Goal: Task Accomplishment & Management: Use online tool/utility

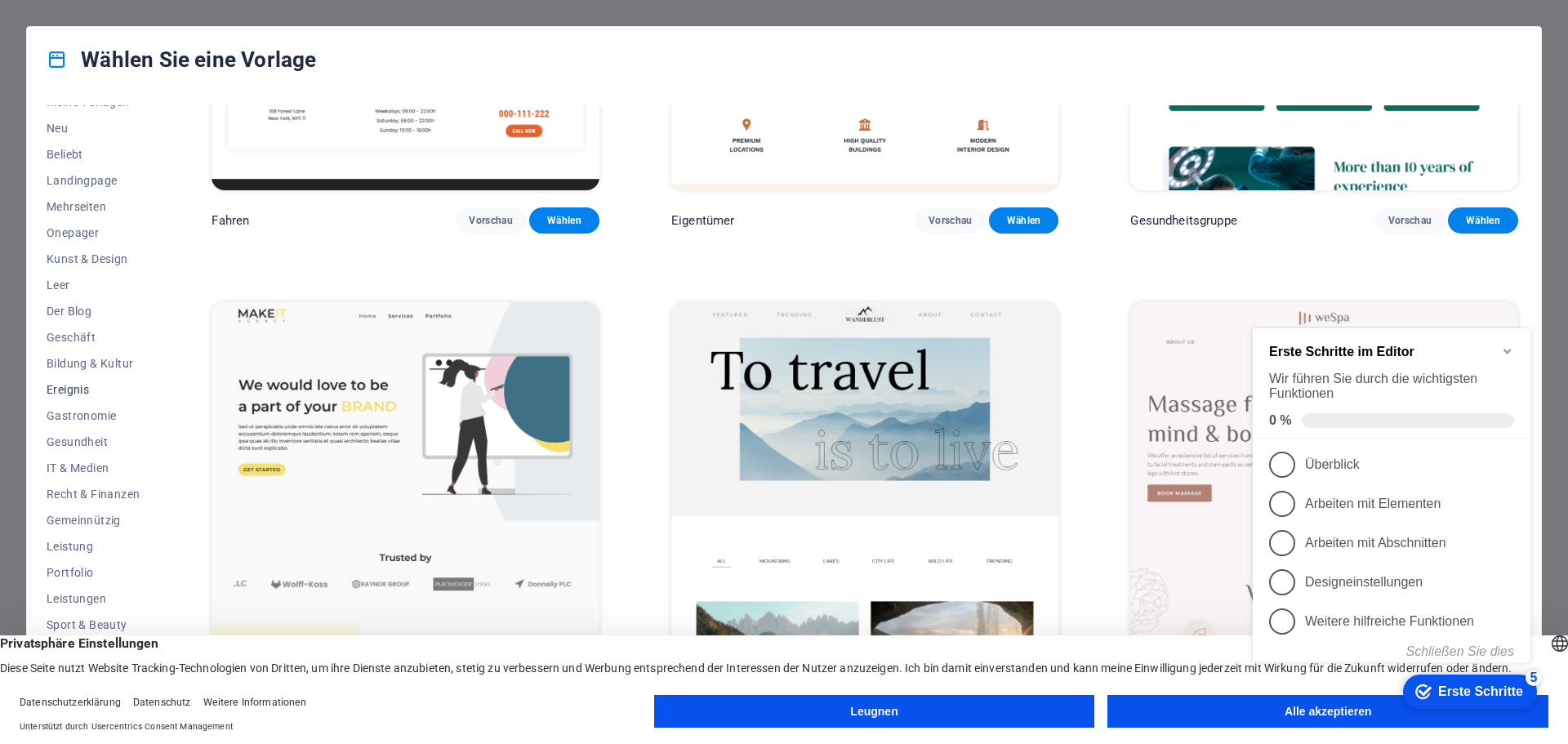
scroll to position [61, 0]
click at [61, 555] on font "Portfolio" at bounding box center [70, 554] width 47 height 13
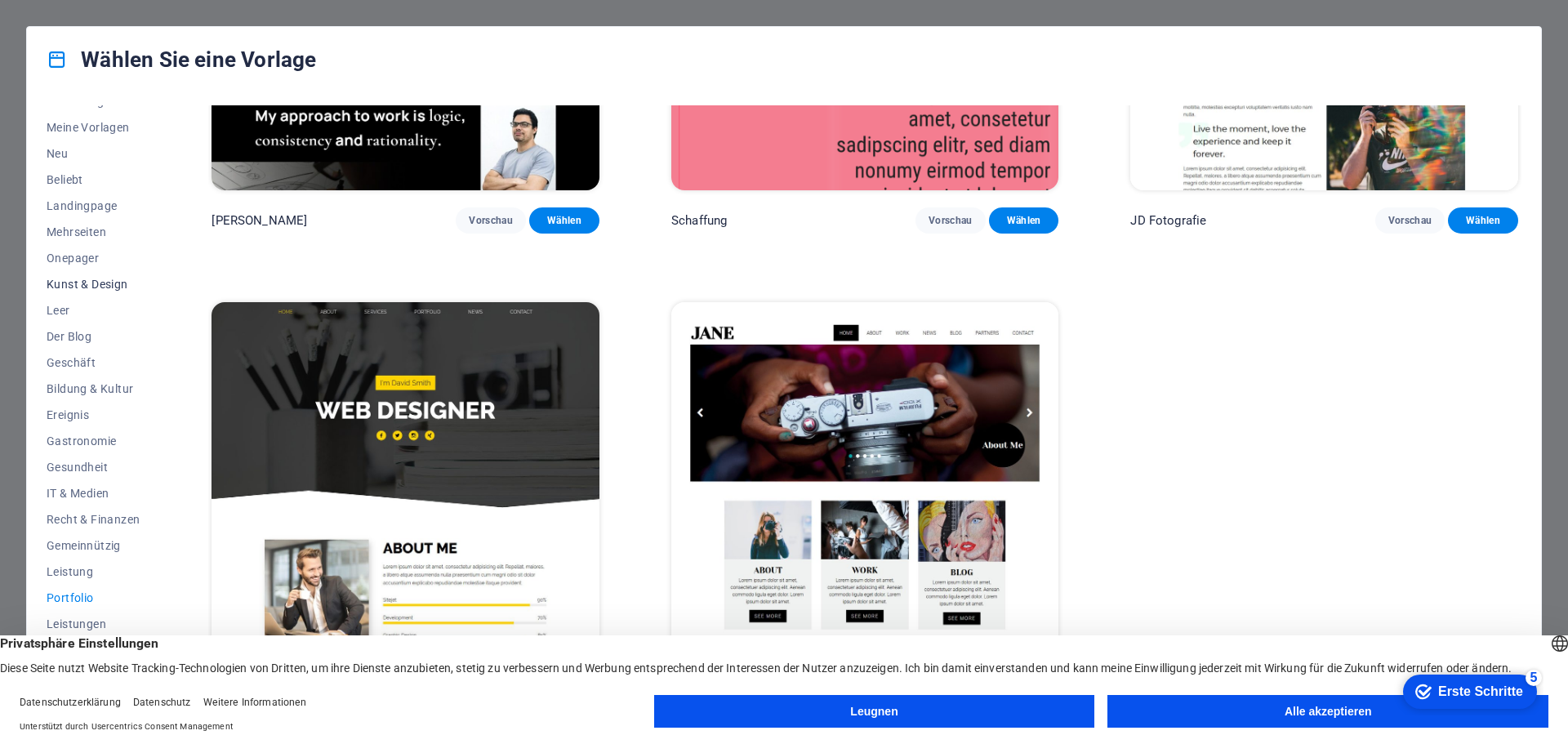
scroll to position [0, 0]
click at [78, 222] on font "Landingpage" at bounding box center [82, 222] width 70 height 13
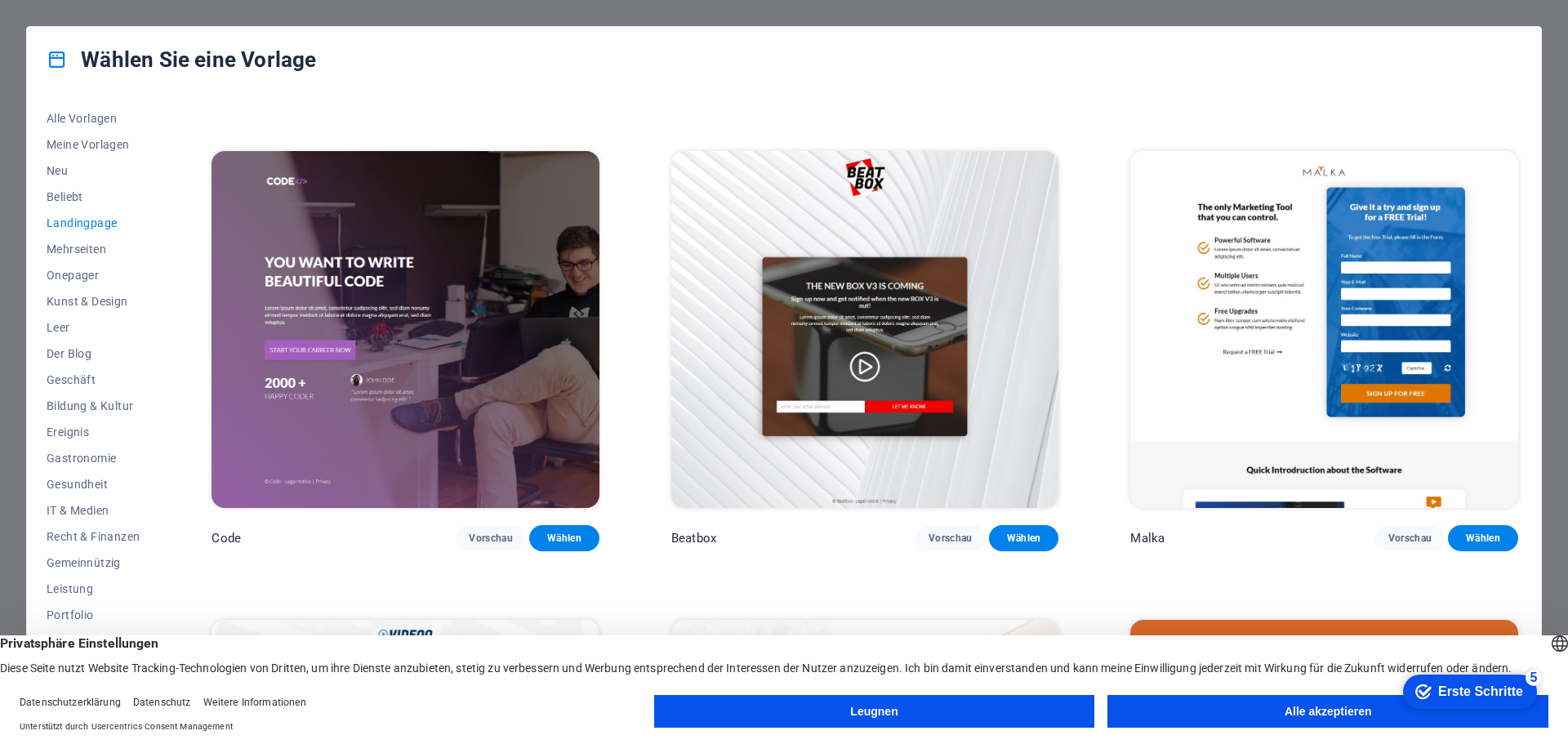
scroll to position [572, 0]
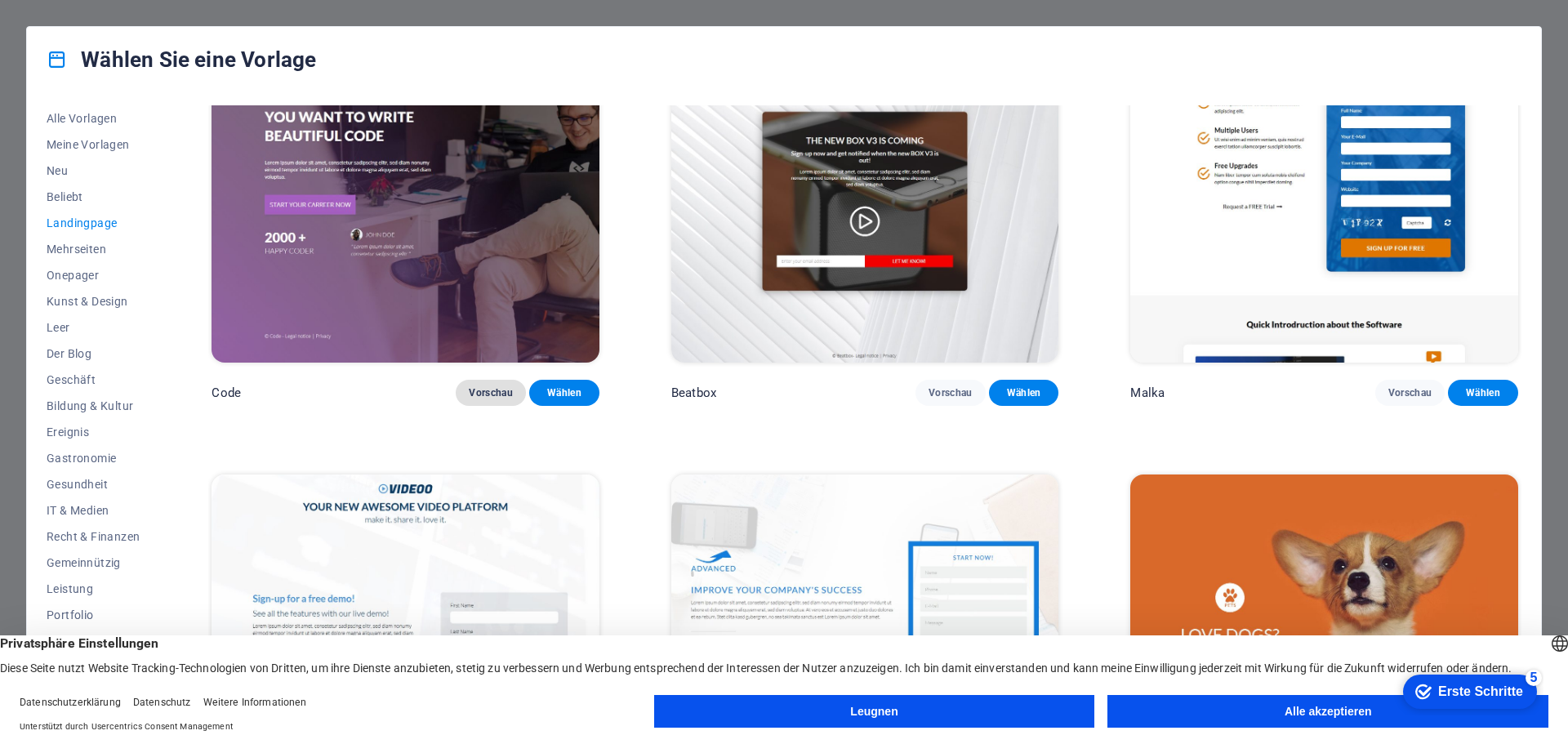
click at [482, 388] on font "Vorschau" at bounding box center [491, 392] width 44 height 12
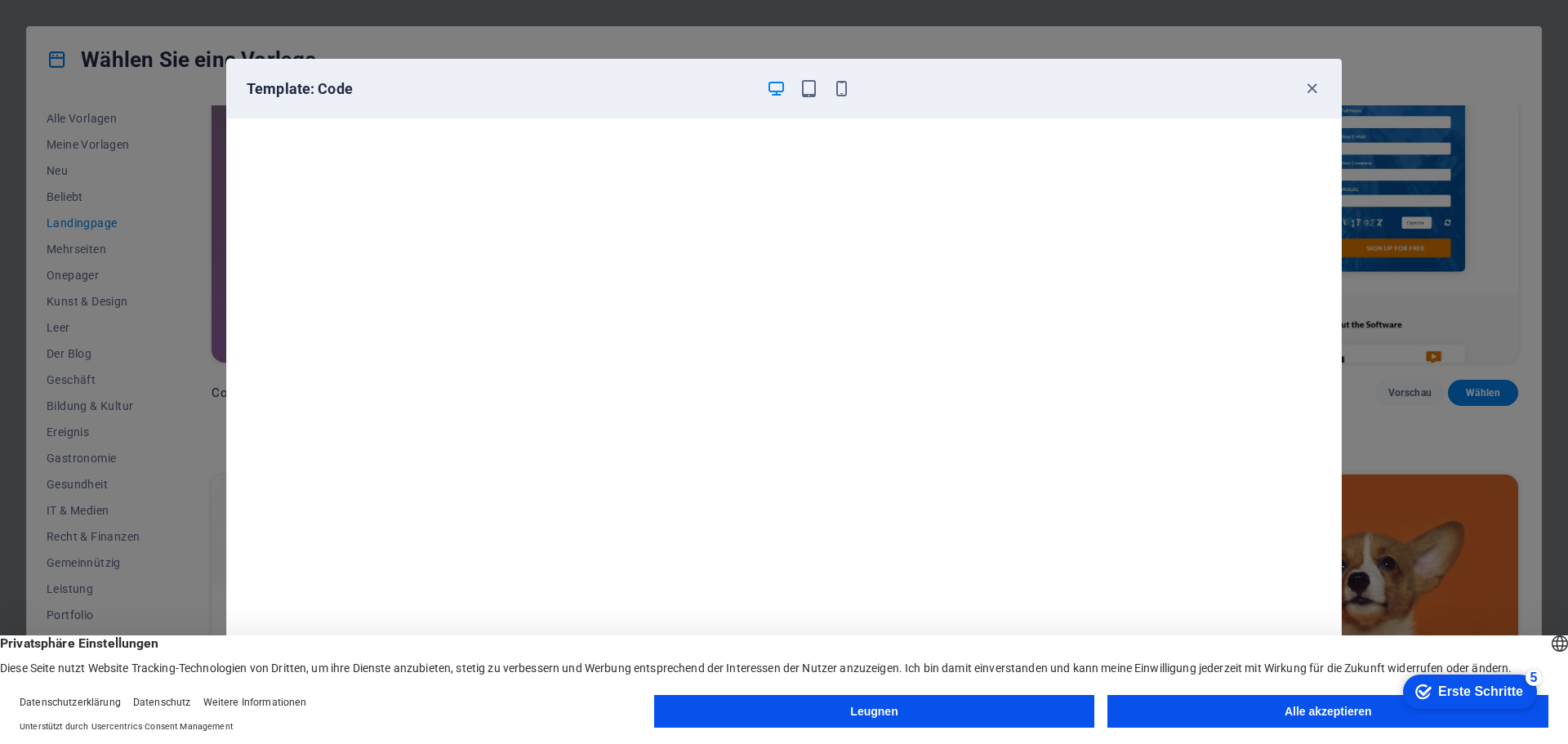
scroll to position [5, 0]
drag, startPoint x: 1088, startPoint y: 91, endPoint x: 1091, endPoint y: 37, distance: 54.1
click at [1091, 37] on div "Template: Code Cancel Choose" at bounding box center [784, 372] width 1568 height 744
click at [1112, 54] on div "Template: Code Cancel Choose" at bounding box center [784, 372] width 1568 height 744
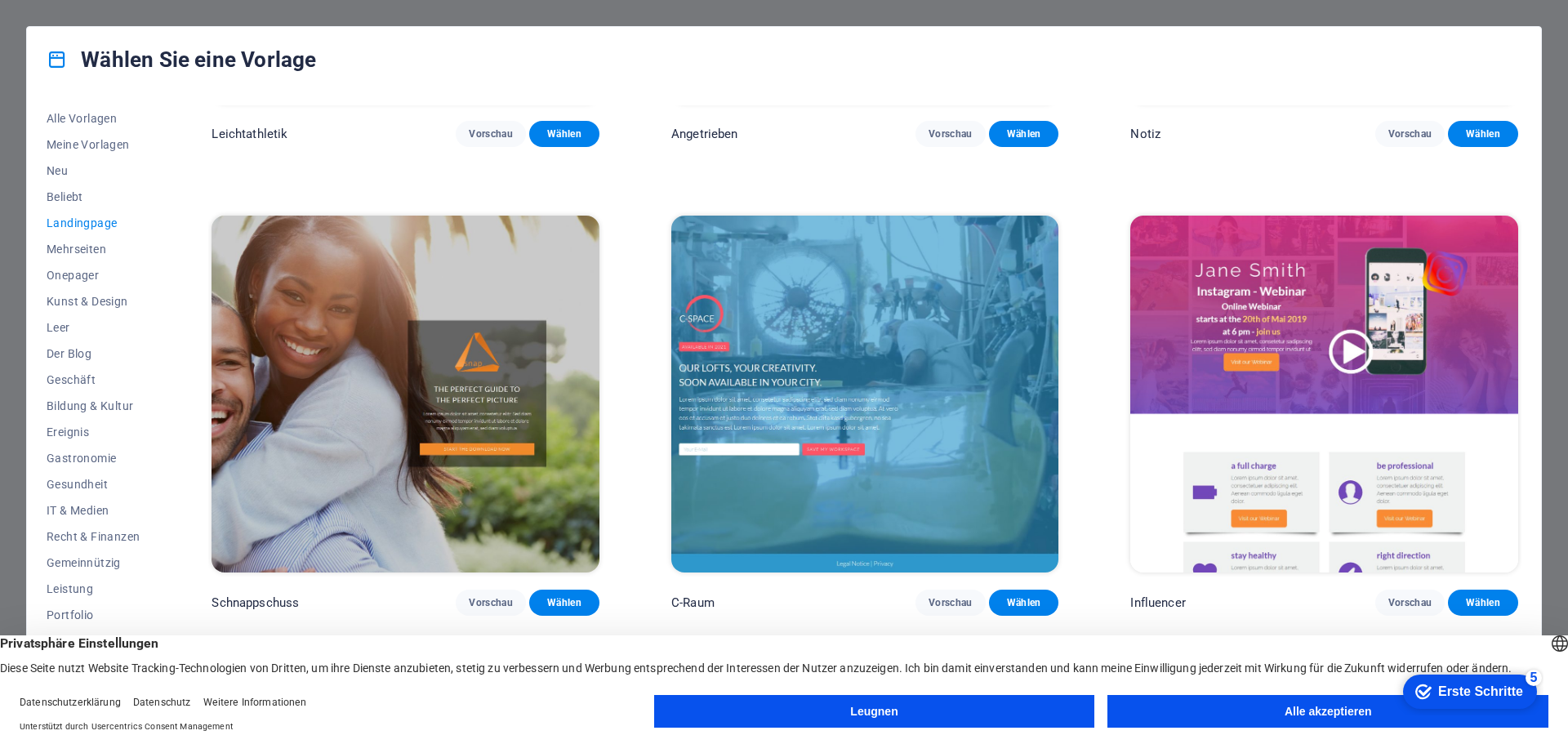
scroll to position [1797, 0]
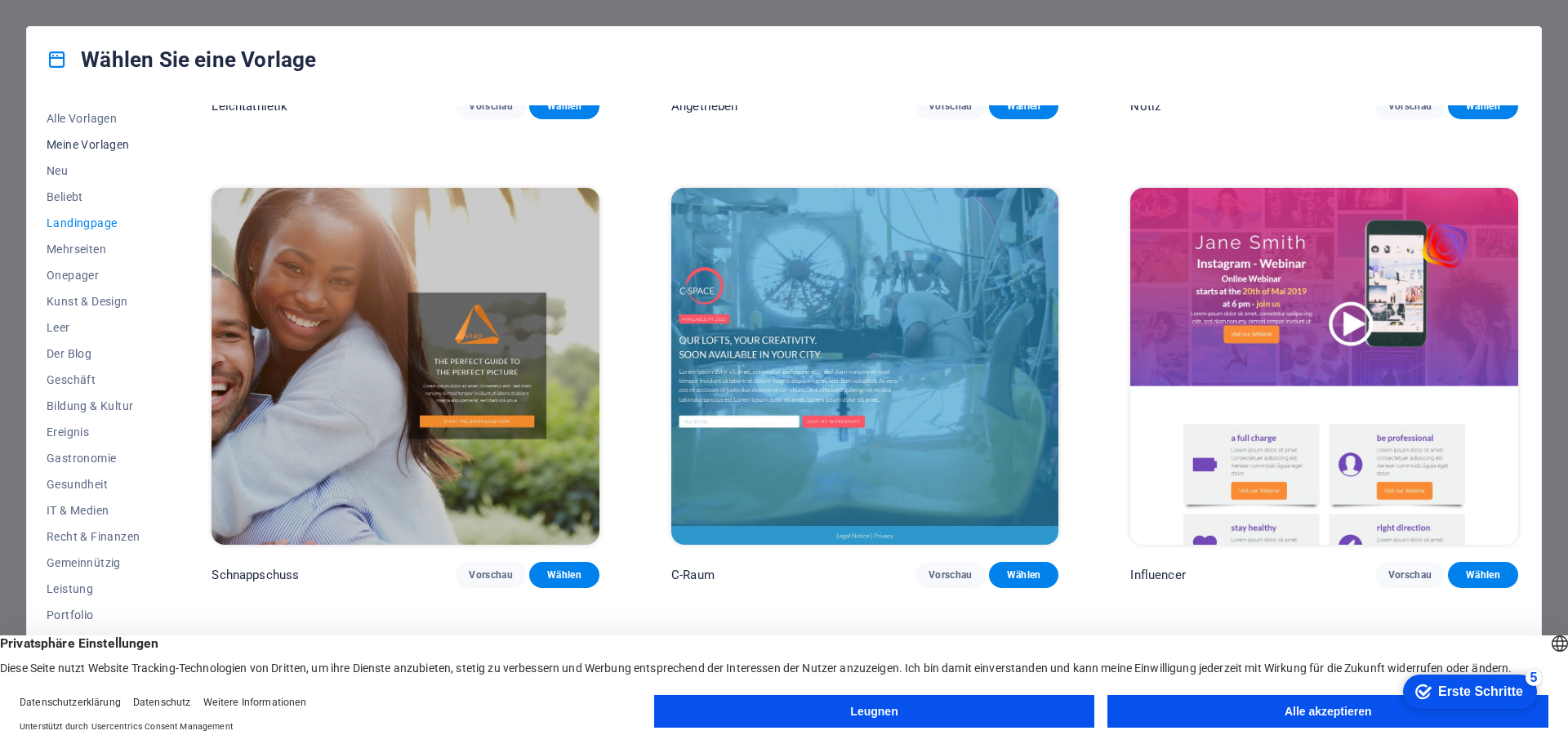
click at [88, 140] on font "Meine Vorlagen" at bounding box center [89, 145] width 83 height 13
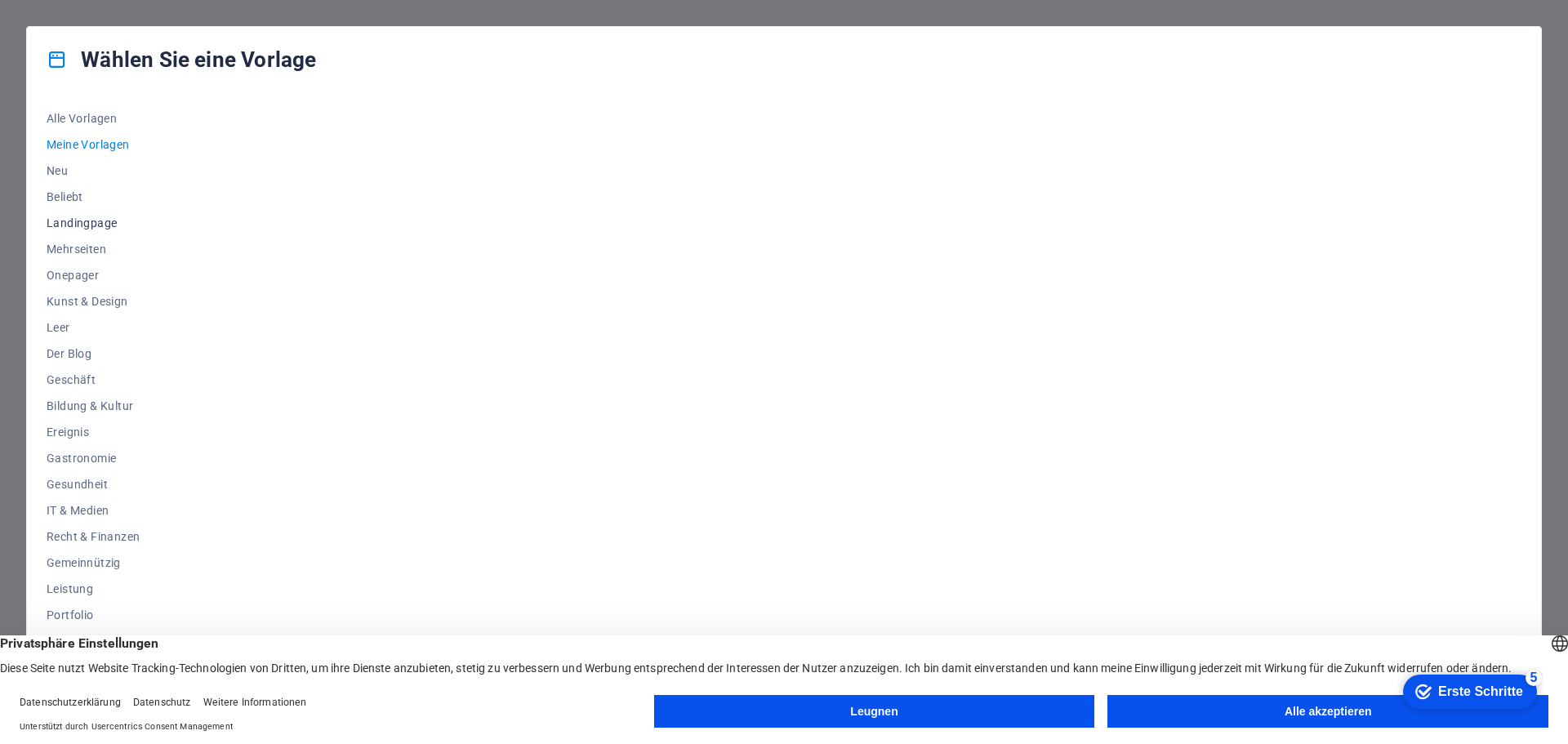
click at [84, 219] on font "Landingpage" at bounding box center [82, 222] width 70 height 13
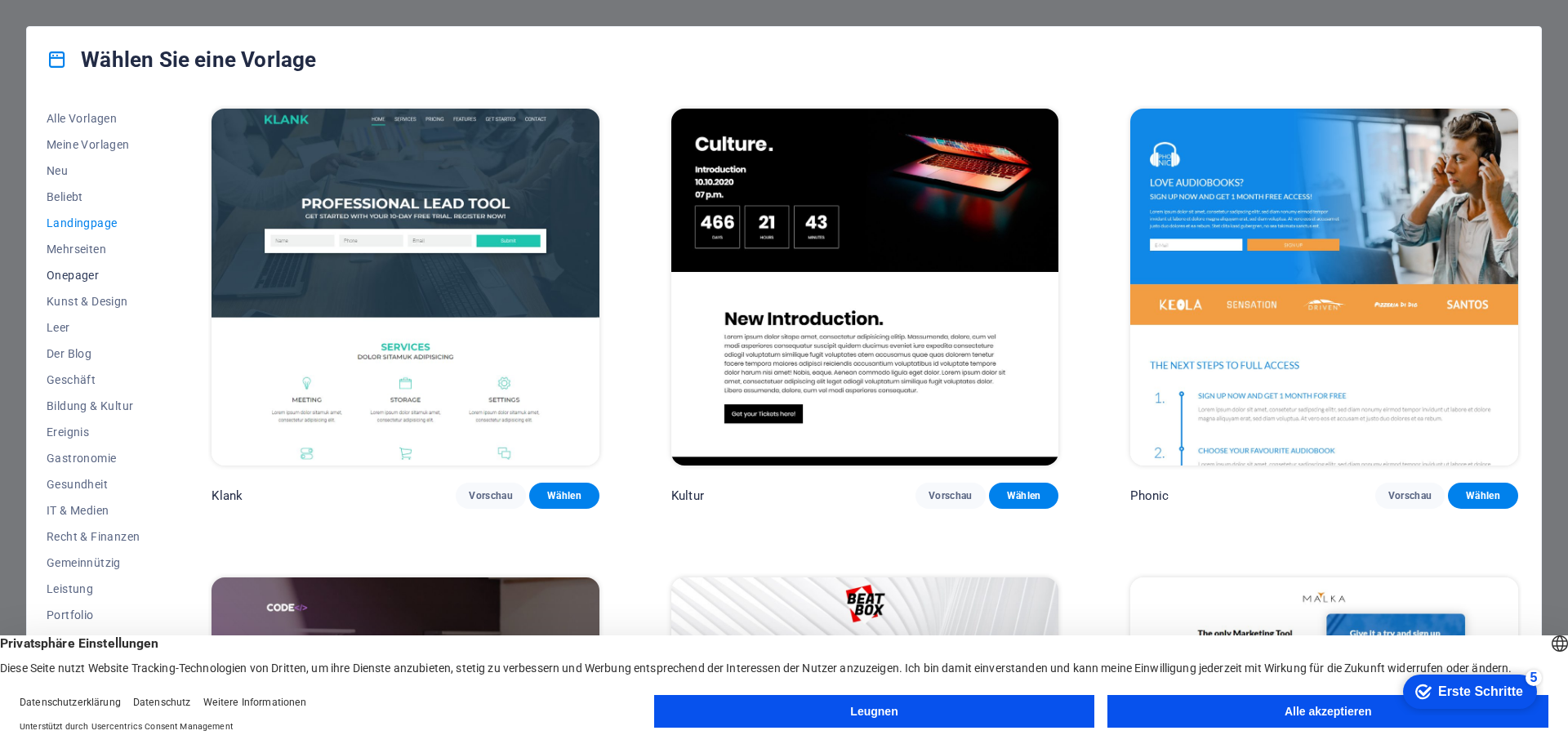
click at [75, 274] on font "Onepager" at bounding box center [73, 275] width 52 height 13
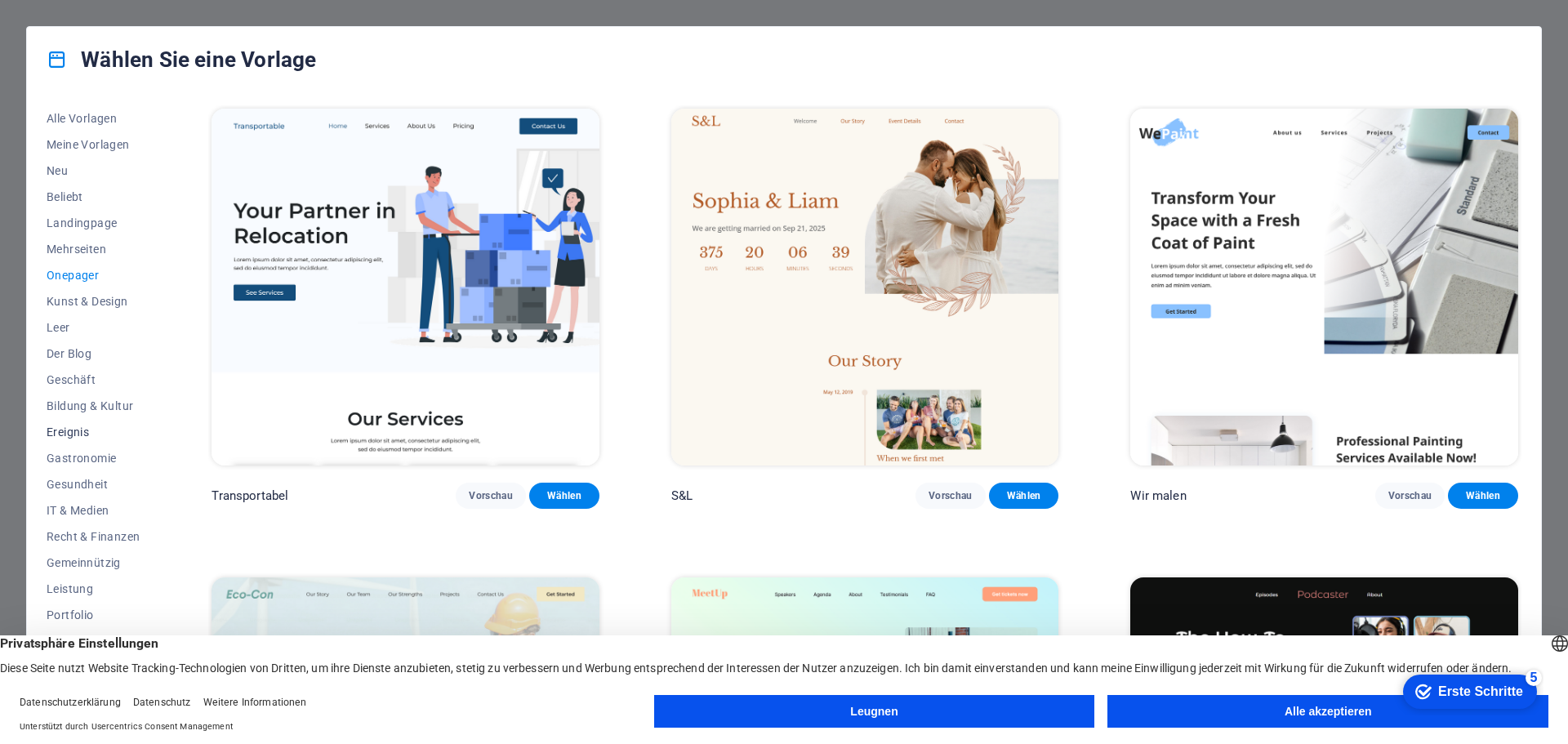
click at [75, 429] on font "Ereignis" at bounding box center [68, 432] width 42 height 13
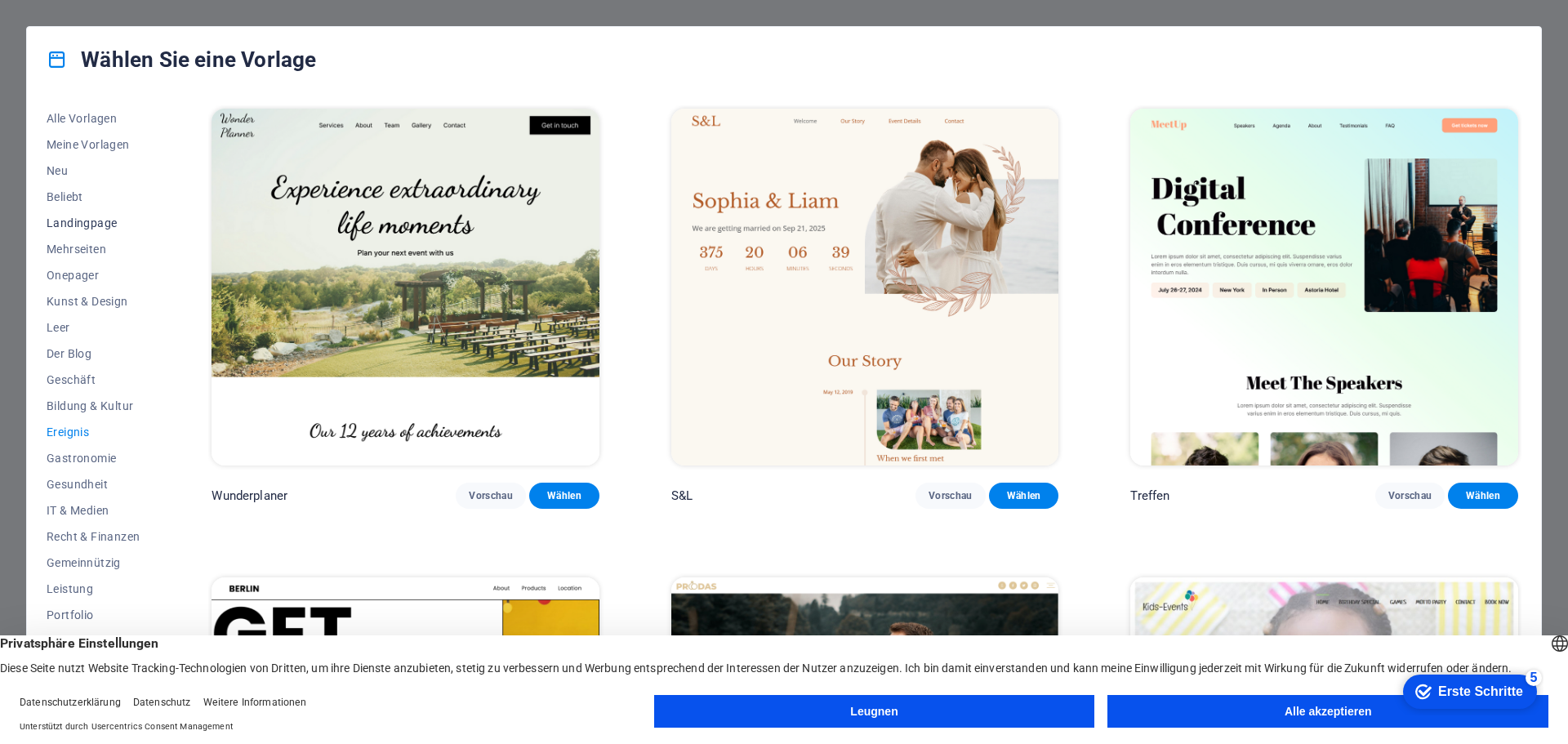
drag, startPoint x: 77, startPoint y: 221, endPoint x: 86, endPoint y: 221, distance: 9.0
click at [78, 221] on font "Landingpage" at bounding box center [82, 222] width 70 height 13
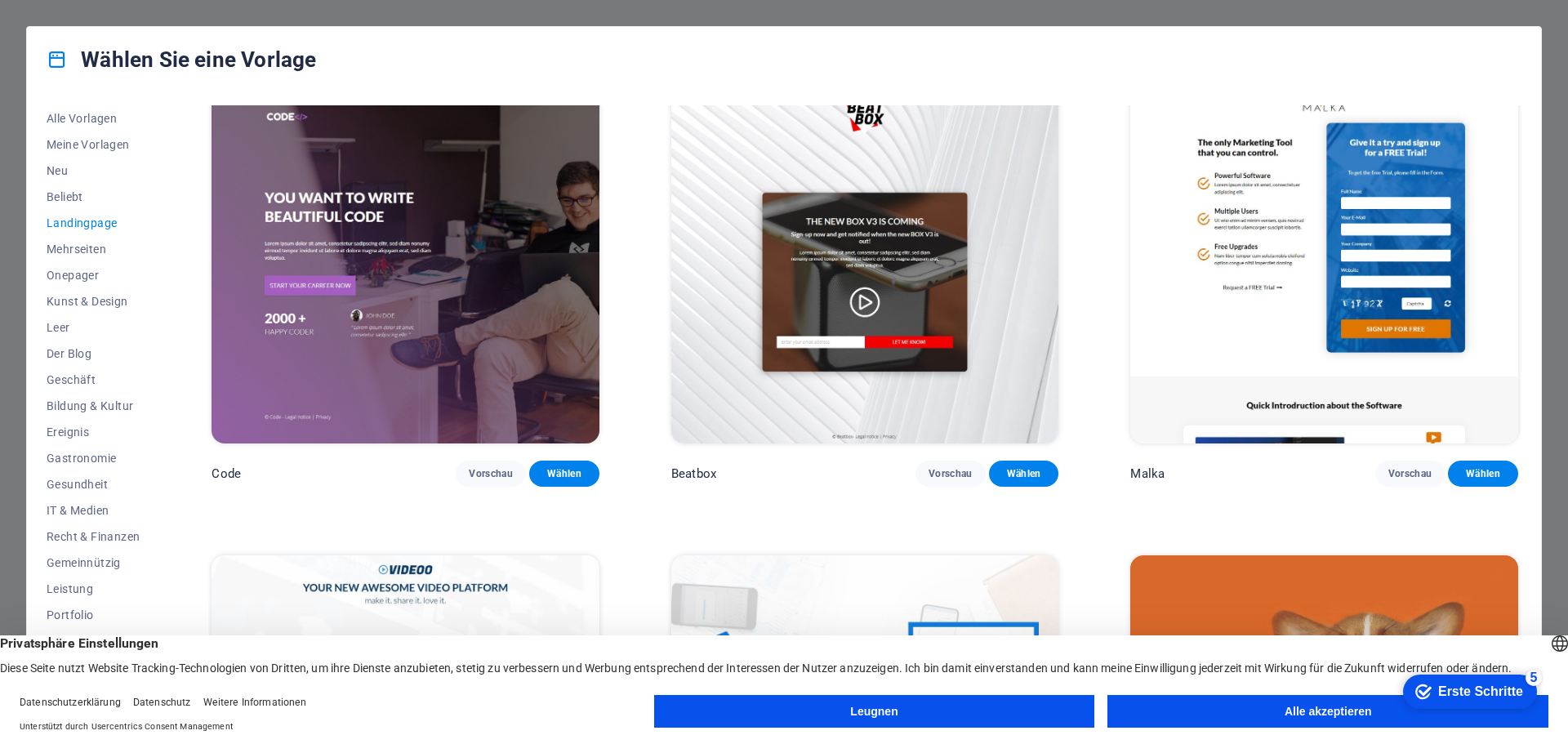
scroll to position [490, 0]
click at [484, 471] on font "Vorschau" at bounding box center [491, 475] width 44 height 12
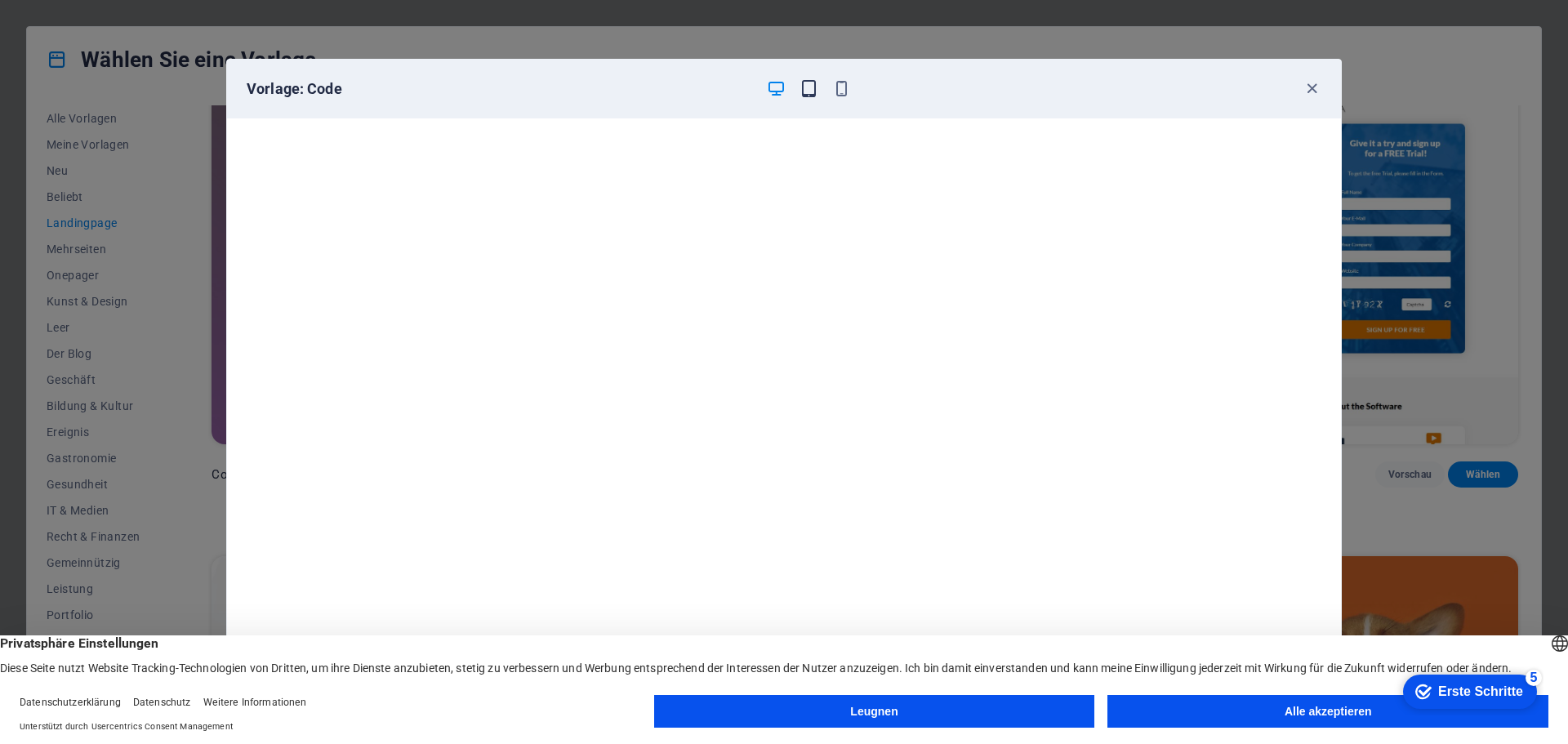
click at [811, 88] on icon "button" at bounding box center [809, 89] width 19 height 19
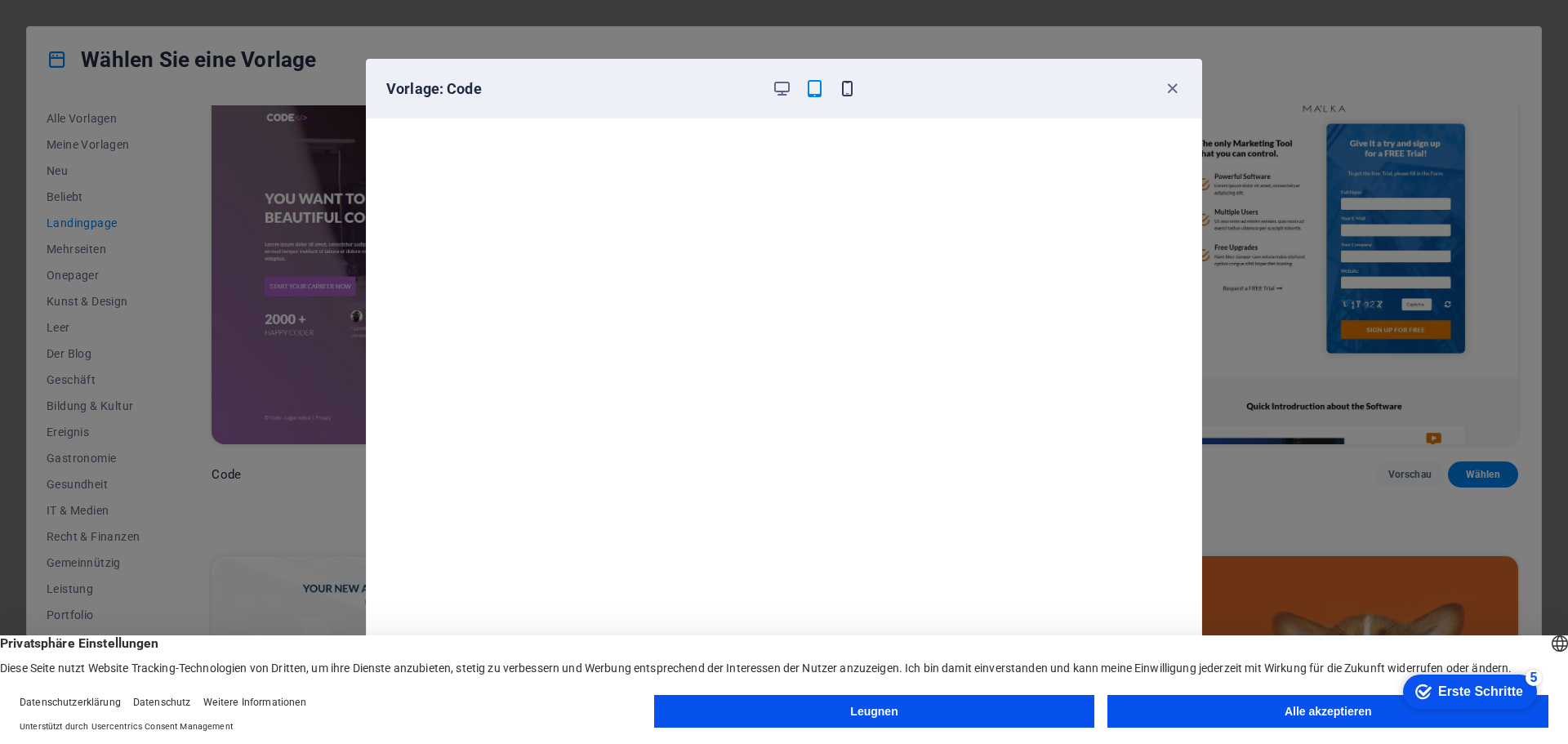
click at [844, 87] on icon "button" at bounding box center [847, 89] width 19 height 19
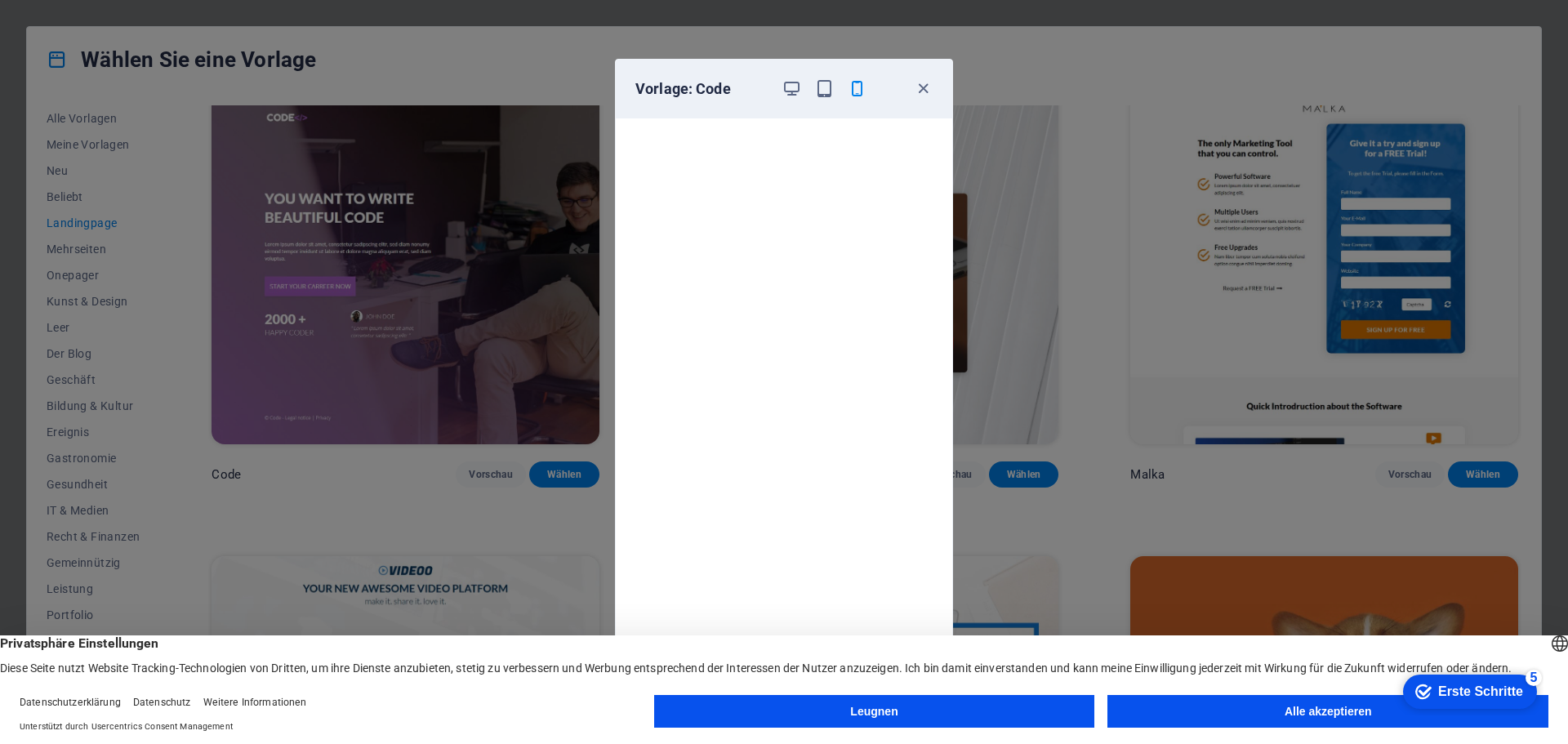
scroll to position [0, 0]
click at [793, 85] on icon "button" at bounding box center [792, 89] width 19 height 19
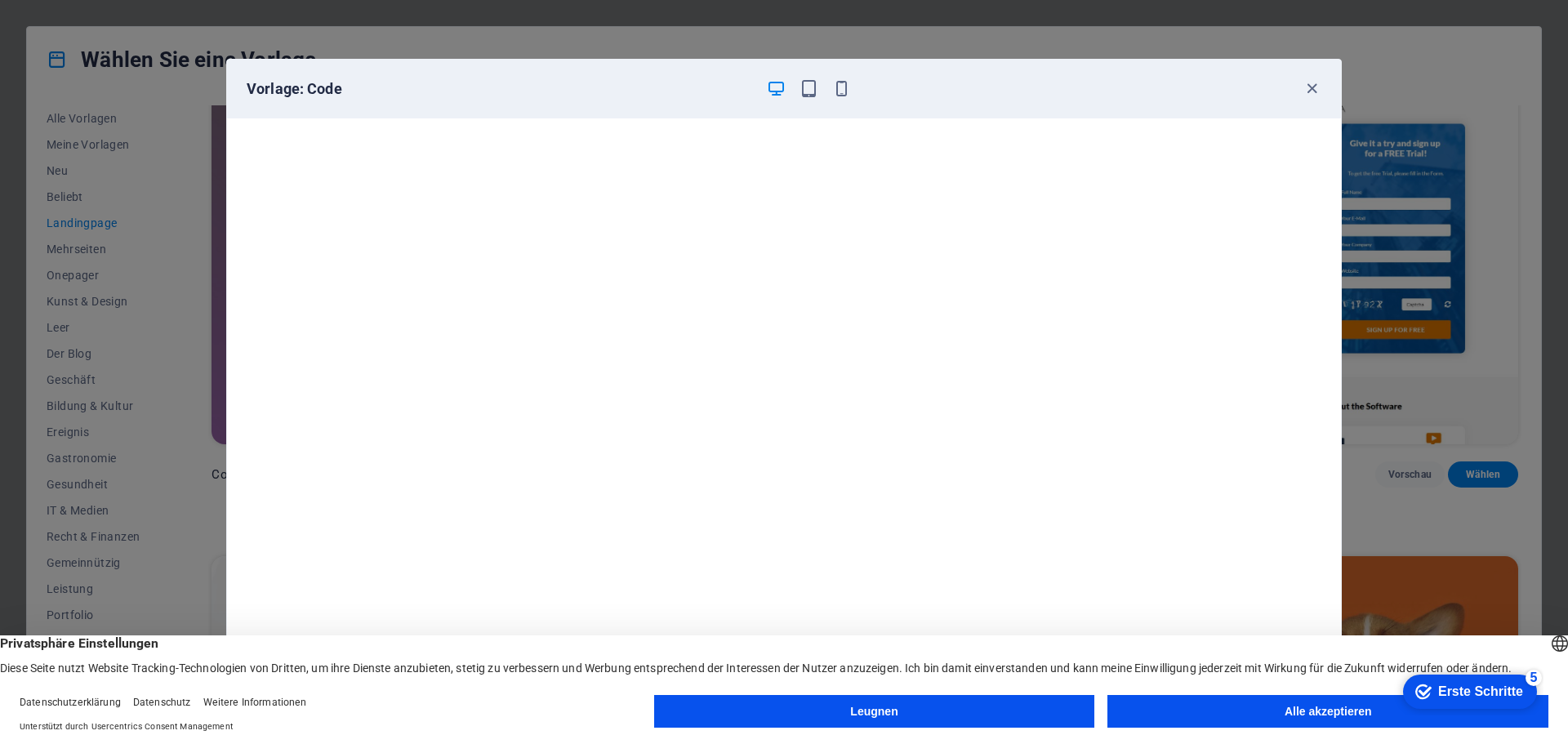
click at [1310, 713] on font "Alle akzeptieren" at bounding box center [1329, 711] width 88 height 13
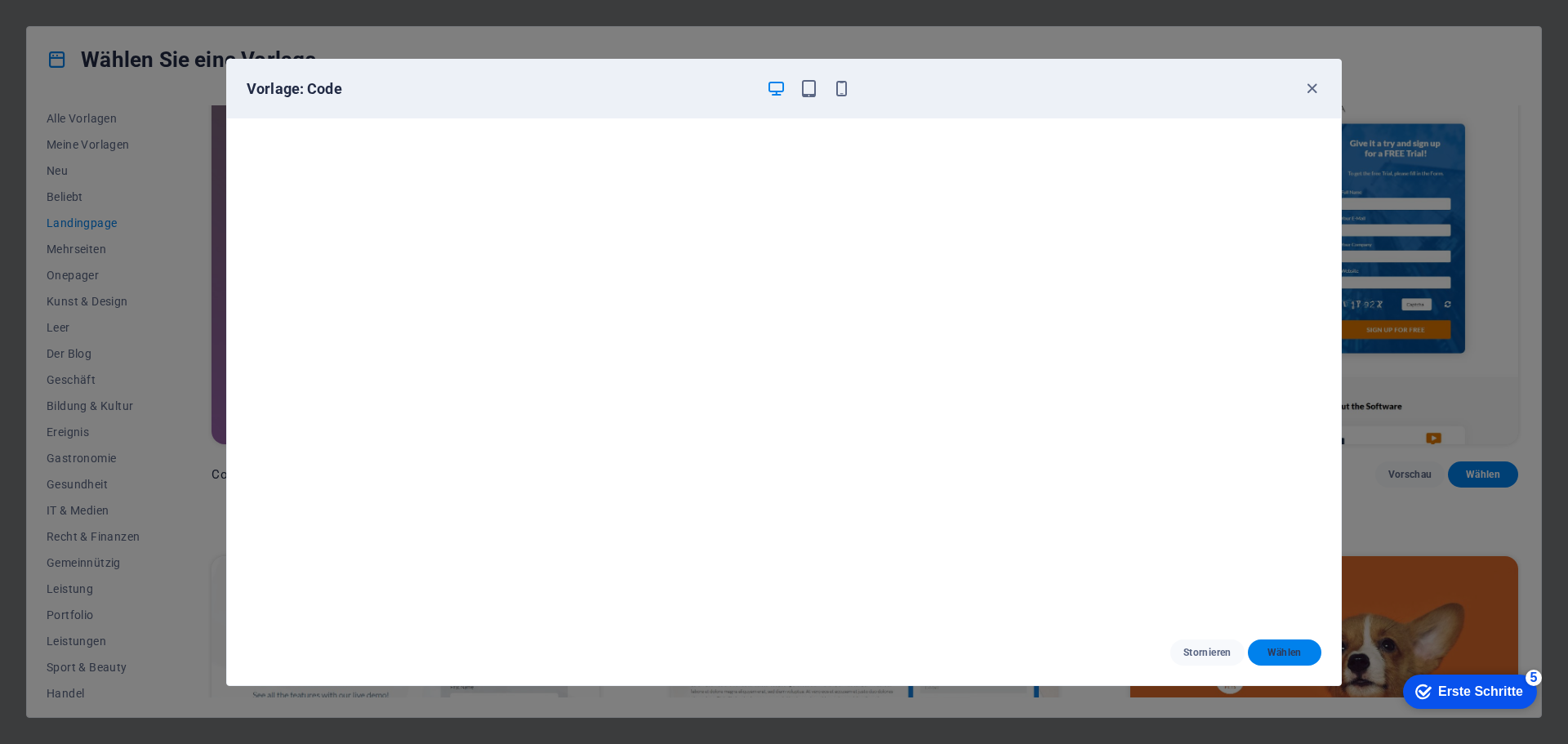
click at [1282, 653] on font "Wählen" at bounding box center [1285, 653] width 34 height 12
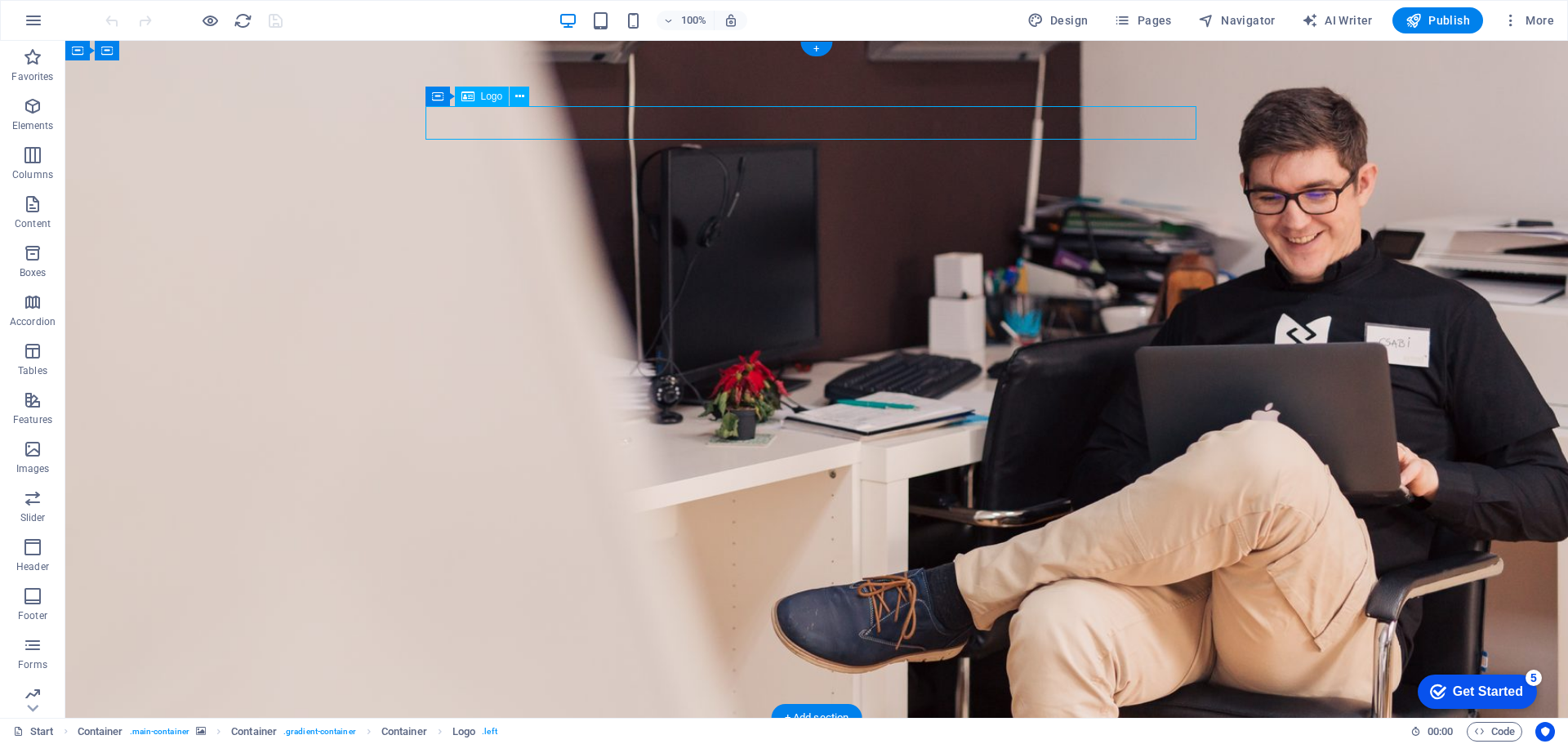
select select "px"
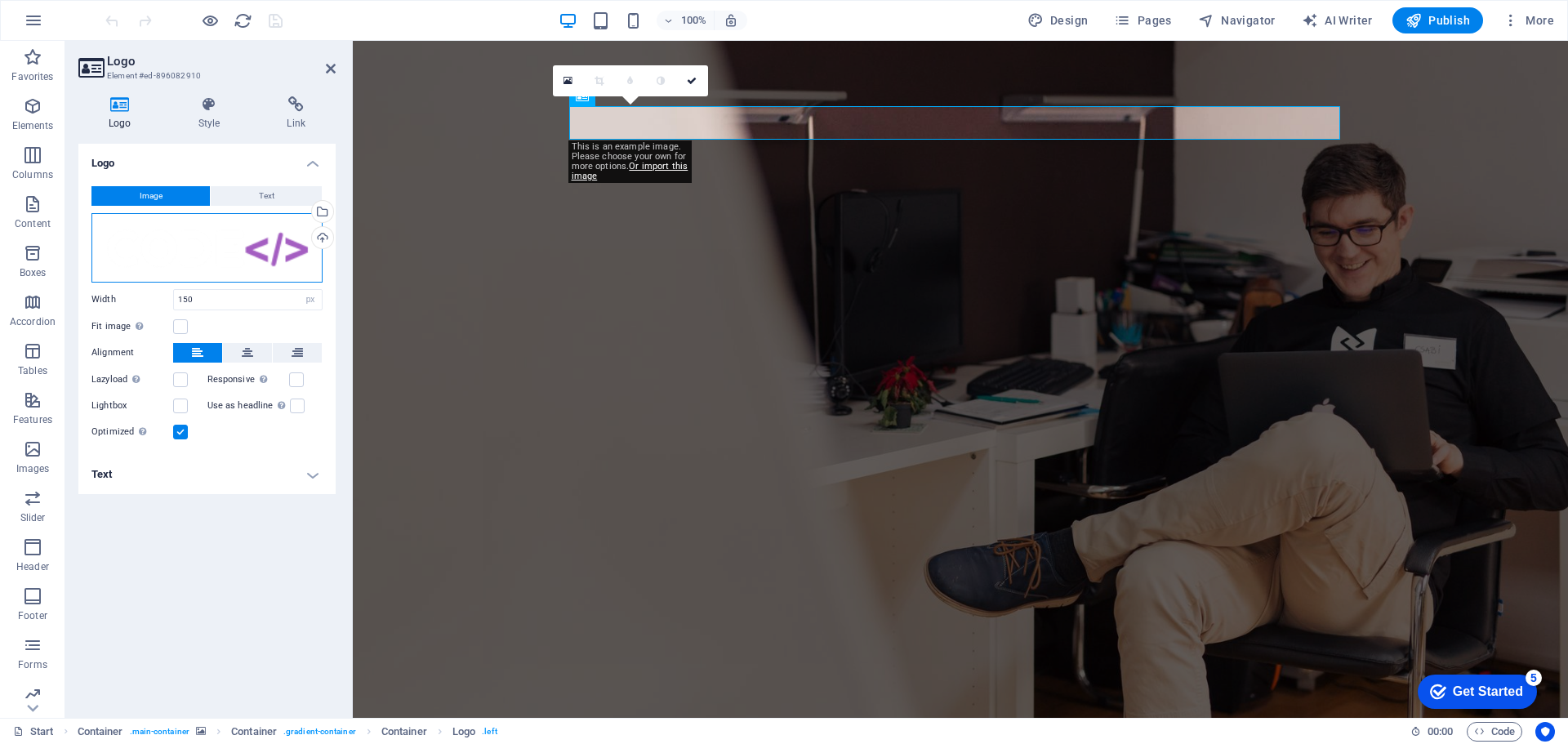
click at [258, 250] on div "Drag files here, click to choose files or select files from Files or our free s…" at bounding box center [207, 248] width 231 height 70
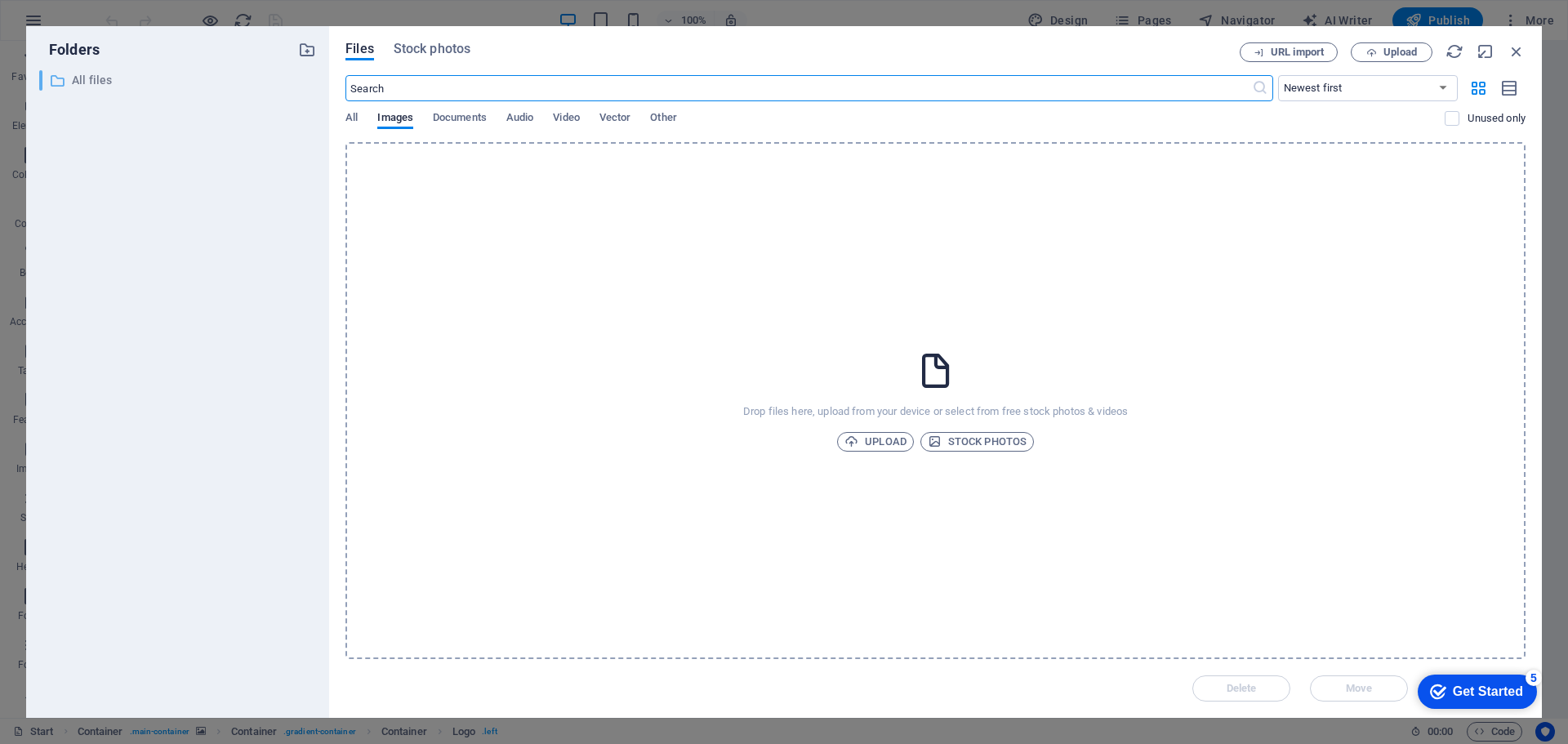
drag, startPoint x: 411, startPoint y: 84, endPoint x: 310, endPoint y: 84, distance: 101.0
click at [310, 84] on div "Folders ​ All files All files Files Stock photos URL import Upload ​ Newest fir…" at bounding box center [784, 372] width 1516 height 692
click at [401, 92] on input "text" at bounding box center [798, 88] width 906 height 26
type input "voices.telefon-ladies"
click at [1477, 685] on div "Get Started" at bounding box center [1488, 692] width 70 height 14
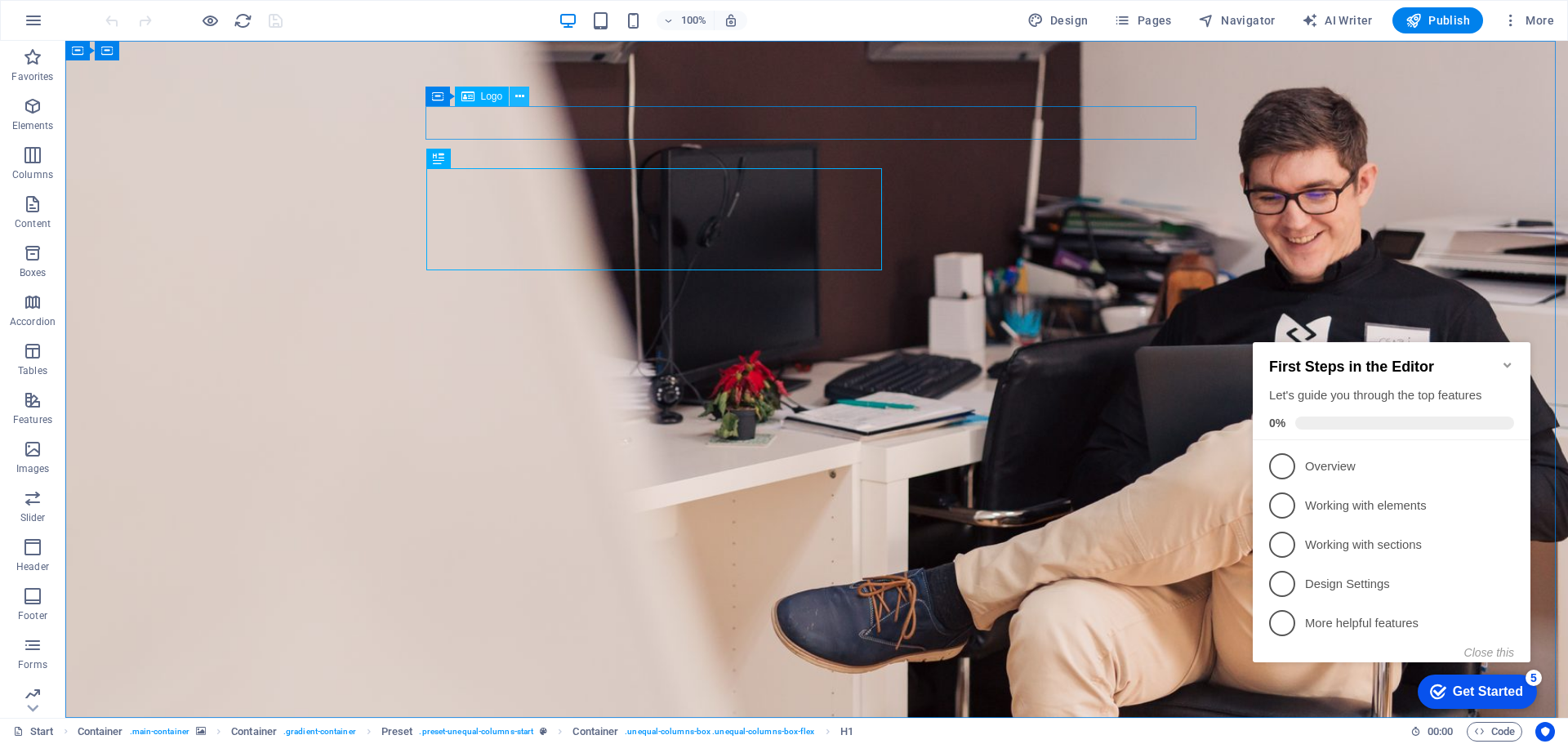
click at [520, 93] on icon at bounding box center [520, 97] width 9 height 17
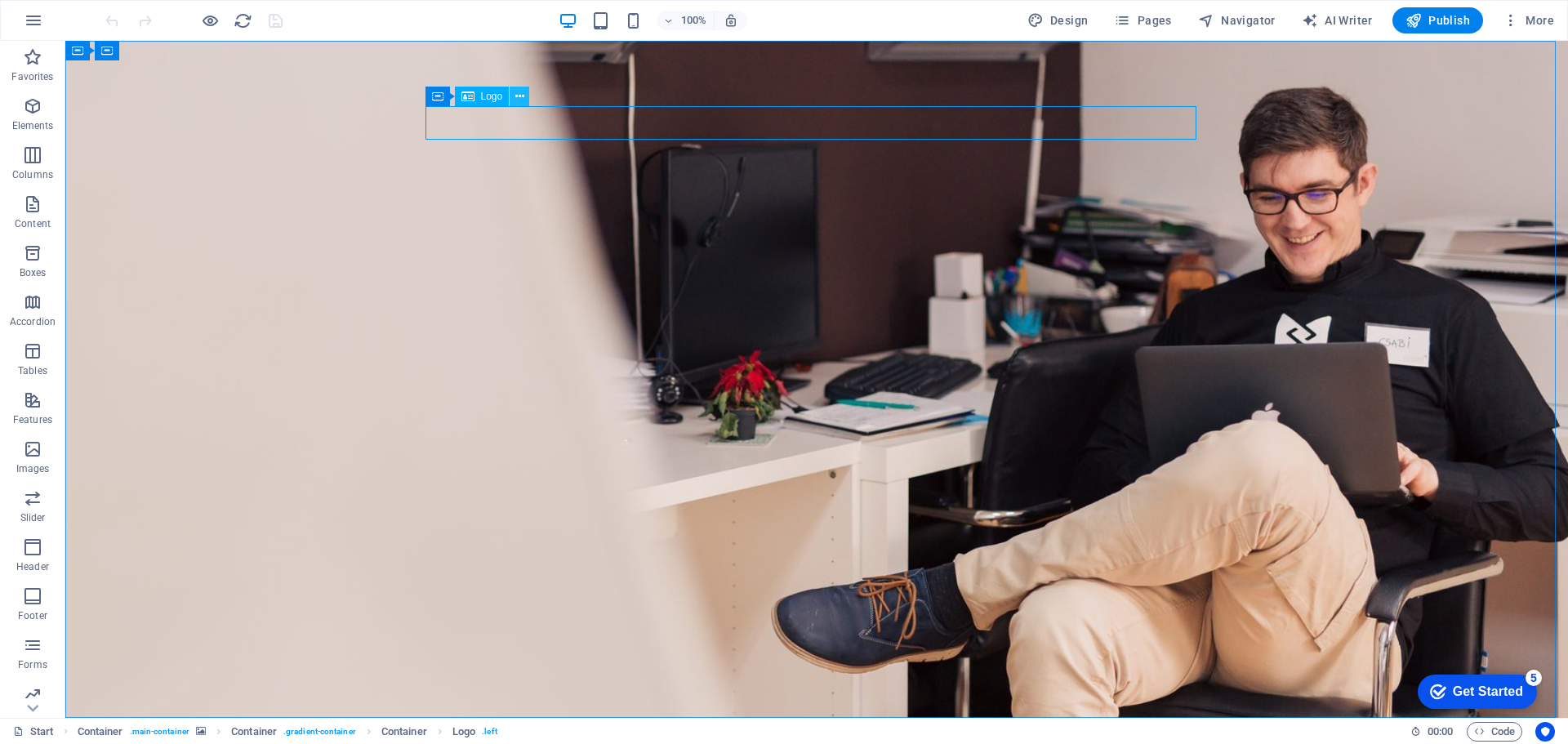
click at [521, 97] on icon at bounding box center [520, 97] width 9 height 17
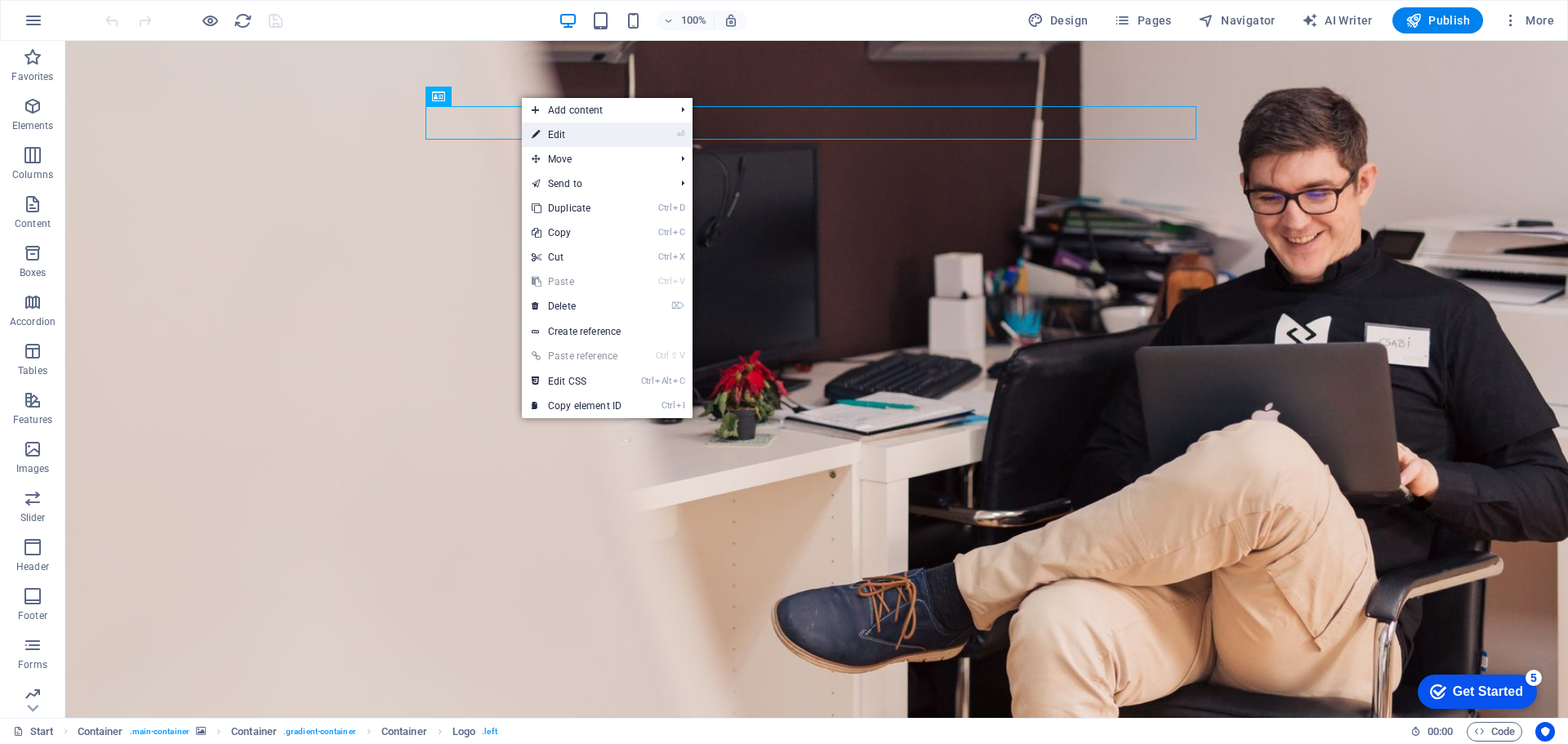
click at [555, 132] on link "⏎ Edit" at bounding box center [577, 135] width 109 height 24
select select "px"
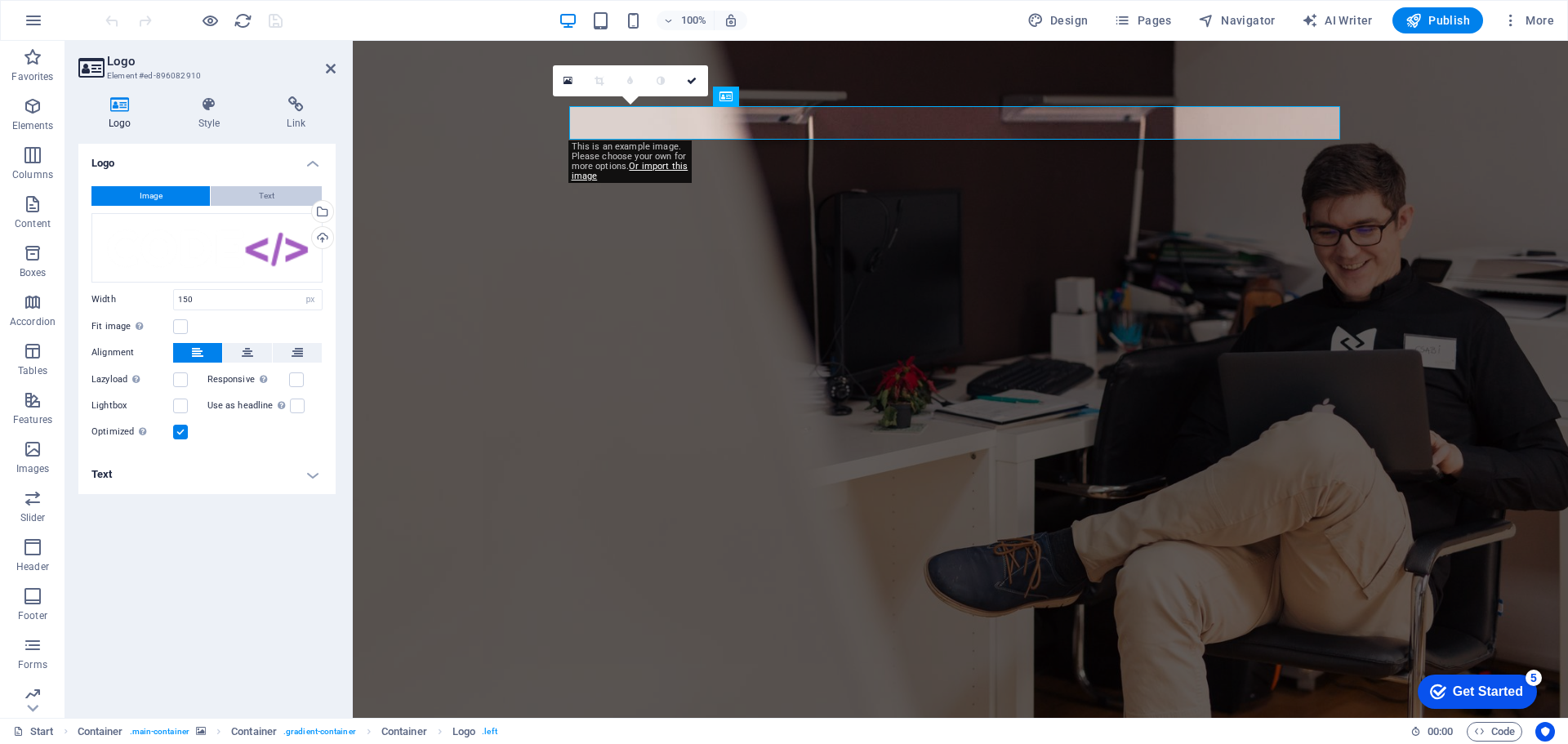
click at [274, 200] on span "Text" at bounding box center [266, 196] width 15 height 20
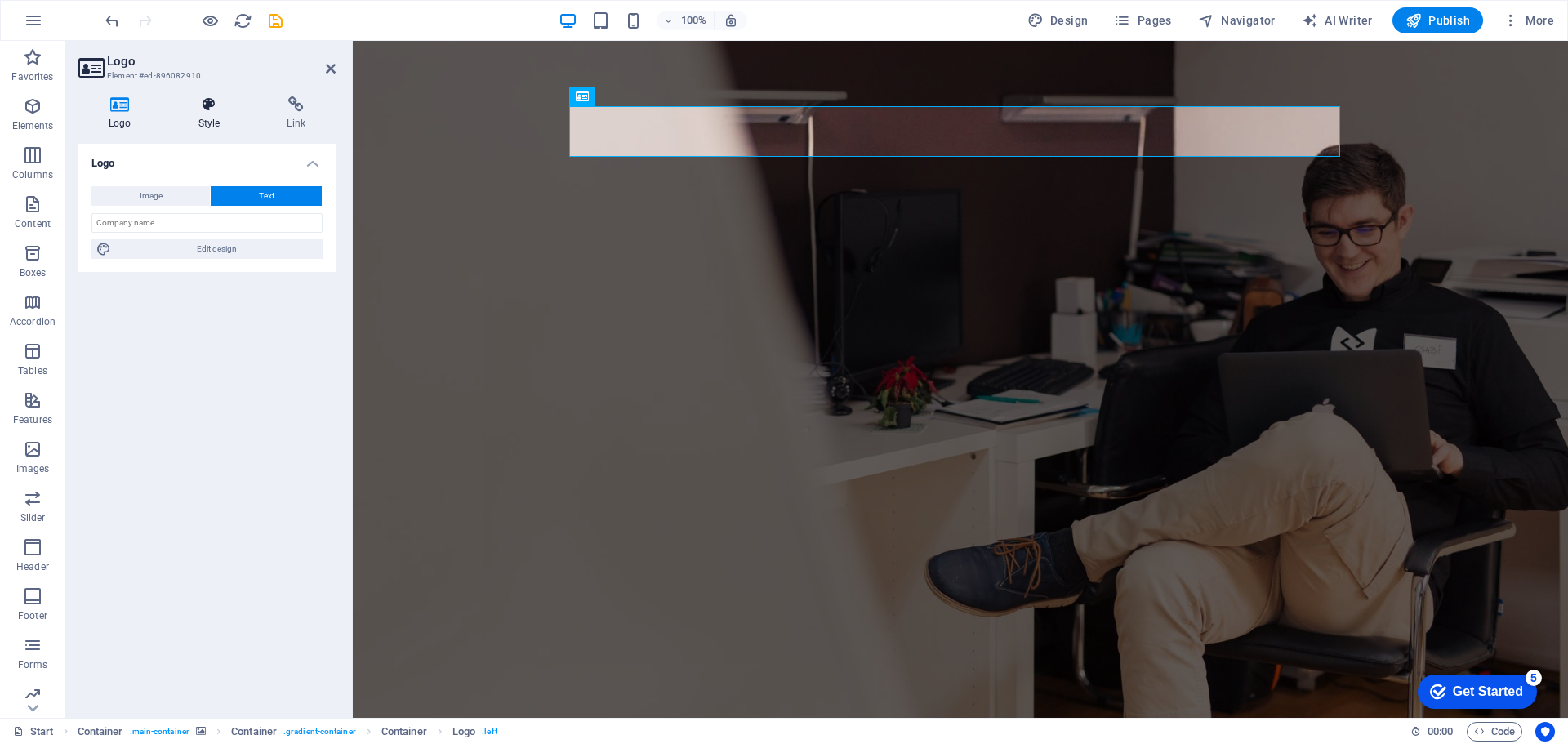
click at [207, 121] on h4 "Style" at bounding box center [212, 114] width 89 height 34
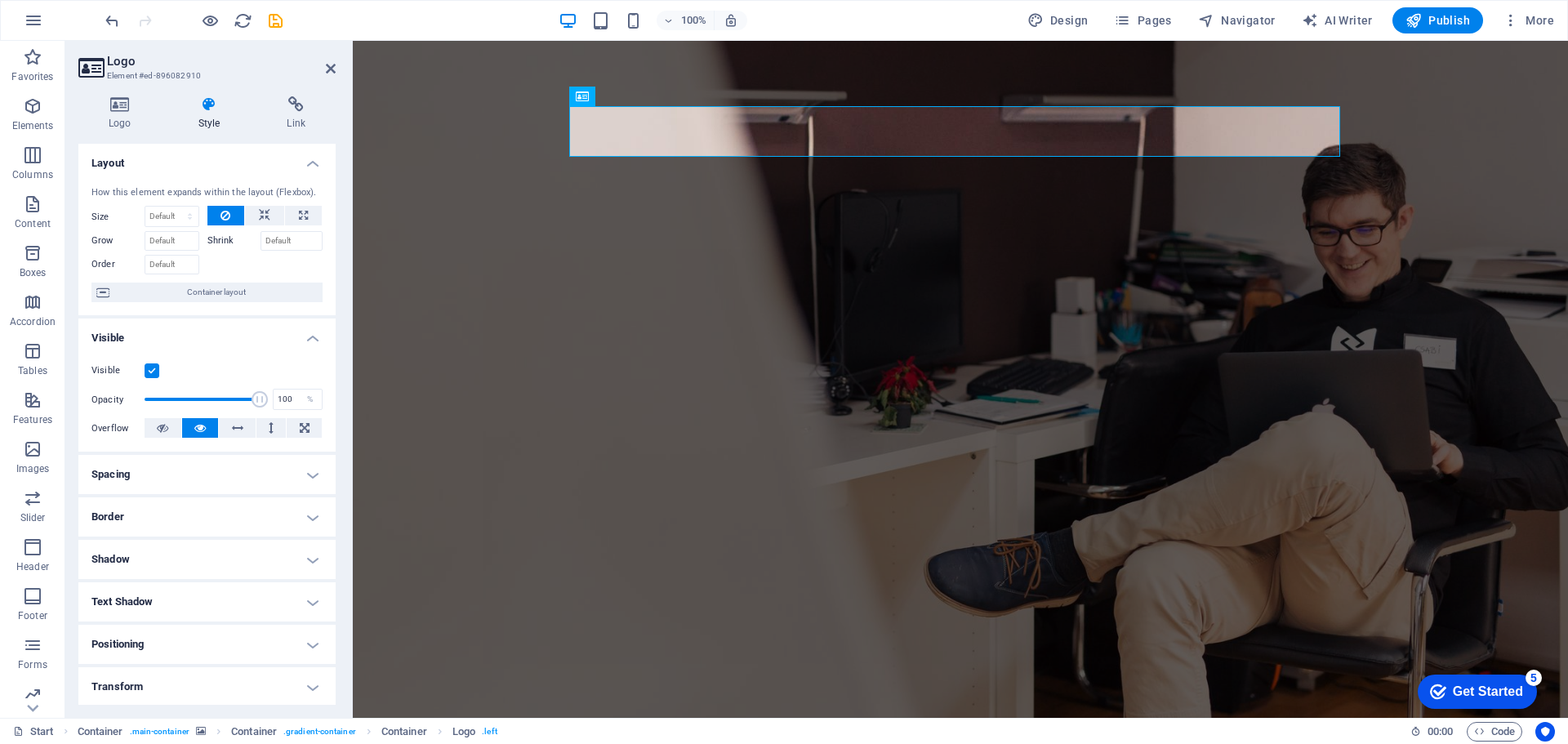
click at [151, 372] on label at bounding box center [152, 371] width 14 height 14
click at [0, 0] on input "Visible" at bounding box center [0, 0] width 0 height 0
click at [155, 371] on label at bounding box center [152, 371] width 14 height 14
click at [0, 0] on input "Visible" at bounding box center [0, 0] width 0 height 0
type input "47"
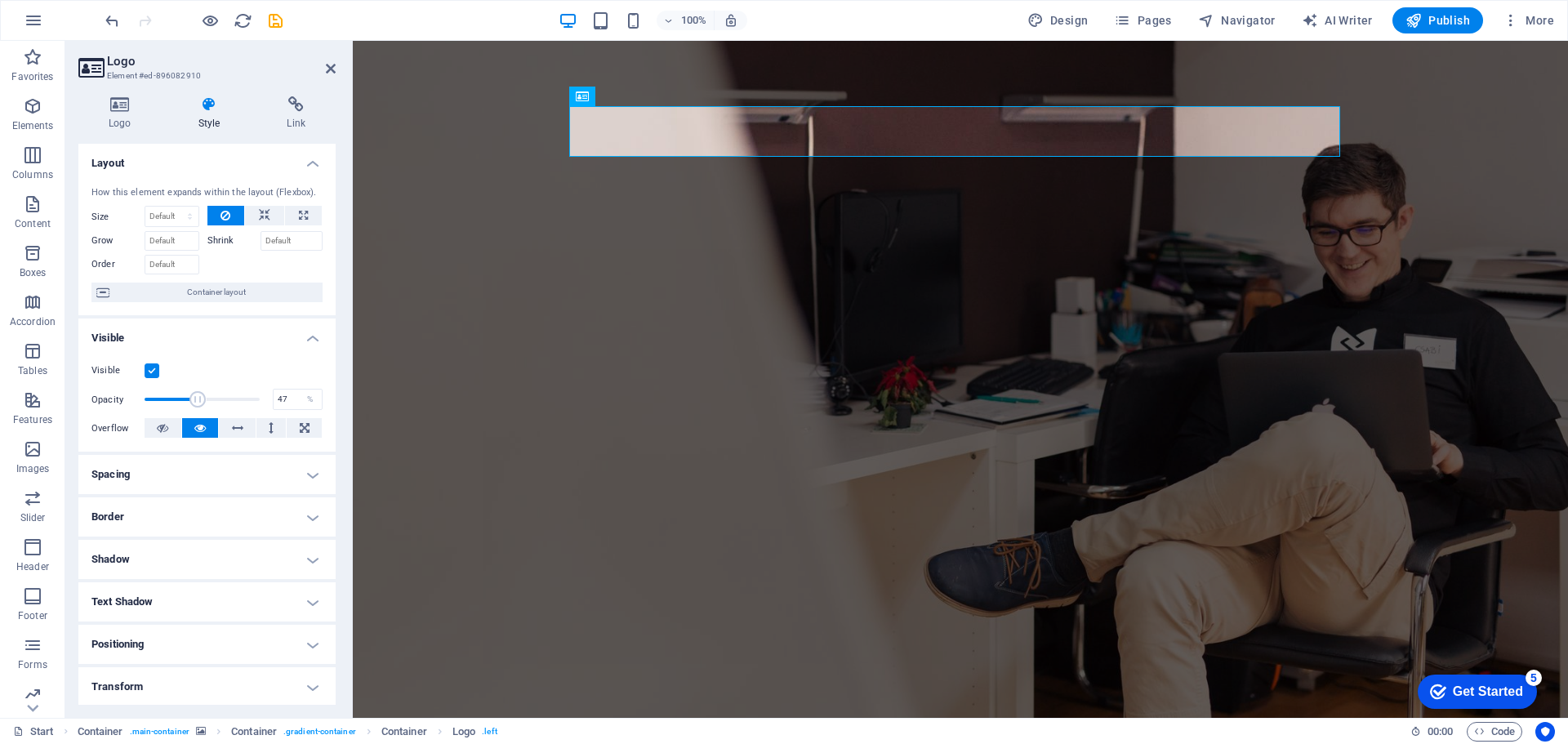
drag, startPoint x: 253, startPoint y: 400, endPoint x: 197, endPoint y: 398, distance: 56.0
click at [197, 398] on span at bounding box center [199, 400] width 16 height 16
click at [209, 117] on h4 "Style" at bounding box center [212, 114] width 89 height 34
click at [119, 113] on h4 "Logo" at bounding box center [123, 114] width 89 height 34
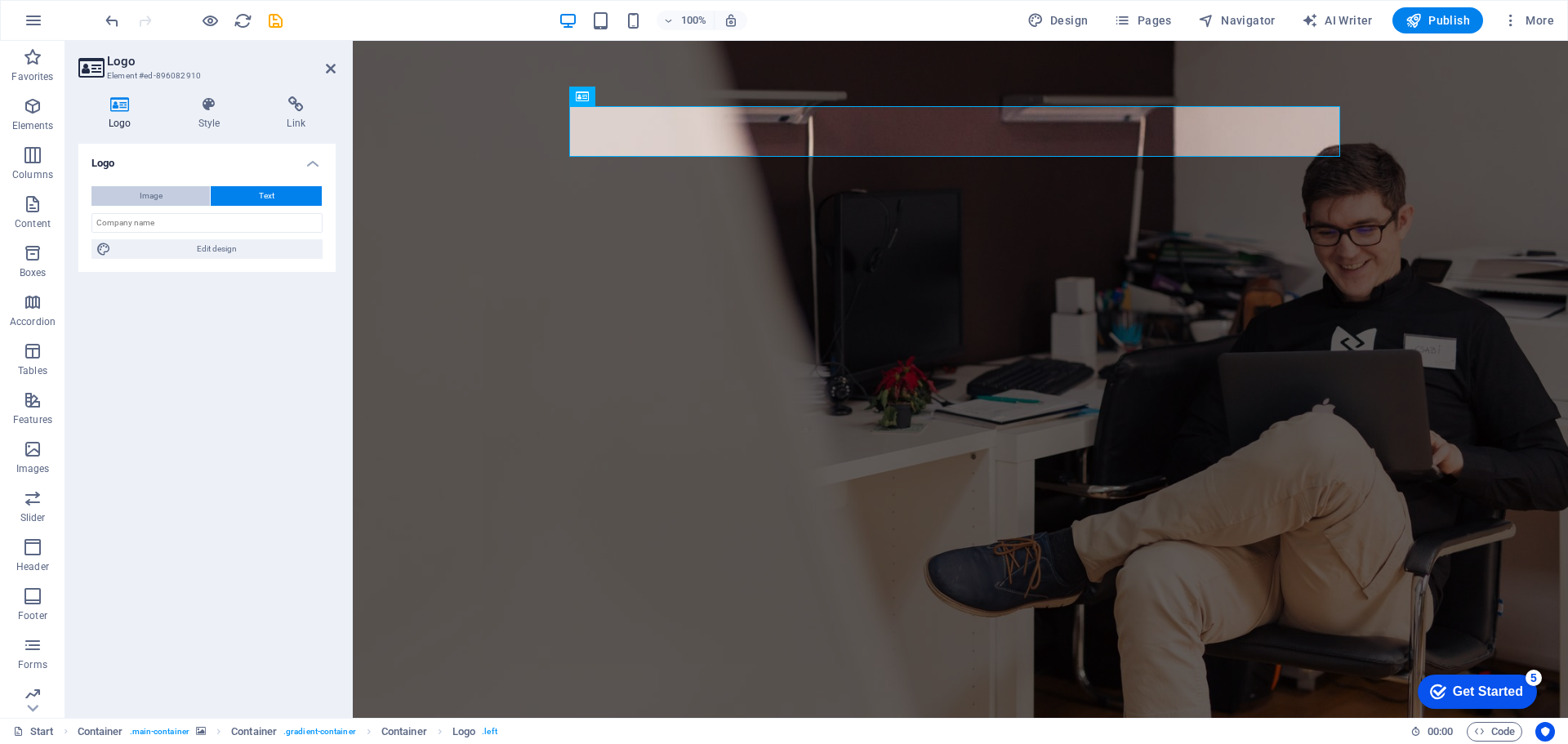
click at [154, 194] on span "Image" at bounding box center [151, 196] width 23 height 20
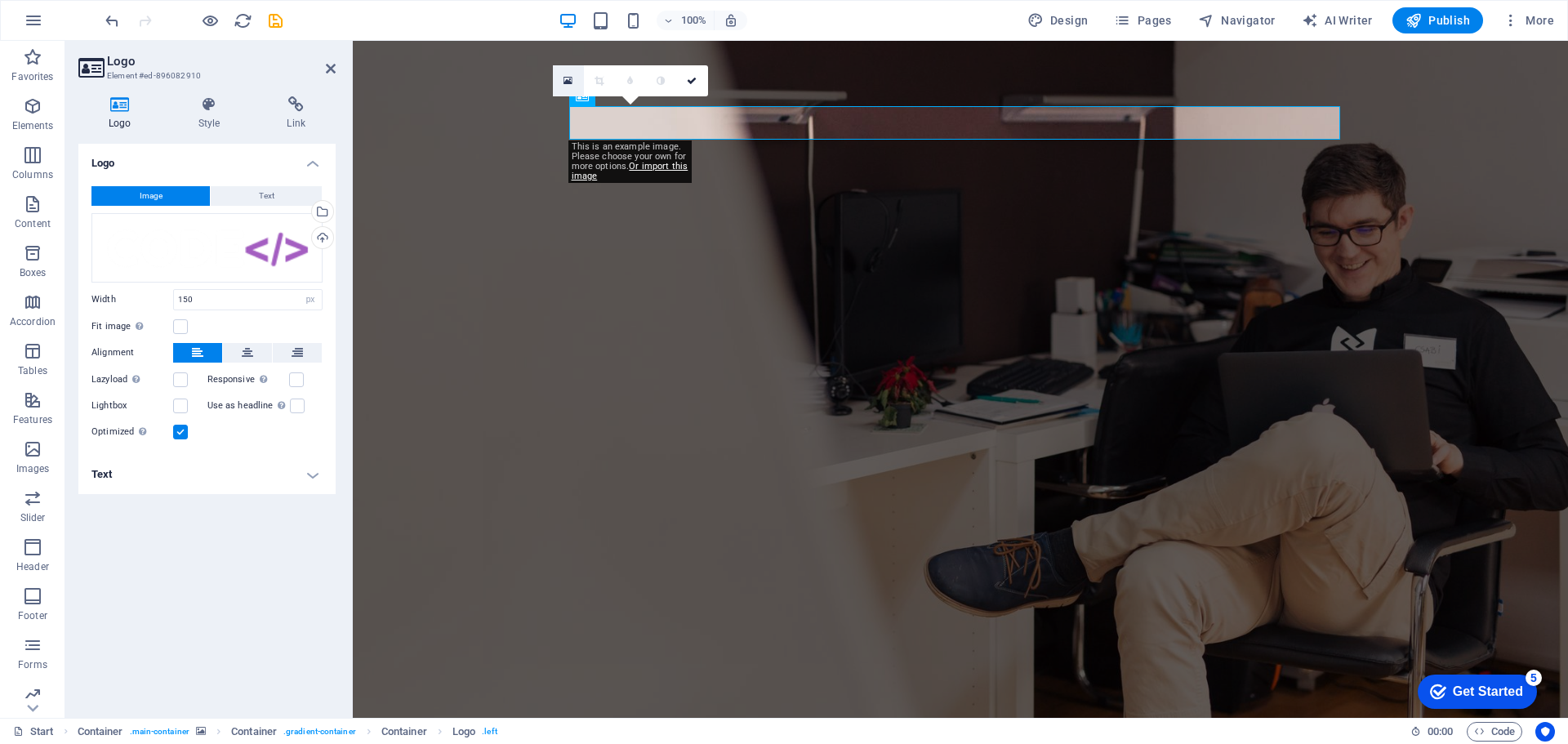
click at [567, 80] on icon at bounding box center [568, 80] width 9 height 12
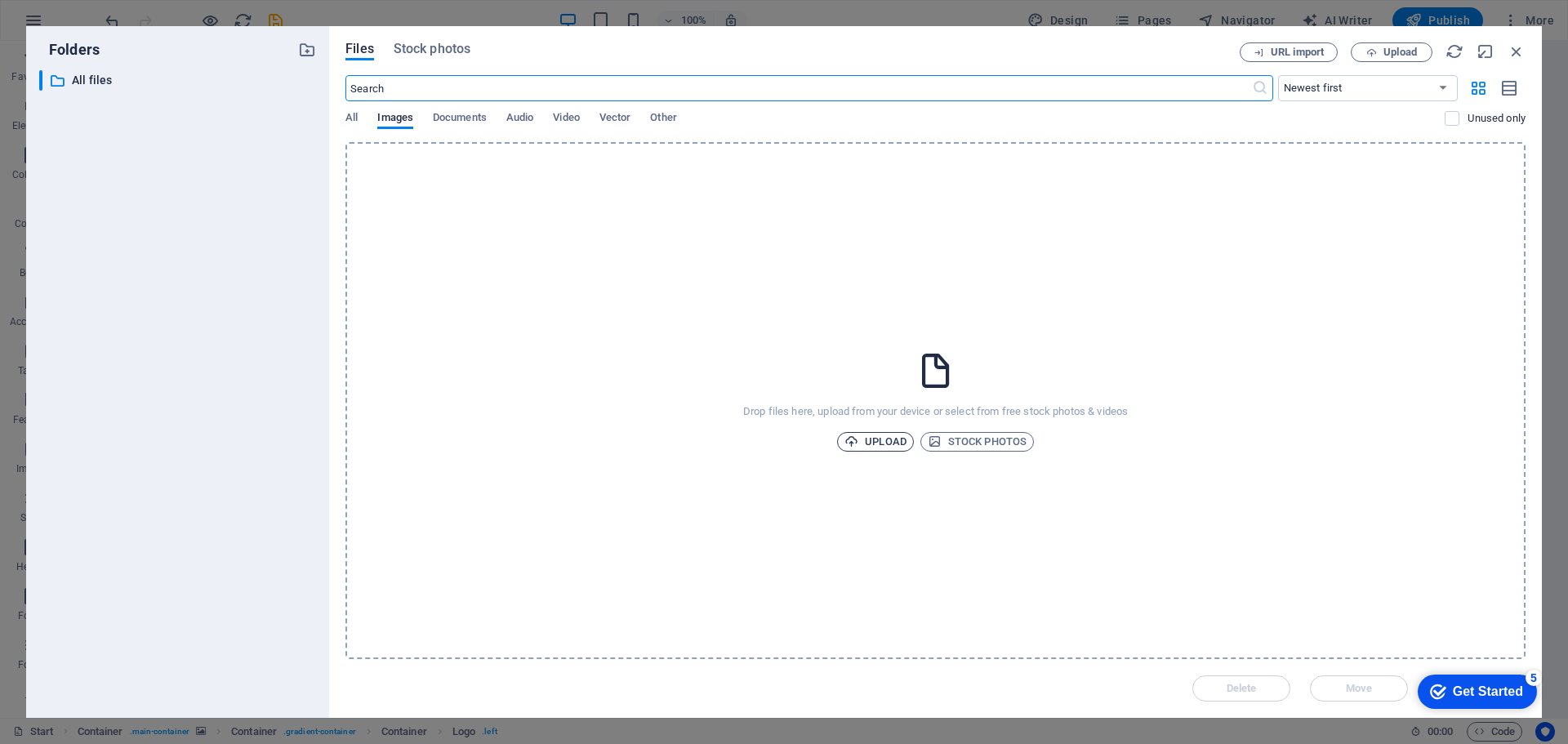
click at [875, 438] on span "Upload" at bounding box center [875, 442] width 62 height 20
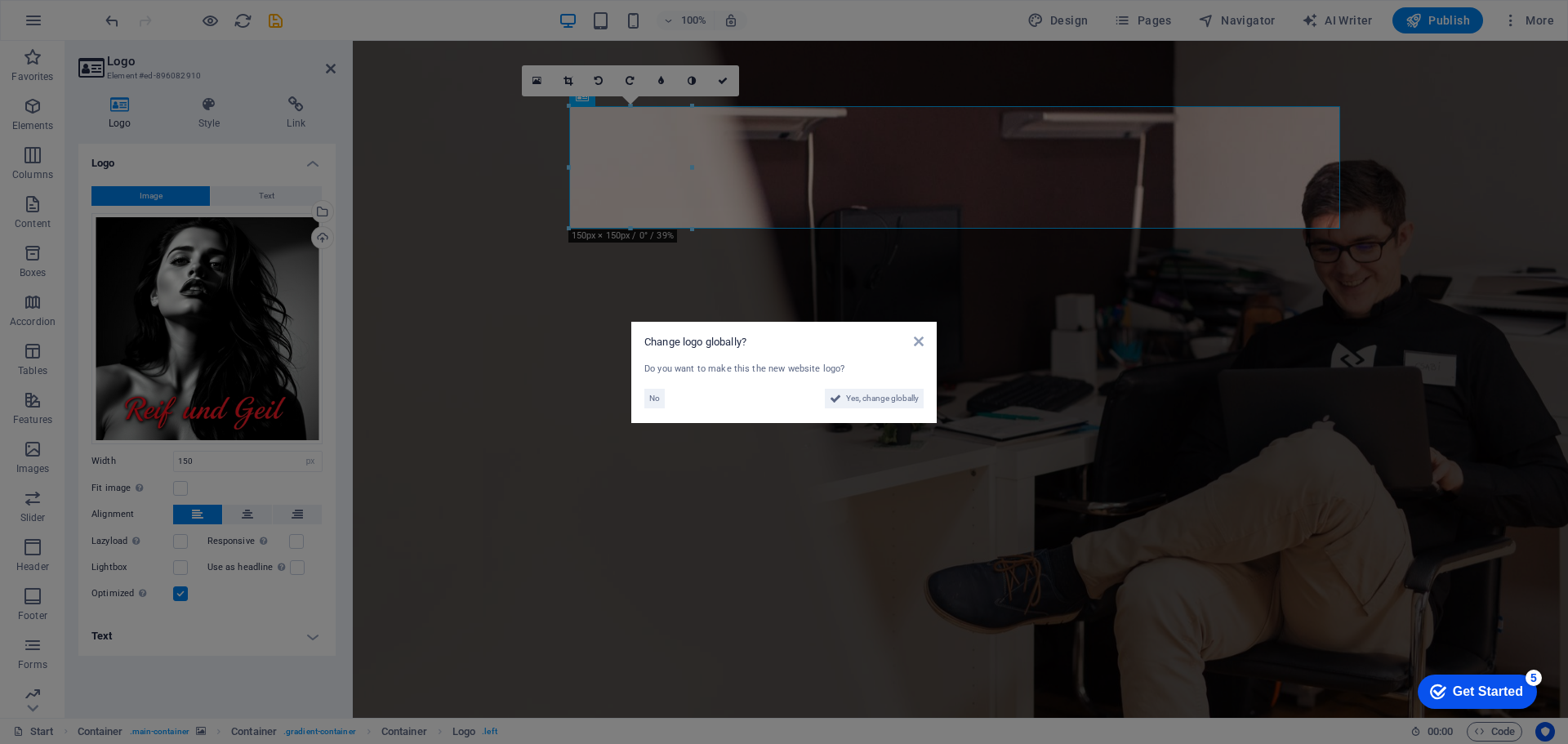
click at [268, 401] on aside "Change logo globally? Do you want to make this the new website logo? No Yes, ch…" at bounding box center [784, 372] width 1568 height 744
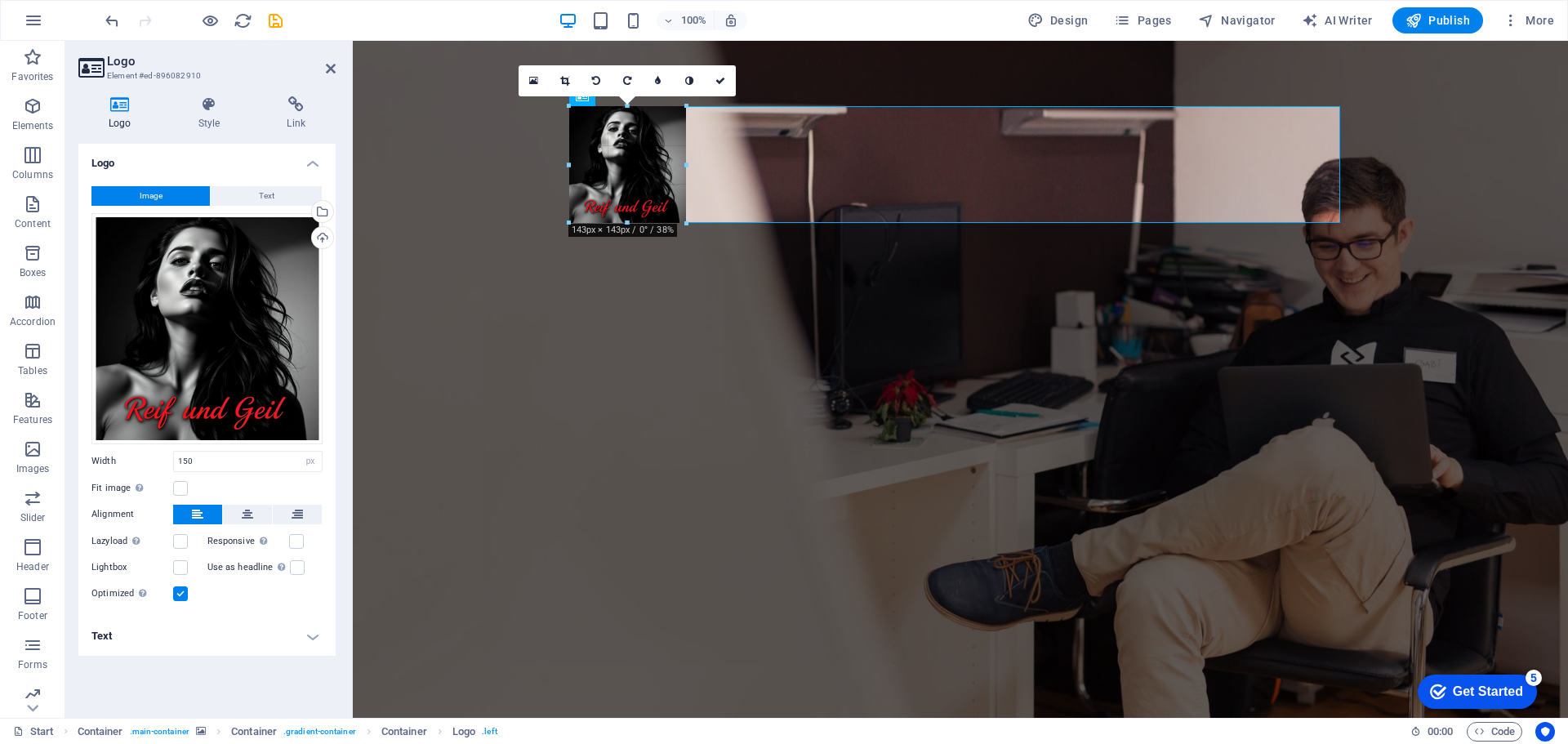
drag, startPoint x: 691, startPoint y: 229, endPoint x: 687, endPoint y: 208, distance: 21.4
type input "143"
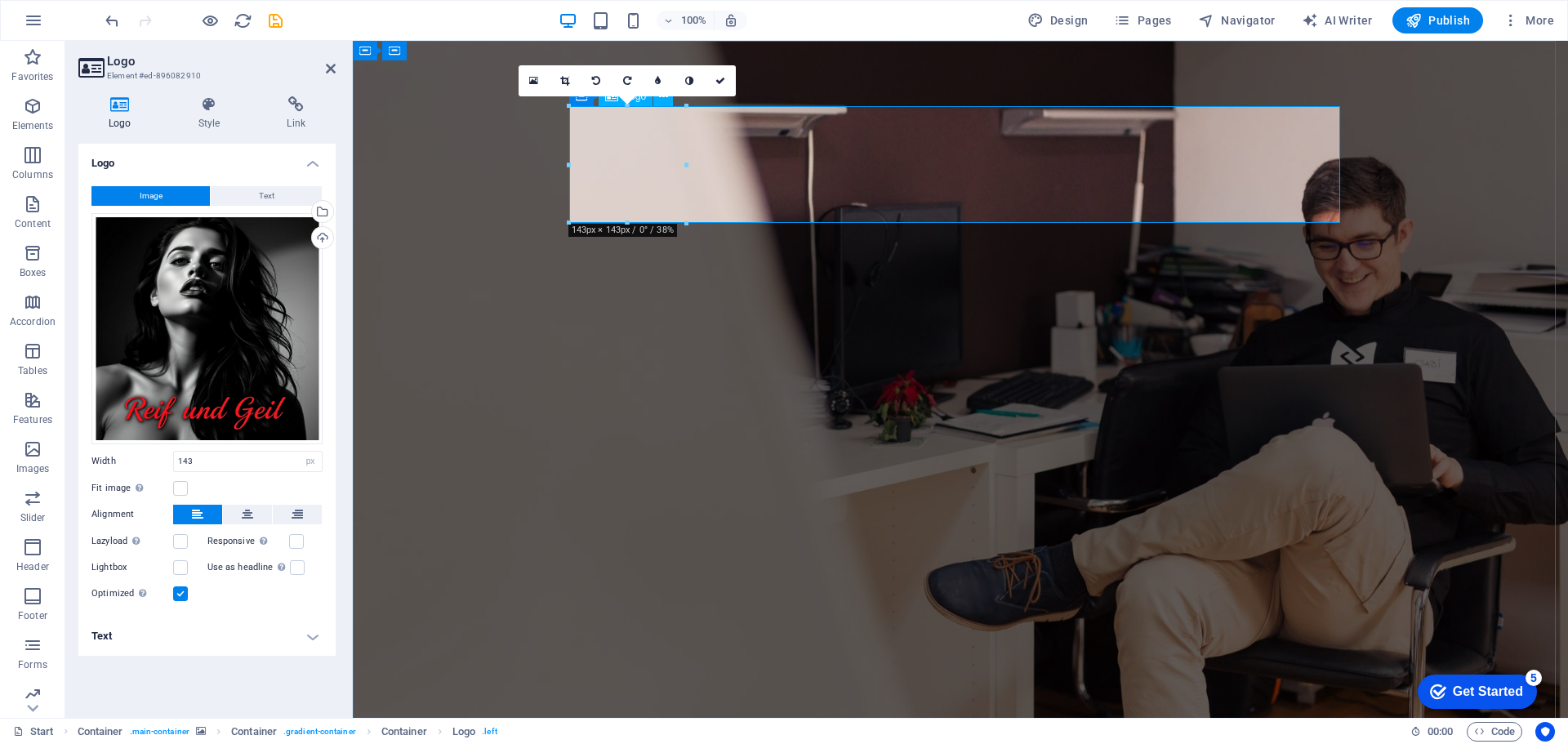
click at [318, 238] on div "Upload" at bounding box center [321, 239] width 24 height 24
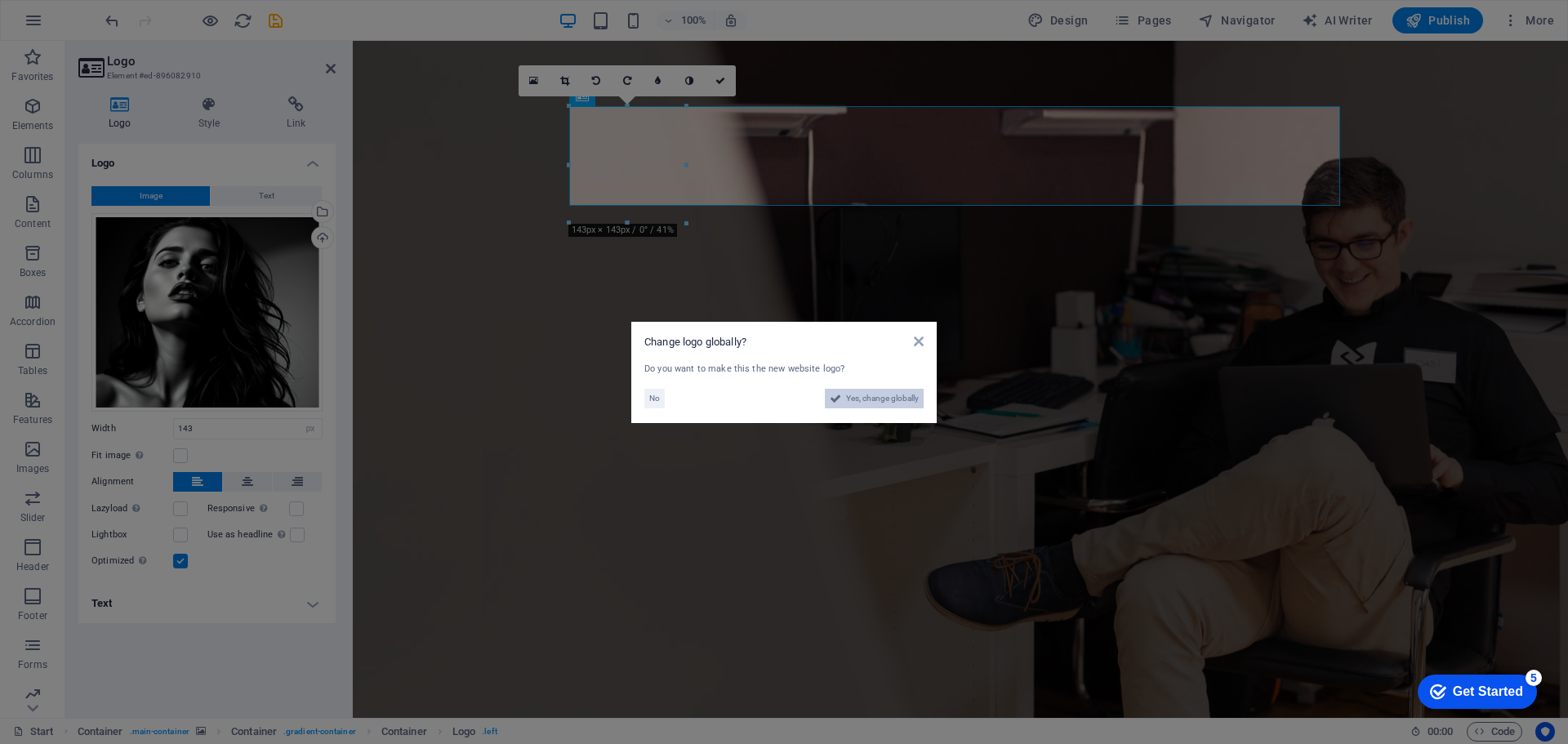
click at [877, 395] on span "Yes, change globally" at bounding box center [882, 399] width 72 height 20
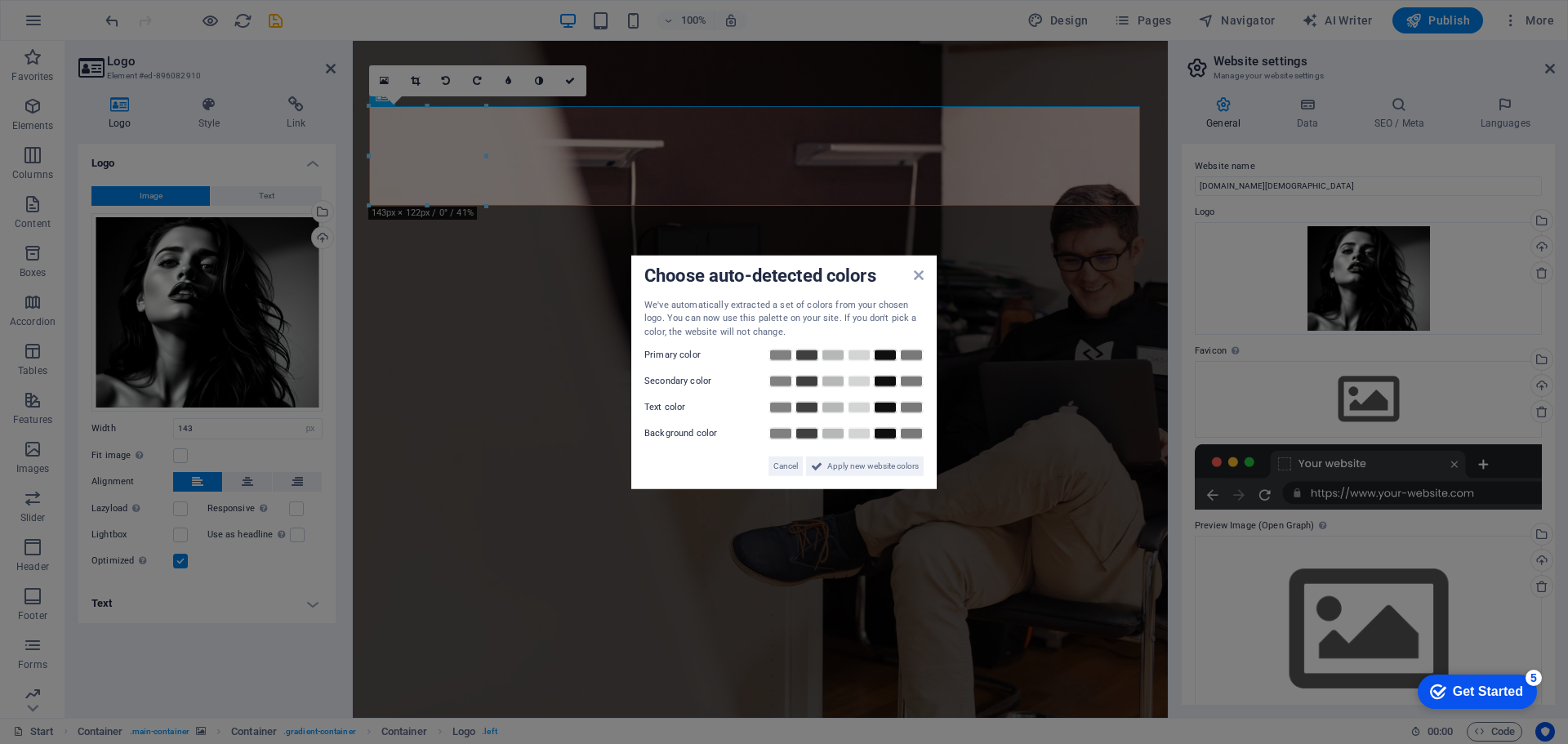
click at [1483, 694] on div "Get Started" at bounding box center [1488, 692] width 70 height 14
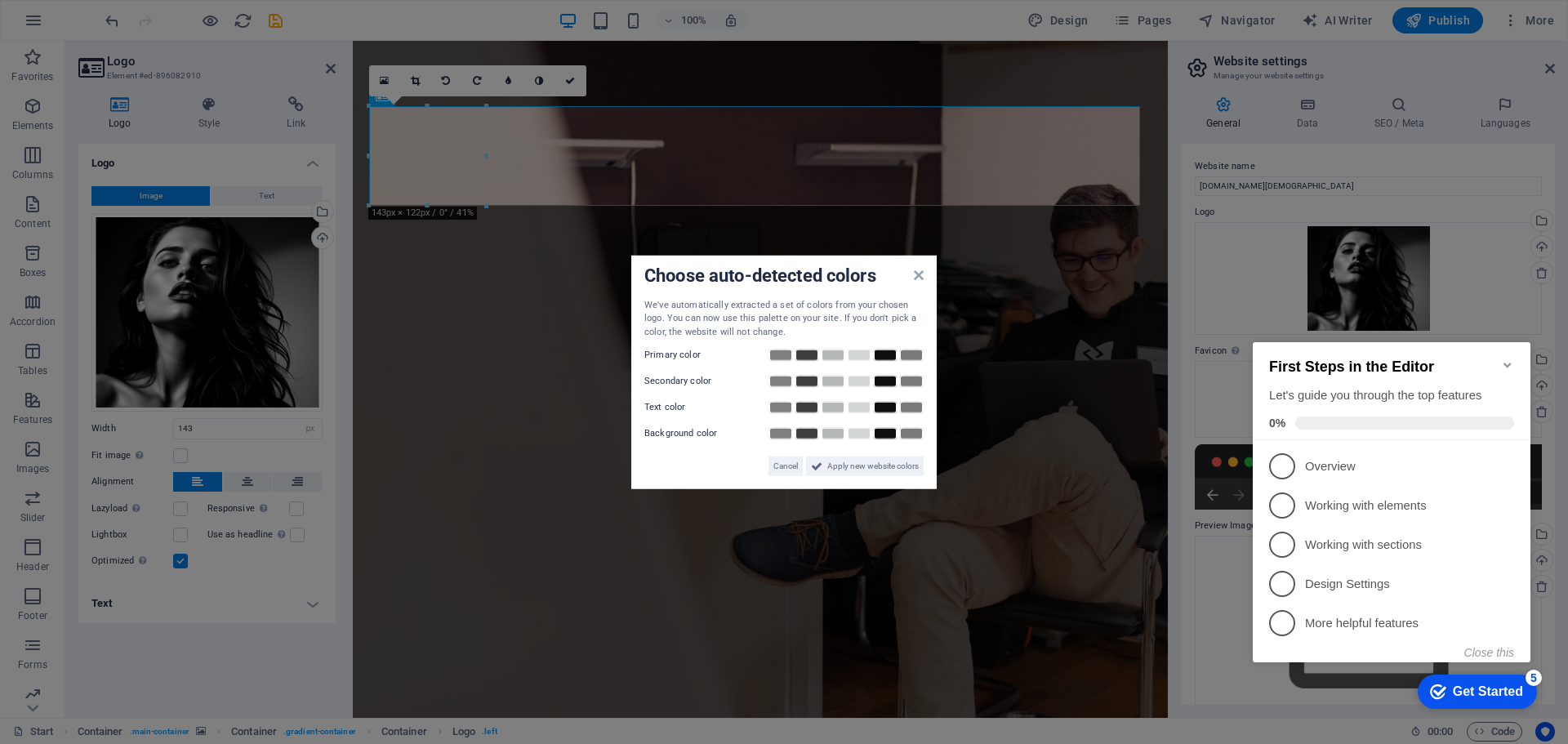
click at [1507, 359] on icon "Minimize checklist" at bounding box center [1507, 365] width 13 height 13
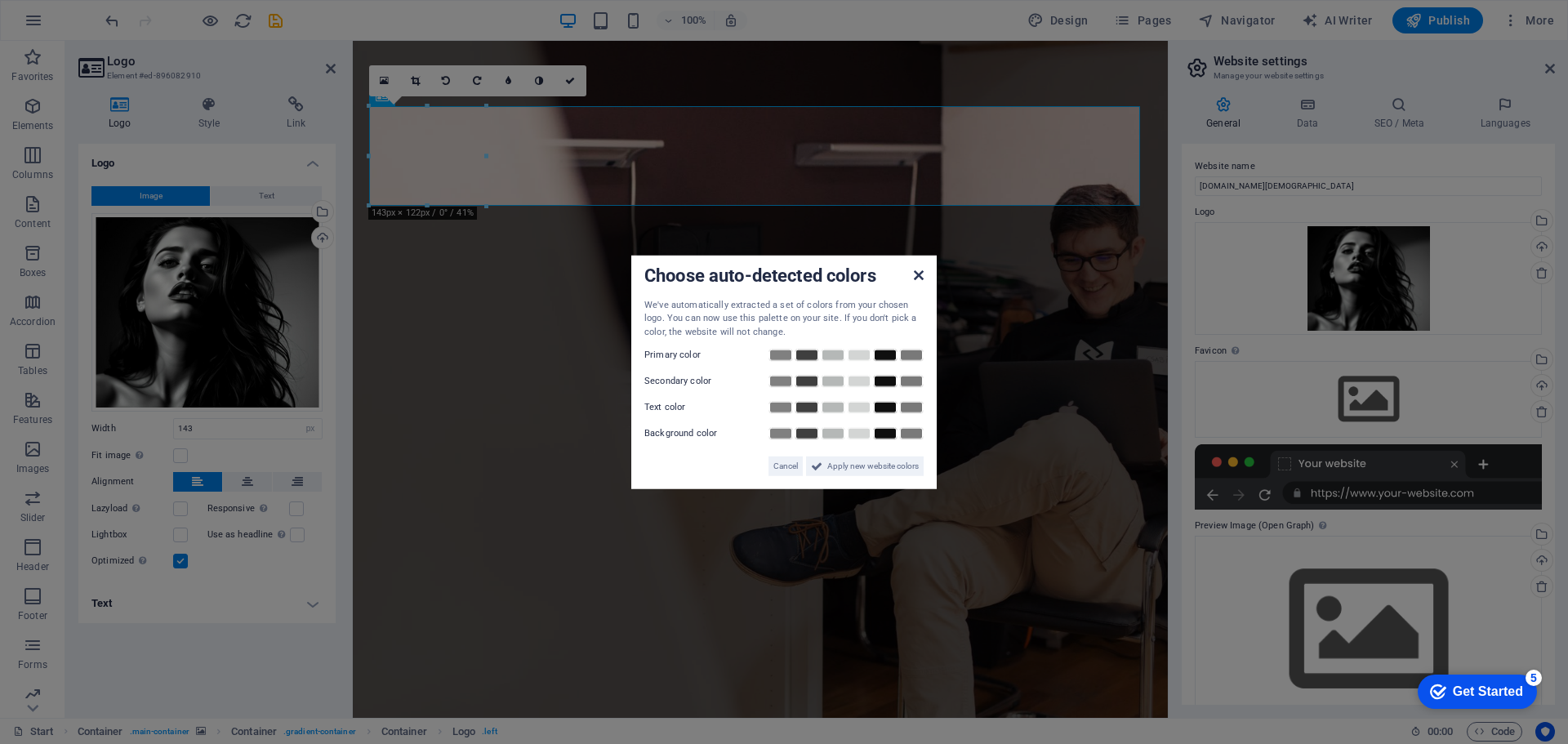
click at [923, 277] on icon at bounding box center [918, 274] width 10 height 13
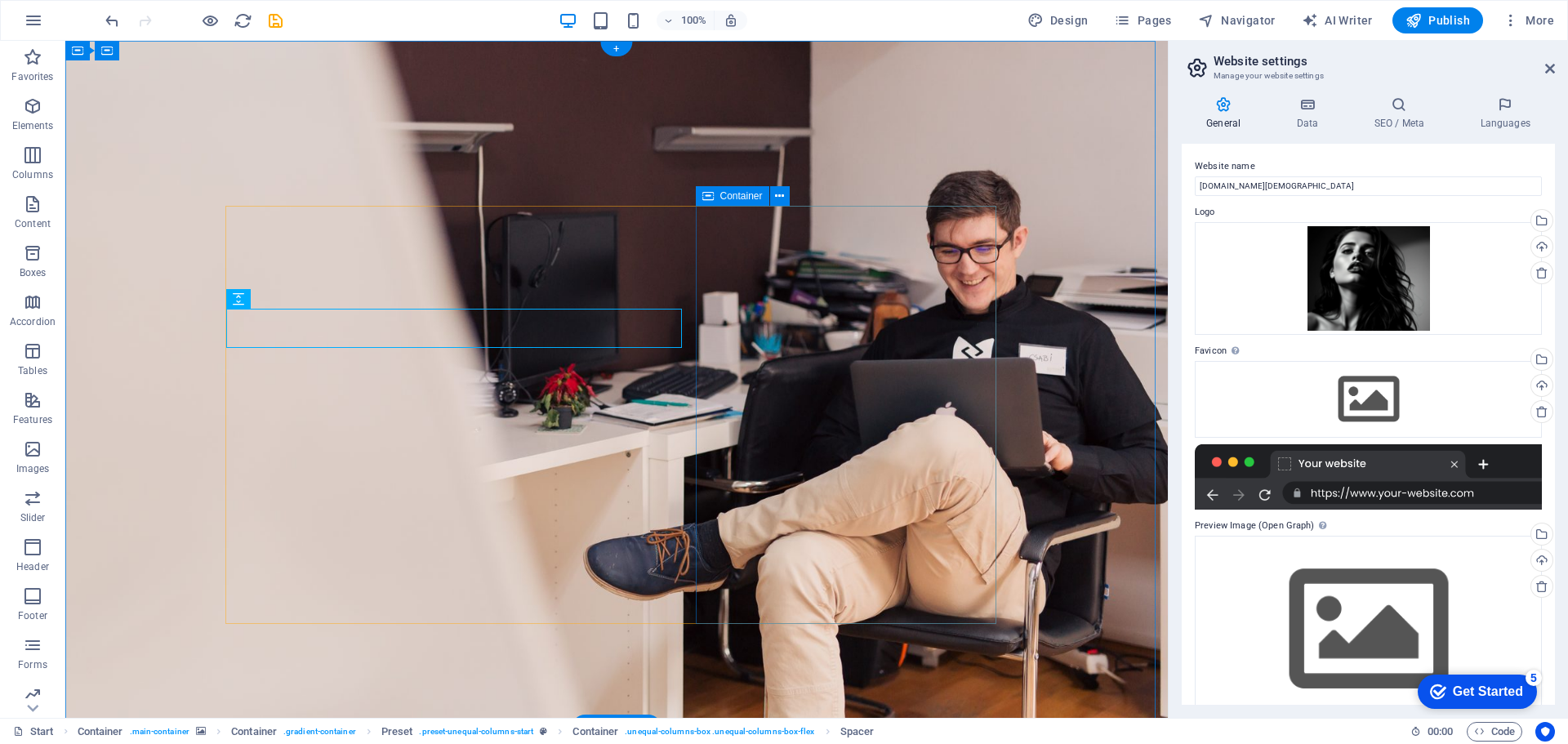
scroll to position [81, 0]
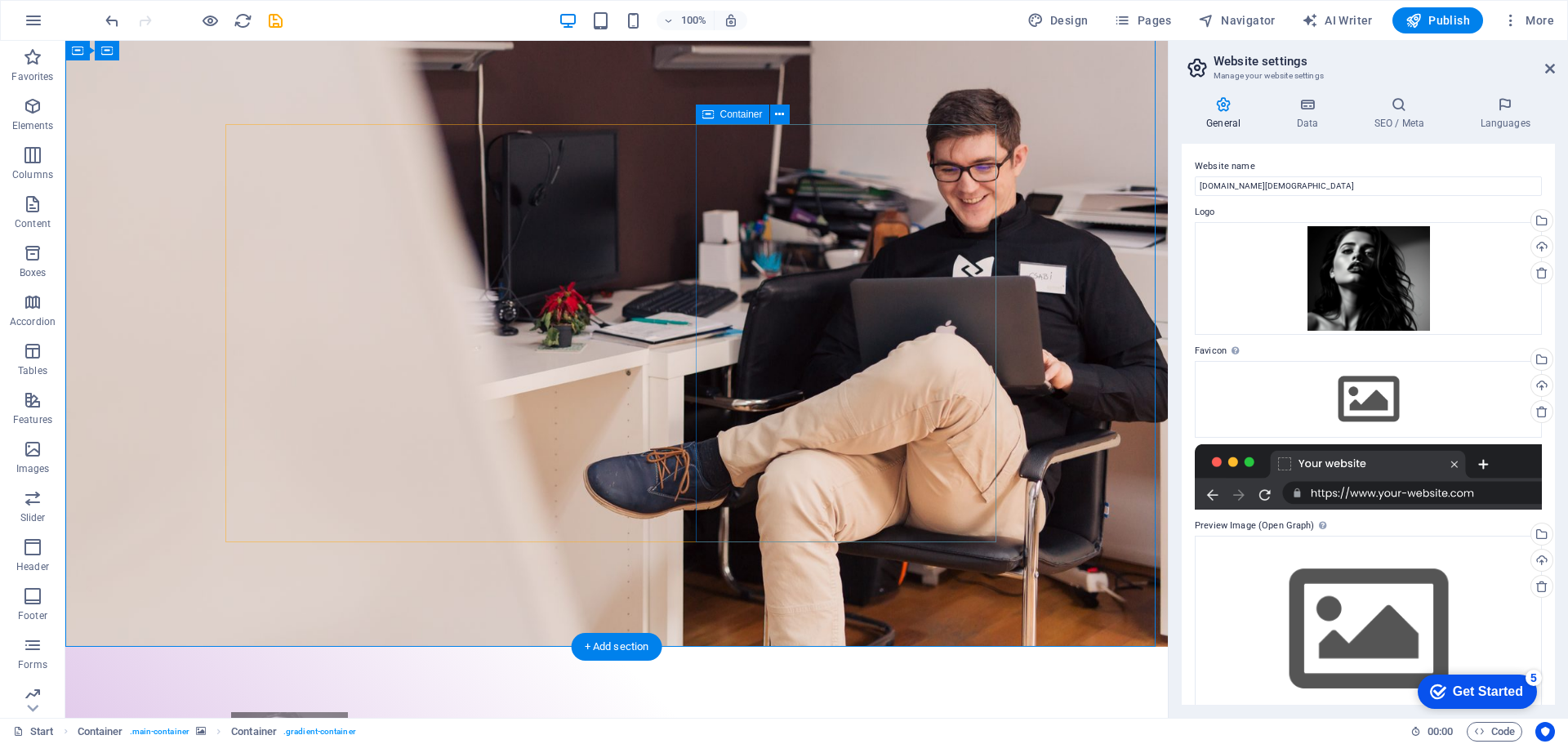
drag, startPoint x: 967, startPoint y: 380, endPoint x: 687, endPoint y: 381, distance: 280.0
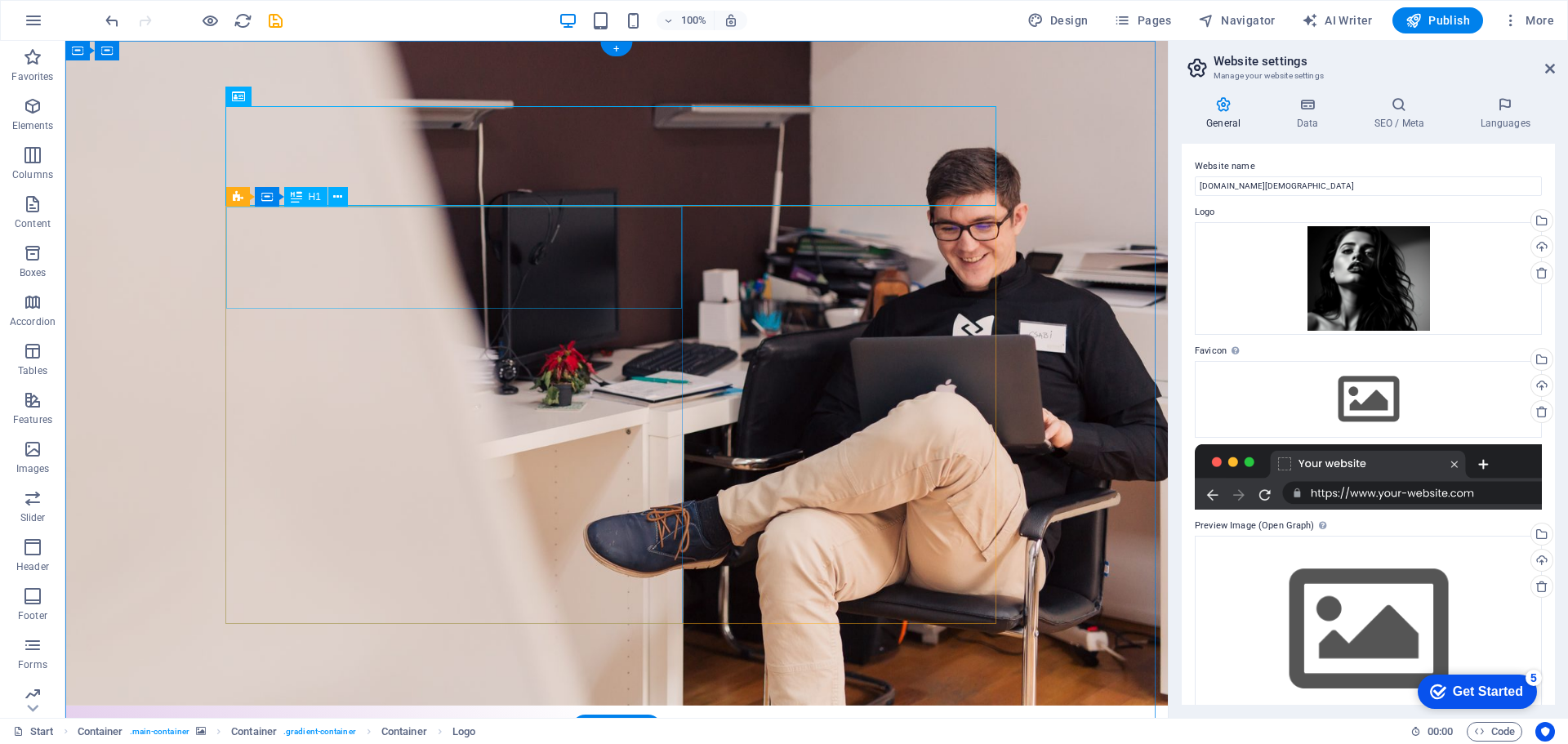
scroll to position [0, 0]
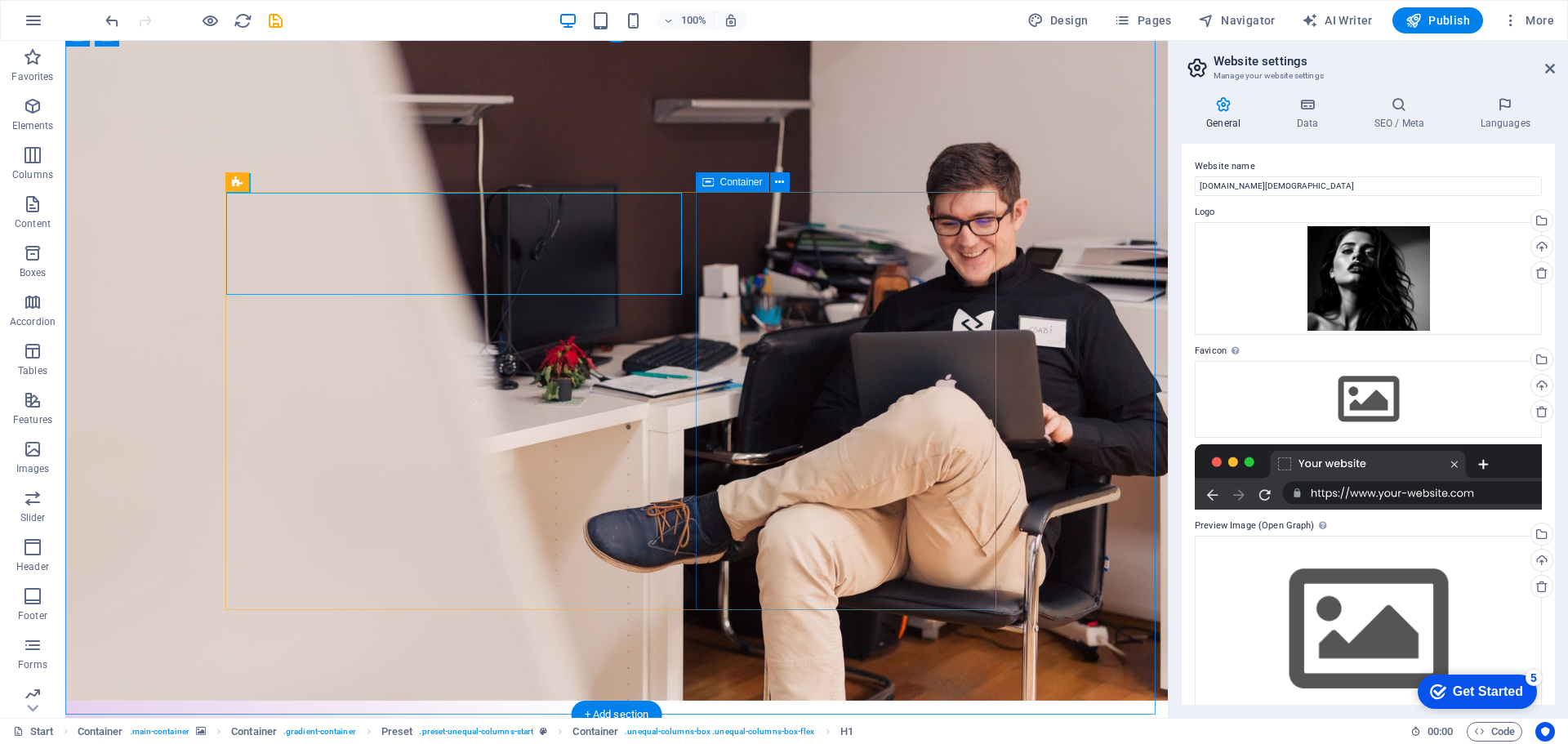
scroll to position [164, 0]
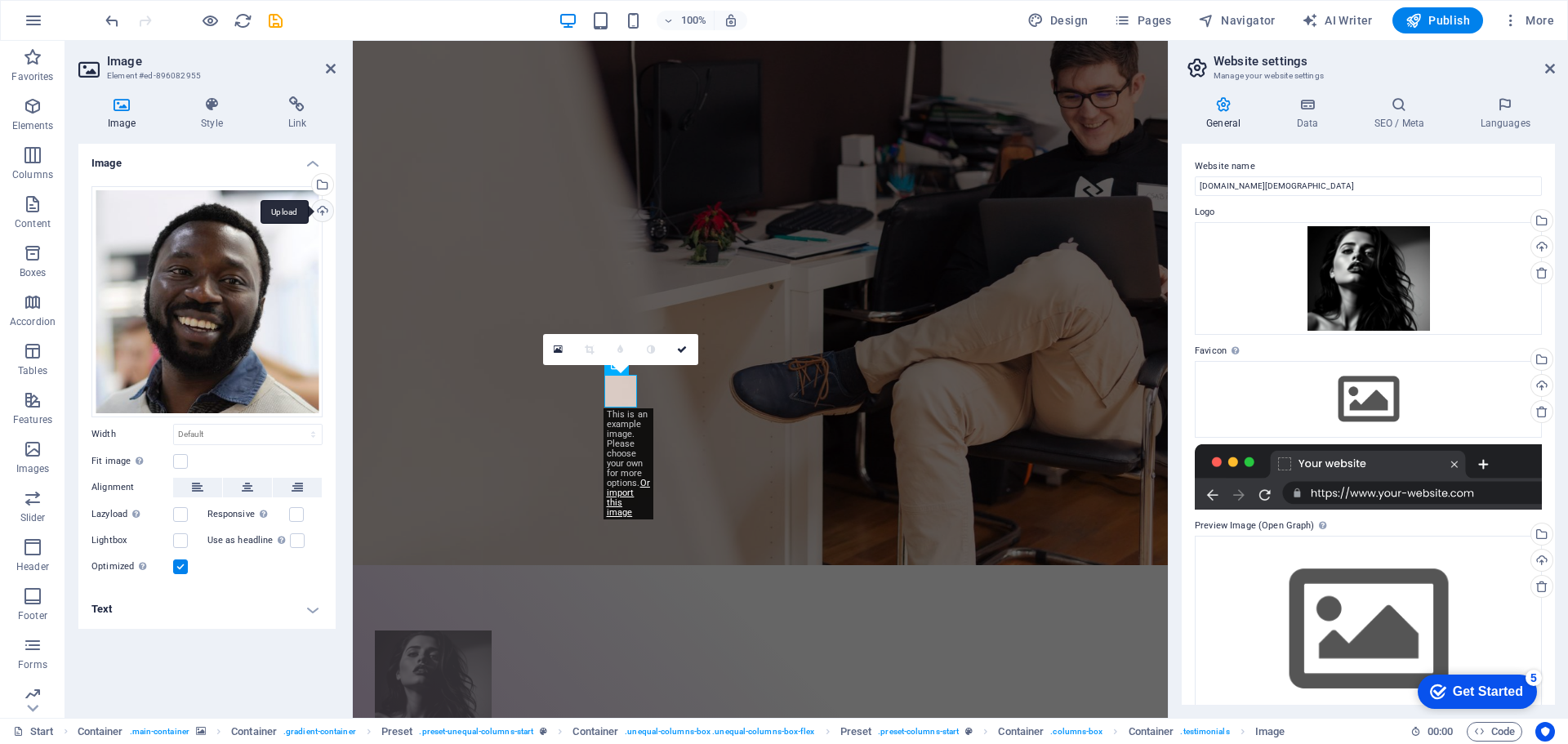
click at [323, 209] on div "Upload" at bounding box center [321, 212] width 24 height 24
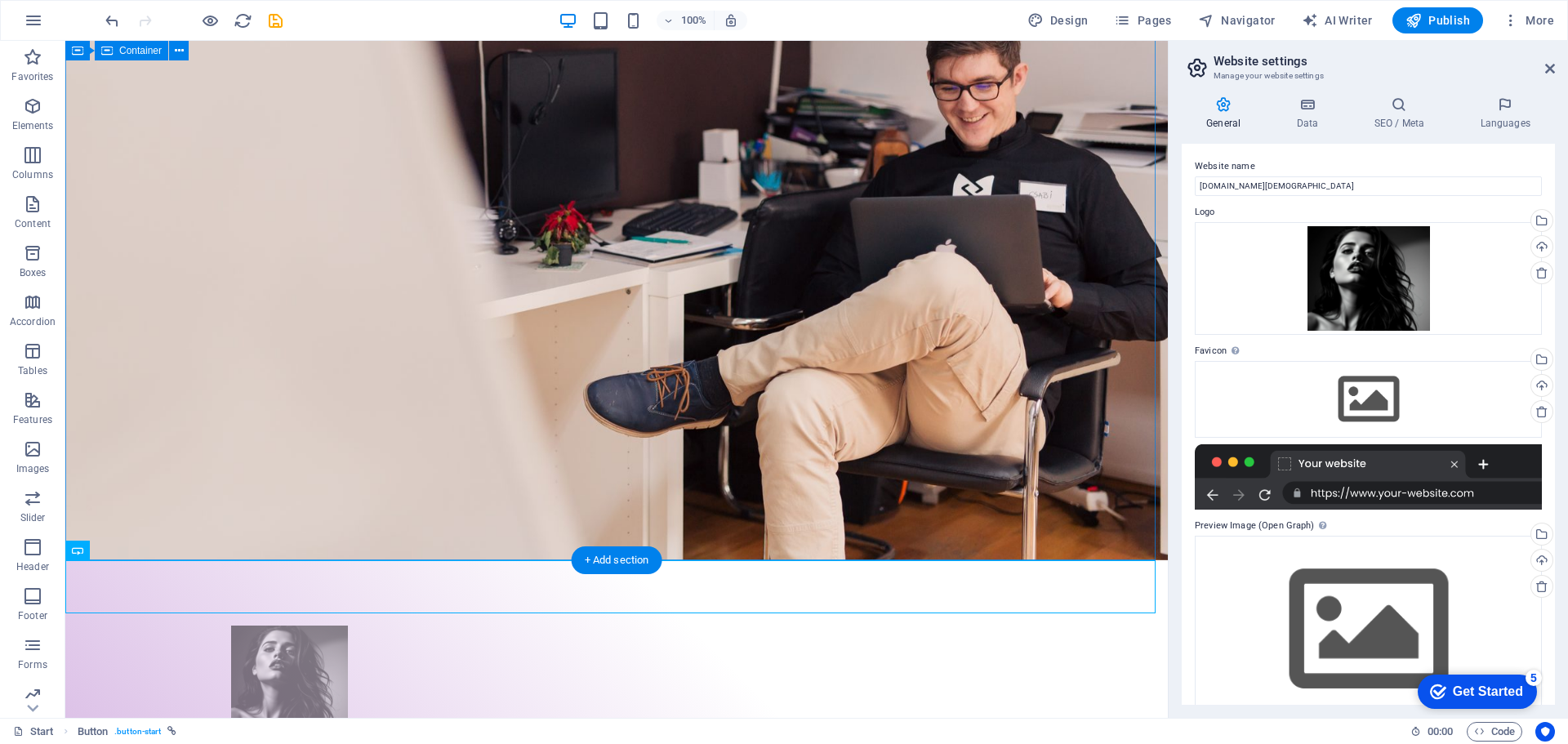
scroll to position [0, 0]
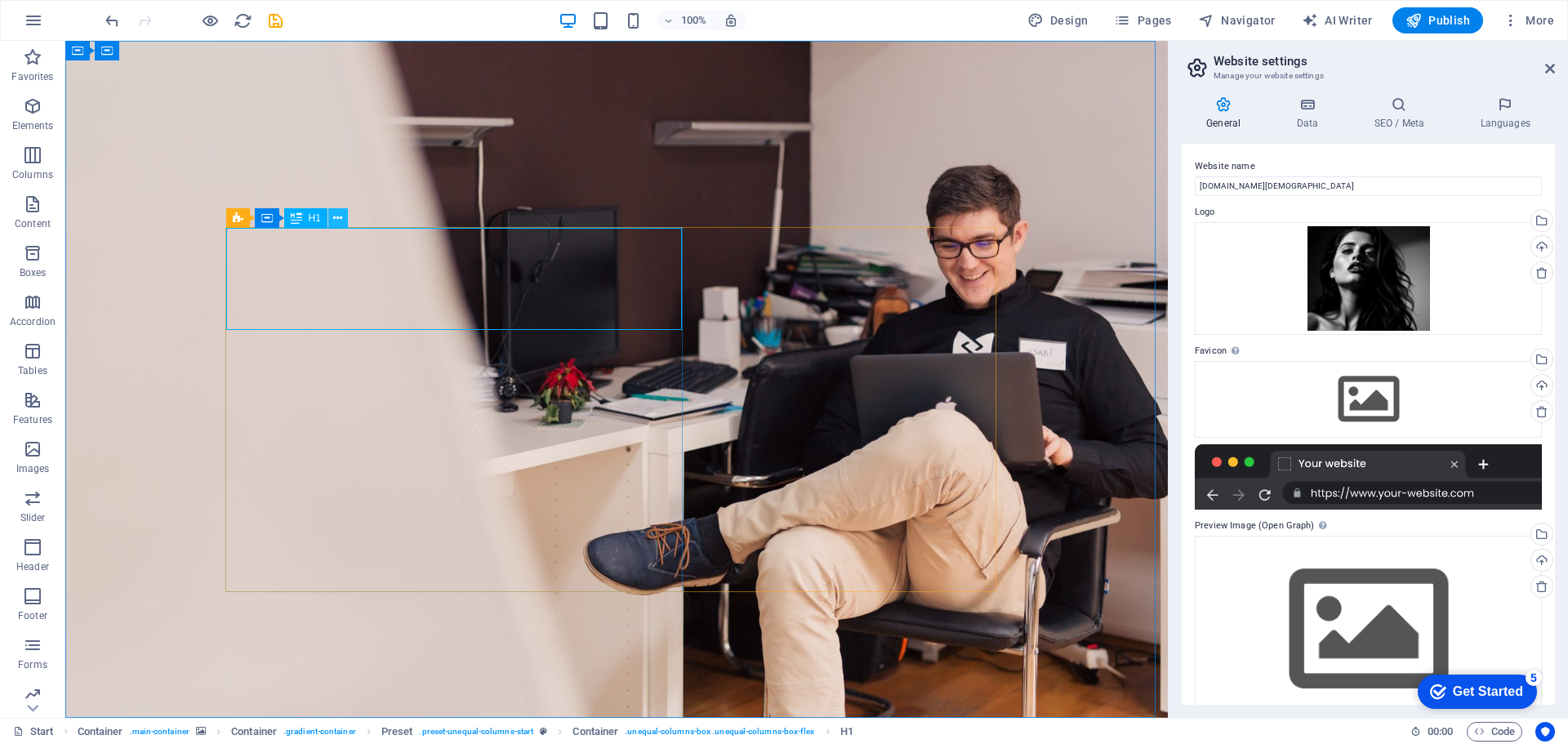
click at [335, 218] on icon at bounding box center [338, 218] width 9 height 17
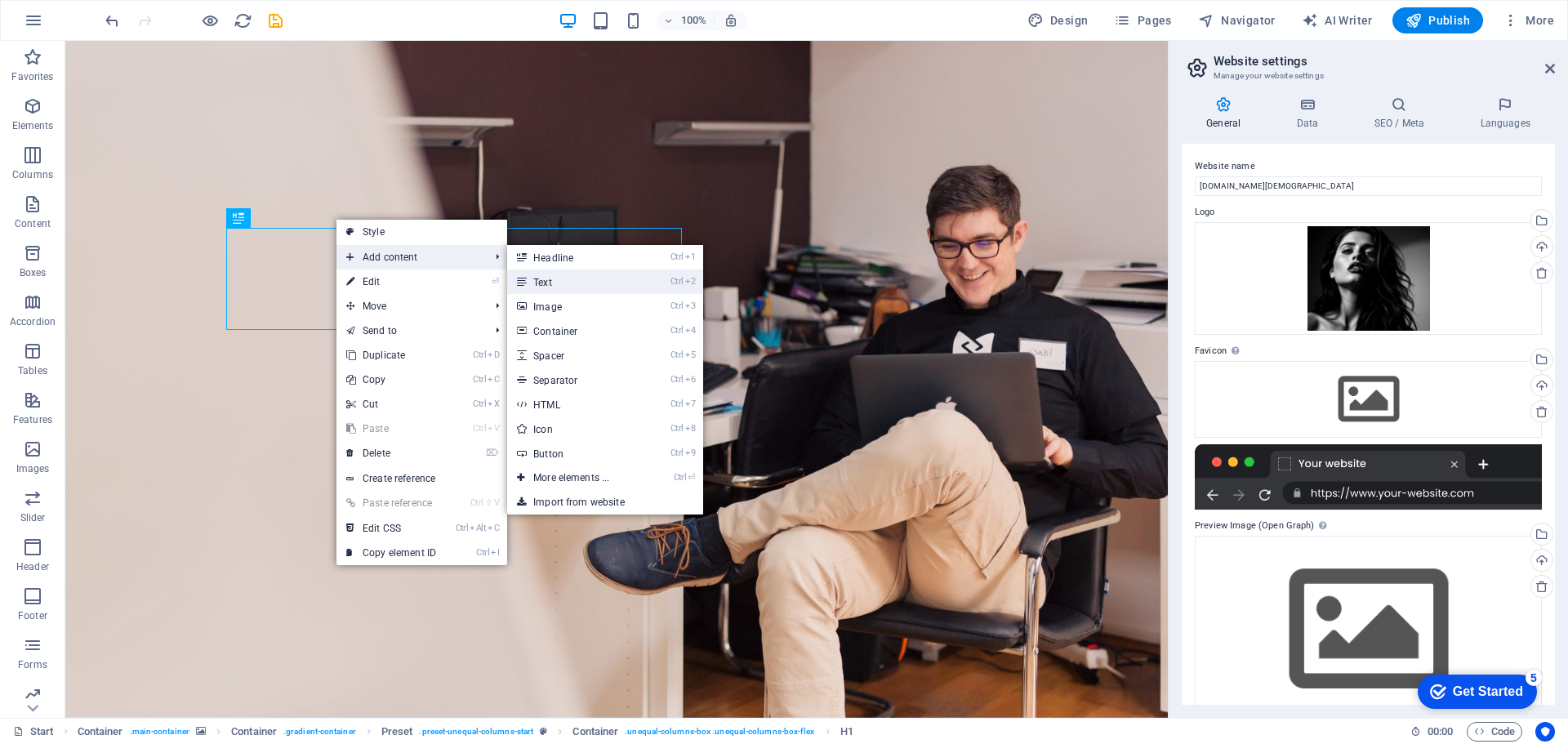
click at [556, 280] on link "Ctrl 2 Text" at bounding box center [574, 281] width 135 height 24
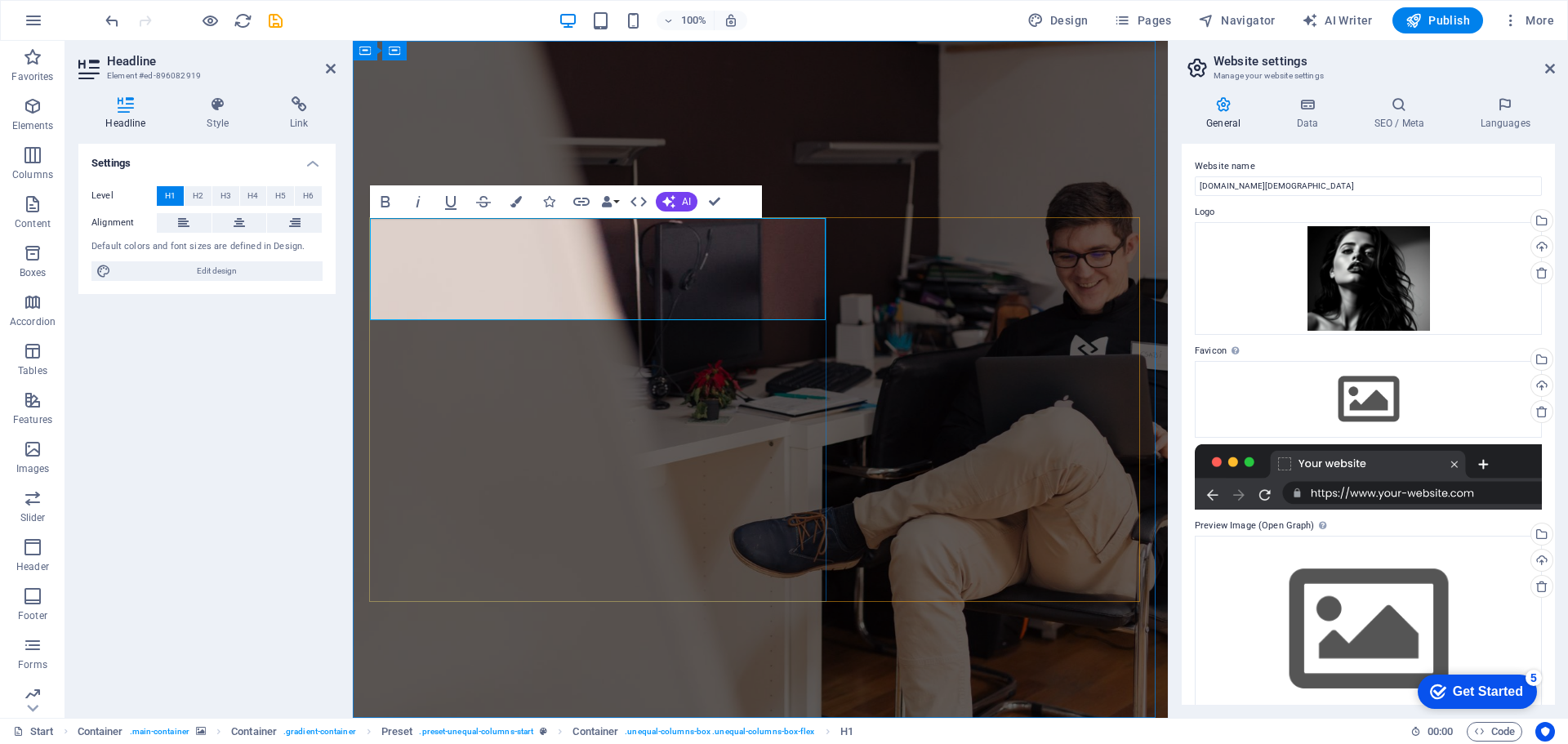
drag, startPoint x: 703, startPoint y: 299, endPoint x: 386, endPoint y: 248, distance: 321.1
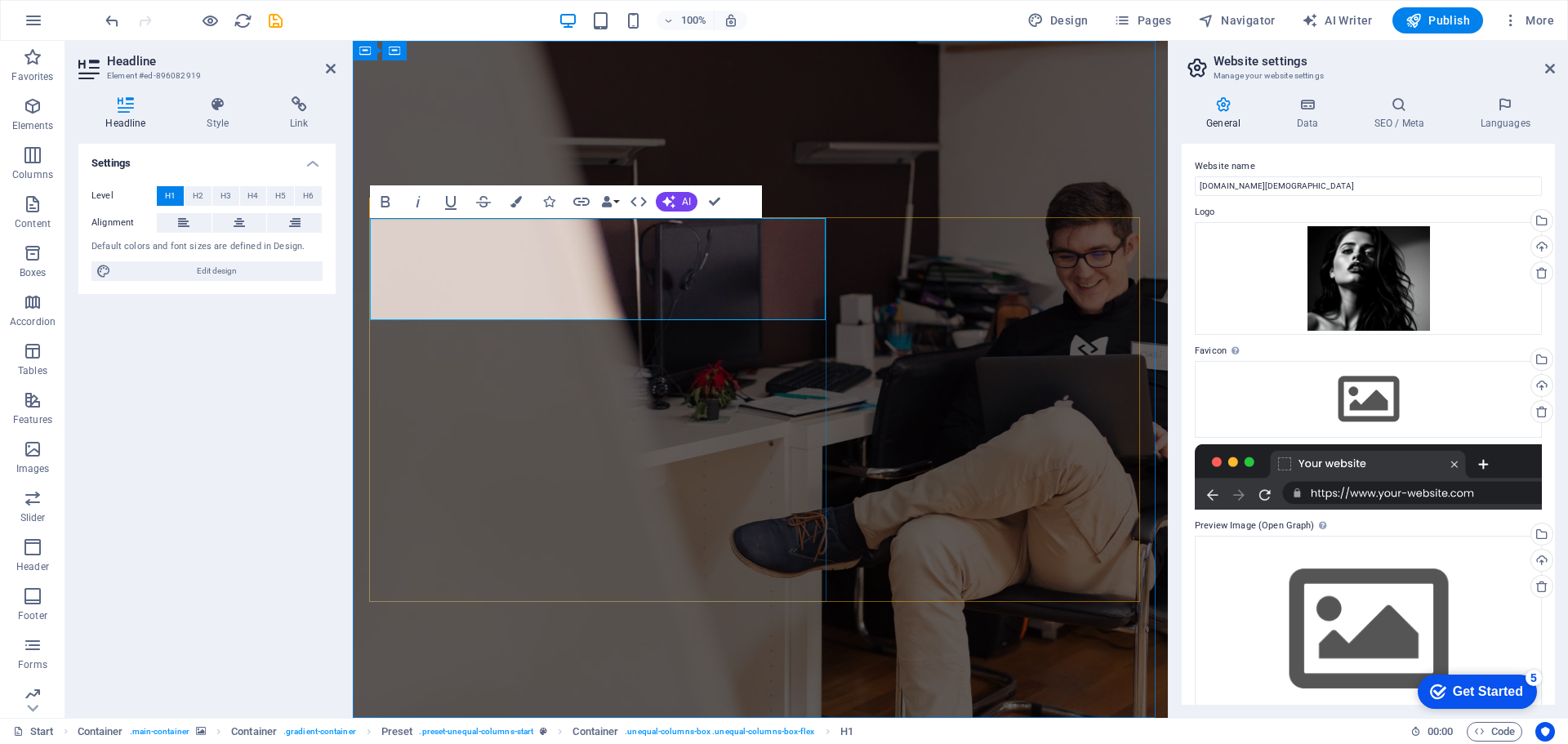
drag, startPoint x: 784, startPoint y: 243, endPoint x: 380, endPoint y: 242, distance: 404.0
click at [111, 21] on icon "undo" at bounding box center [112, 21] width 19 height 19
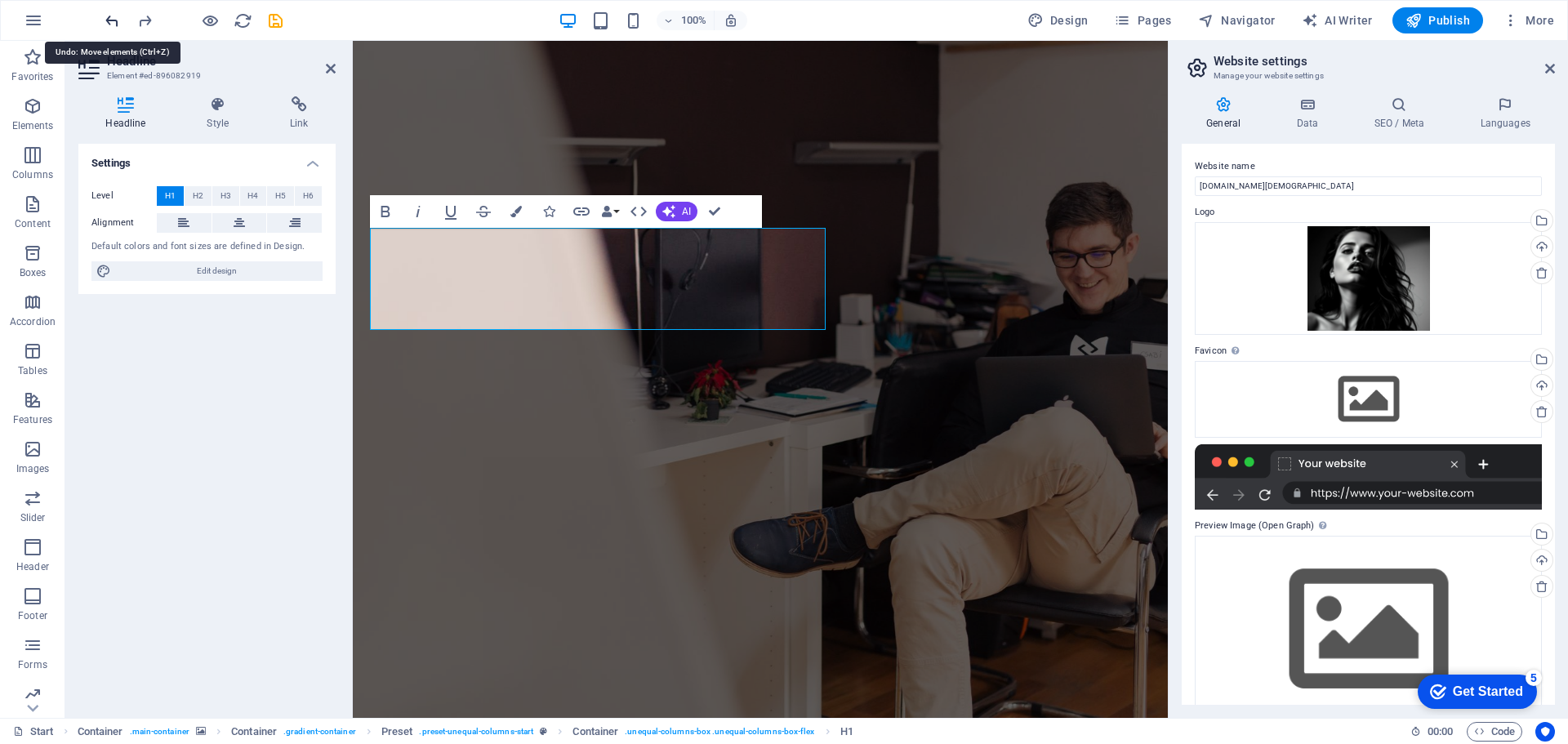
click at [115, 17] on icon "undo" at bounding box center [112, 21] width 19 height 19
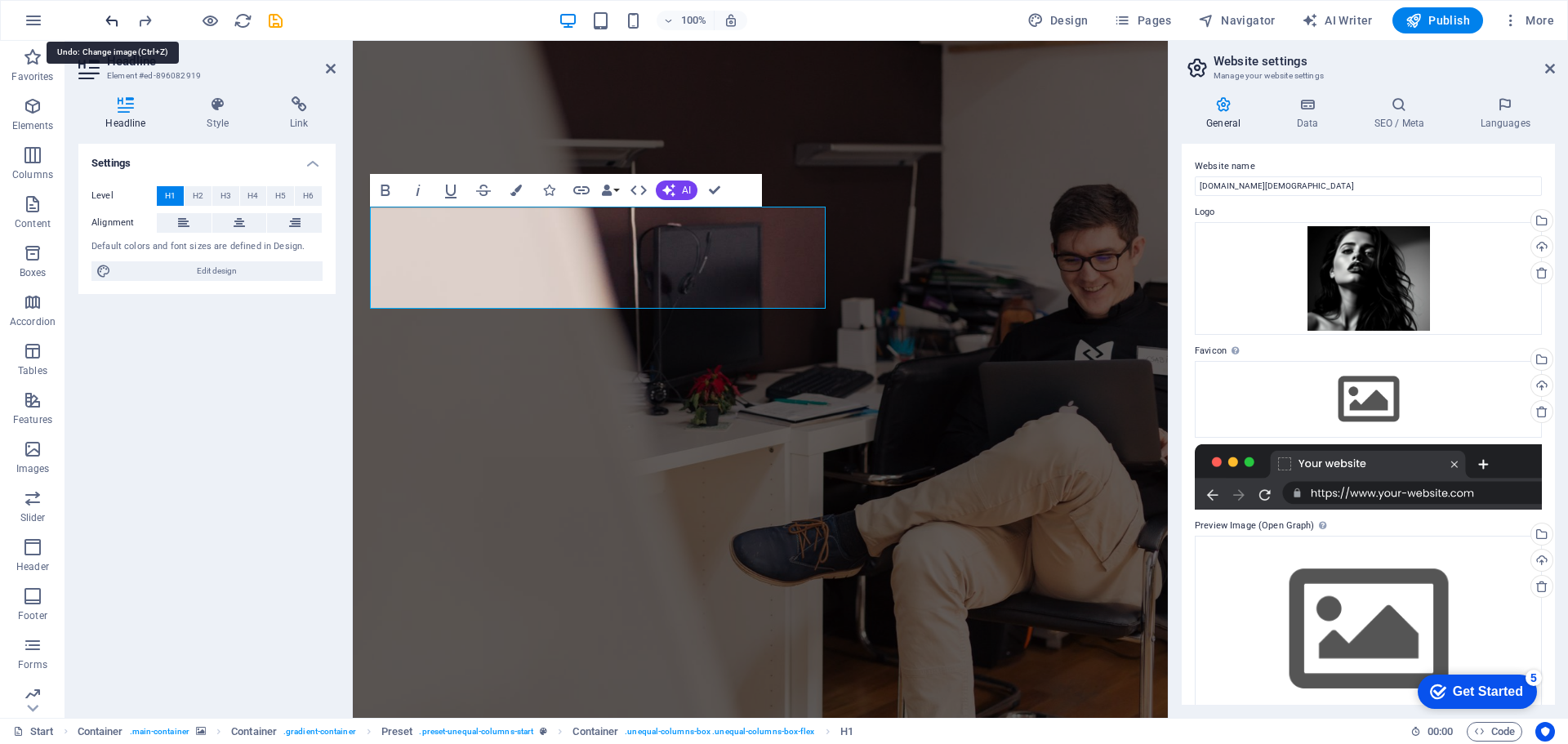
click at [116, 17] on icon "undo" at bounding box center [112, 21] width 19 height 19
click at [115, 21] on icon "undo" at bounding box center [112, 21] width 19 height 19
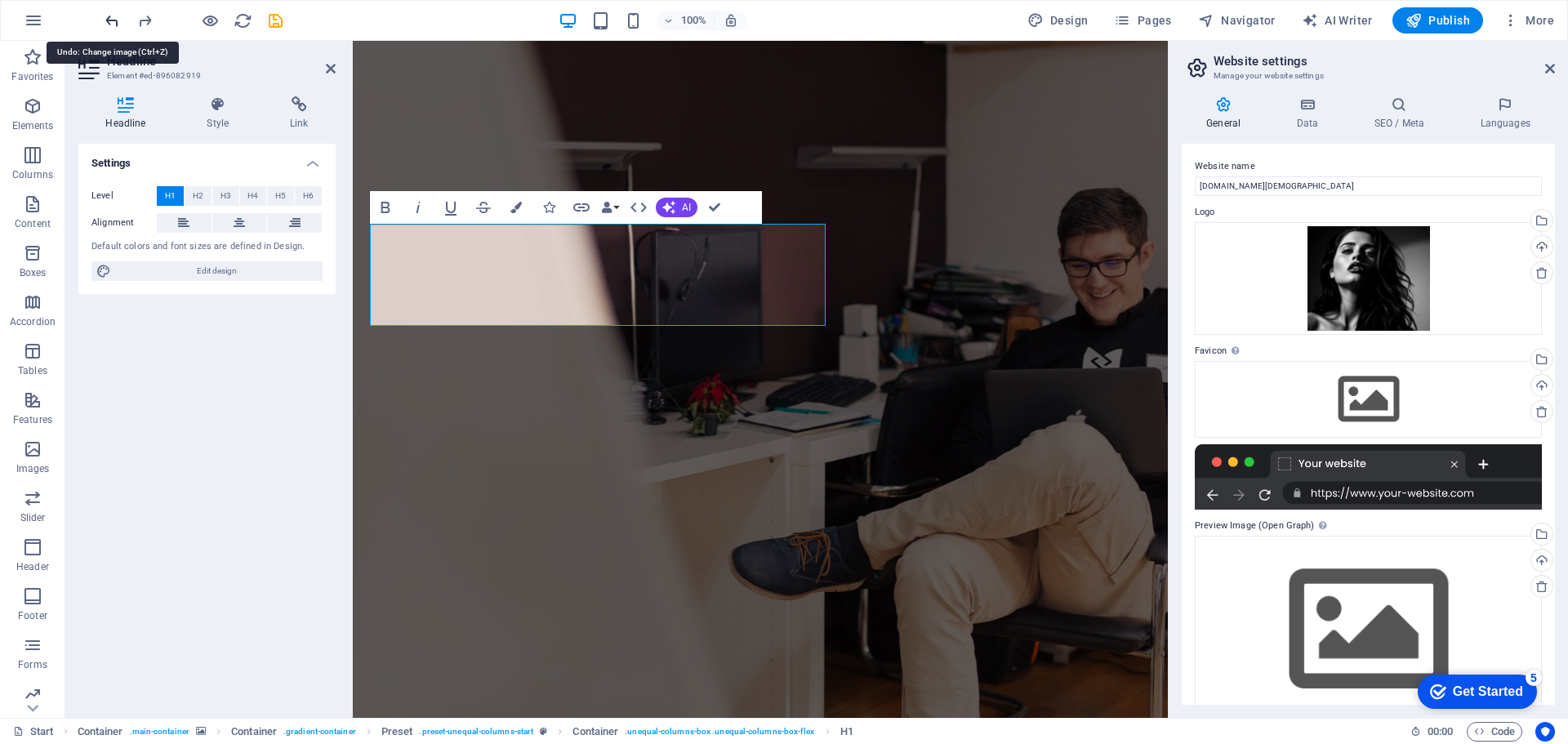
click at [114, 21] on icon "undo" at bounding box center [112, 21] width 19 height 19
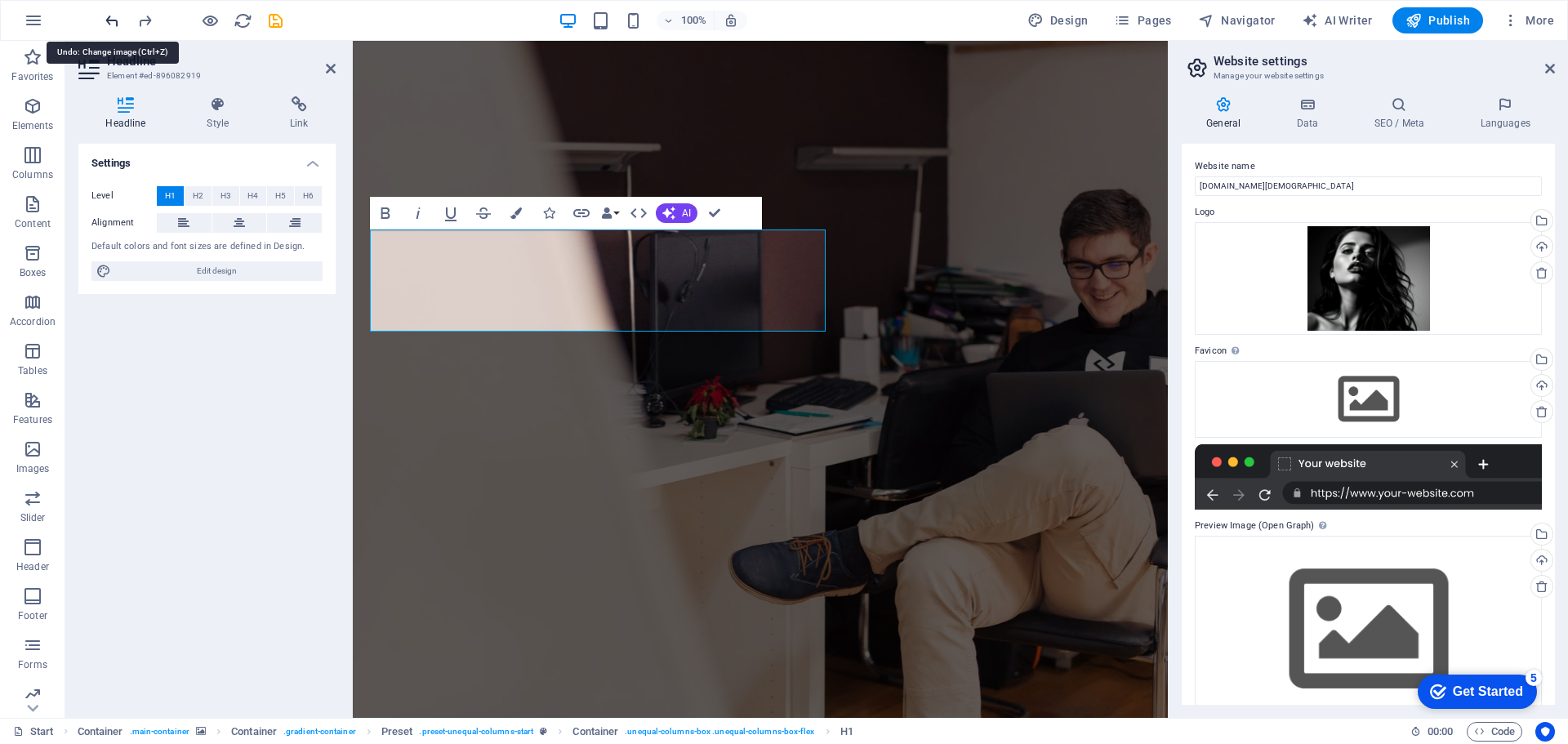
click at [114, 20] on icon "undo" at bounding box center [112, 21] width 19 height 19
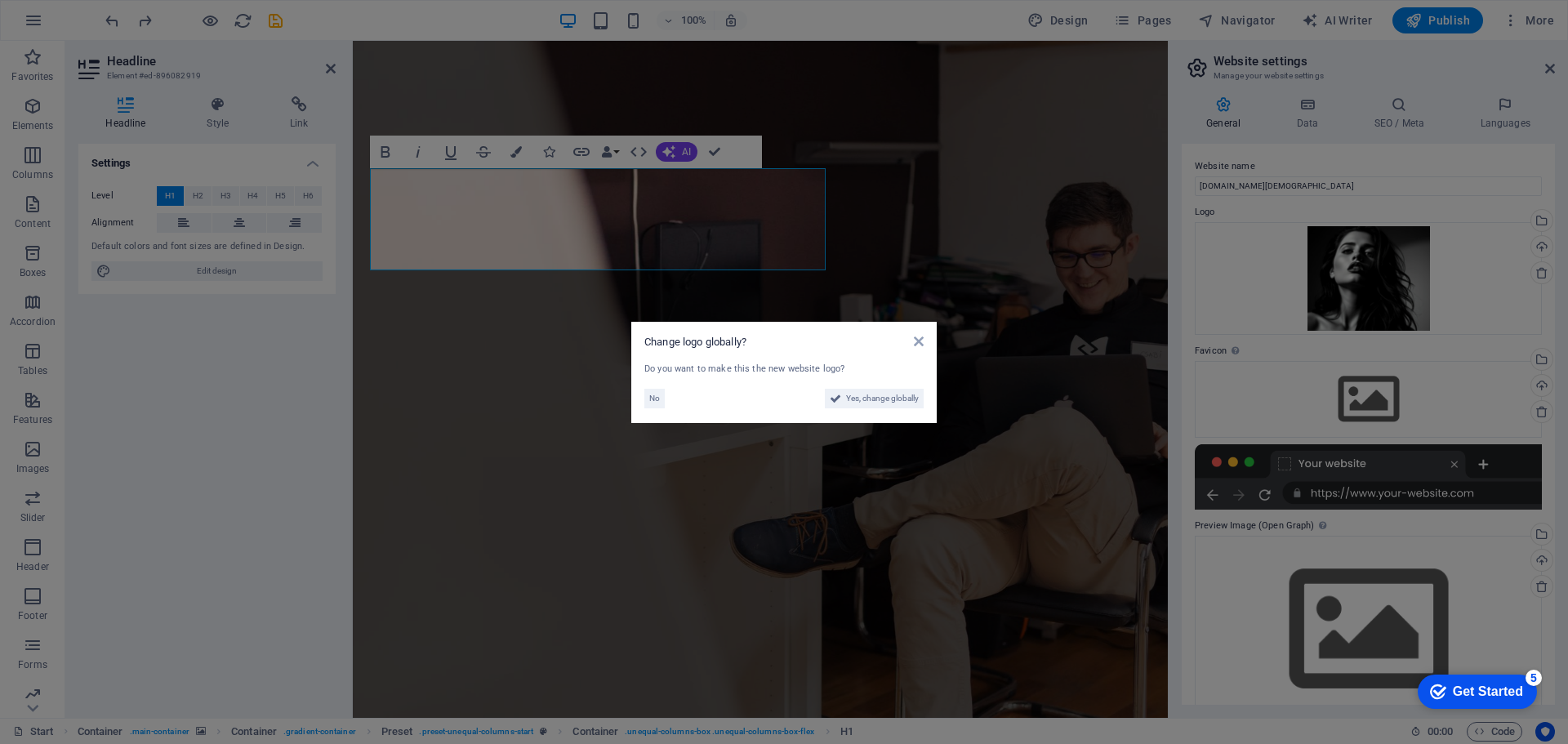
click at [94, 17] on aside "Change logo globally? Do you want to make this the new website logo? No Yes, ch…" at bounding box center [784, 372] width 1568 height 744
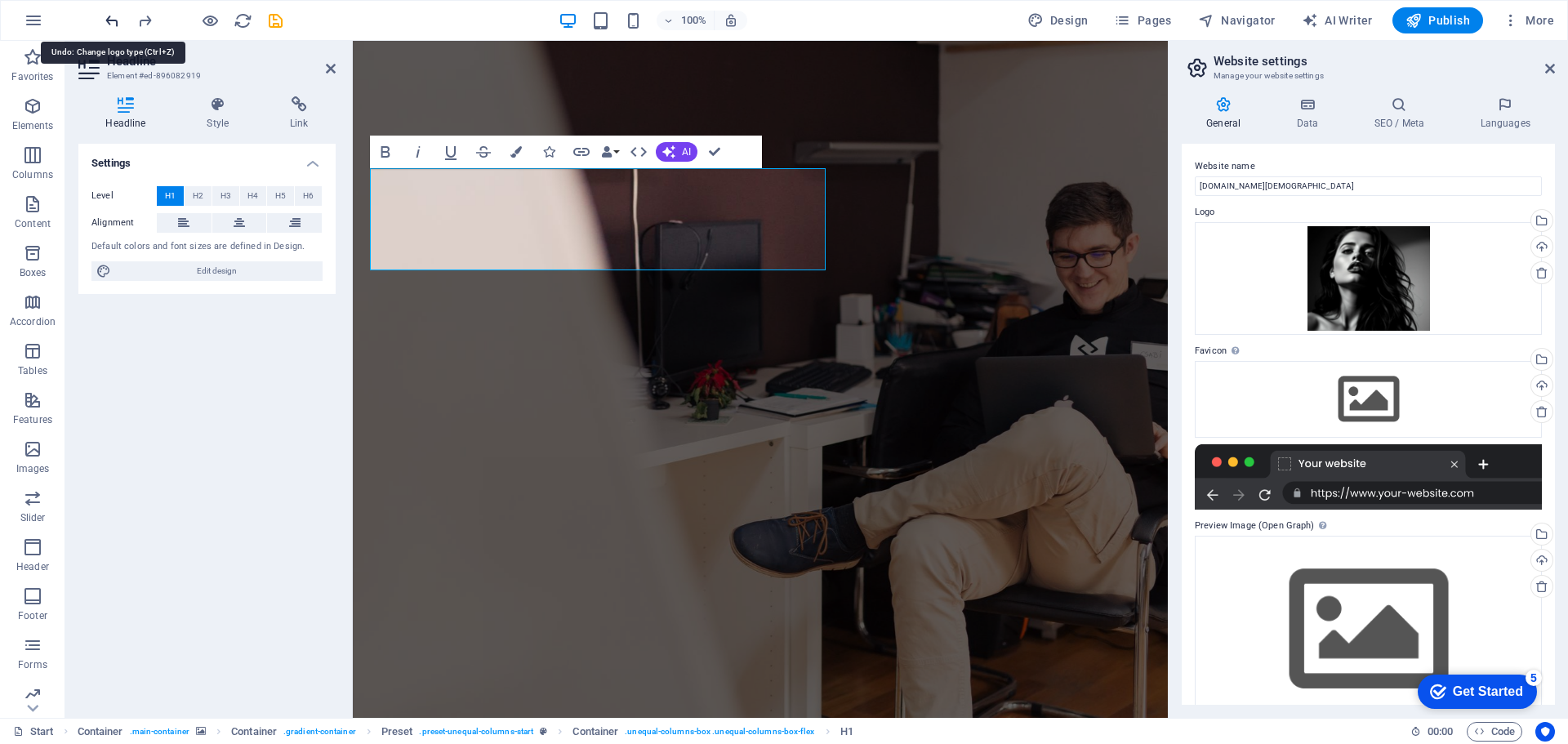
click at [113, 16] on icon "undo" at bounding box center [112, 21] width 19 height 19
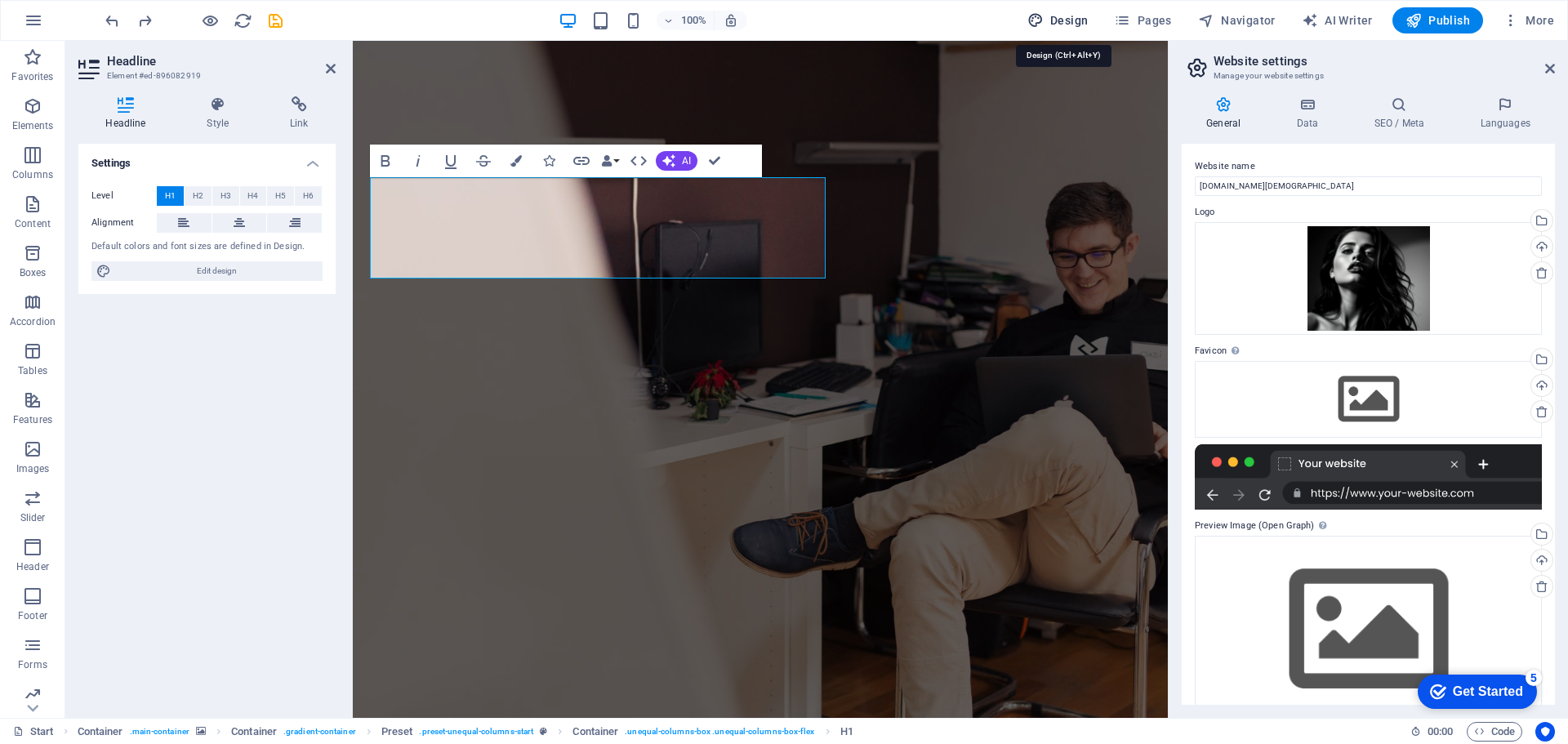
click at [1066, 16] on span "Design" at bounding box center [1058, 21] width 61 height 16
select select "px"
select select "300"
select select "px"
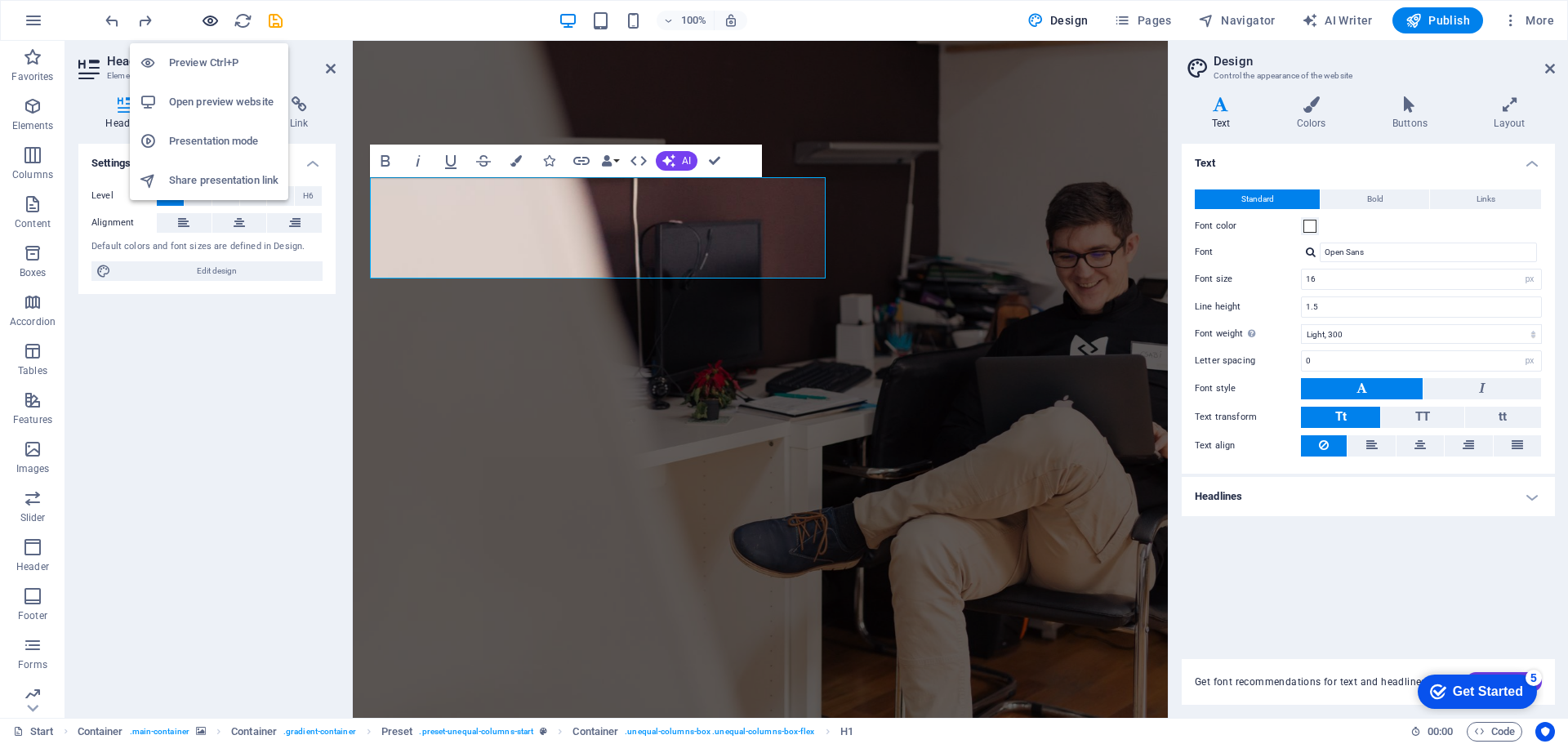
click at [216, 22] on icon "button" at bounding box center [210, 21] width 19 height 19
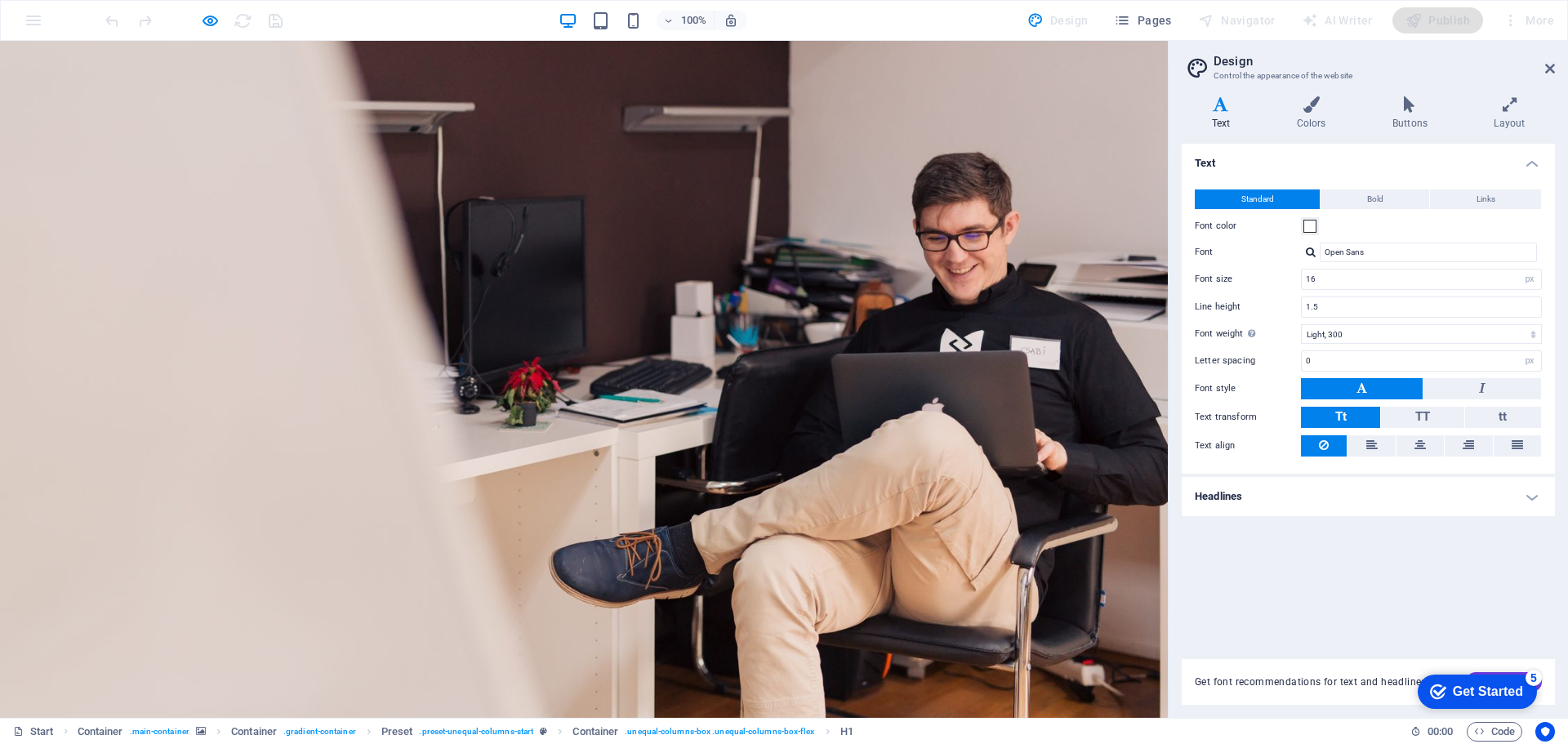
drag, startPoint x: 1478, startPoint y: 687, endPoint x: 1638, endPoint y: 1039, distance: 386.7
click at [1478, 688] on div "Get Started" at bounding box center [1488, 692] width 70 height 14
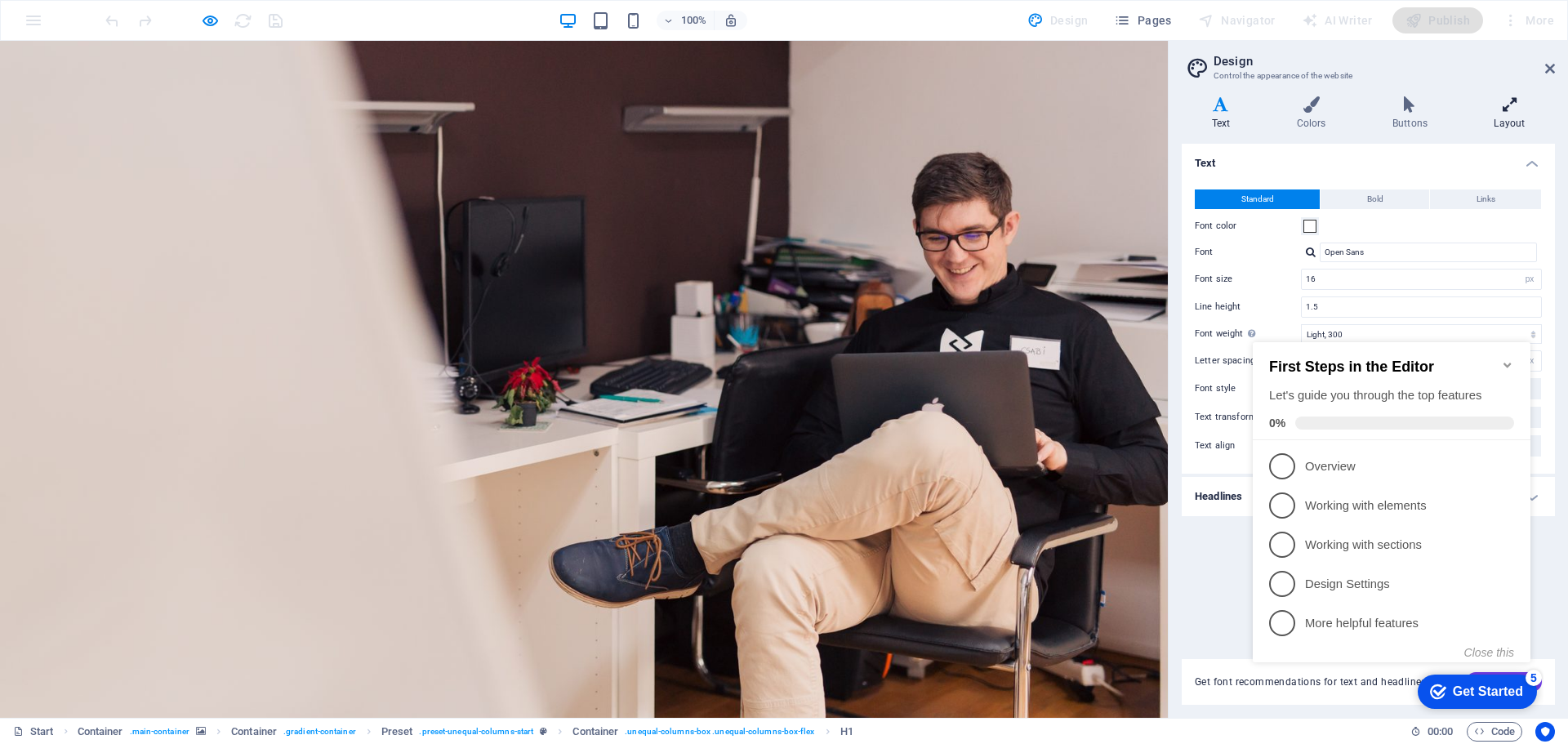
click at [1512, 111] on icon at bounding box center [1509, 105] width 90 height 16
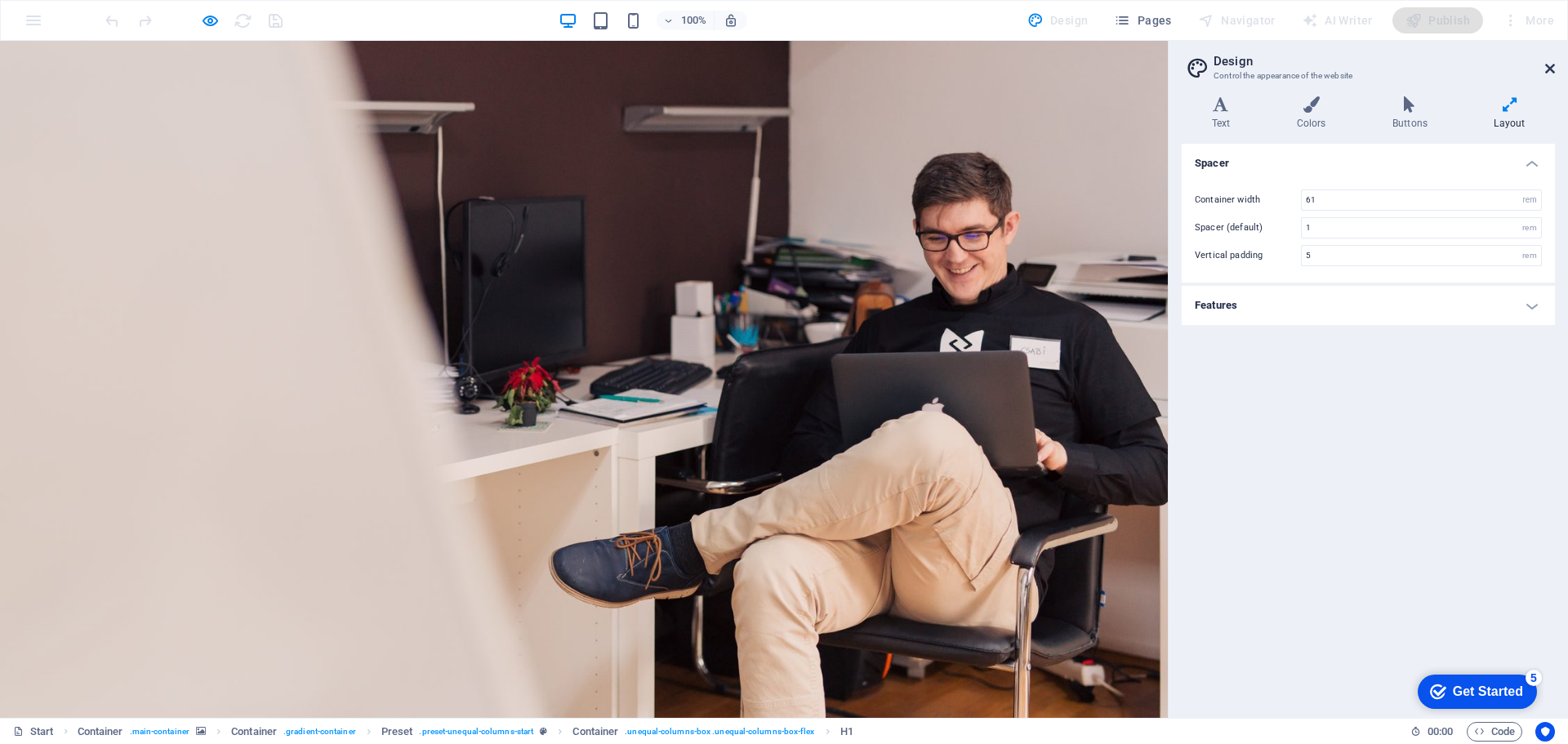
click at [1547, 68] on icon at bounding box center [1550, 69] width 10 height 13
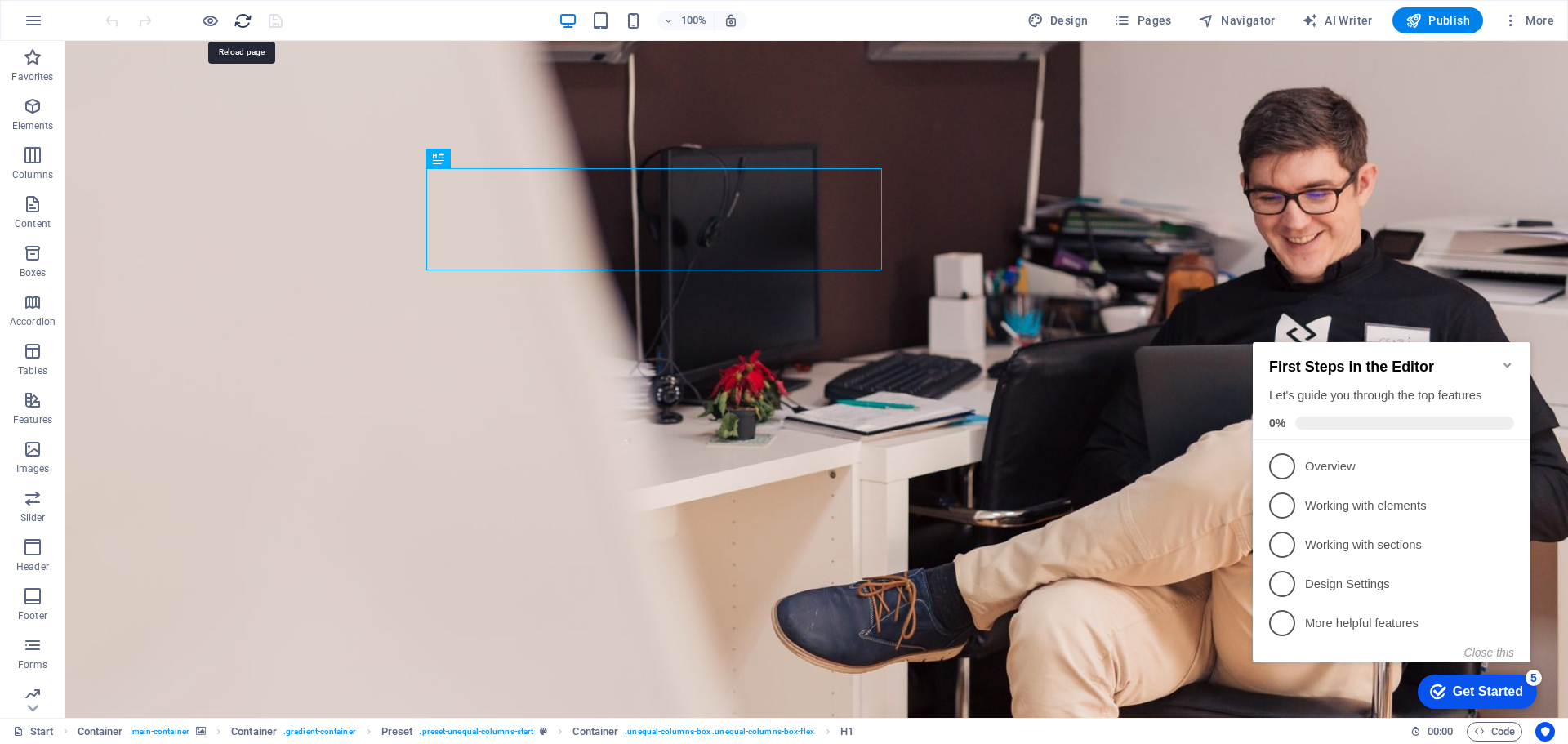
click at [242, 19] on icon "reload" at bounding box center [242, 21] width 19 height 19
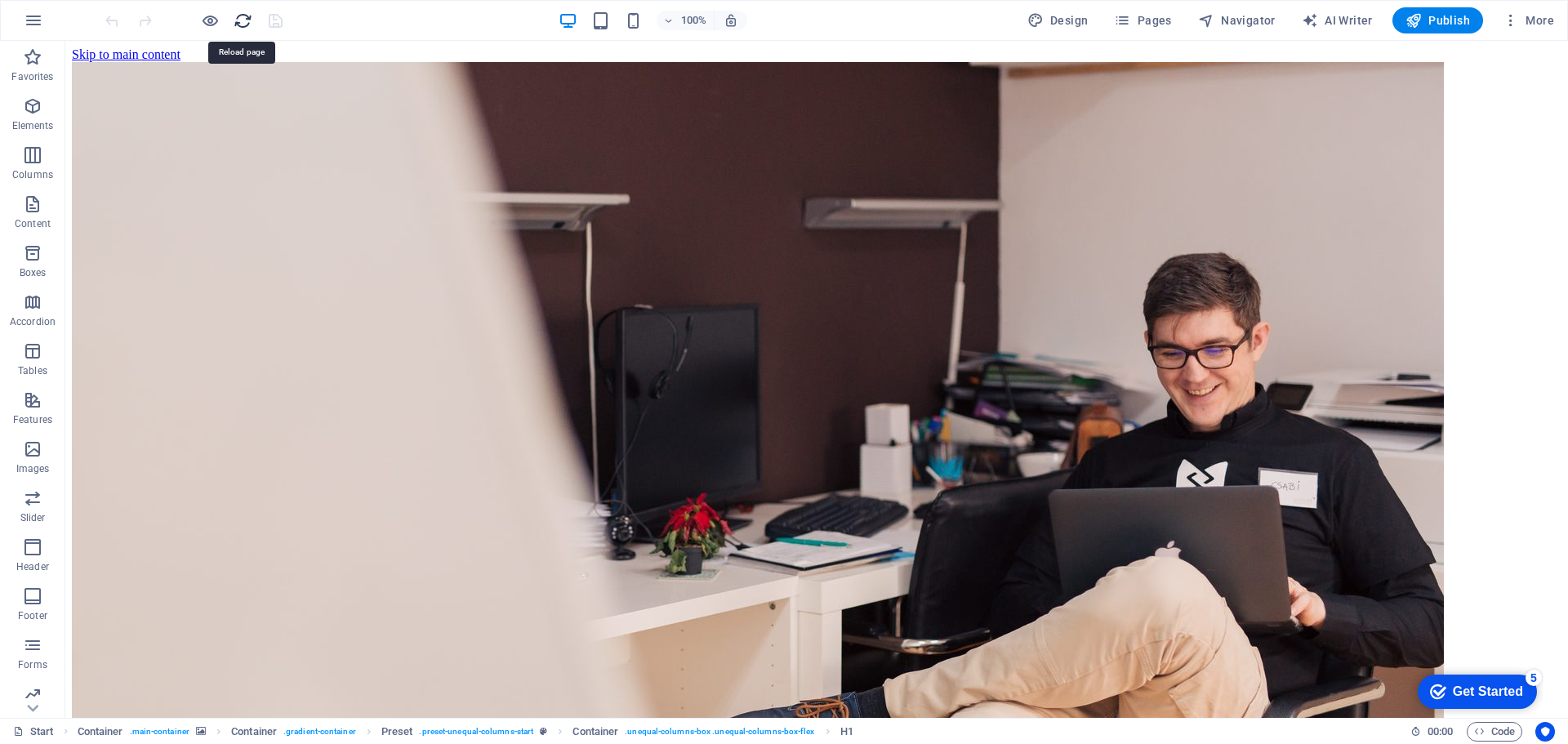
click at [242, 21] on icon "reload" at bounding box center [242, 21] width 19 height 19
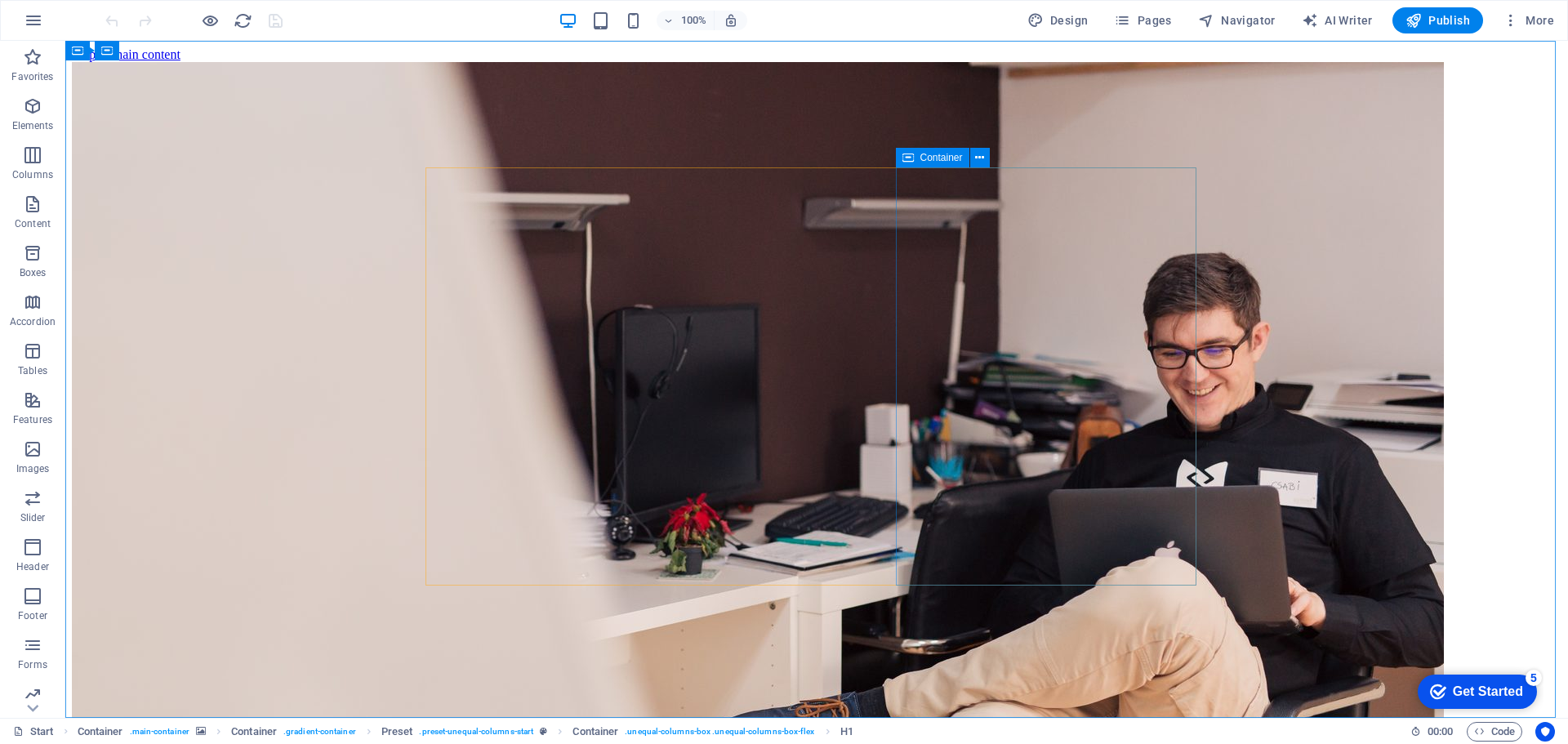
click at [907, 157] on icon at bounding box center [908, 158] width 12 height 20
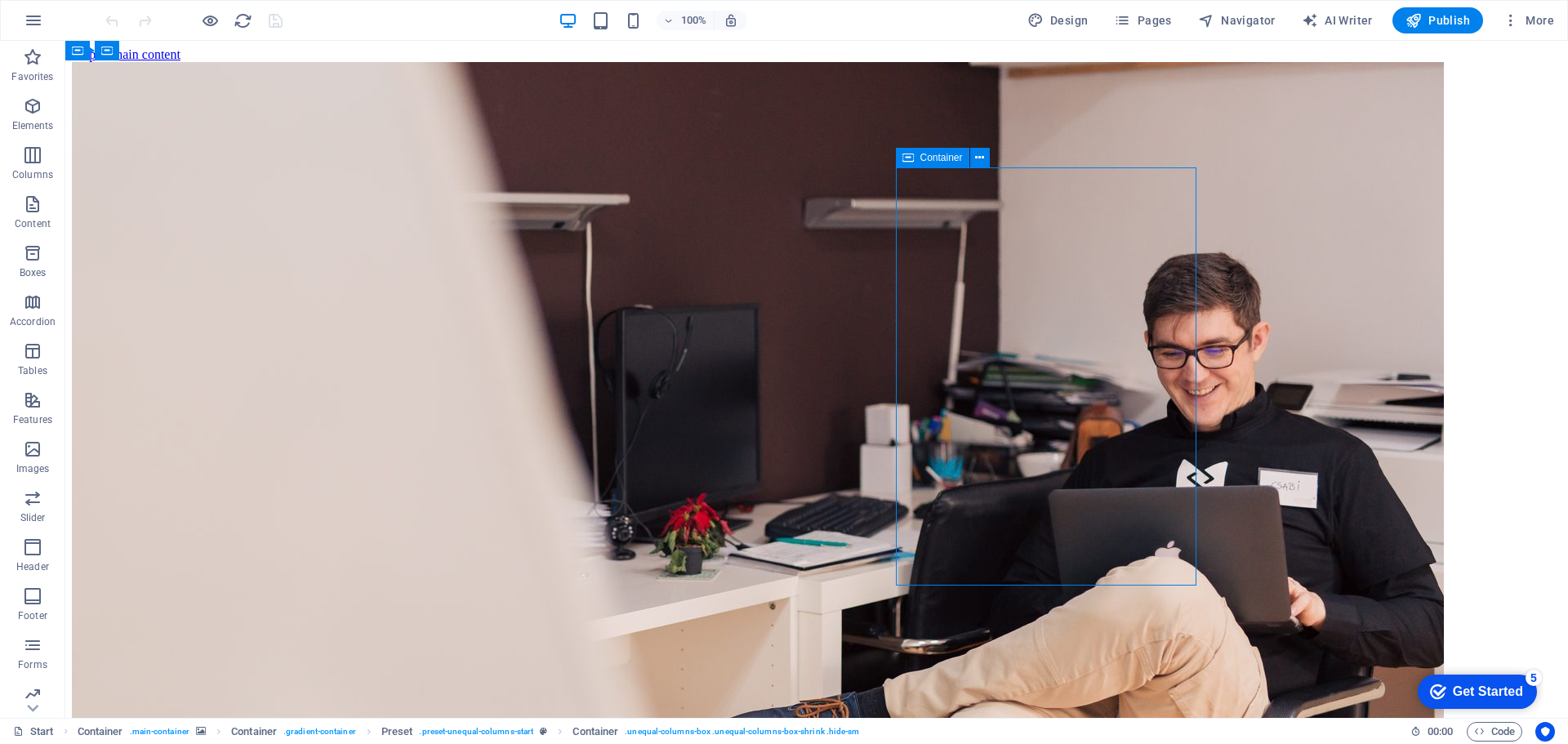
click at [908, 157] on icon at bounding box center [908, 158] width 12 height 20
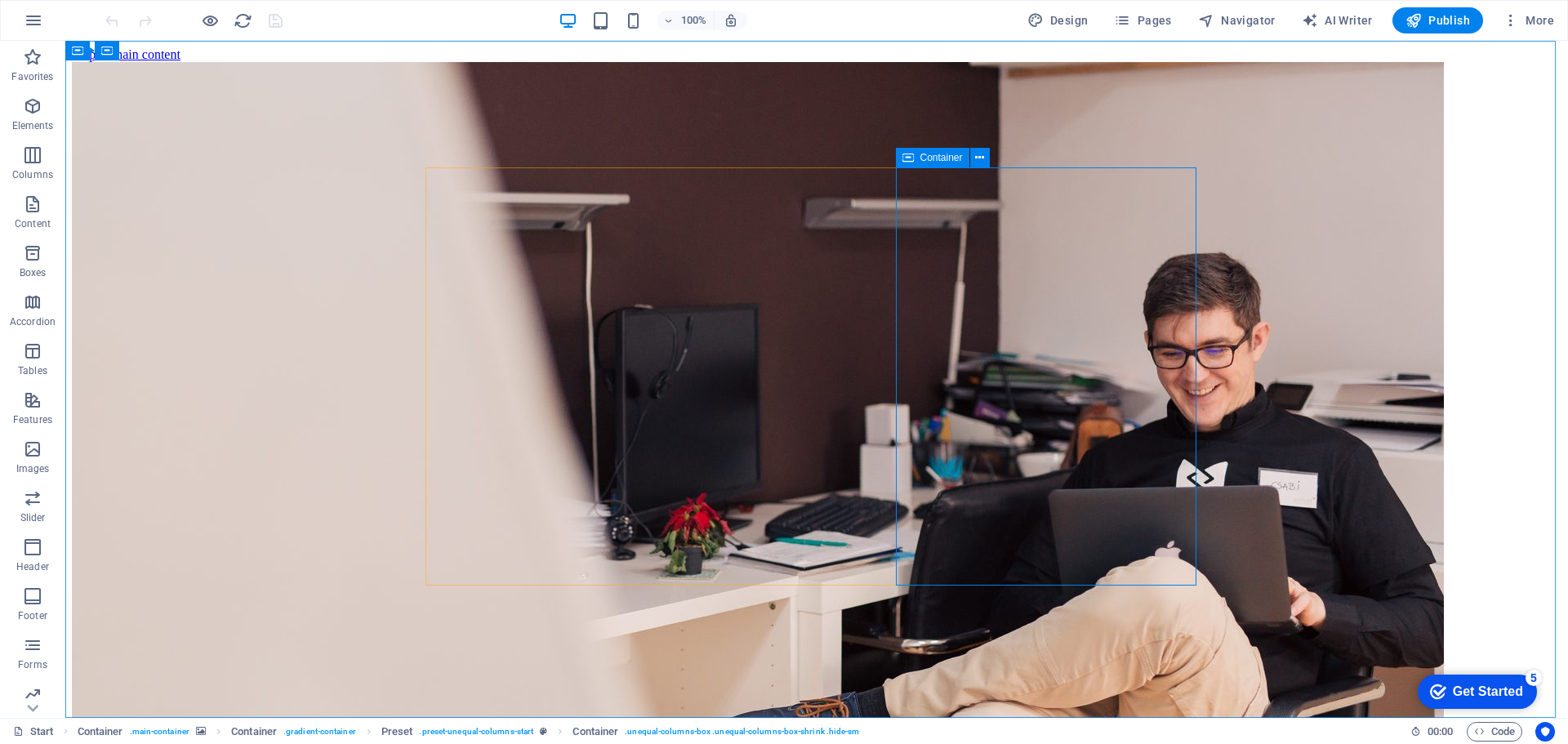
click at [908, 157] on icon at bounding box center [908, 158] width 12 height 20
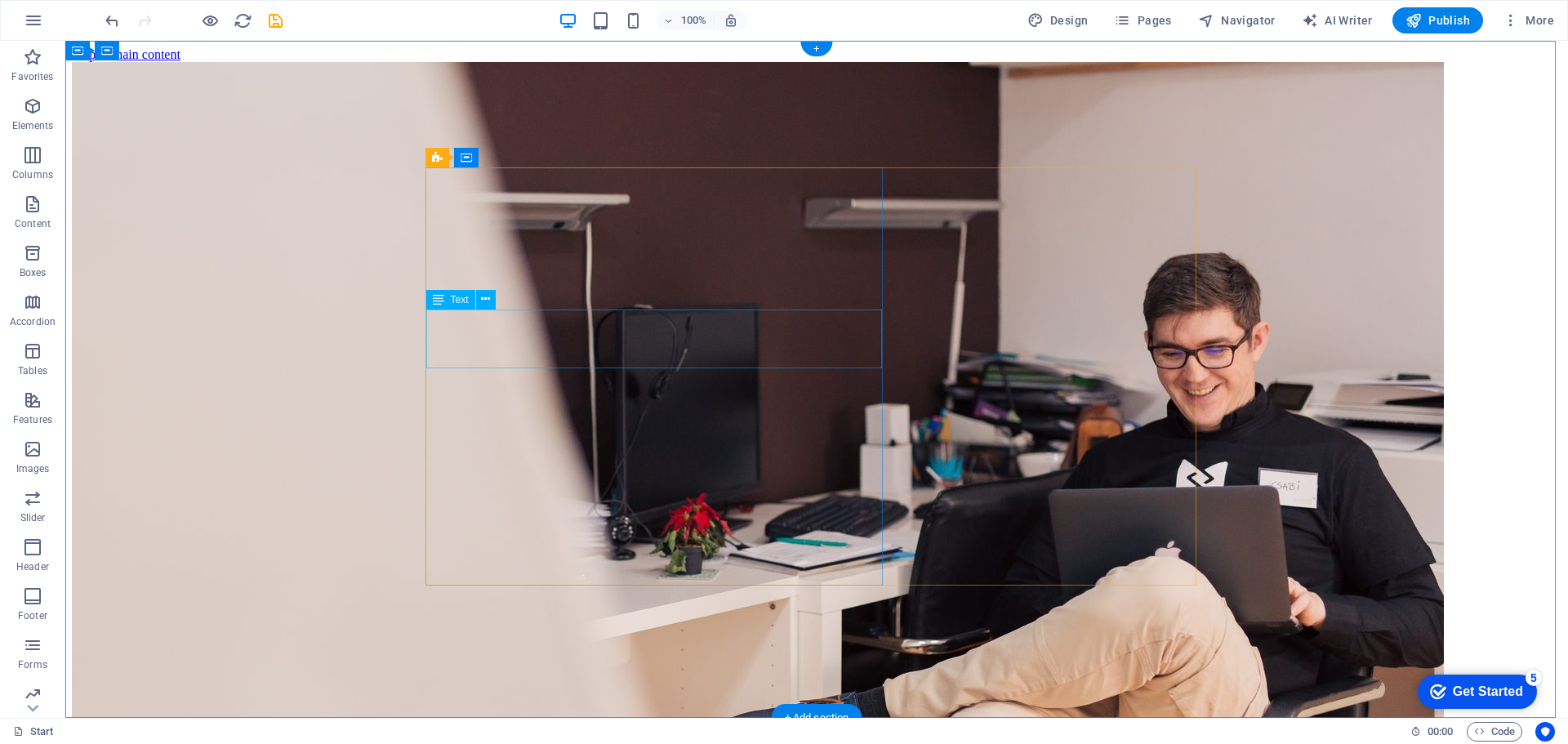
drag, startPoint x: 880, startPoint y: 313, endPoint x: 875, endPoint y: 302, distance: 12.1
drag, startPoint x: 881, startPoint y: 256, endPoint x: 1029, endPoint y: 237, distance: 149.2
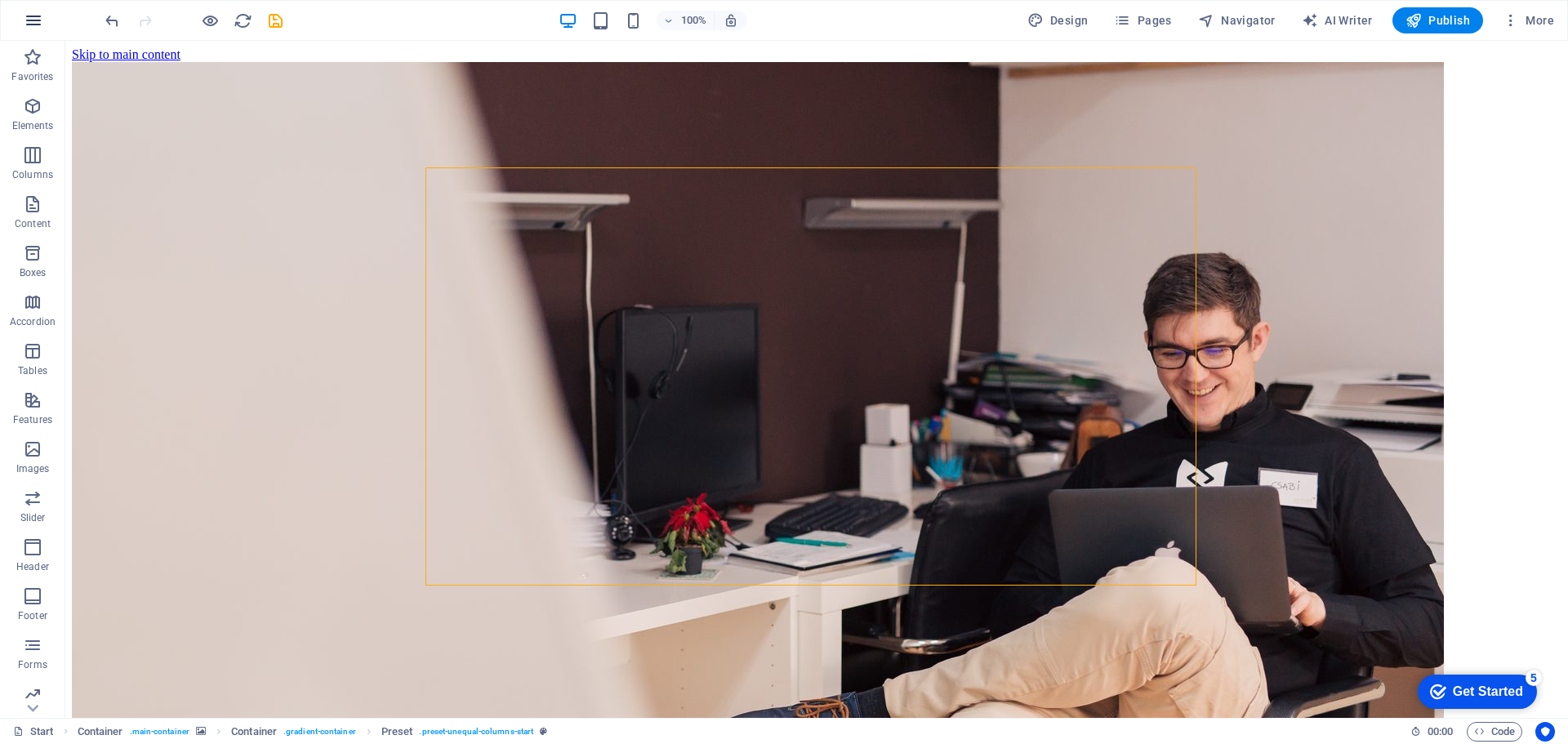
click at [35, 21] on icon "button" at bounding box center [33, 21] width 20 height 20
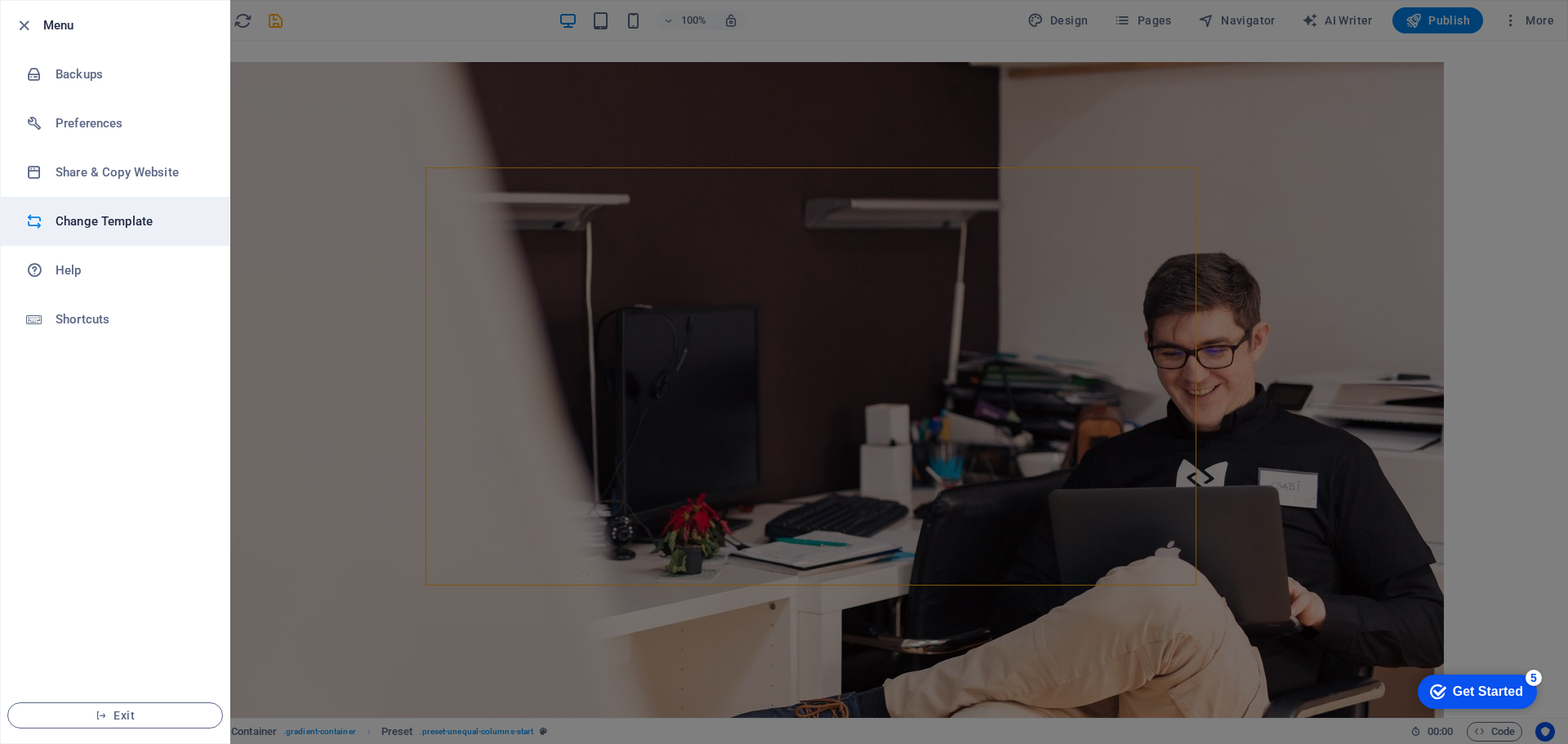
click at [115, 222] on h6 "Change Template" at bounding box center [130, 221] width 151 height 20
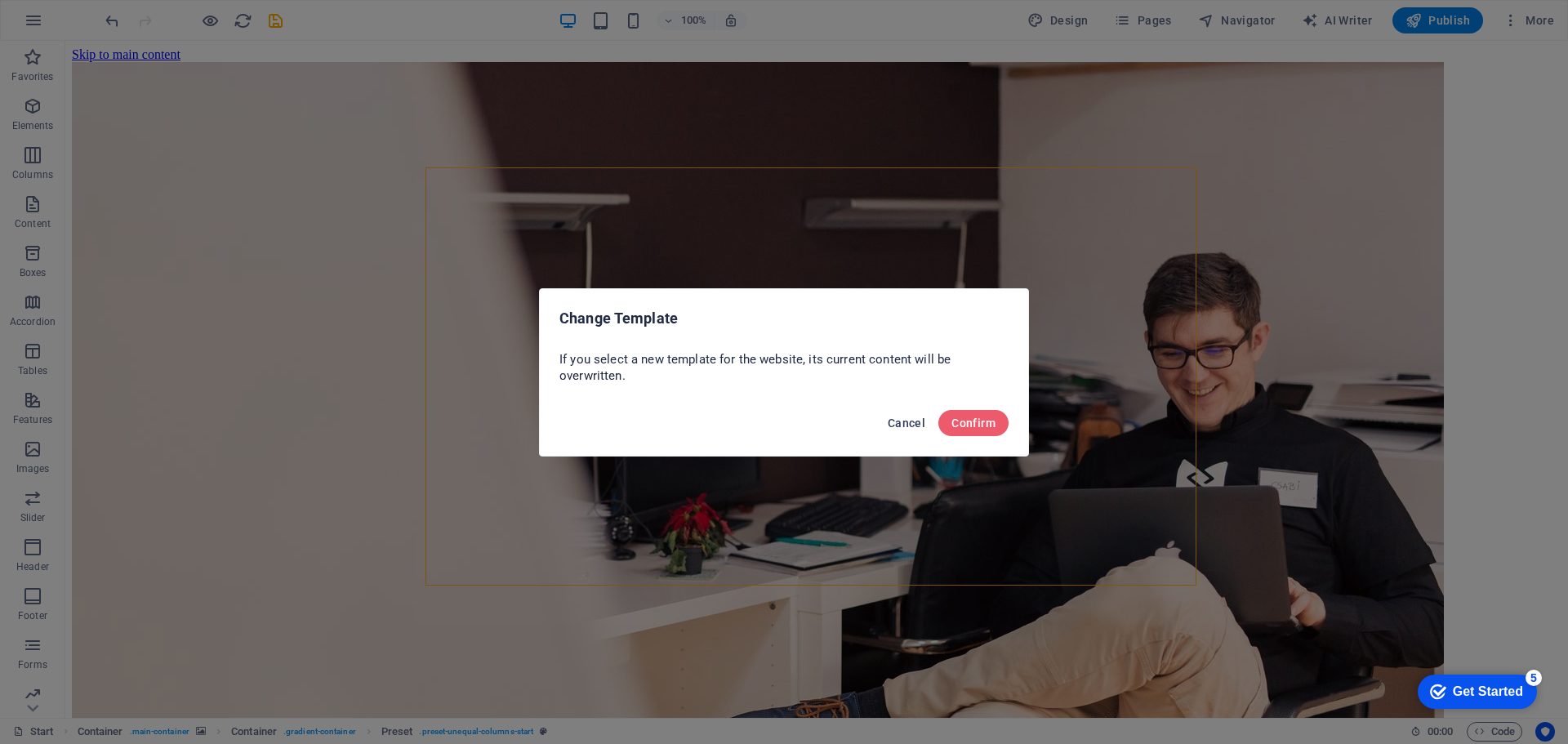
drag, startPoint x: 898, startPoint y: 421, endPoint x: 827, endPoint y: 380, distance: 82.0
click at [898, 421] on span "Cancel" at bounding box center [906, 423] width 38 height 13
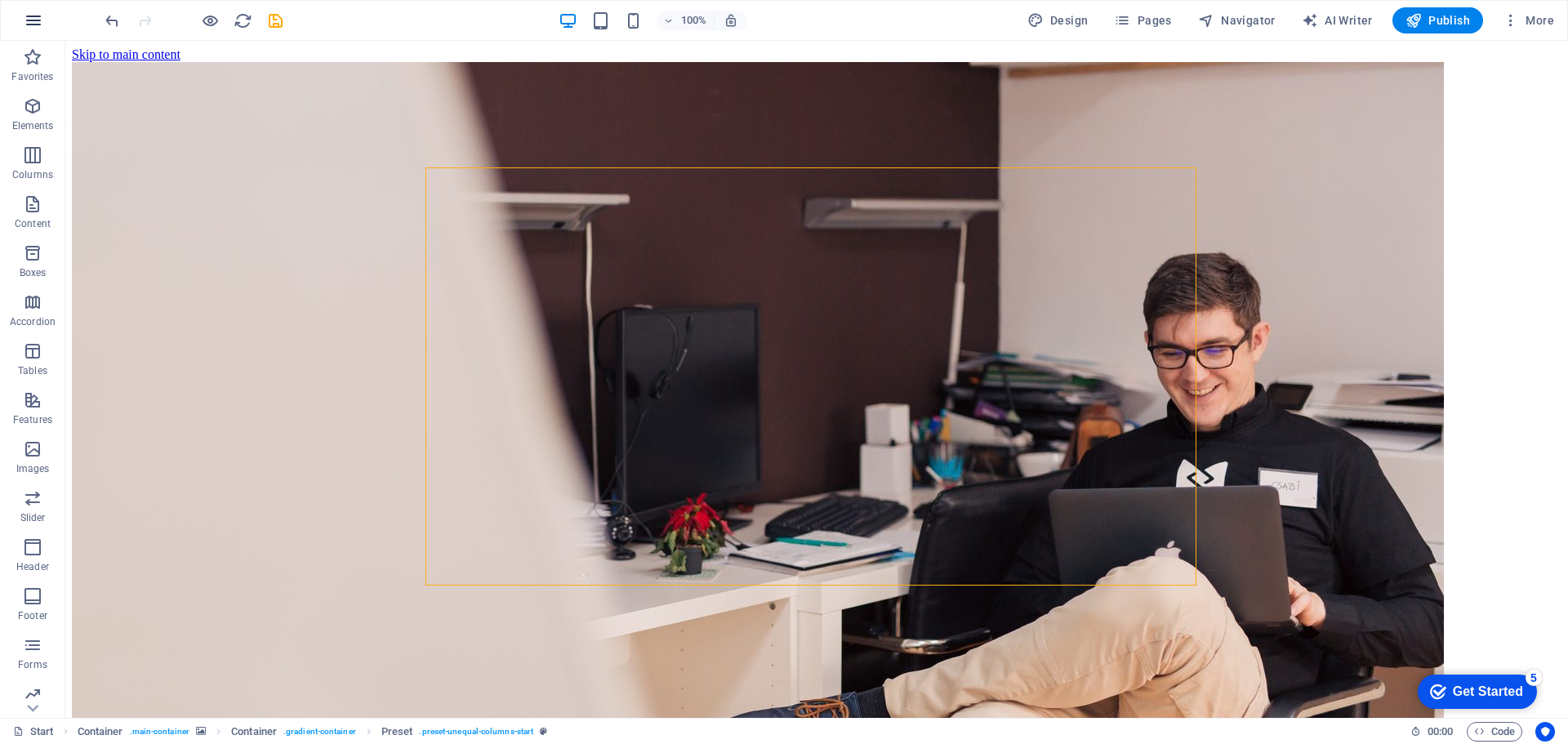
click at [36, 17] on icon "button" at bounding box center [33, 21] width 20 height 20
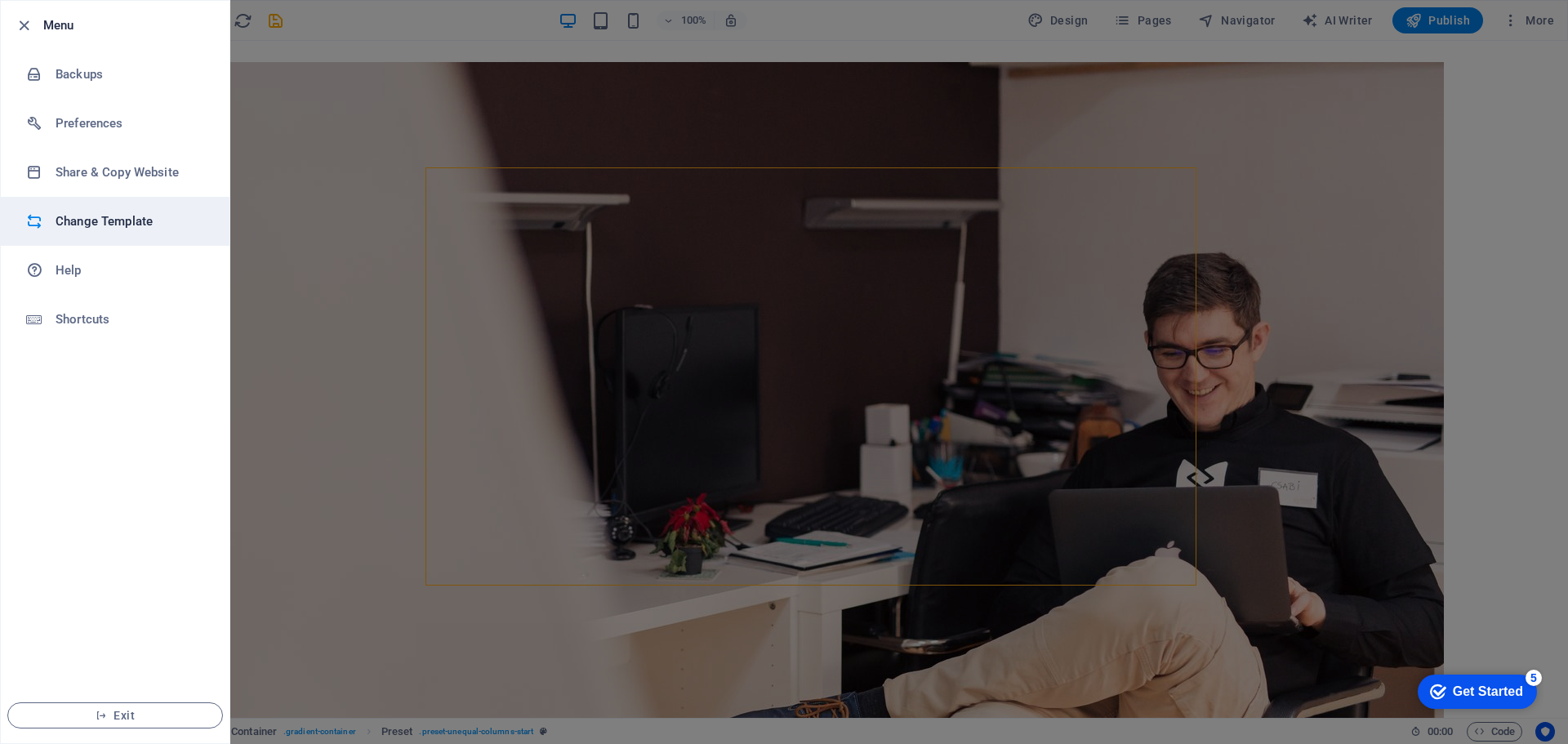
click at [86, 218] on h6 "Change Template" at bounding box center [130, 221] width 151 height 20
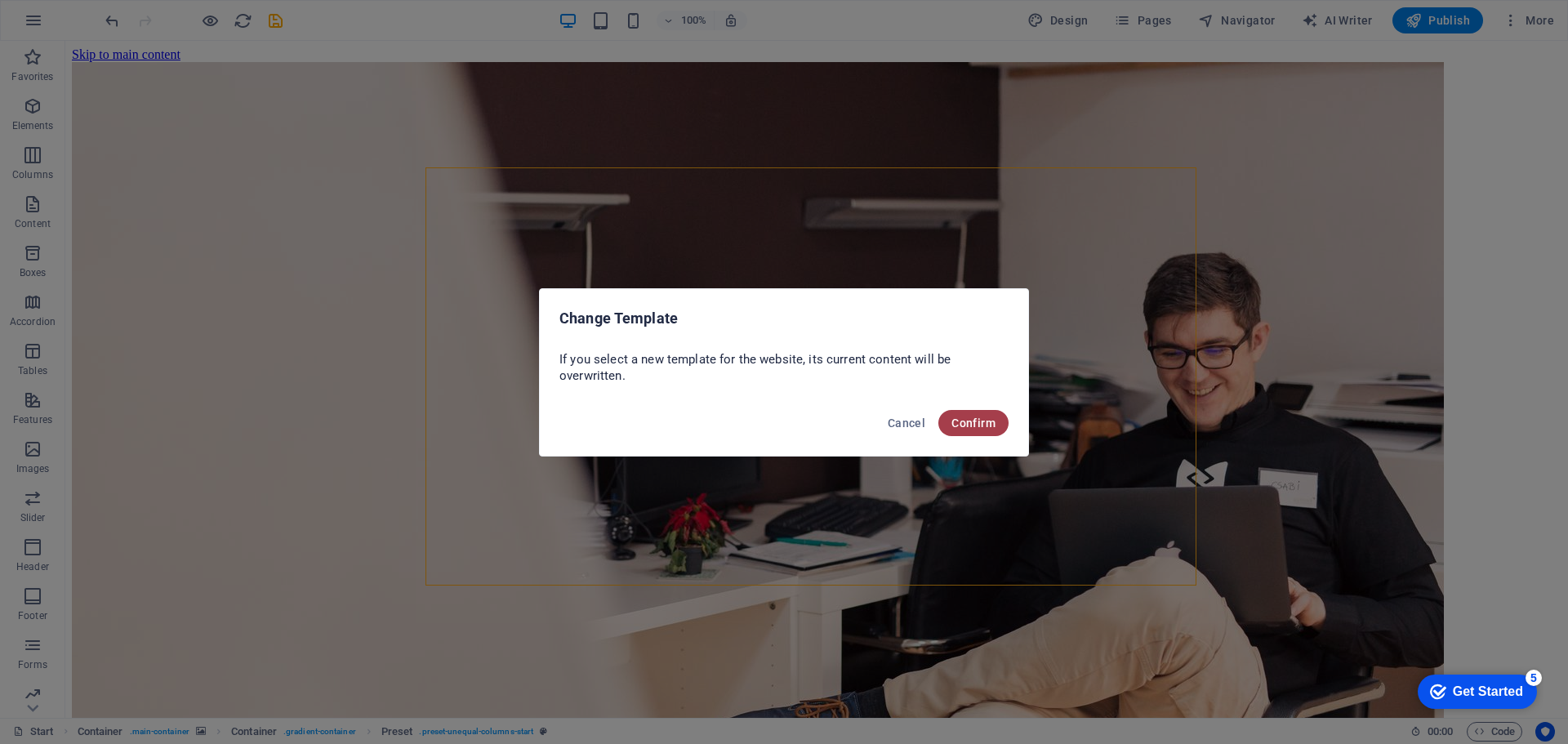
click at [981, 421] on span "Confirm" at bounding box center [973, 423] width 44 height 13
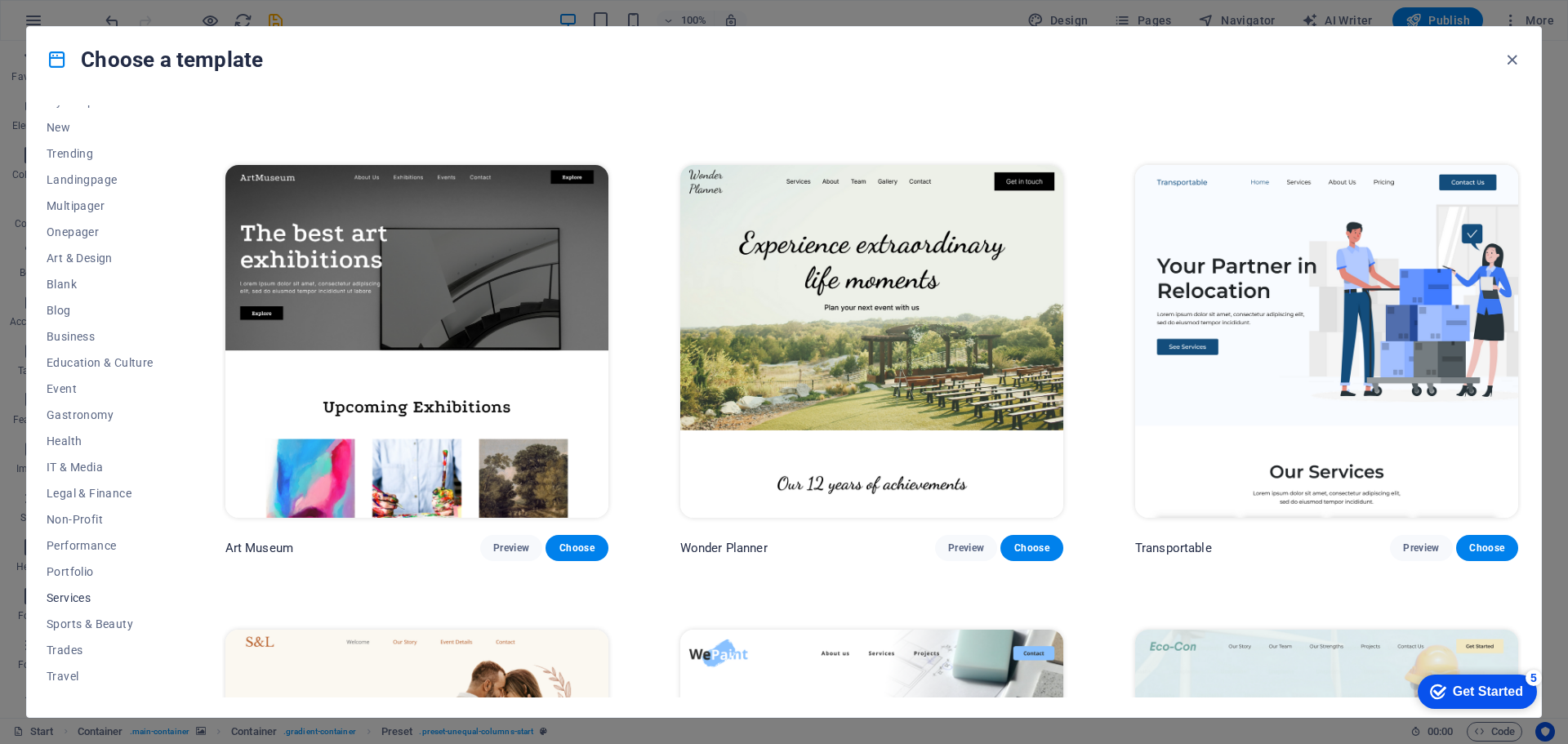
scroll to position [61, 0]
click at [64, 683] on span "Wireframe" at bounding box center [100, 684] width 107 height 13
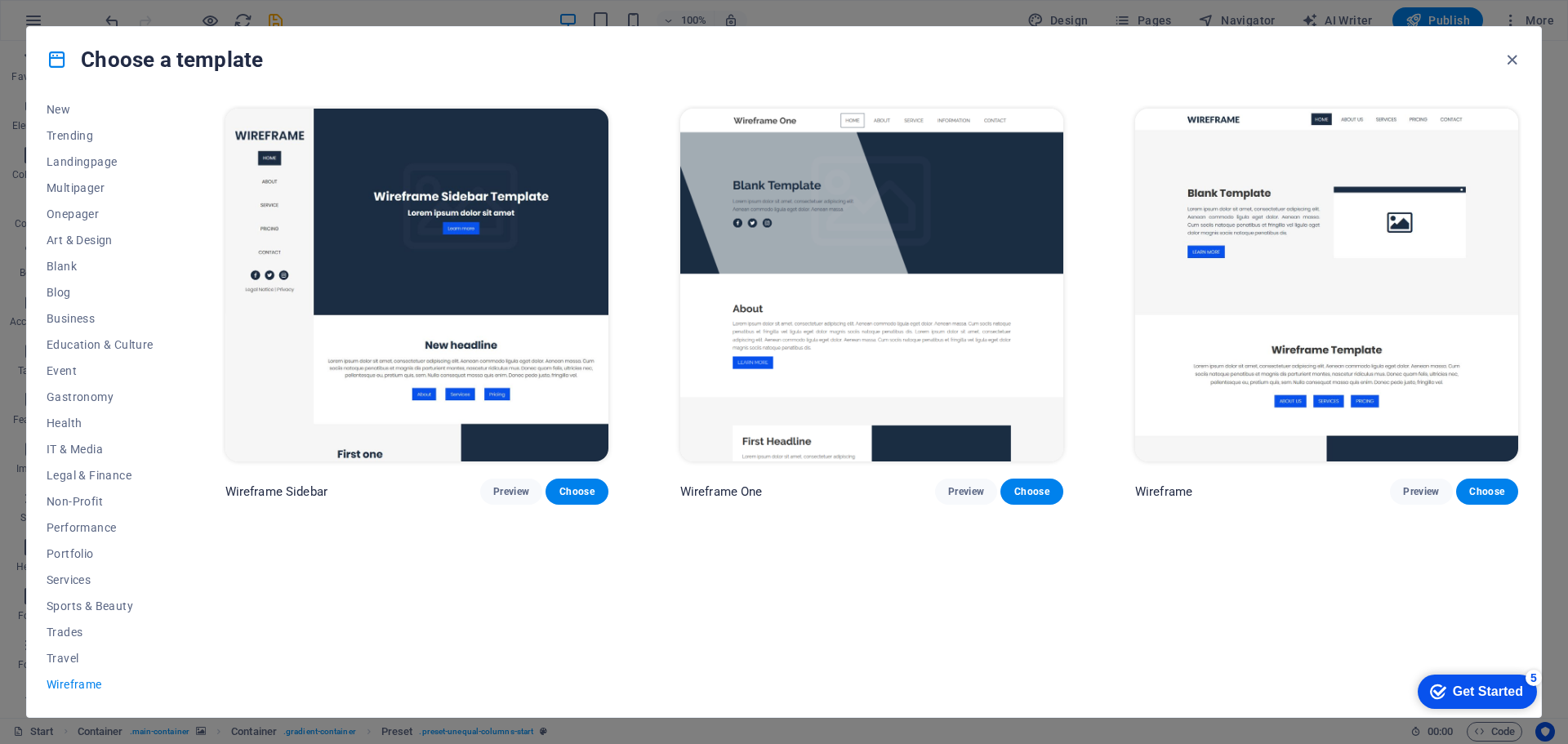
scroll to position [0, 0]
click at [75, 576] on span "Services" at bounding box center [100, 579] width 107 height 13
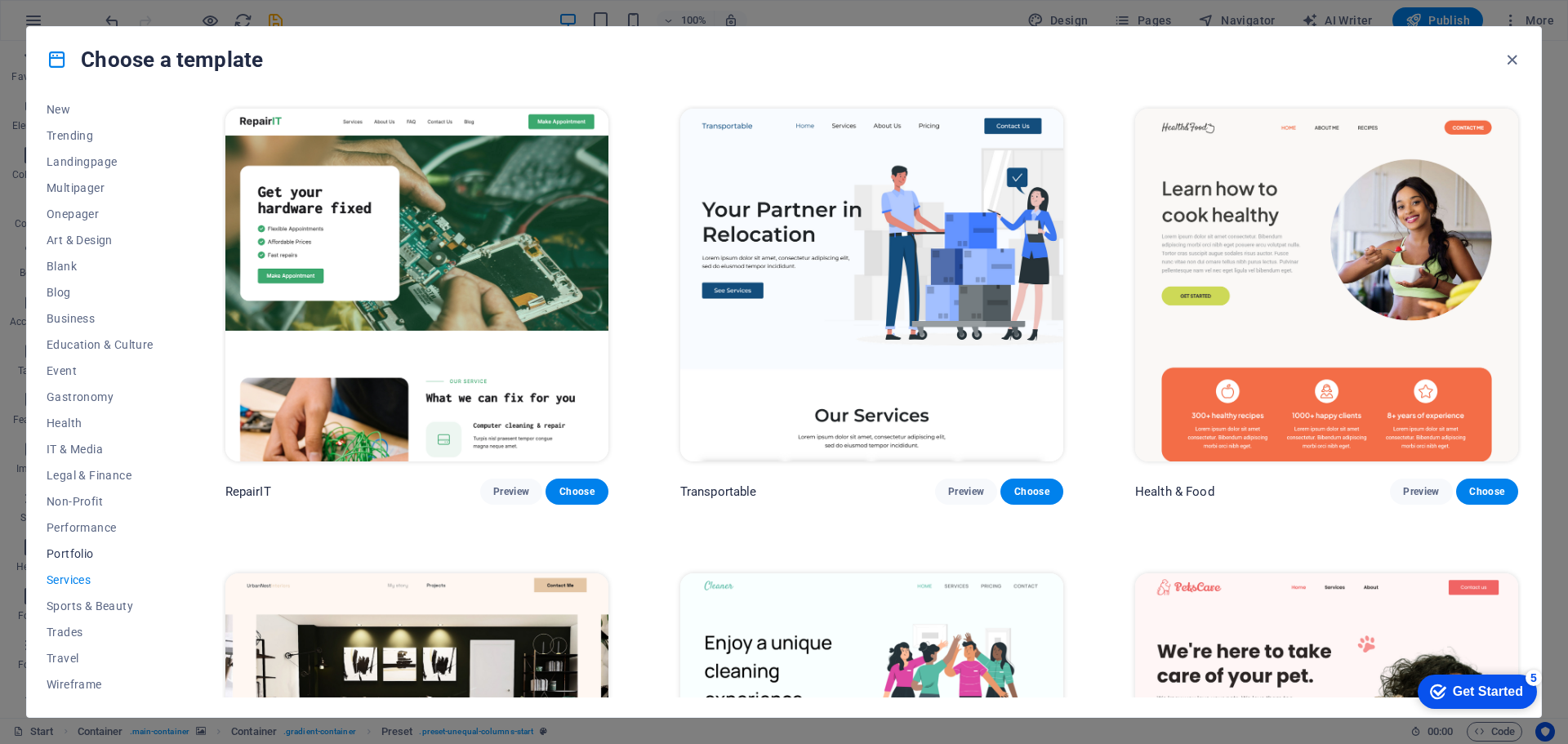
click at [89, 555] on span "Portfolio" at bounding box center [100, 554] width 107 height 13
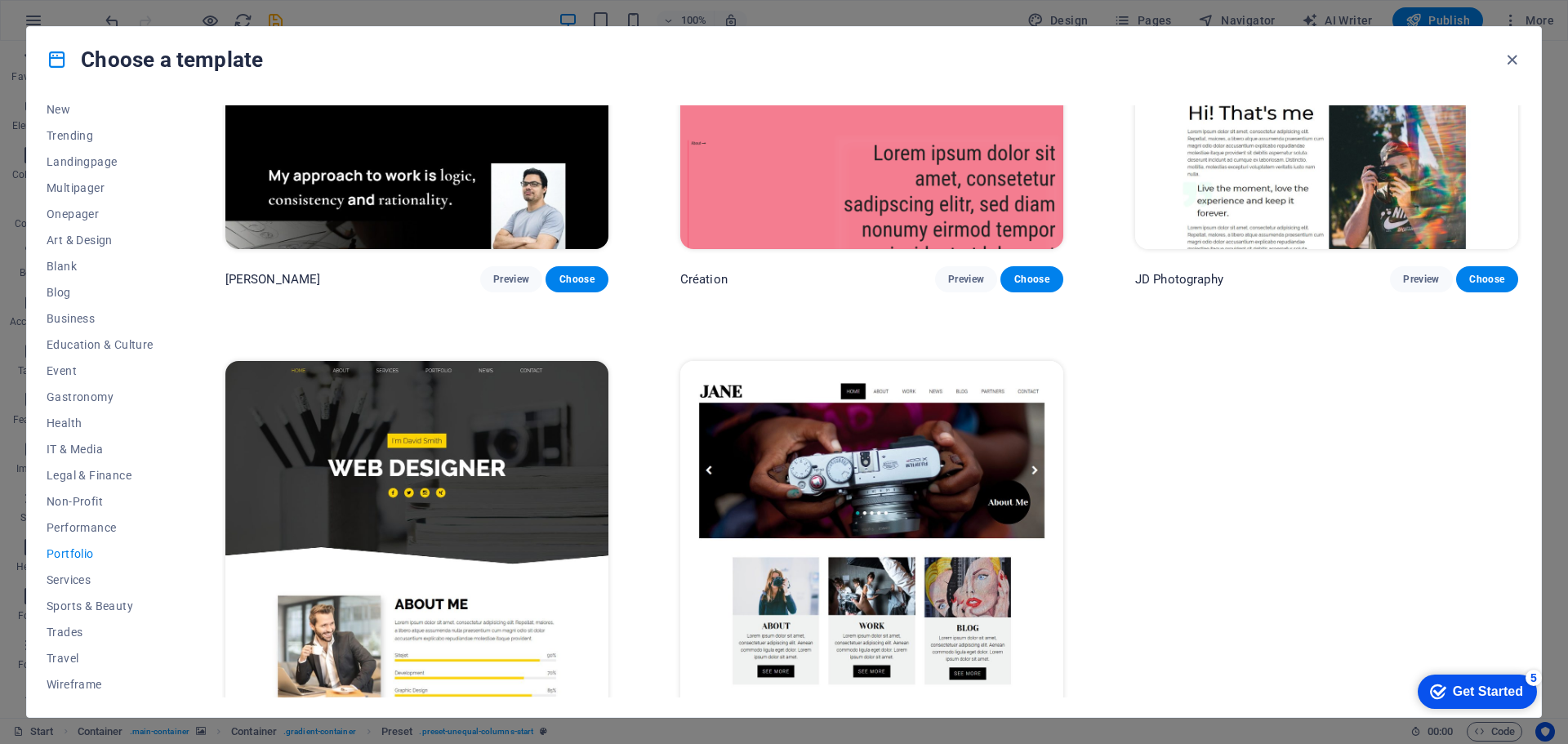
scroll to position [732, 0]
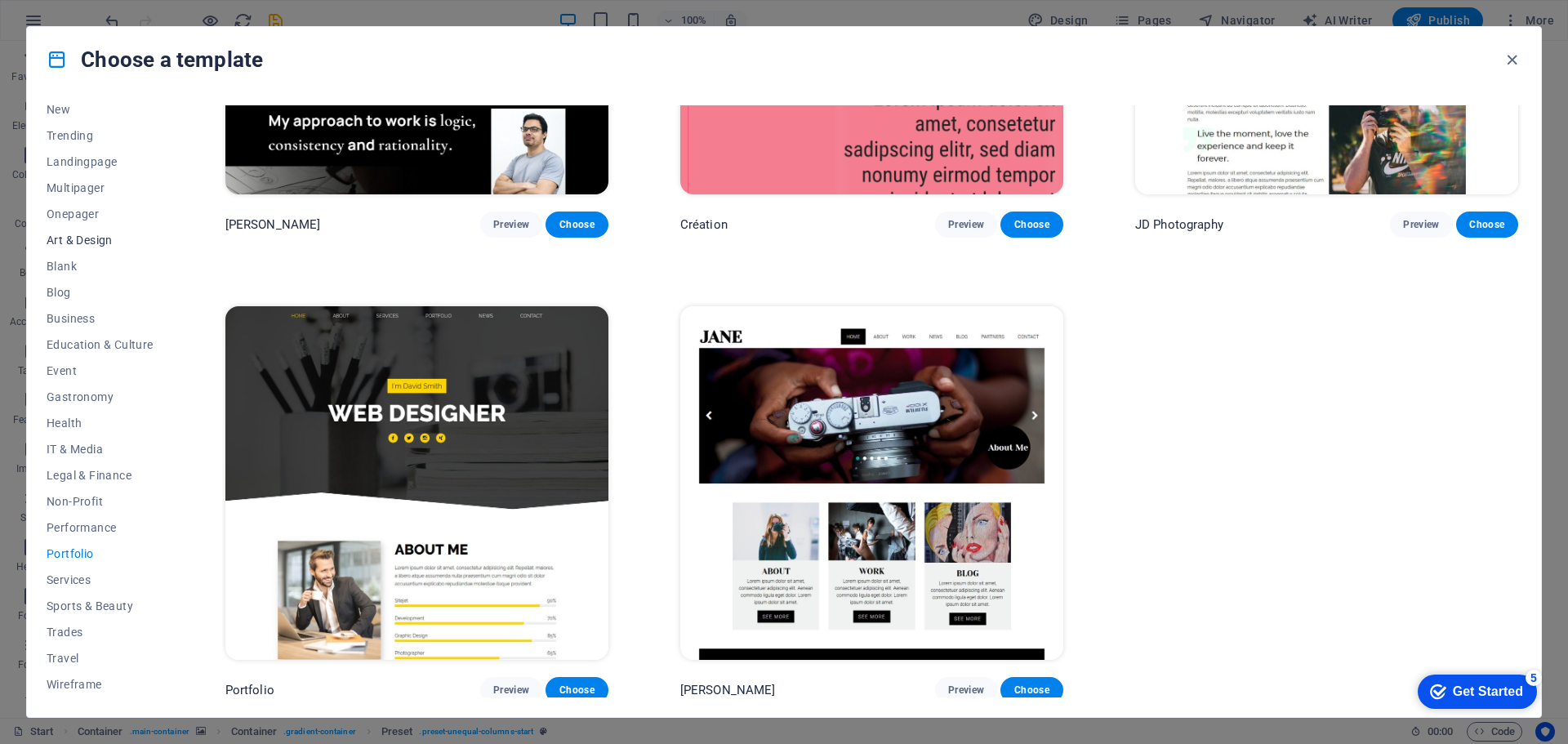
click at [72, 235] on span "Art & Design" at bounding box center [100, 240] width 107 height 13
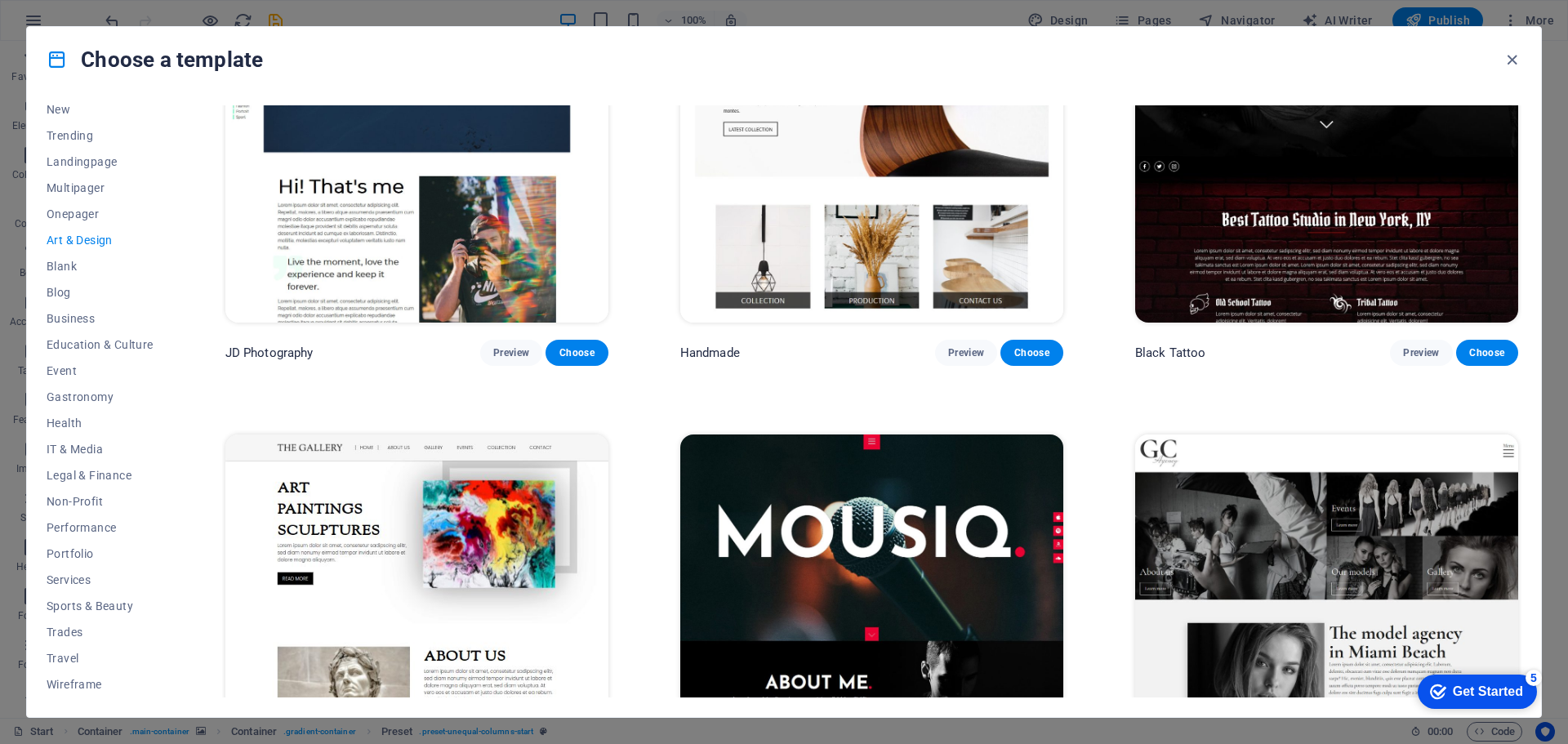
scroll to position [433, 0]
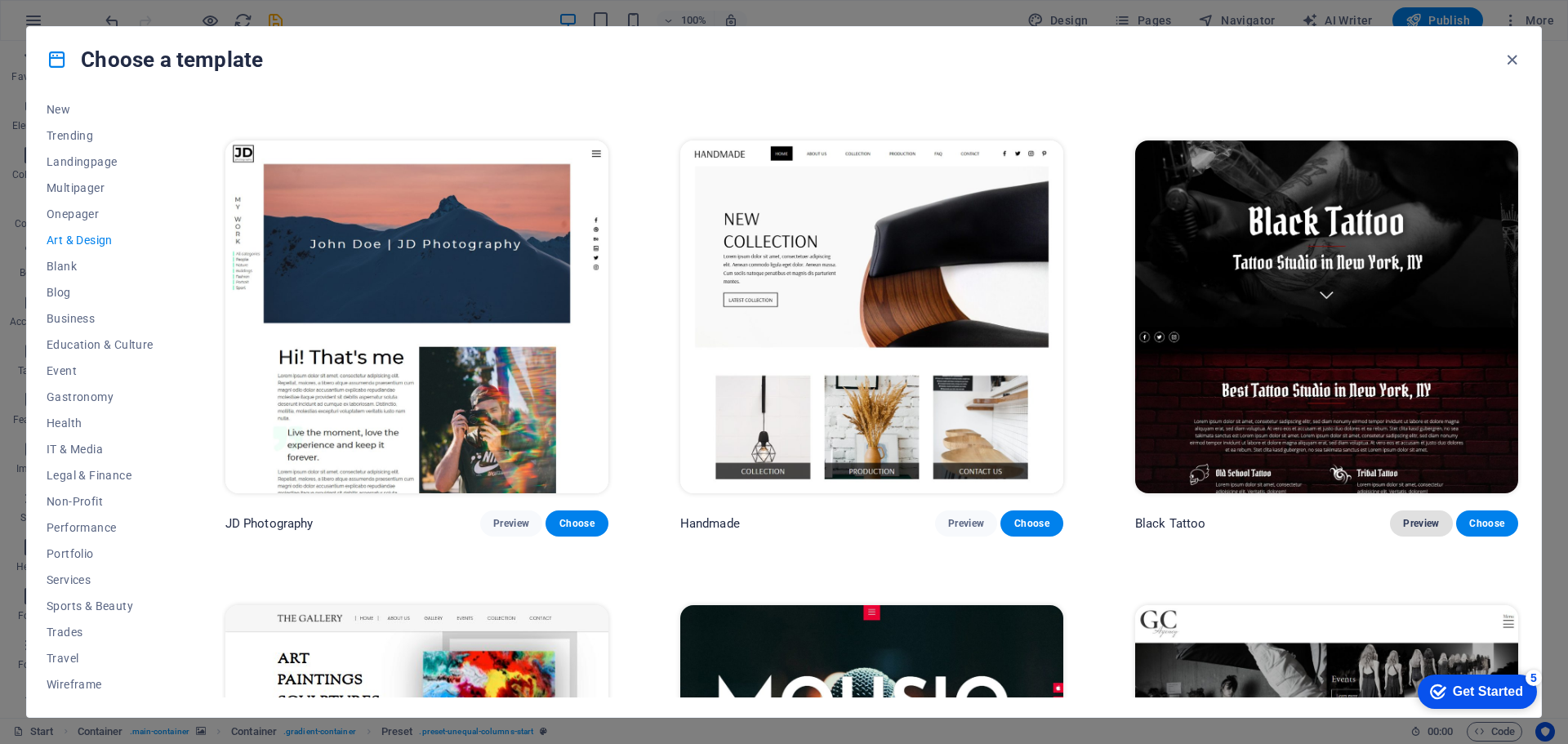
click at [1408, 523] on span "Preview" at bounding box center [1422, 523] width 36 height 13
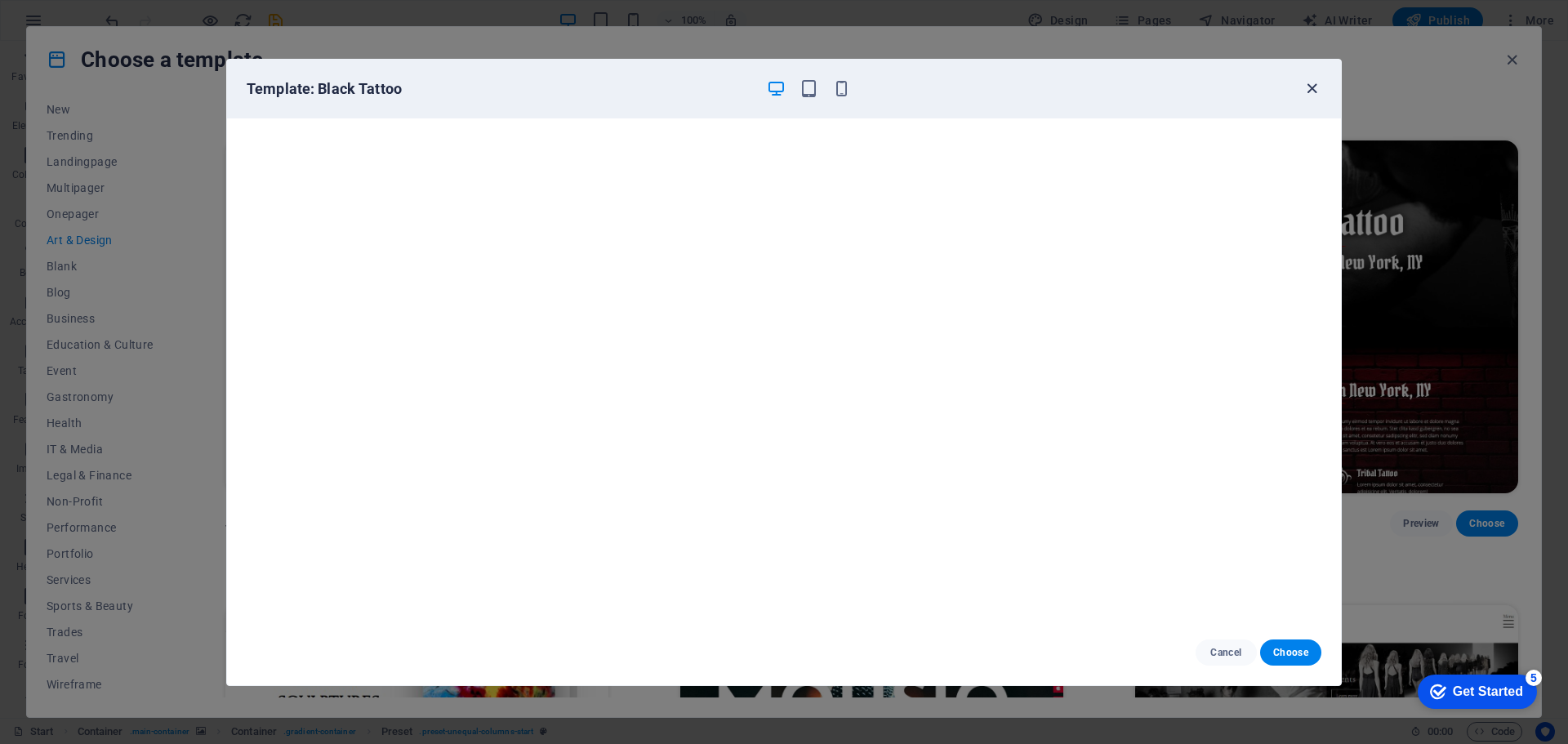
click at [1315, 83] on icon "button" at bounding box center [1312, 89] width 19 height 19
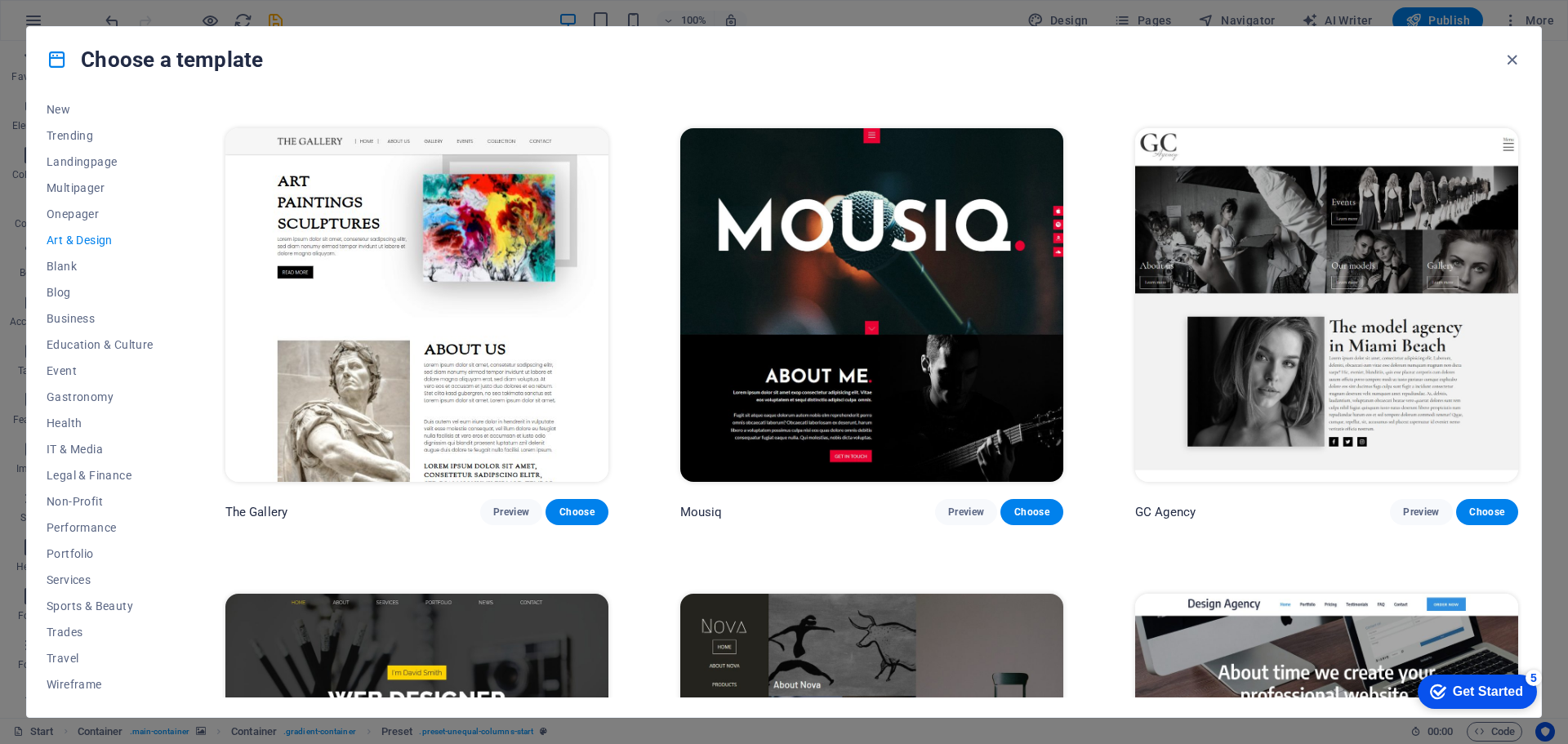
scroll to position [1005, 0]
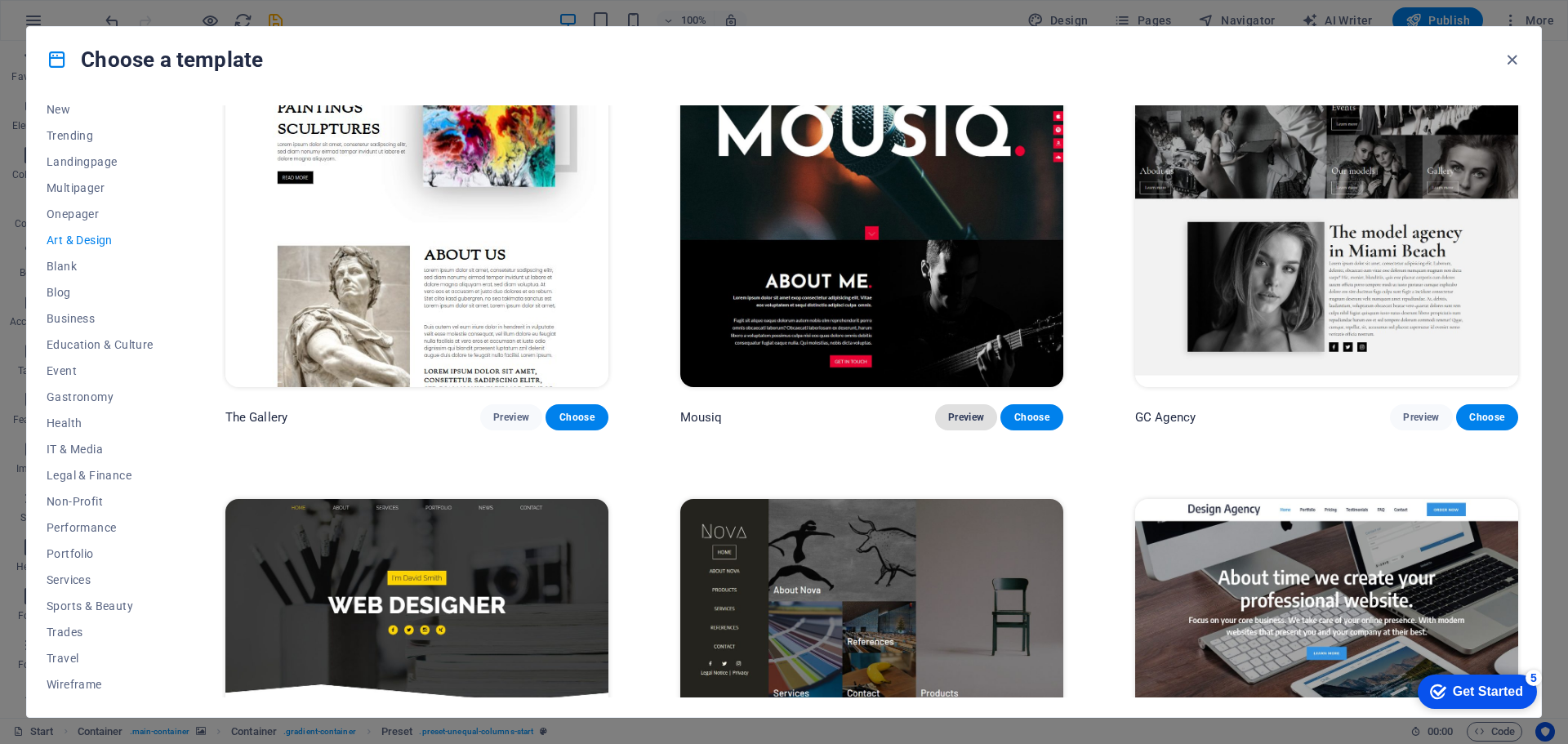
click at [962, 411] on span "Preview" at bounding box center [966, 418] width 36 height 13
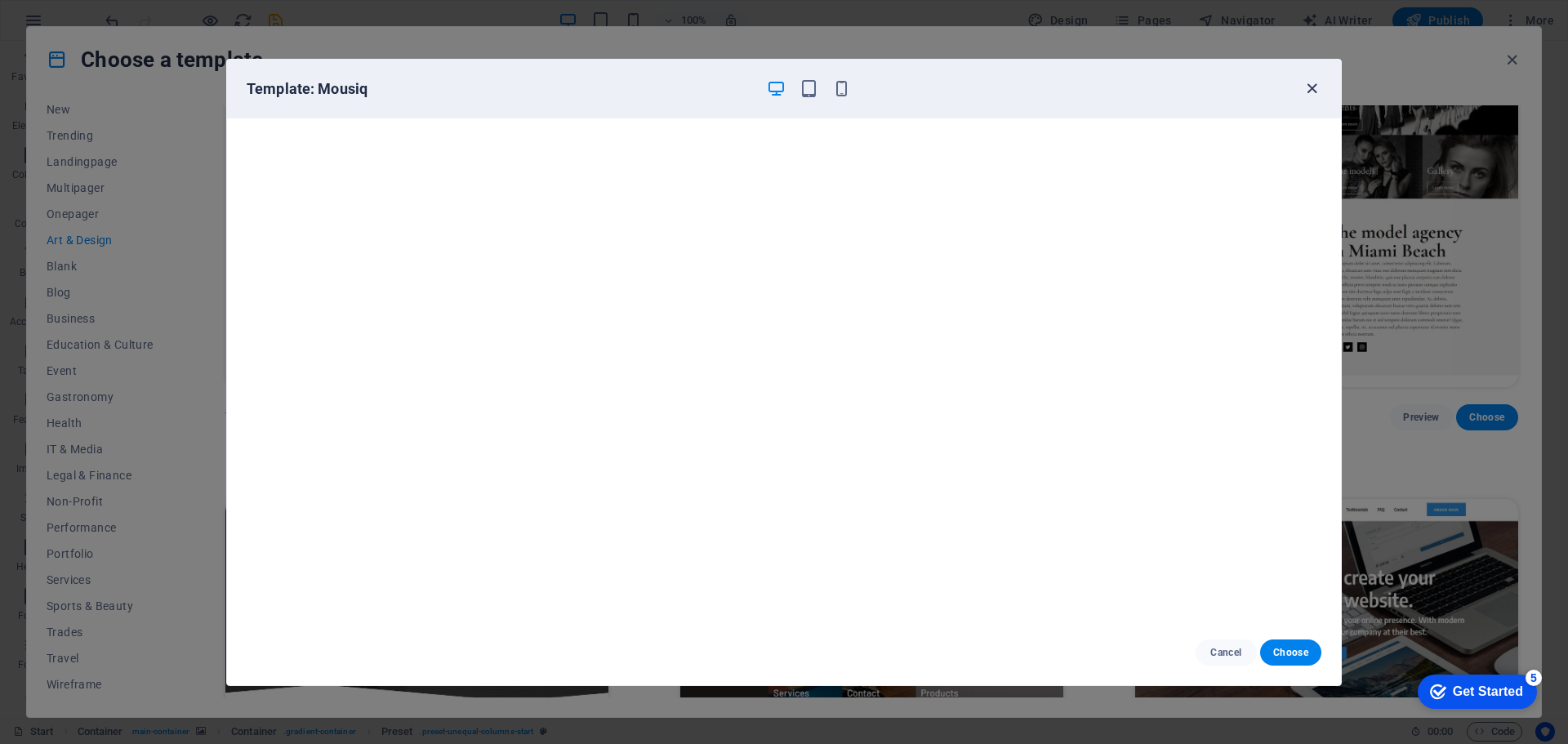
click at [1309, 94] on icon "button" at bounding box center [1312, 89] width 19 height 19
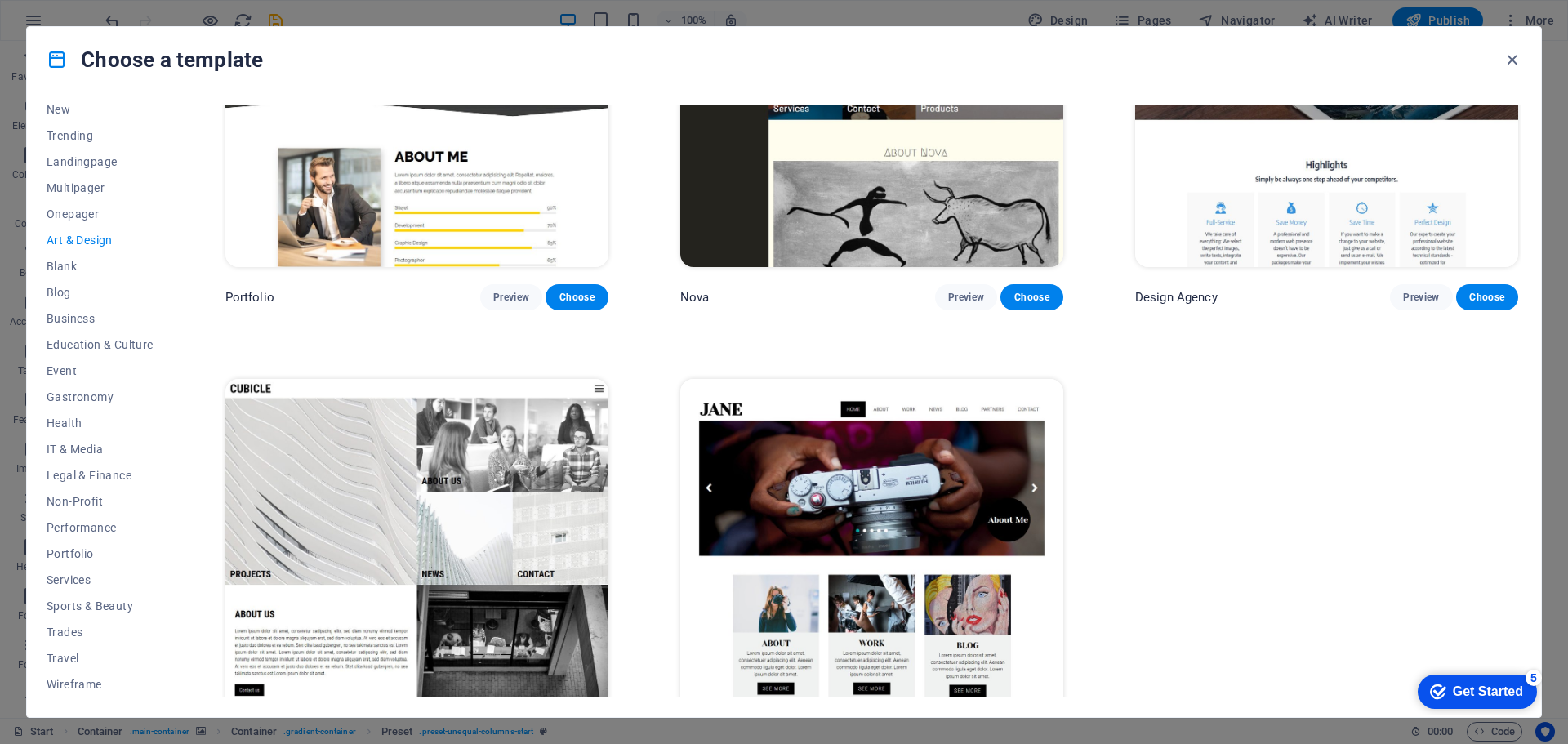
scroll to position [1659, 0]
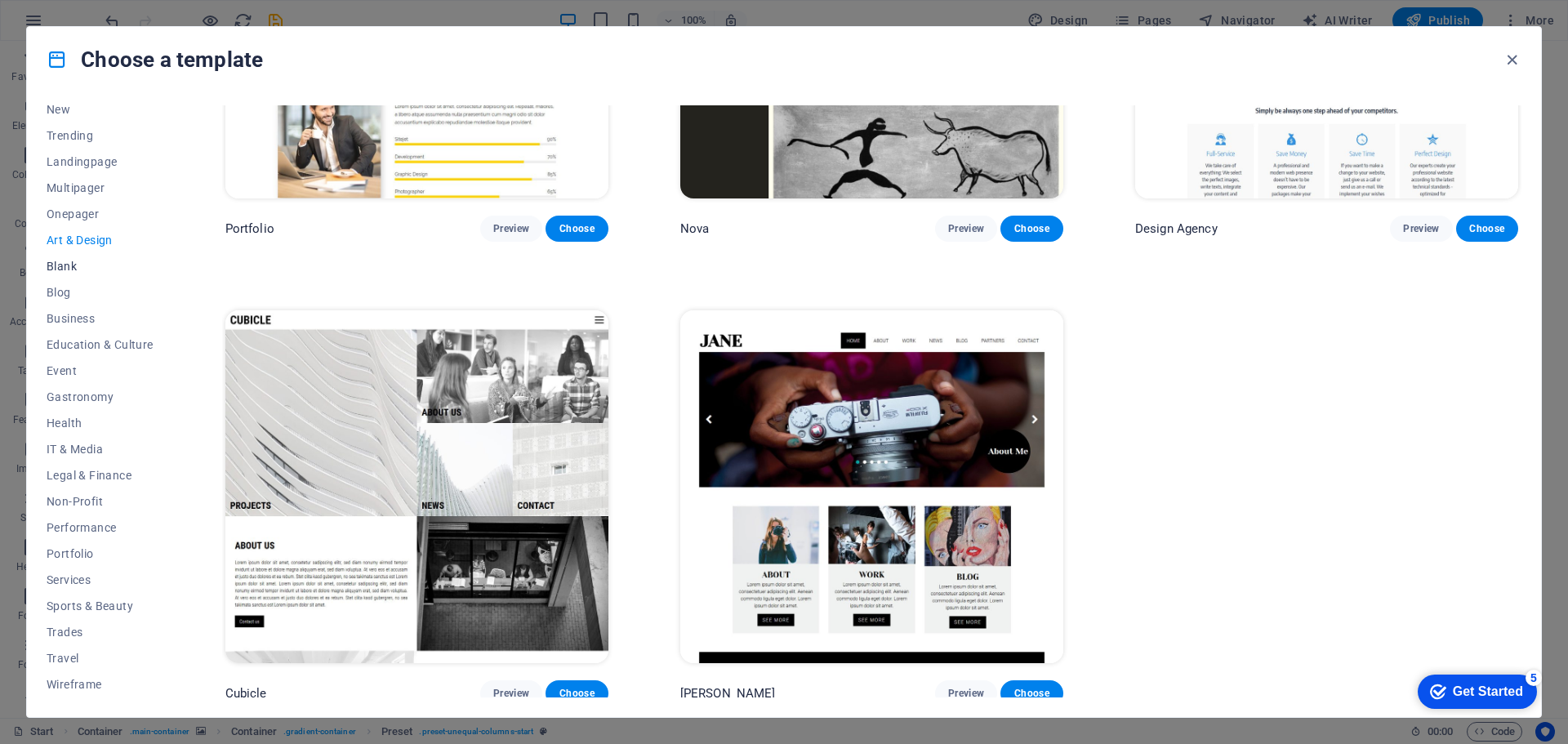
click at [62, 263] on span "Blank" at bounding box center [100, 266] width 107 height 13
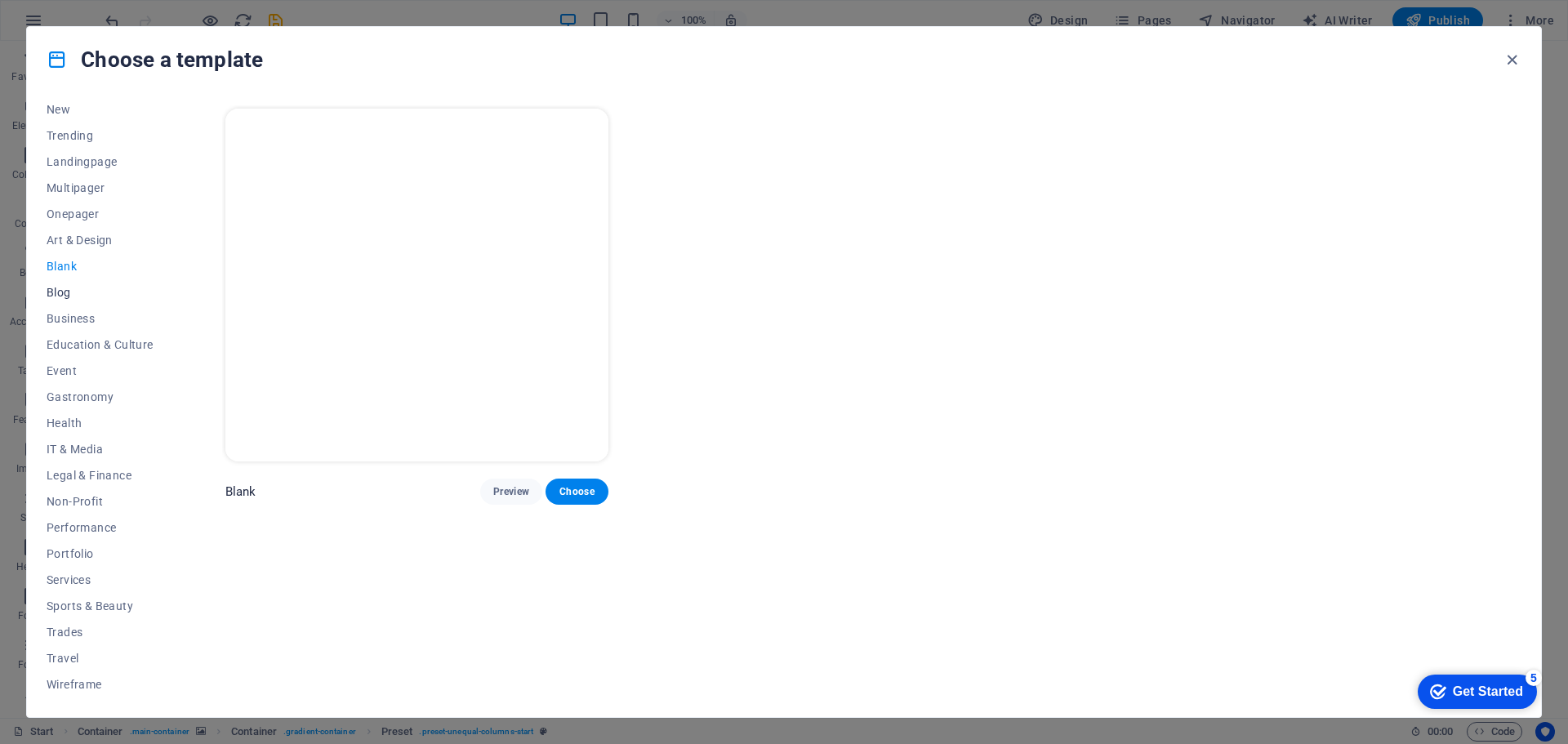
click at [69, 286] on span "Blog" at bounding box center [100, 292] width 107 height 13
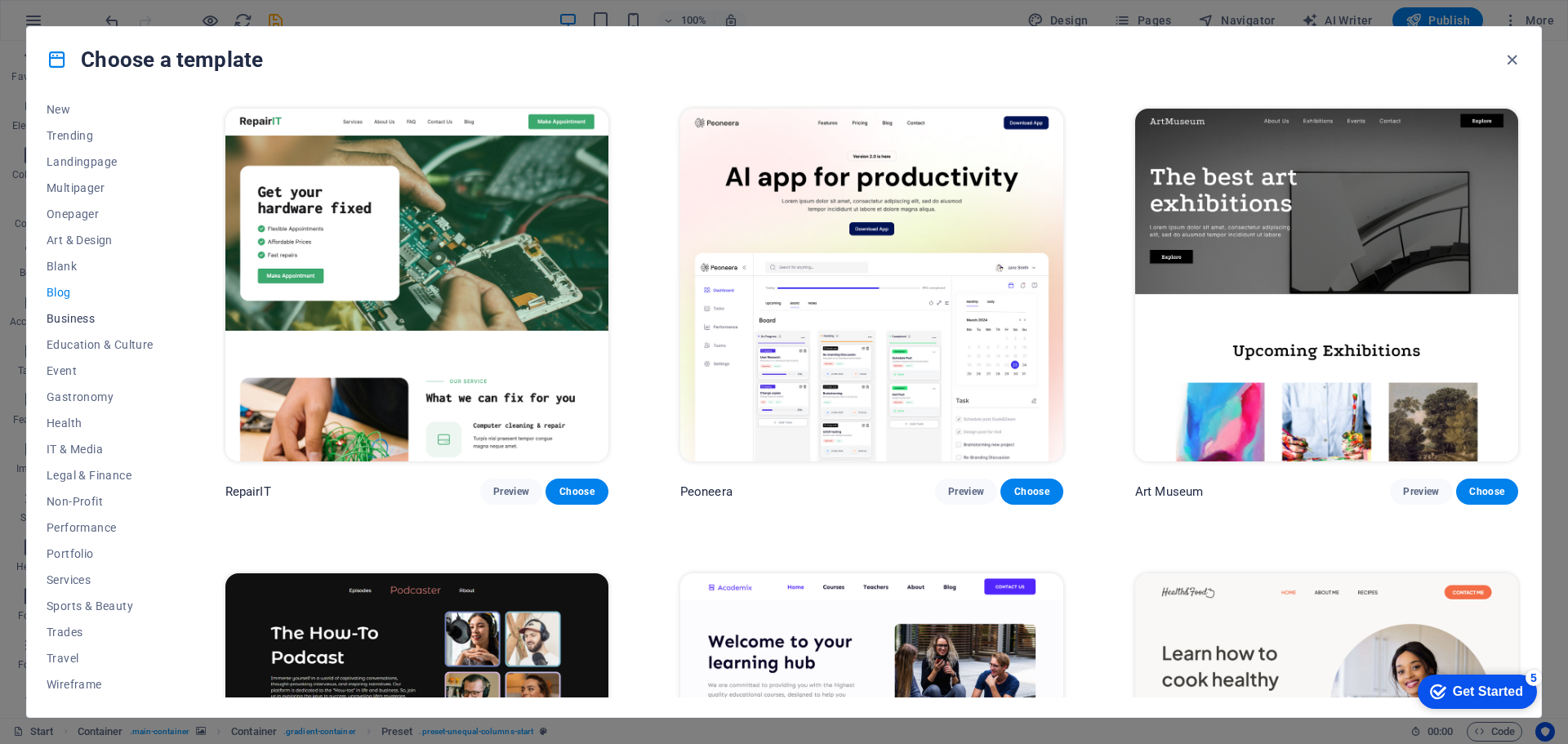
click at [79, 320] on span "Business" at bounding box center [100, 318] width 107 height 13
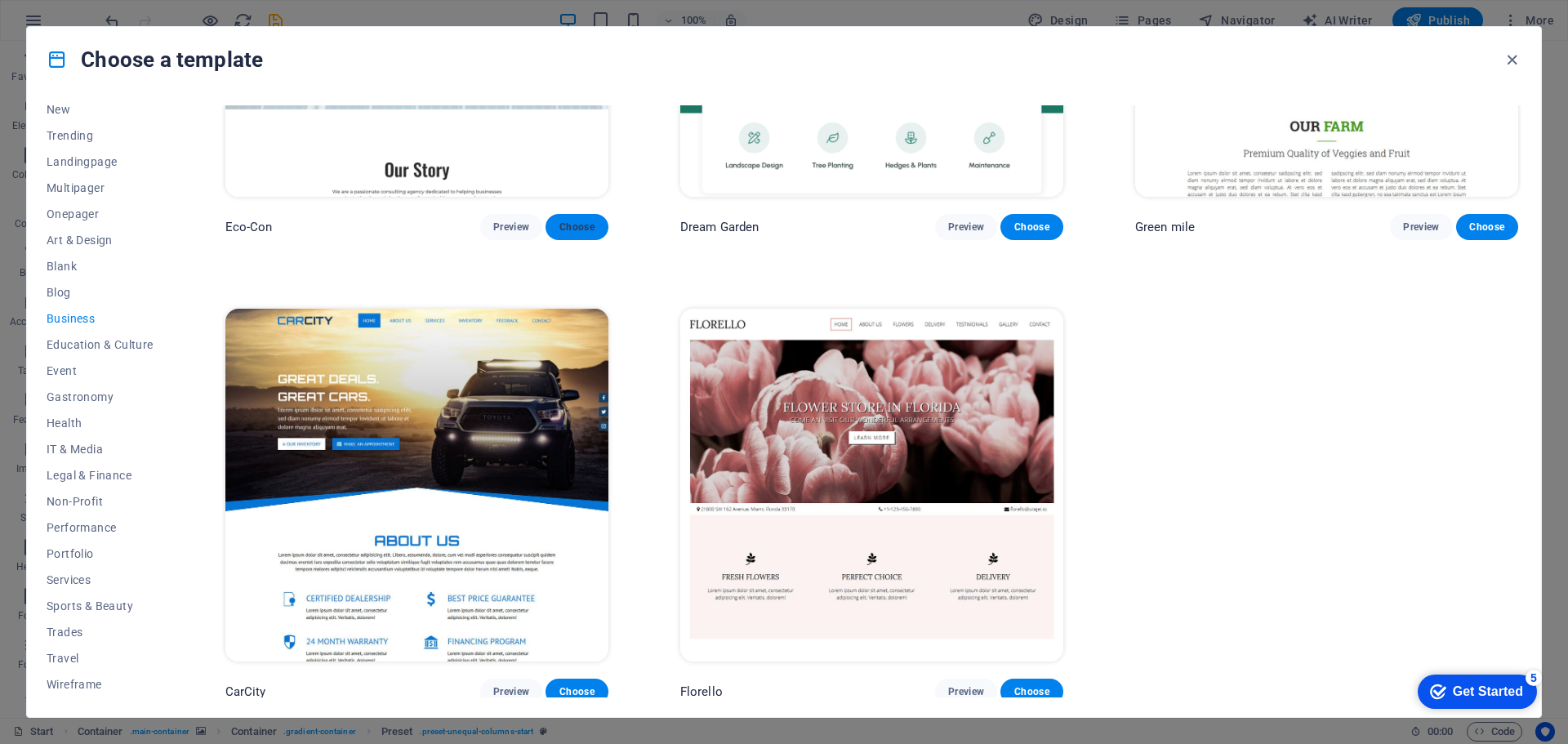
scroll to position [268, 0]
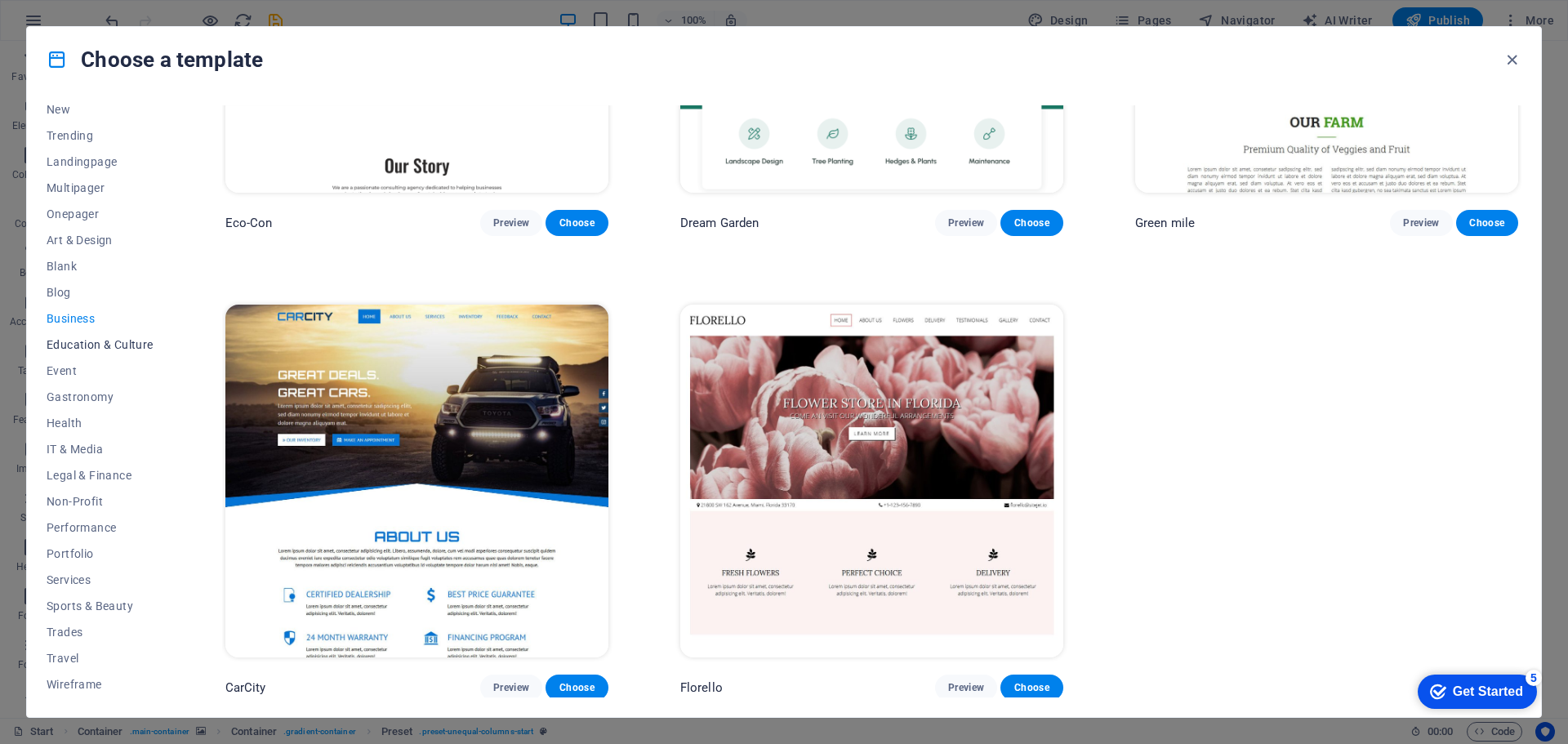
click at [90, 347] on span "Education & Culture" at bounding box center [100, 344] width 107 height 13
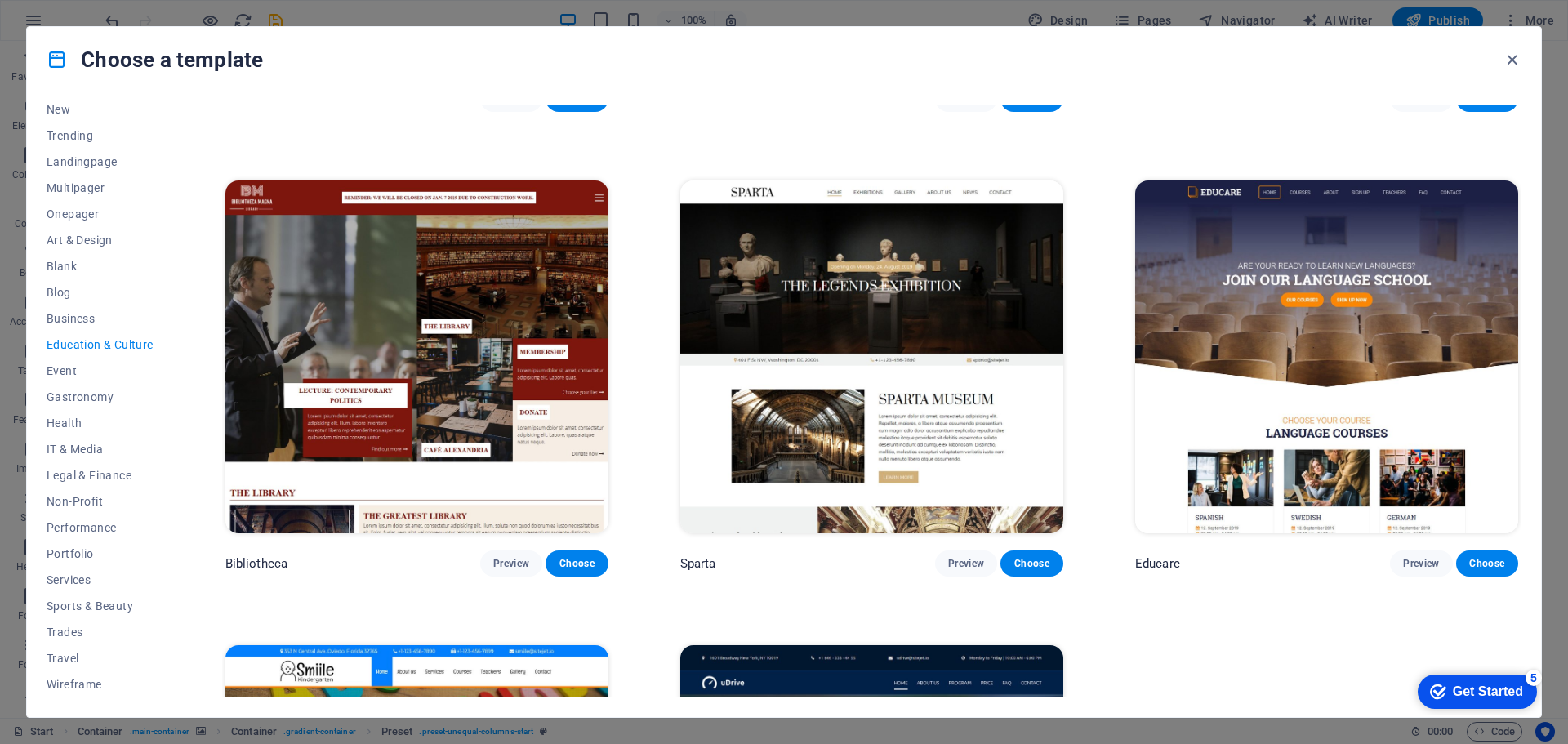
scroll to position [490, 0]
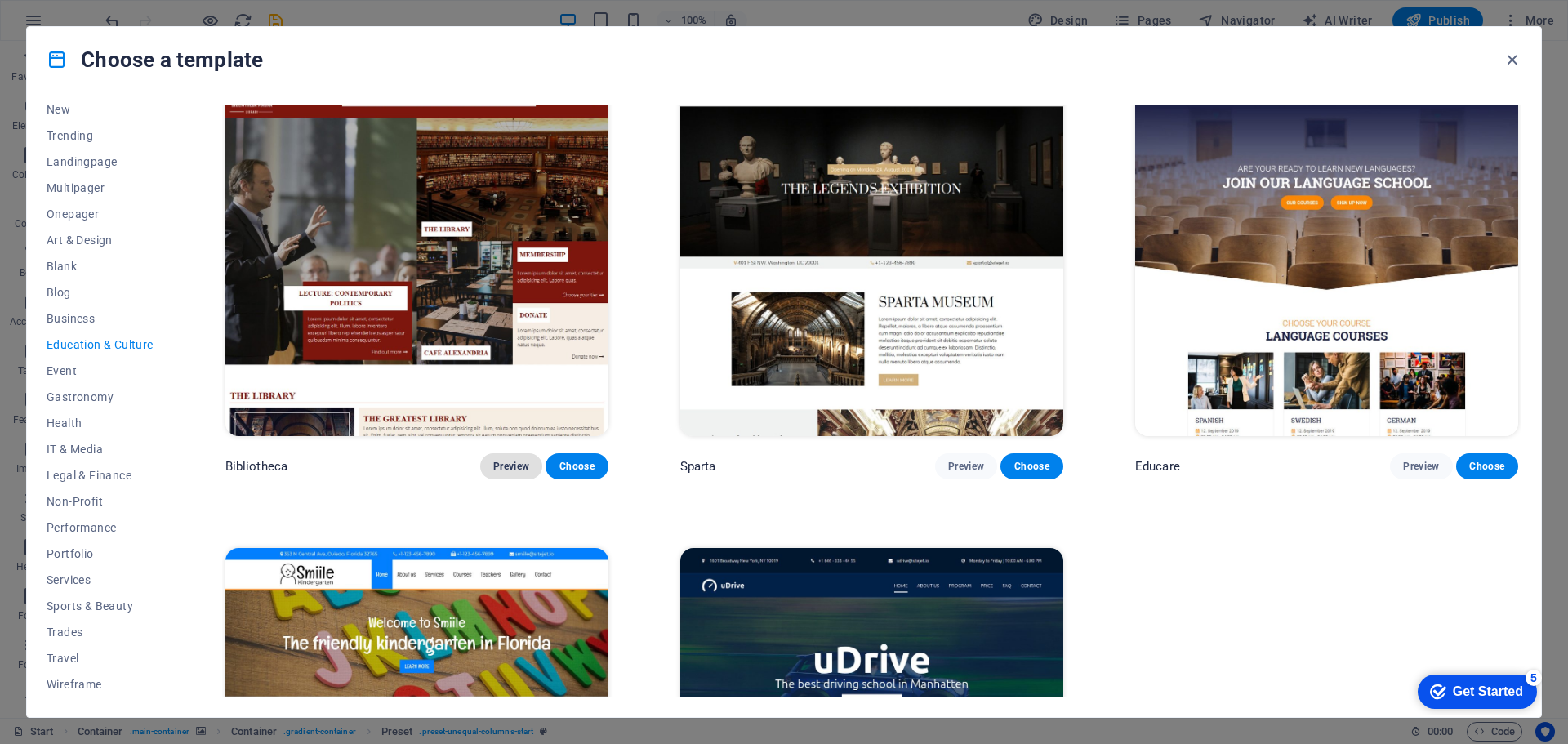
click at [509, 466] on span "Preview" at bounding box center [512, 466] width 36 height 13
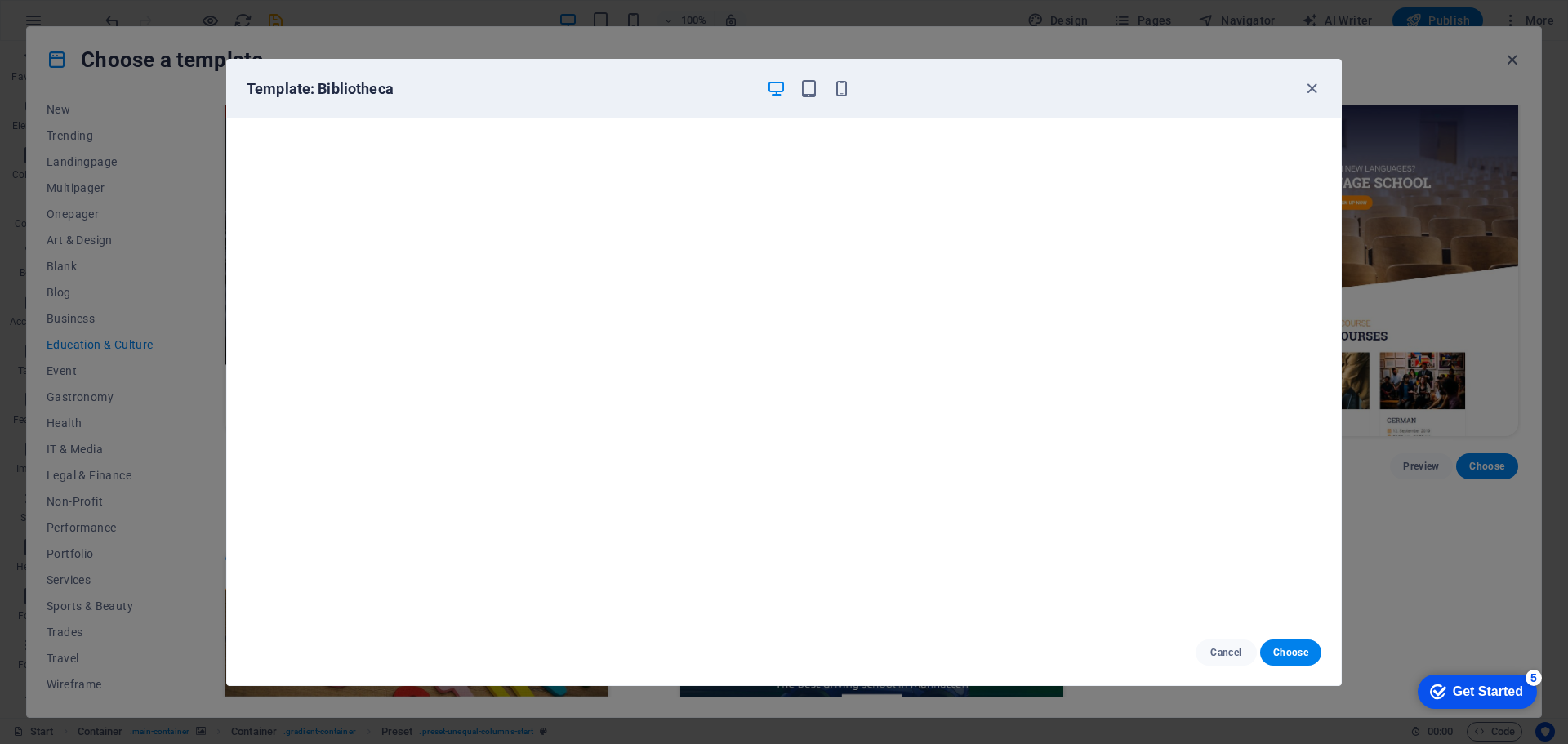
drag, startPoint x: 1310, startPoint y: 88, endPoint x: 1296, endPoint y: 93, distance: 14.9
click at [1310, 88] on icon "button" at bounding box center [1312, 89] width 19 height 19
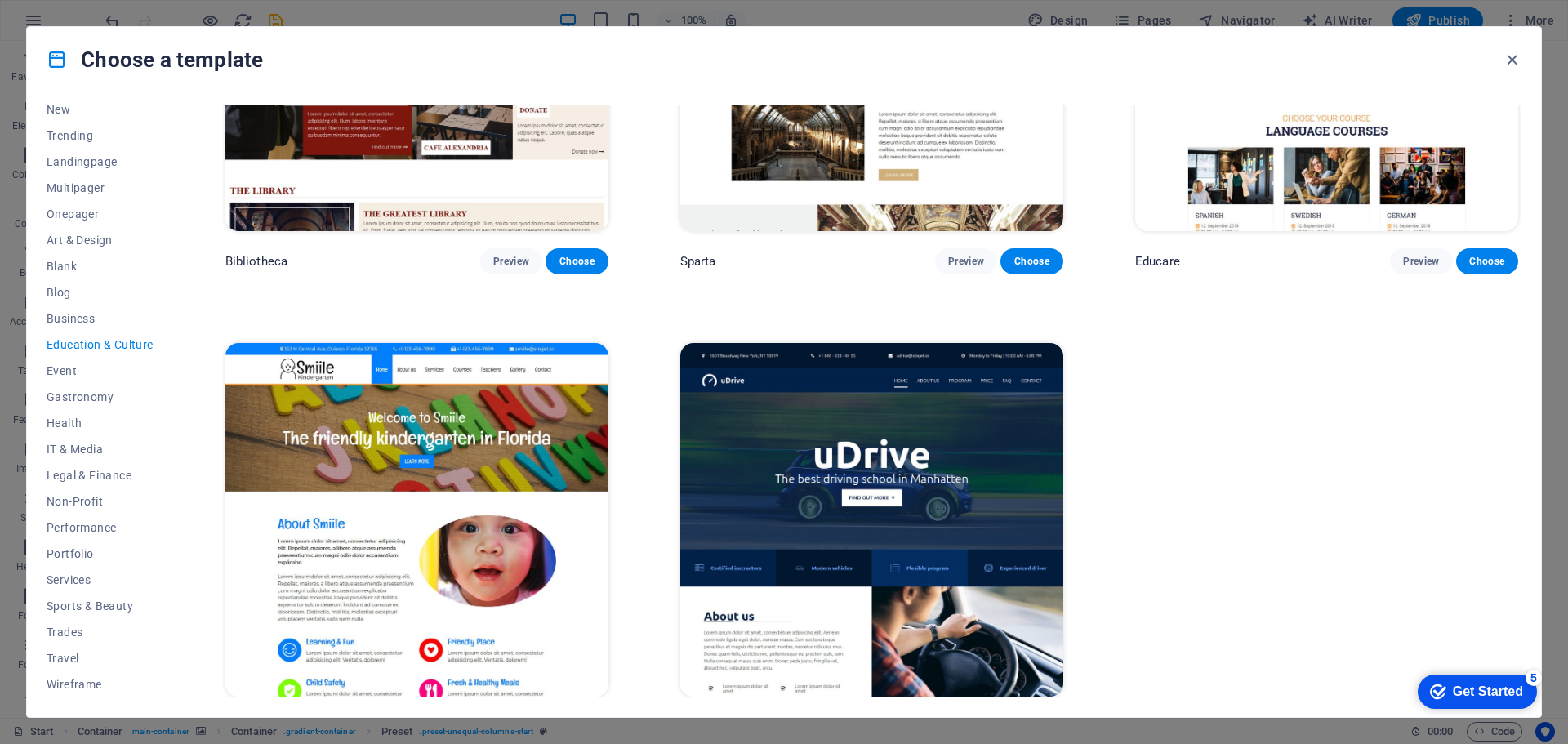
scroll to position [732, 0]
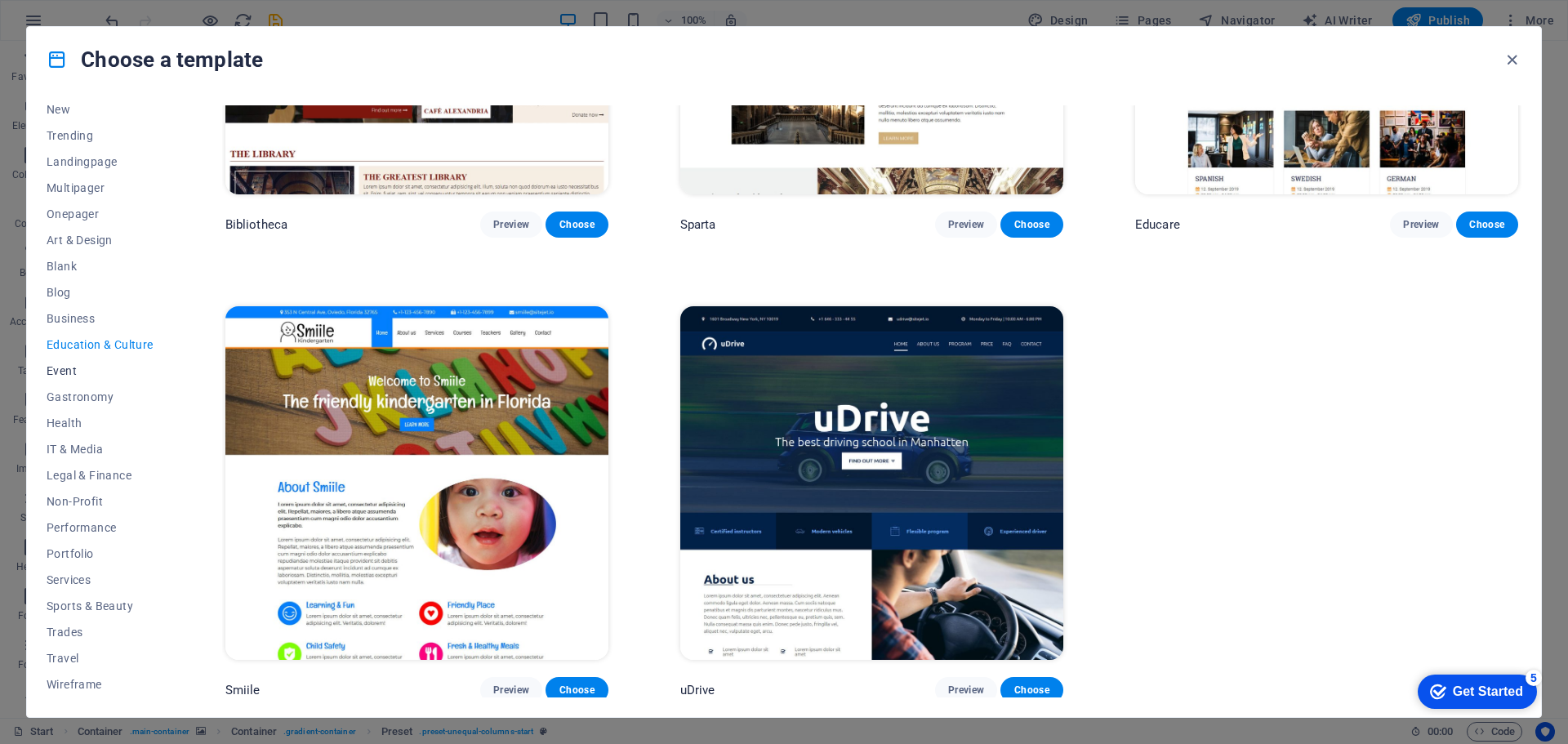
click at [85, 369] on span "Event" at bounding box center [100, 371] width 107 height 13
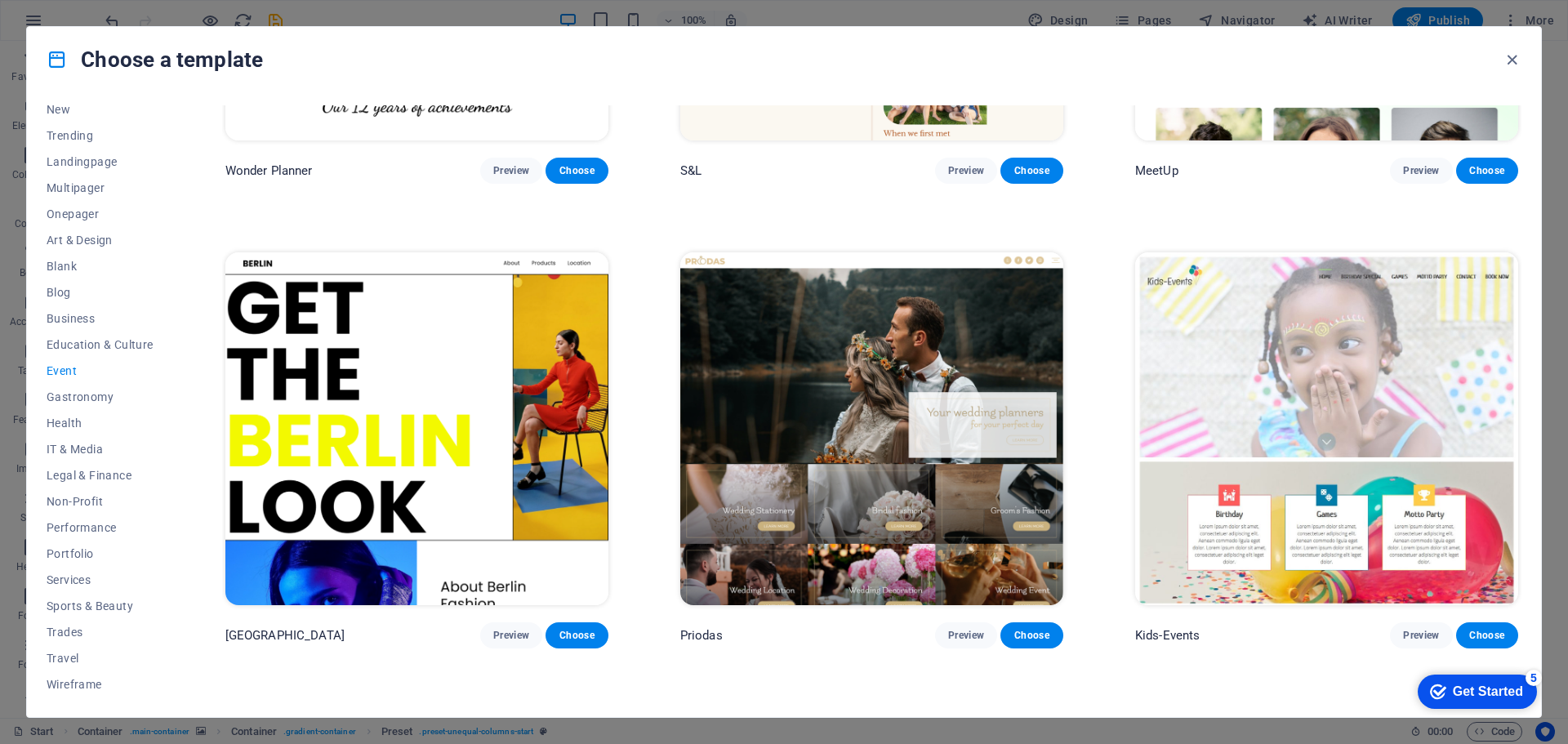
scroll to position [327, 0]
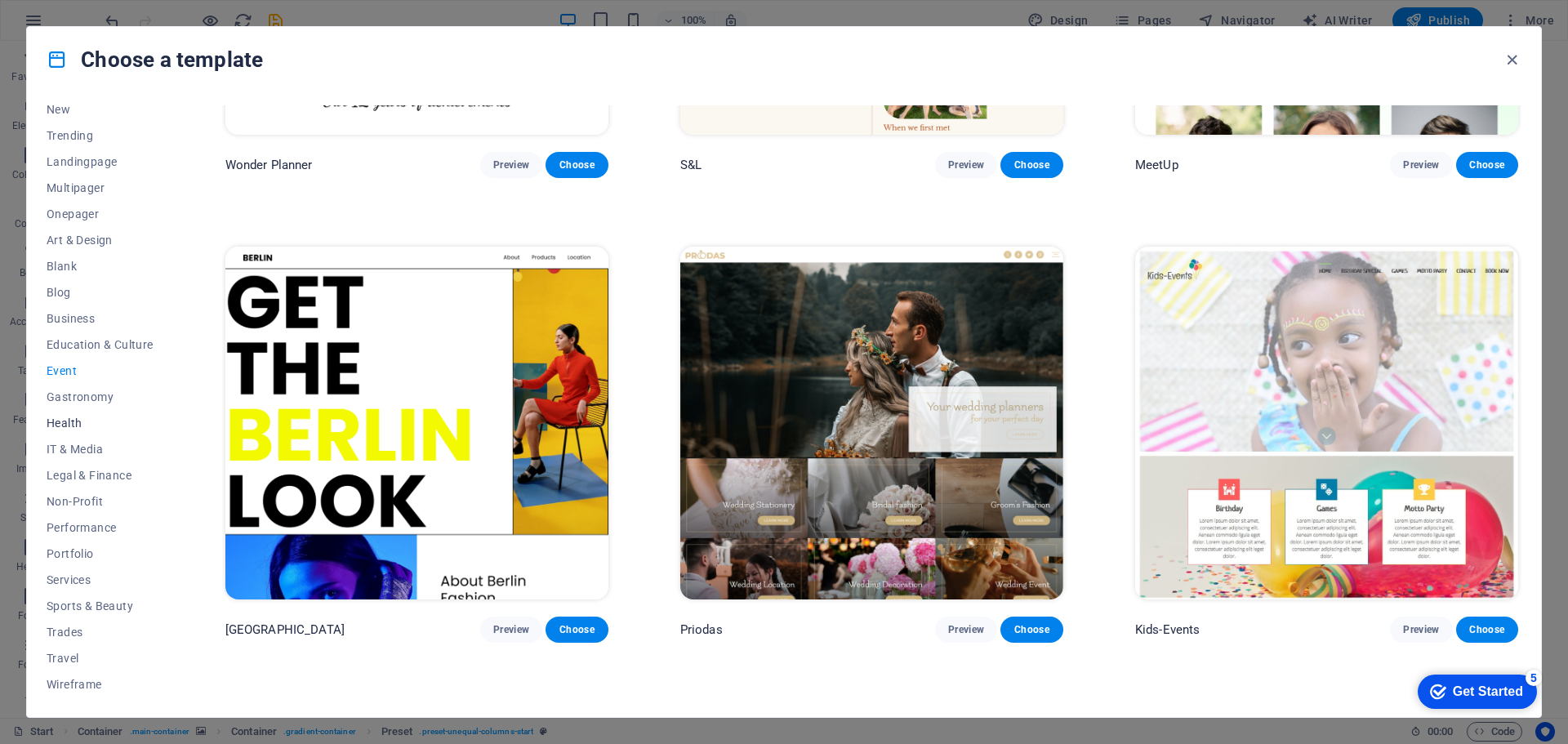
click at [78, 421] on span "Health" at bounding box center [100, 423] width 107 height 13
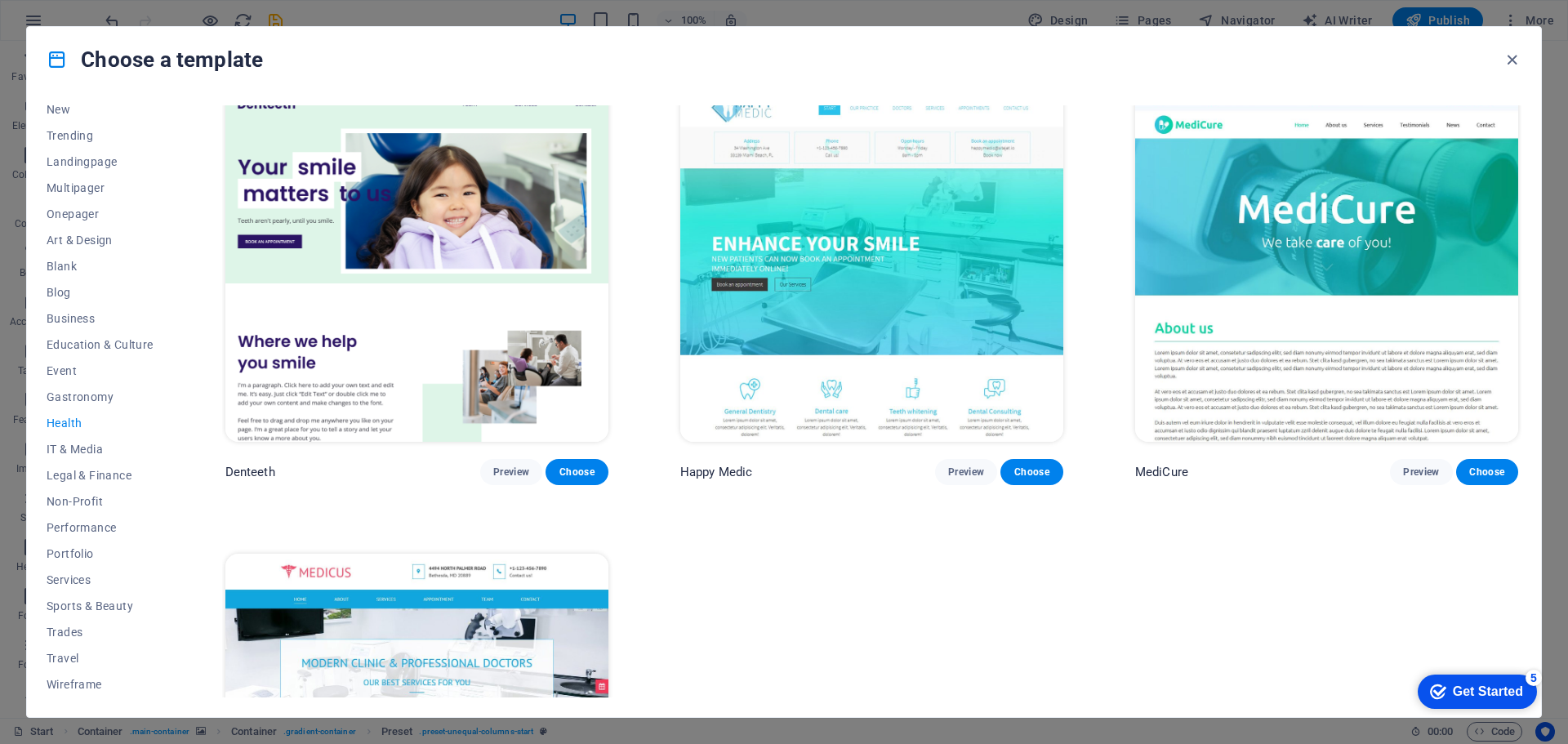
scroll to position [490, 0]
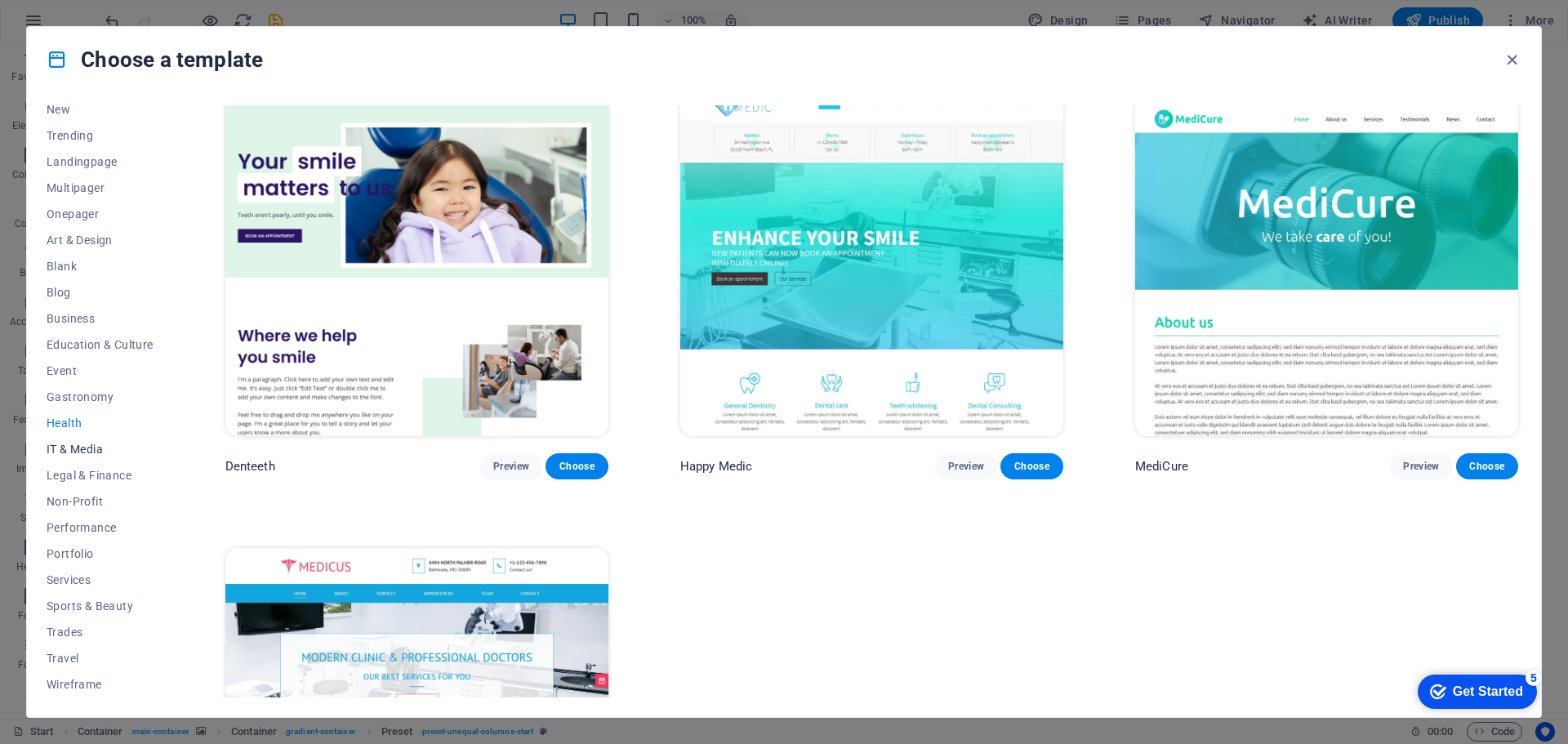
click at [72, 447] on span "IT & Media" at bounding box center [100, 449] width 107 height 13
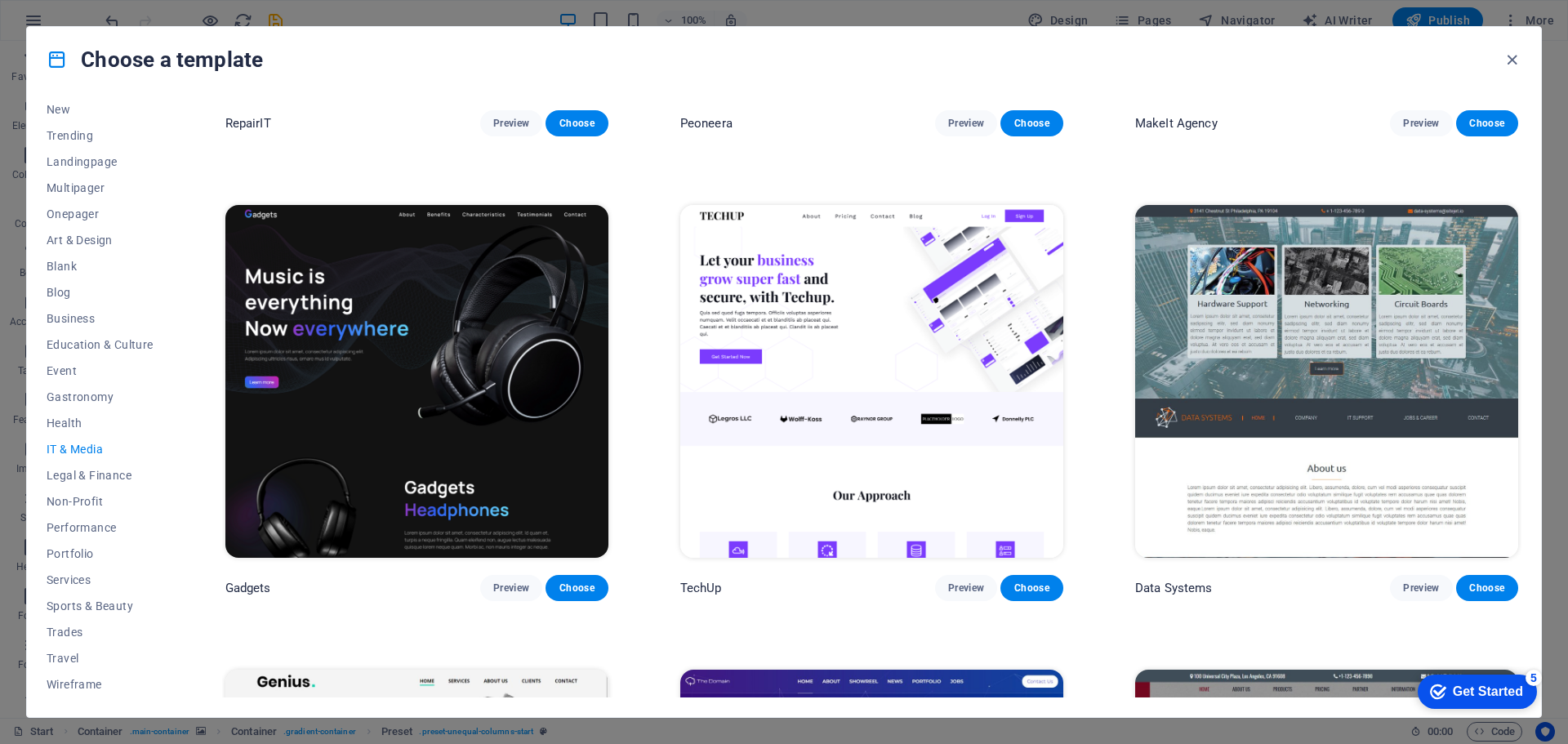
scroll to position [409, 0]
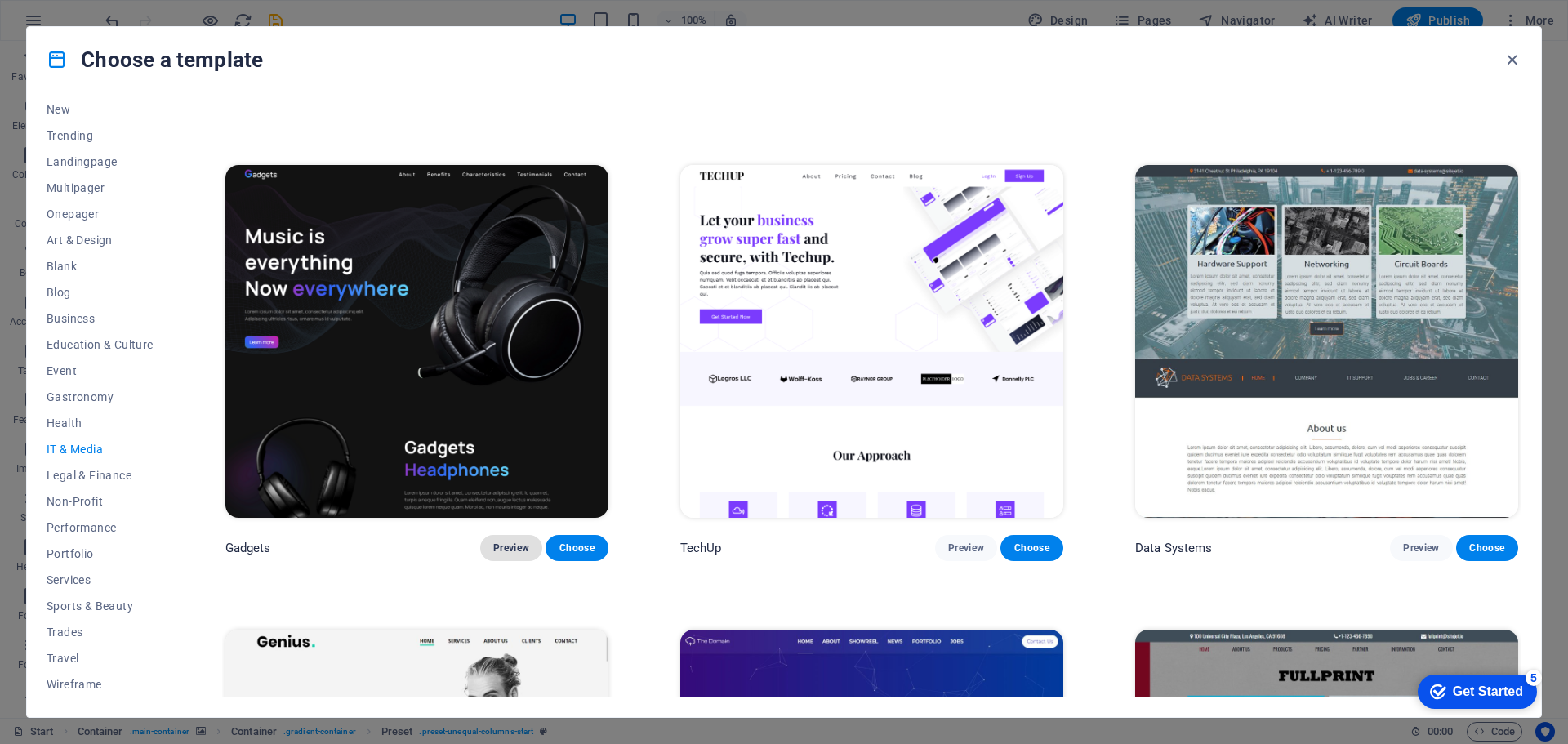
click at [521, 545] on span "Preview" at bounding box center [512, 548] width 36 height 13
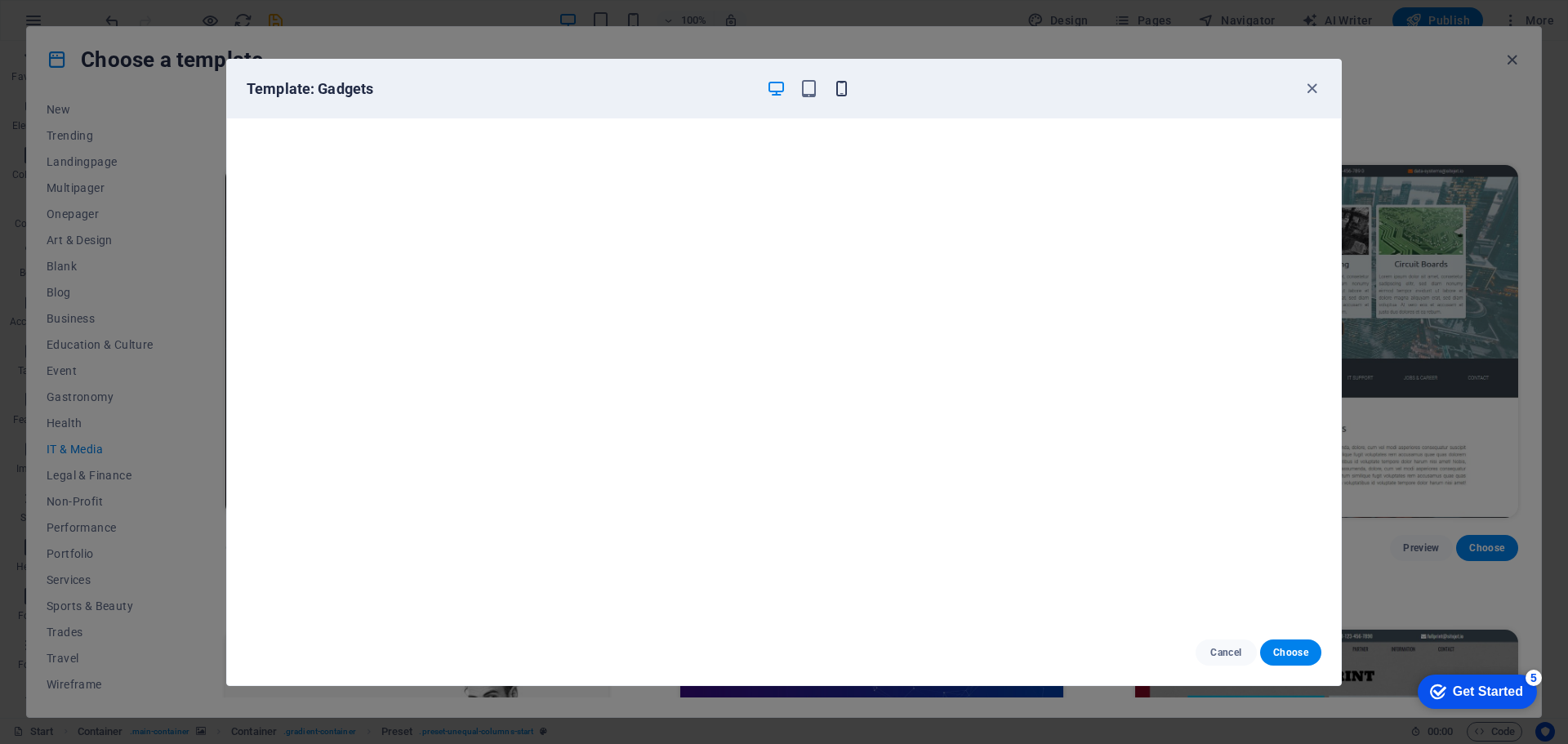
click at [839, 88] on icon "button" at bounding box center [841, 89] width 19 height 19
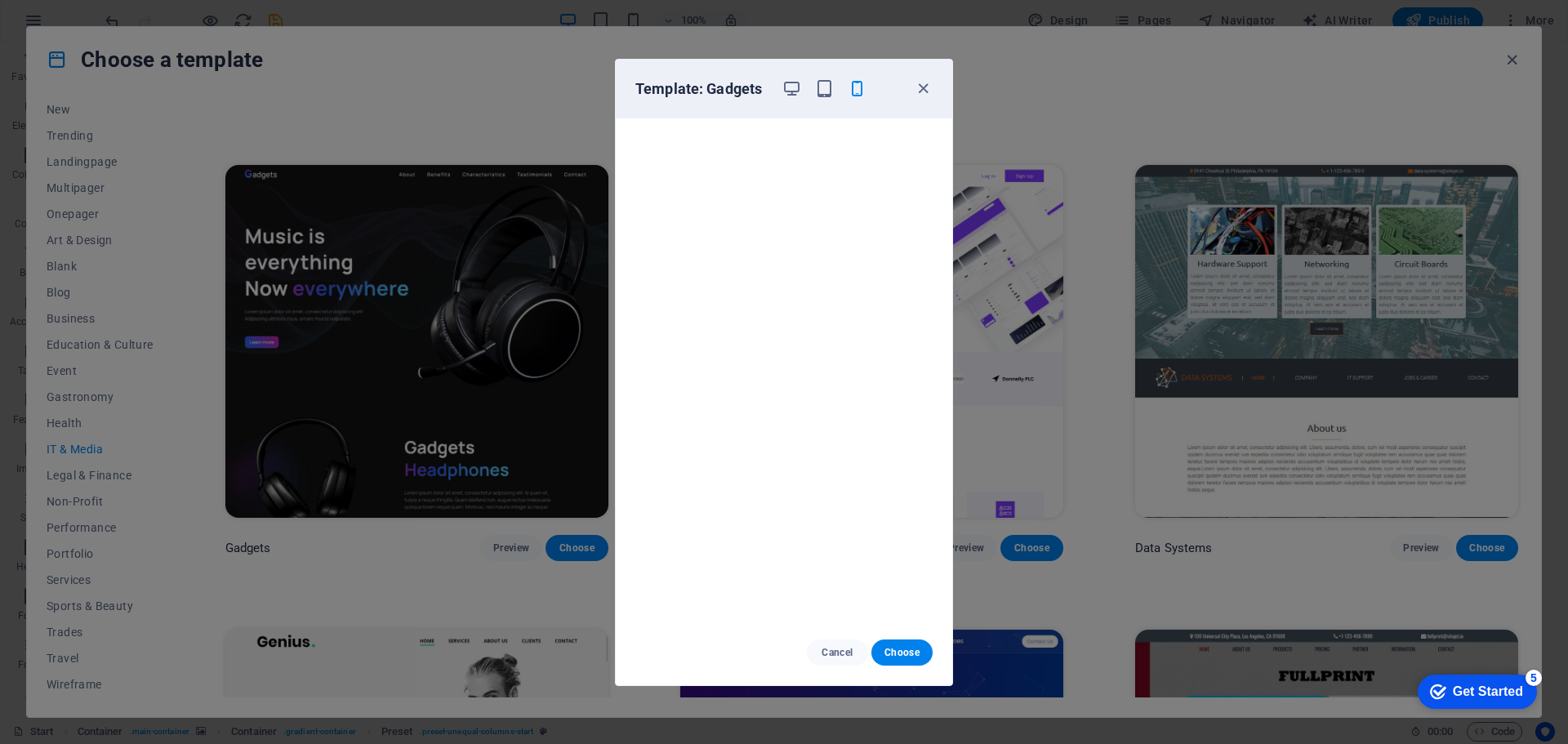
click at [482, 256] on div "Template: Gadgets Cancel Choose" at bounding box center [784, 372] width 1568 height 744
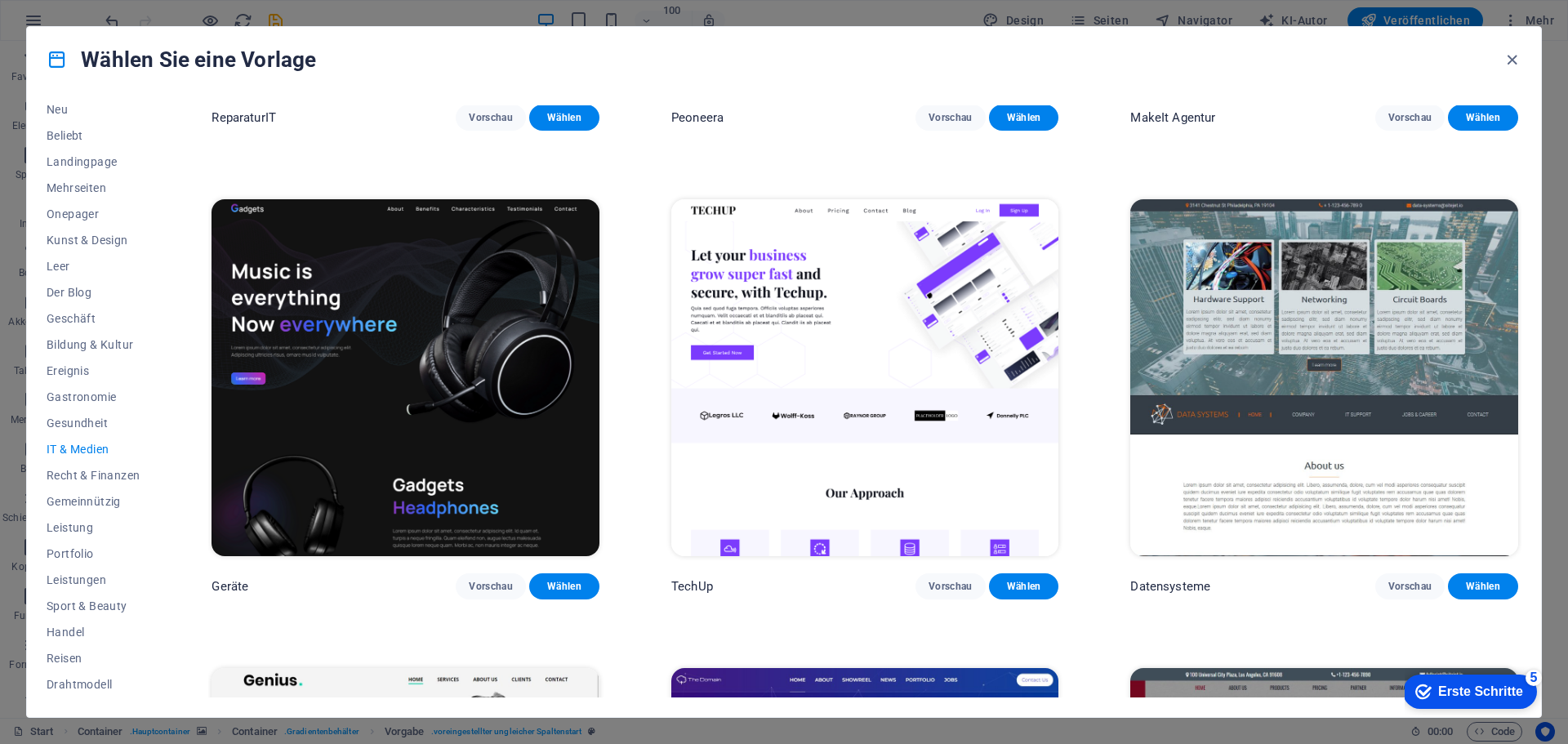
scroll to position [382, 0]
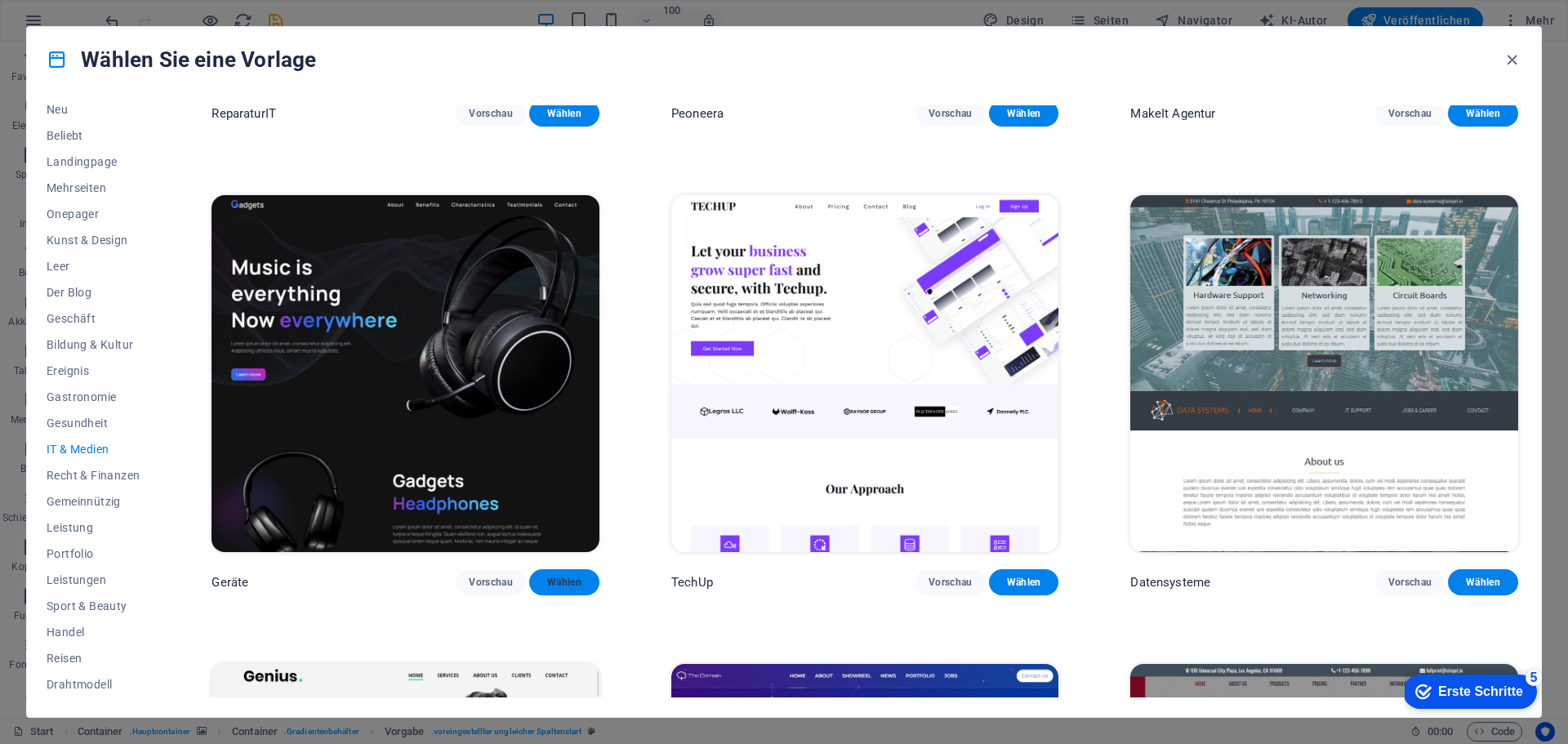
click at [577, 577] on font "Wählen" at bounding box center [565, 582] width 34 height 12
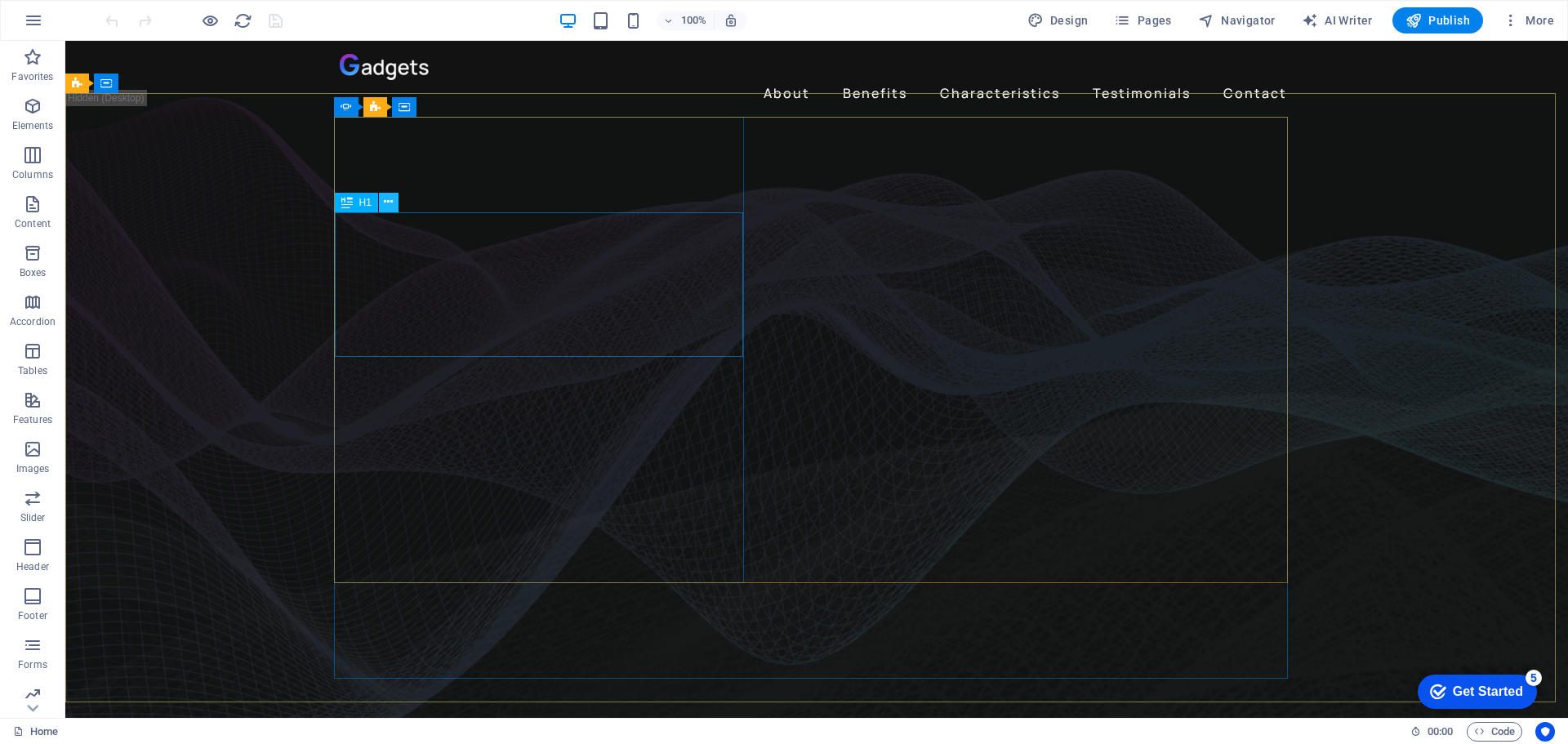
click at [386, 201] on icon at bounding box center [389, 202] width 9 height 17
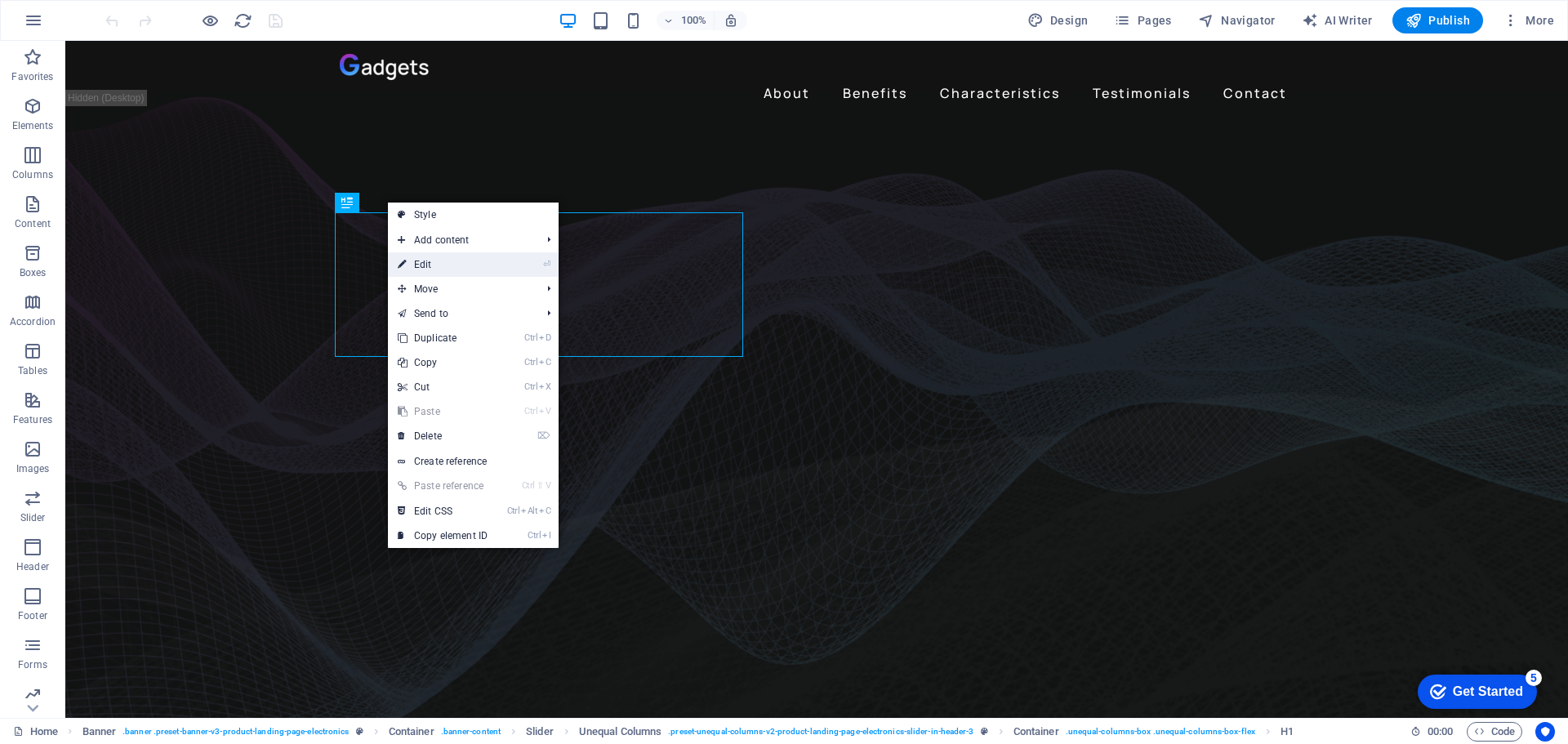
click at [428, 261] on link "⏎ Edit" at bounding box center [442, 264] width 109 height 24
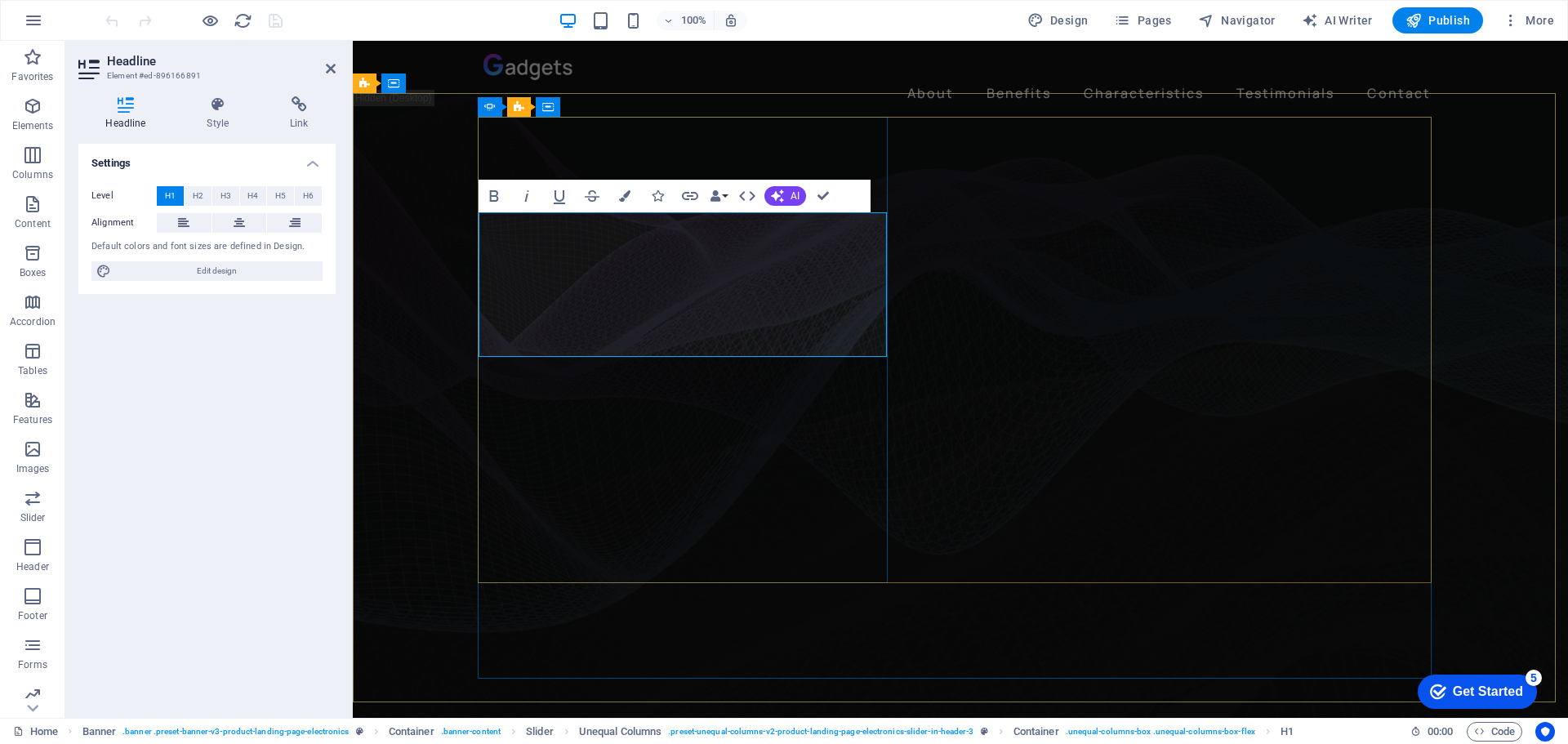
drag, startPoint x: 865, startPoint y: 250, endPoint x: 482, endPoint y: 250, distance: 383.0
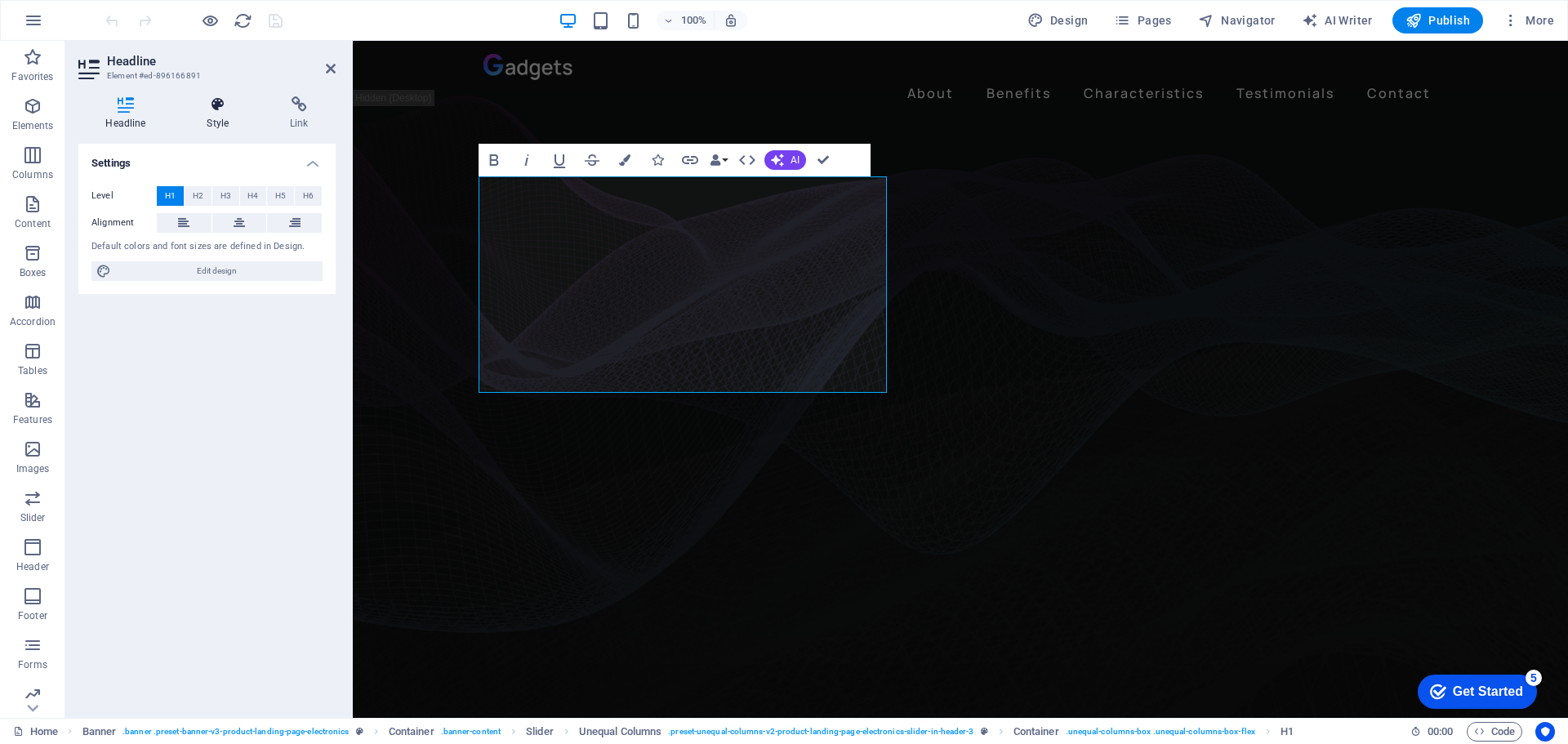
click at [220, 117] on h4 "Style" at bounding box center [221, 114] width 83 height 34
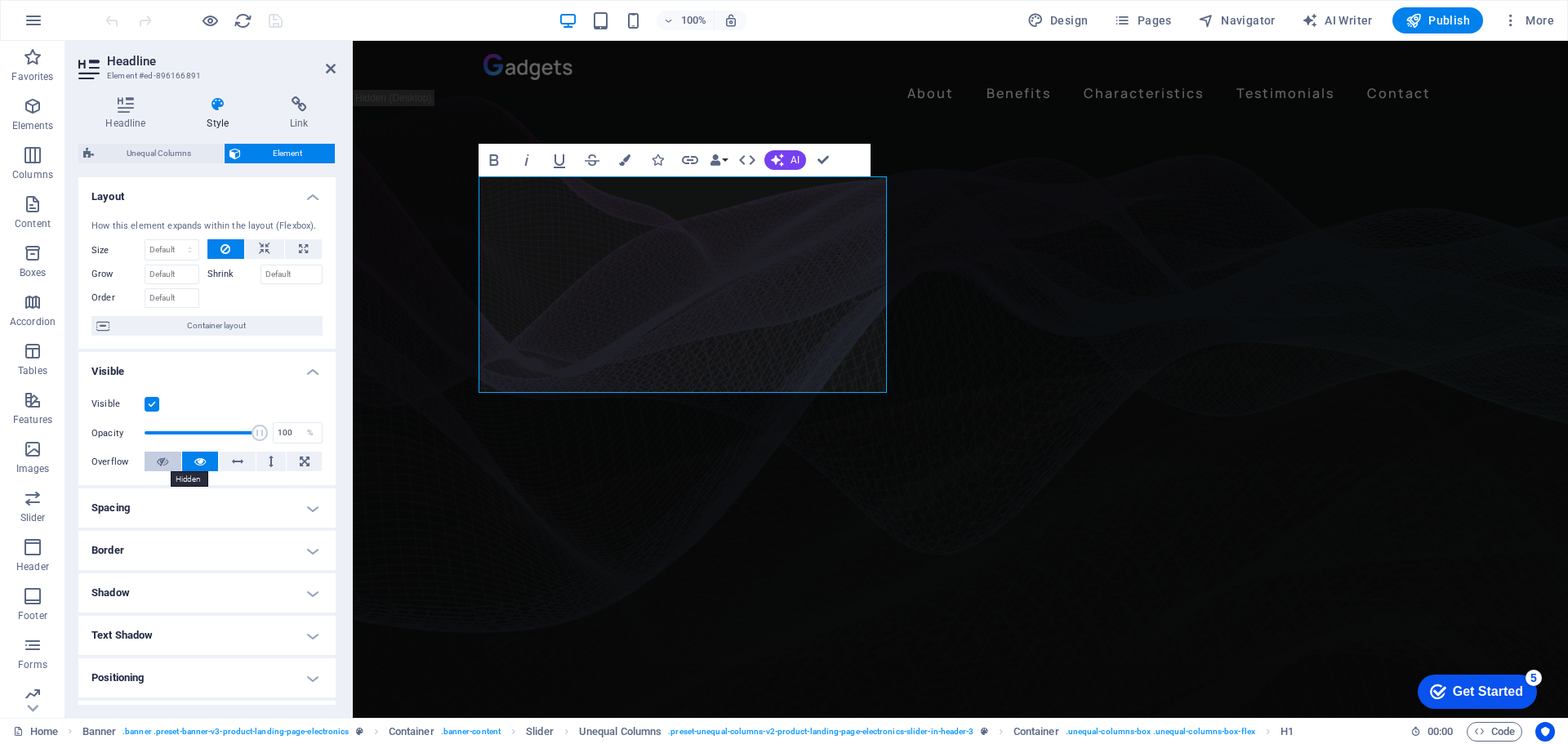
click at [162, 460] on icon at bounding box center [163, 462] width 12 height 20
click at [196, 464] on icon at bounding box center [200, 462] width 12 height 20
type input "95"
click at [250, 436] on span at bounding box center [254, 433] width 16 height 16
click at [148, 403] on label at bounding box center [152, 404] width 14 height 14
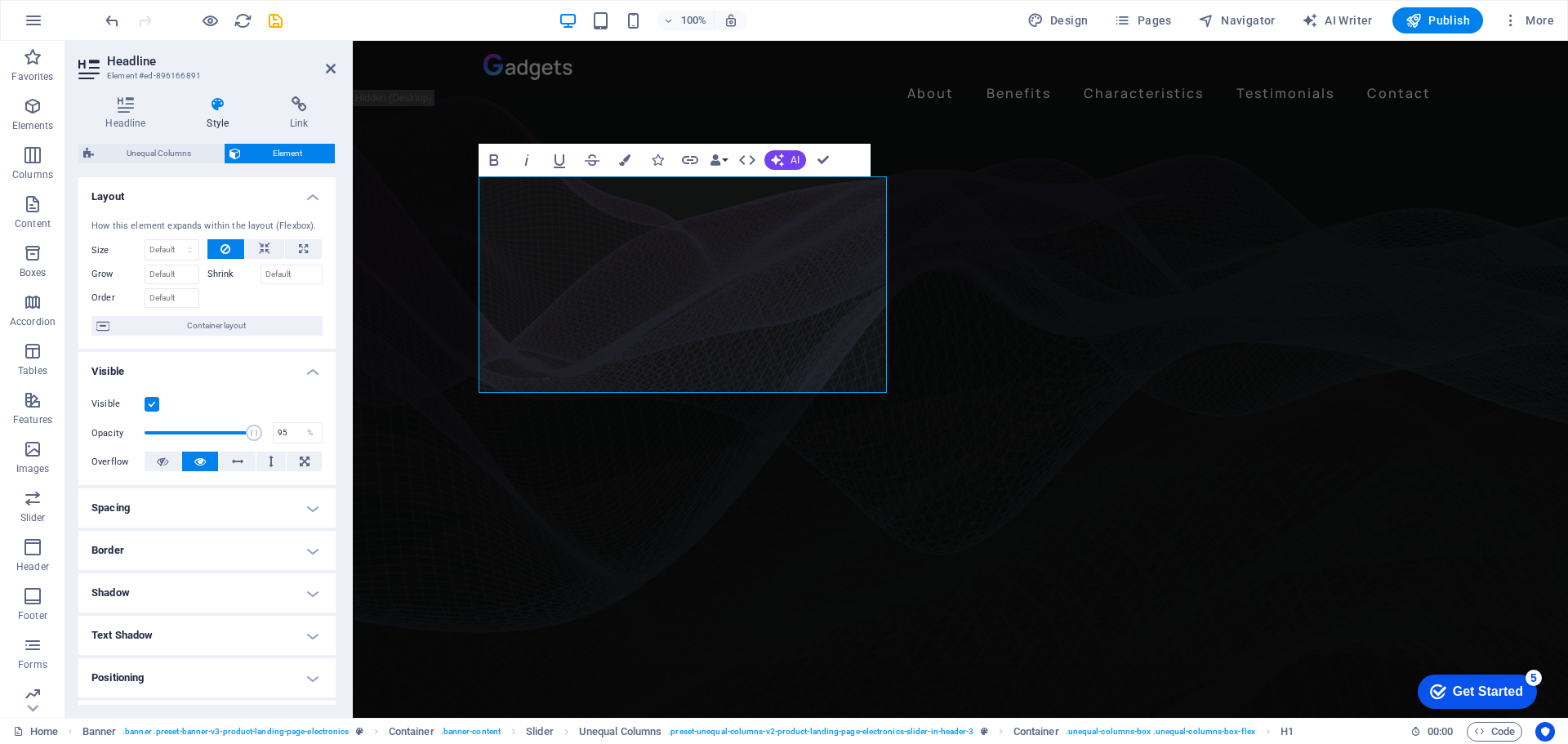
click at [0, 0] on input "Visible" at bounding box center [0, 0] width 0 height 0
click at [228, 401] on div "Visible" at bounding box center [207, 405] width 231 height 20
click at [230, 271] on label "Shrink" at bounding box center [234, 275] width 53 height 20
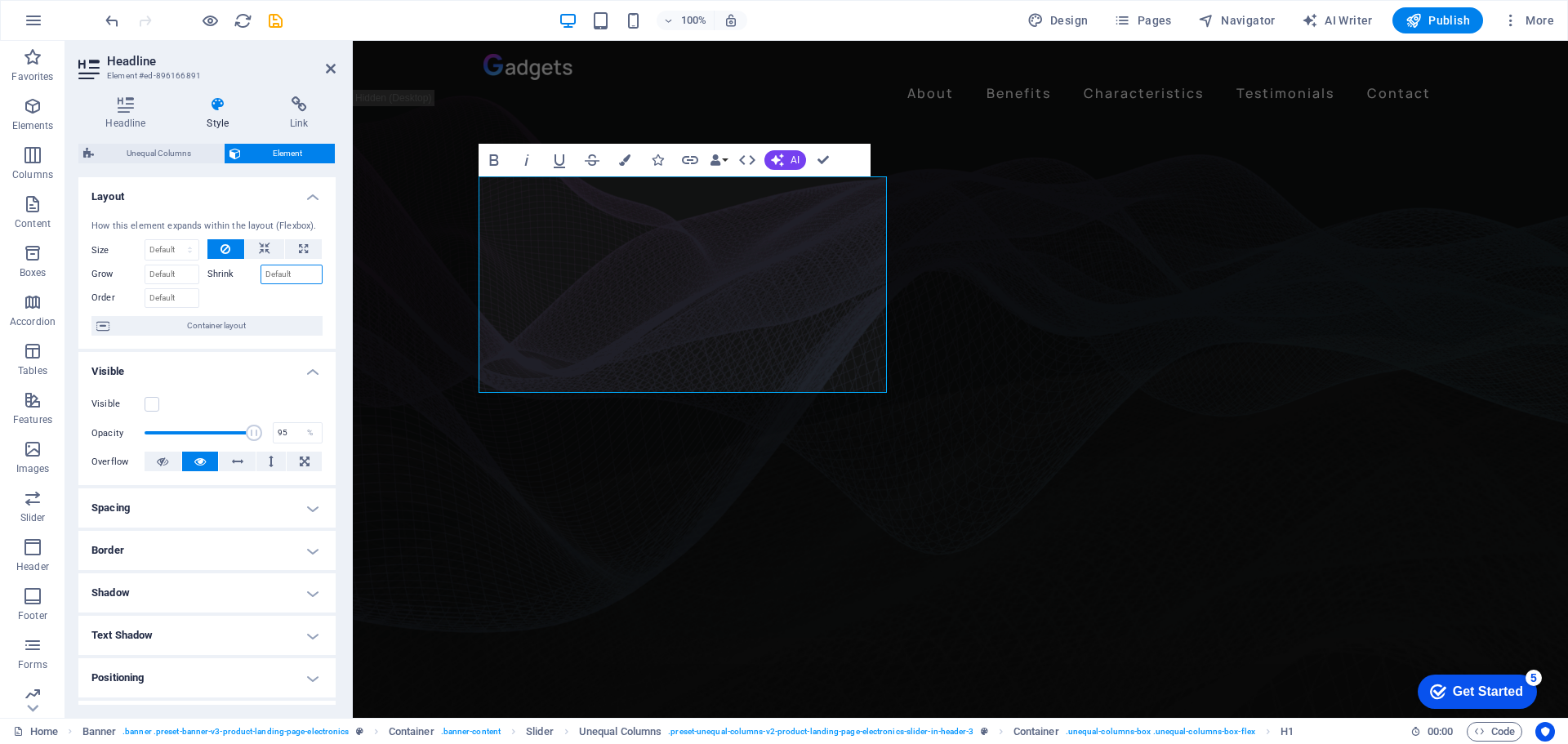
click at [260, 271] on input "Shrink" at bounding box center [292, 275] width 63 height 20
click at [223, 276] on label "Shrink" at bounding box center [234, 275] width 53 height 20
click at [260, 276] on input "Shrink" at bounding box center [292, 275] width 63 height 20
click at [268, 280] on input "Shrink" at bounding box center [292, 275] width 63 height 20
click at [175, 275] on input "Grow" at bounding box center [172, 275] width 55 height 20
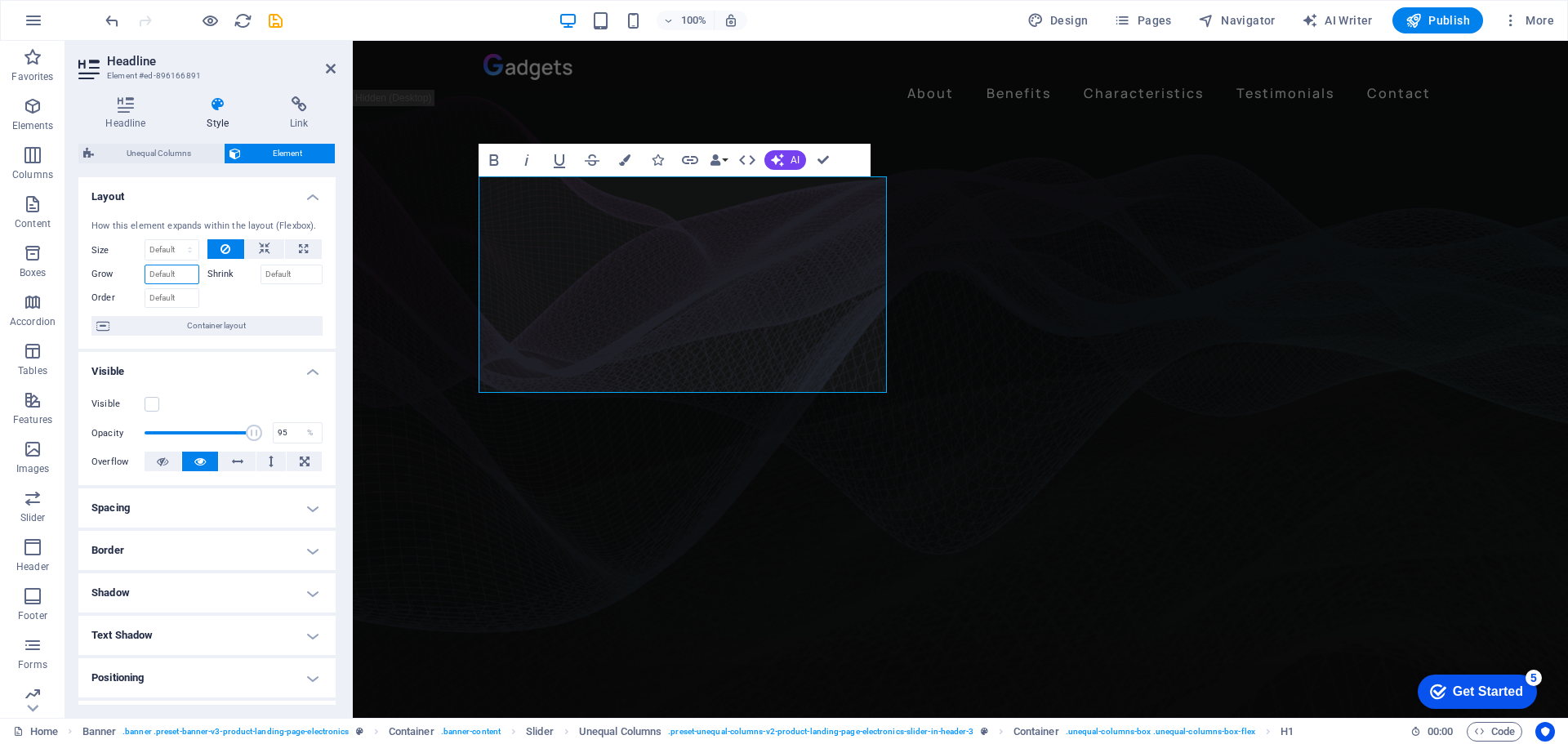
click at [179, 273] on input "Grow" at bounding box center [172, 275] width 55 height 20
click at [221, 271] on label "Shrink" at bounding box center [234, 275] width 53 height 20
click at [260, 271] on input "Shrink" at bounding box center [292, 275] width 63 height 20
click at [154, 404] on label at bounding box center [152, 404] width 14 height 14
click at [0, 0] on input "Visible" at bounding box center [0, 0] width 0 height 0
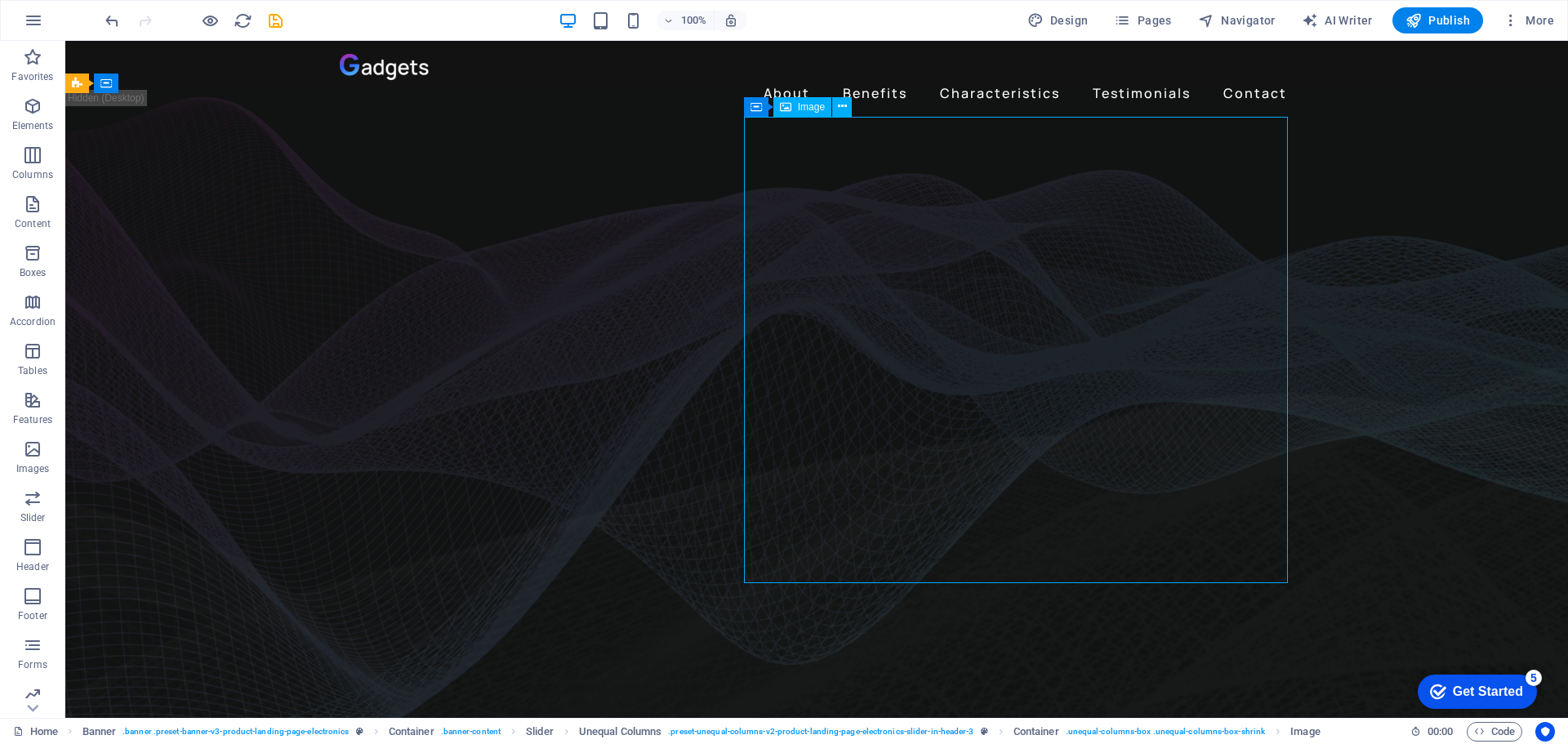
drag, startPoint x: 599, startPoint y: 434, endPoint x: 981, endPoint y: 429, distance: 382.0
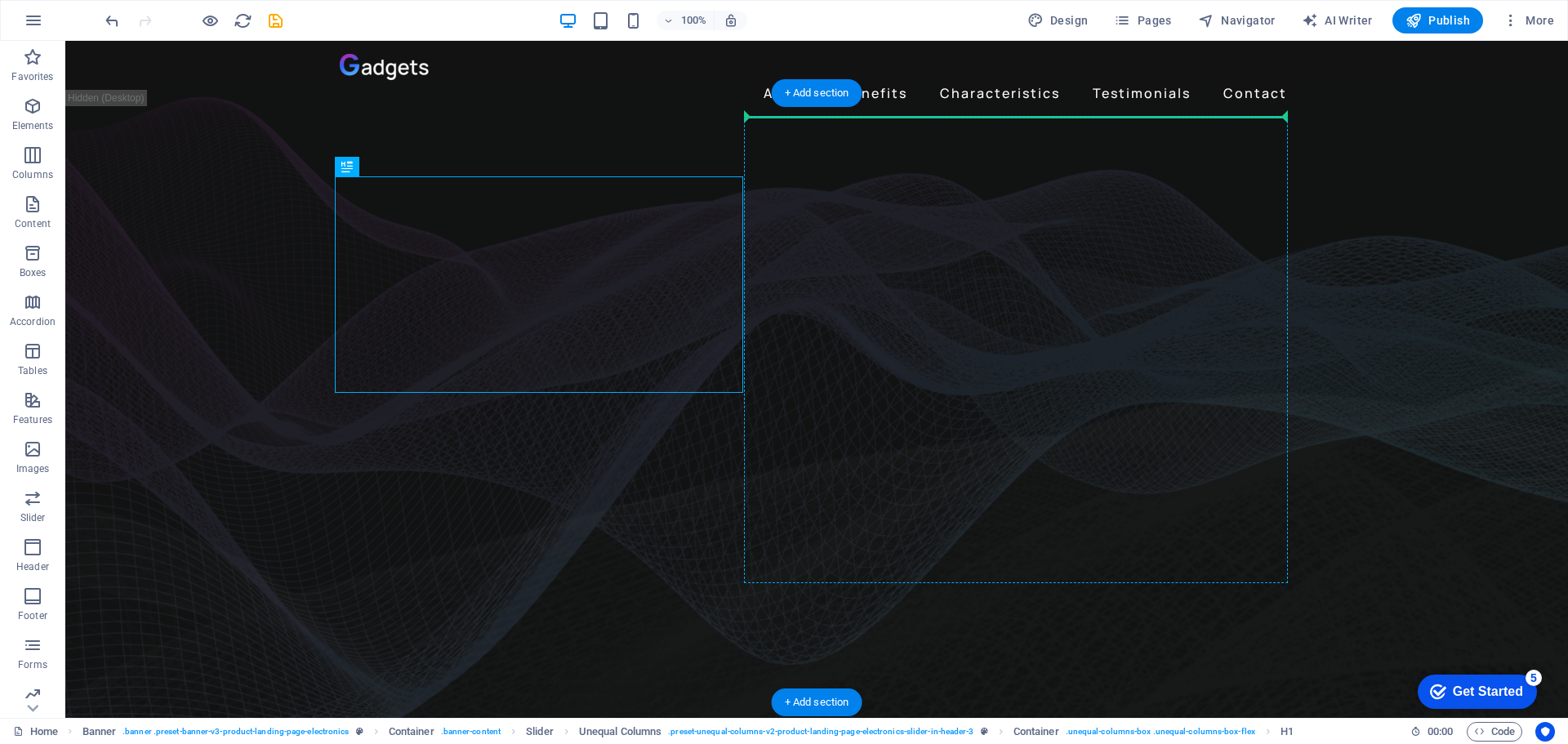
drag, startPoint x: 741, startPoint y: 215, endPoint x: 901, endPoint y: 215, distance: 160.0
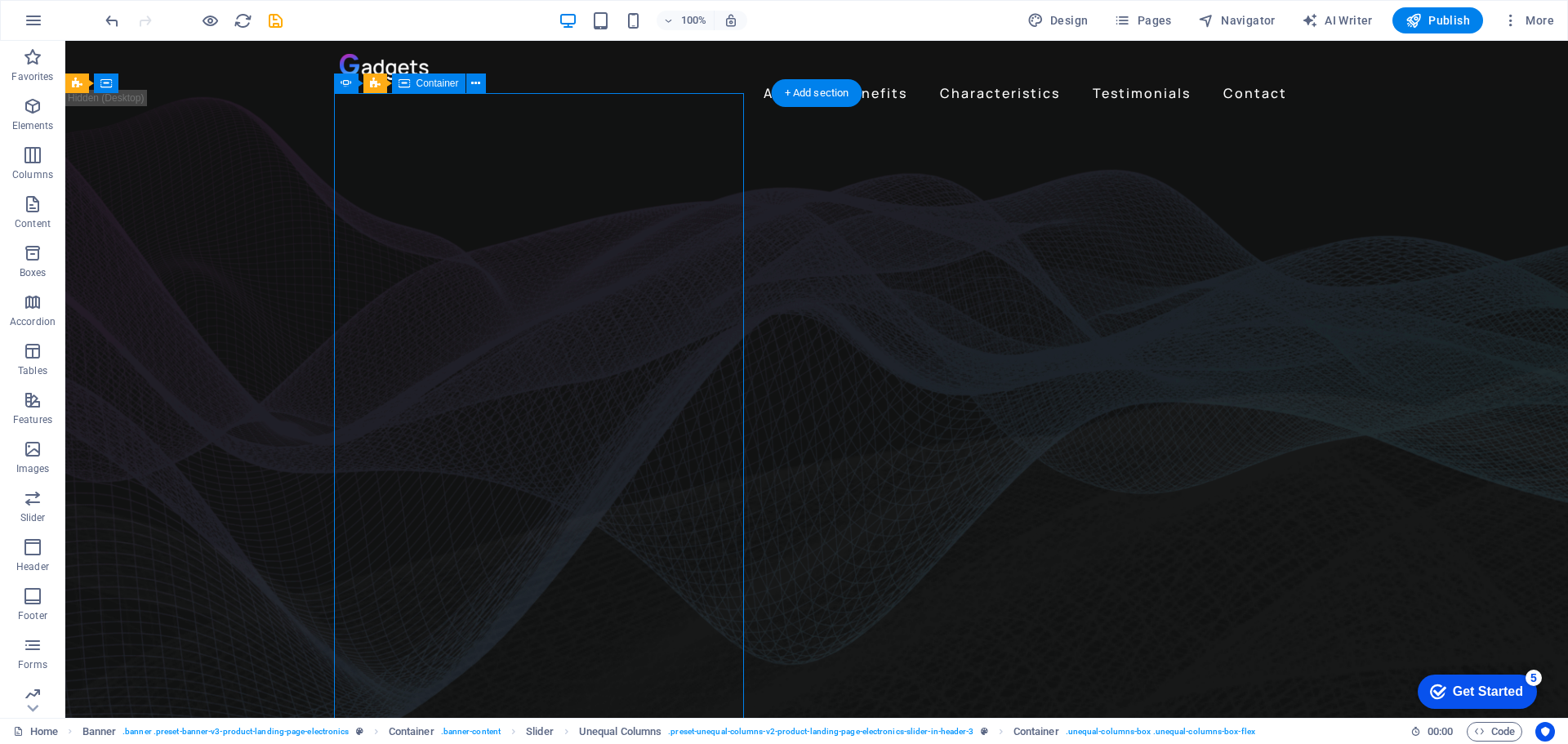
drag, startPoint x: 743, startPoint y: 230, endPoint x: 549, endPoint y: 220, distance: 194.3
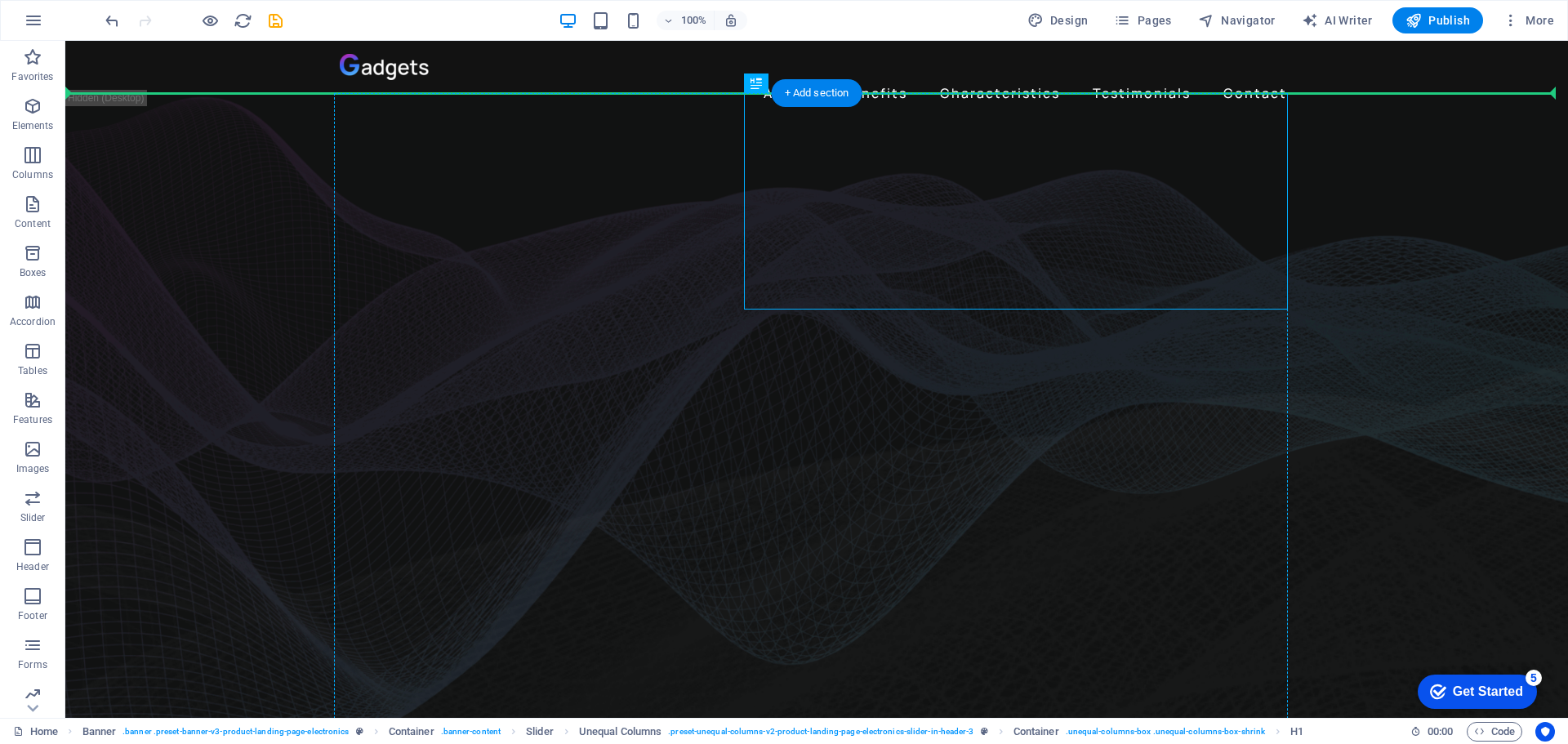
drag, startPoint x: 805, startPoint y: 203, endPoint x: 619, endPoint y: 200, distance: 186.0
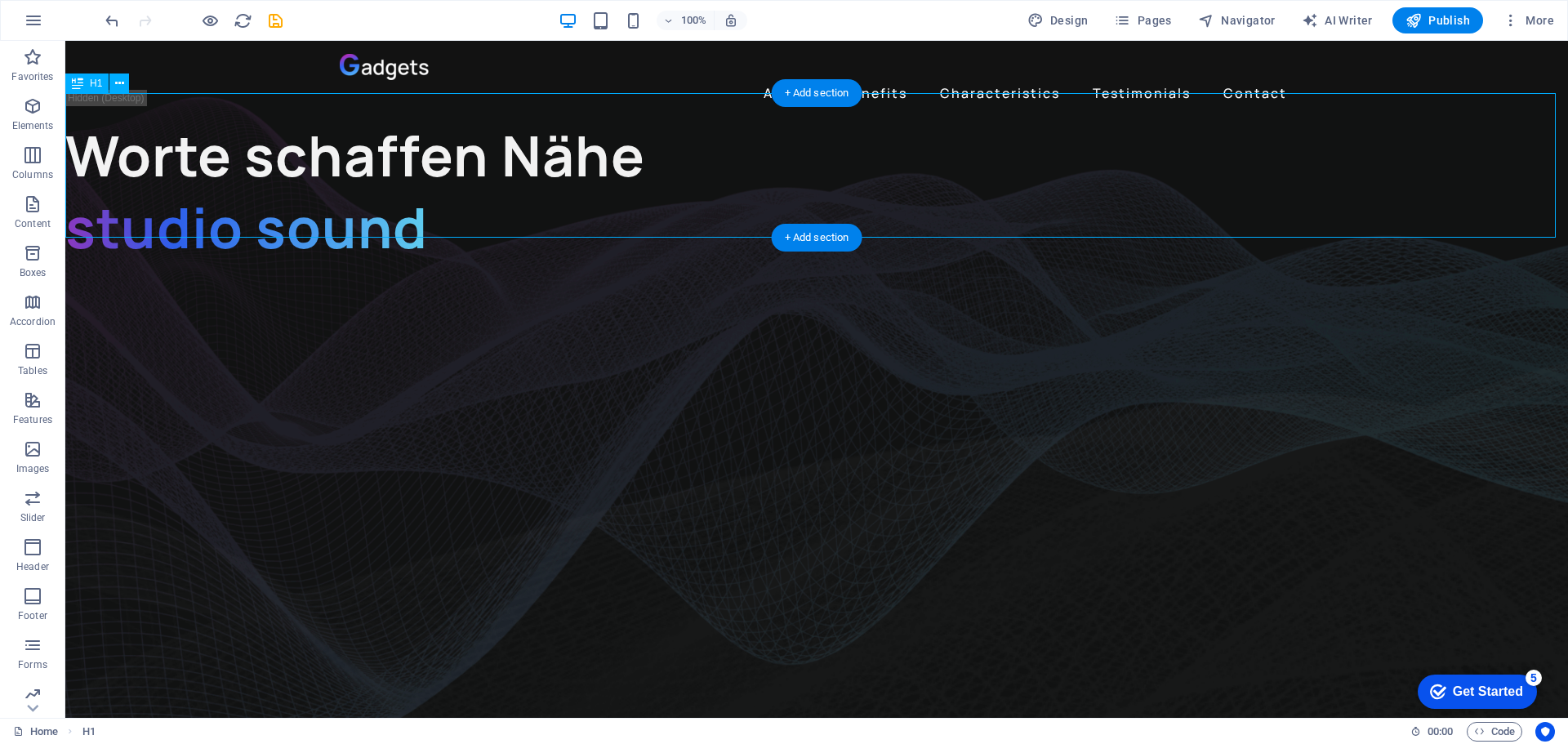
click at [679, 126] on div "Worte schaffen Nähe studio sound" at bounding box center [816, 192] width 1503 height 145
click at [650, 131] on div "Worte schaffen Nähe studio sound" at bounding box center [816, 192] width 1503 height 145
click at [650, 137] on div "Worte schaffen Nähe studio sound" at bounding box center [816, 192] width 1503 height 145
click at [649, 133] on div "Worte schaffen Nähe studio sound" at bounding box center [816, 192] width 1503 height 145
click at [112, 22] on icon "undo" at bounding box center [112, 21] width 19 height 19
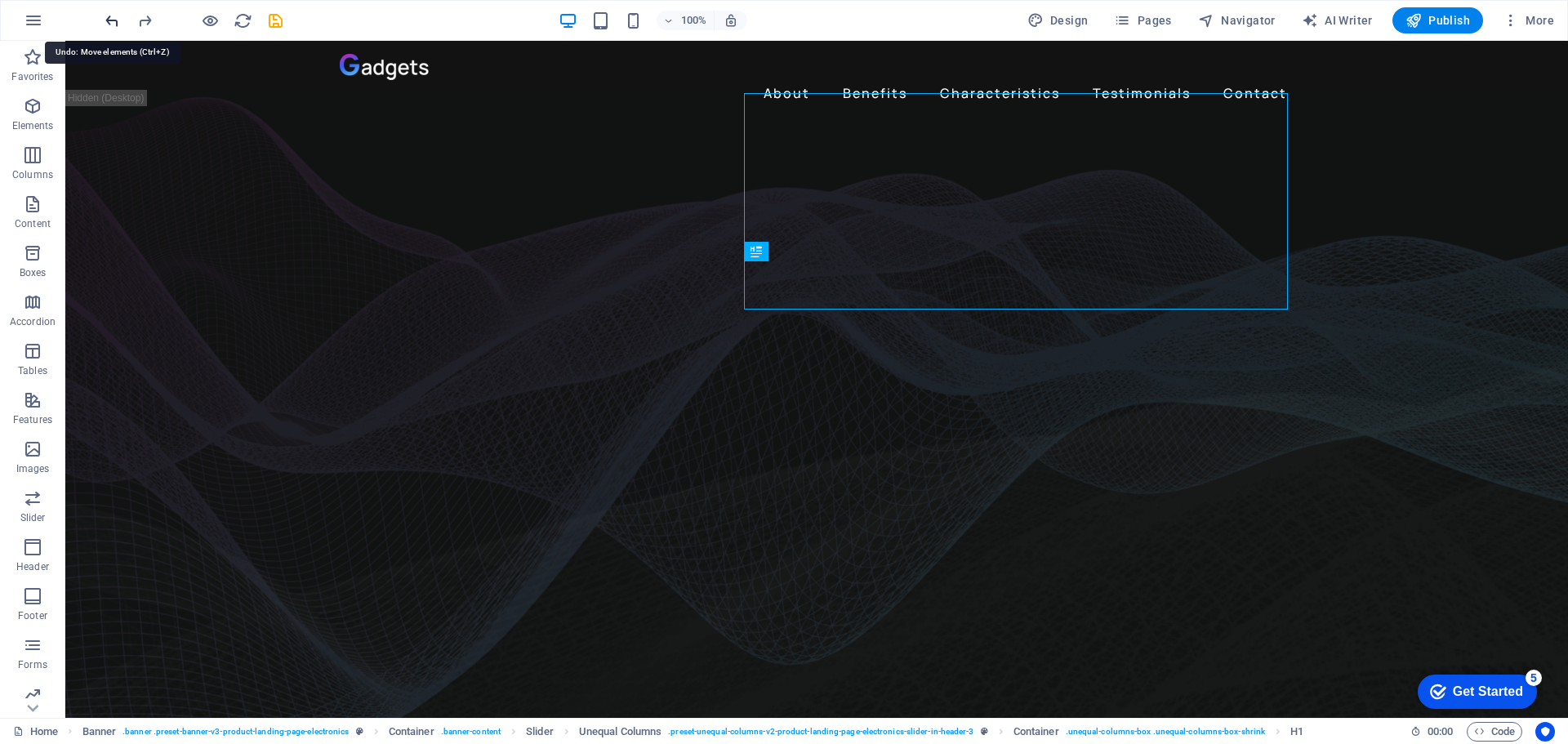
click at [103, 24] on icon "undo" at bounding box center [112, 21] width 19 height 19
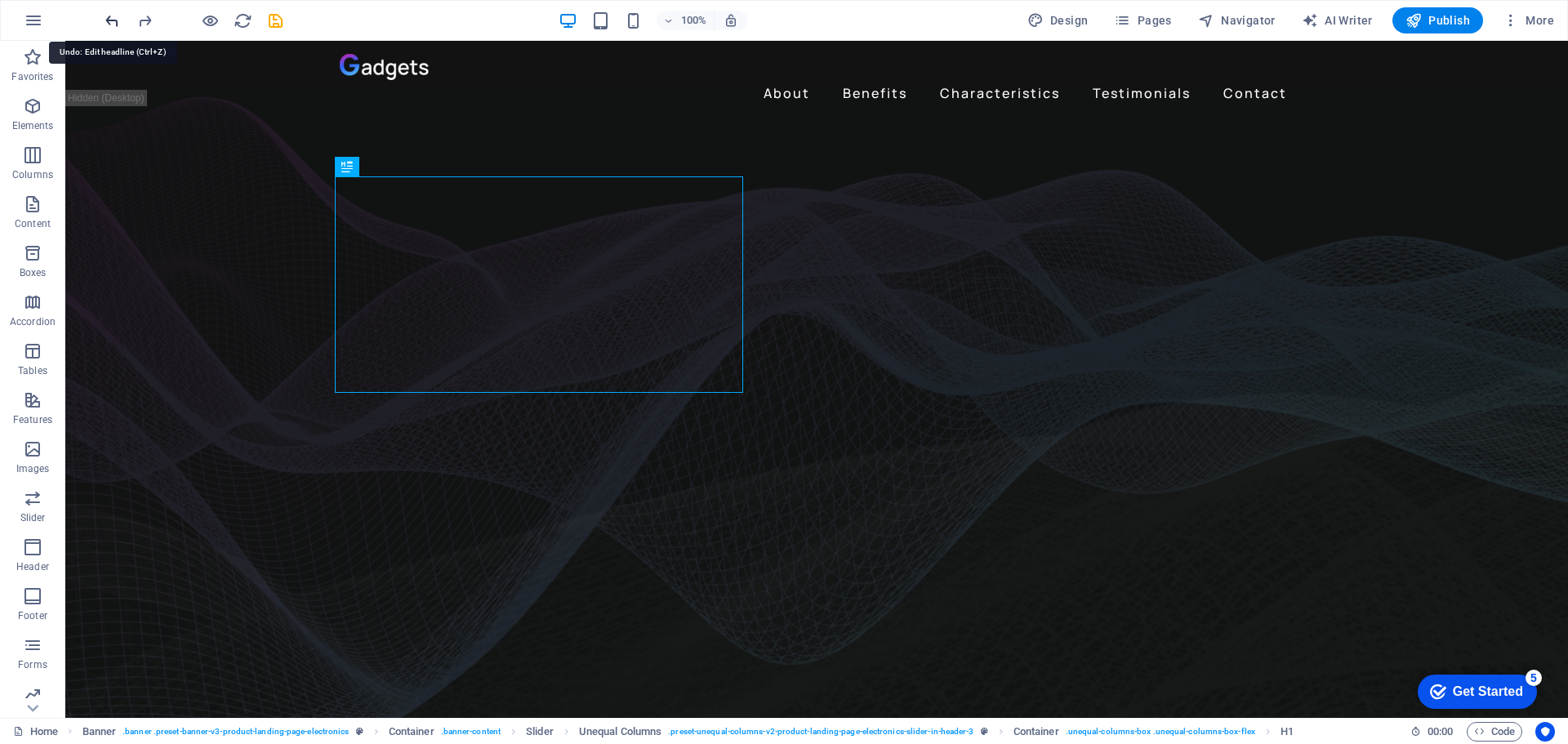
click at [112, 21] on icon "undo" at bounding box center [112, 21] width 19 height 19
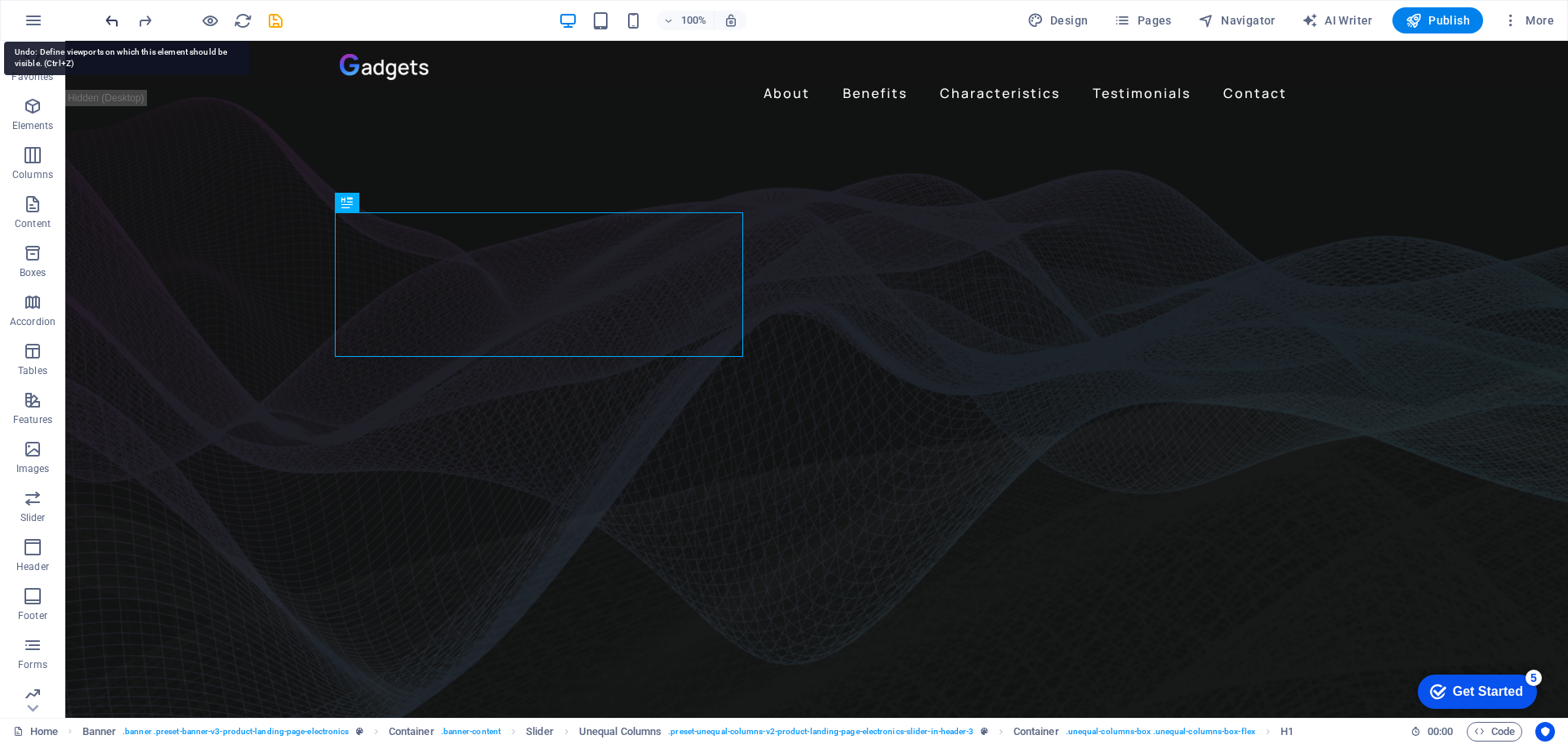
click at [112, 21] on icon "undo" at bounding box center [112, 21] width 19 height 19
click at [113, 21] on icon "undo" at bounding box center [112, 21] width 19 height 19
click at [114, 18] on icon "undo" at bounding box center [112, 21] width 19 height 19
click at [37, 21] on icon "button" at bounding box center [33, 21] width 20 height 20
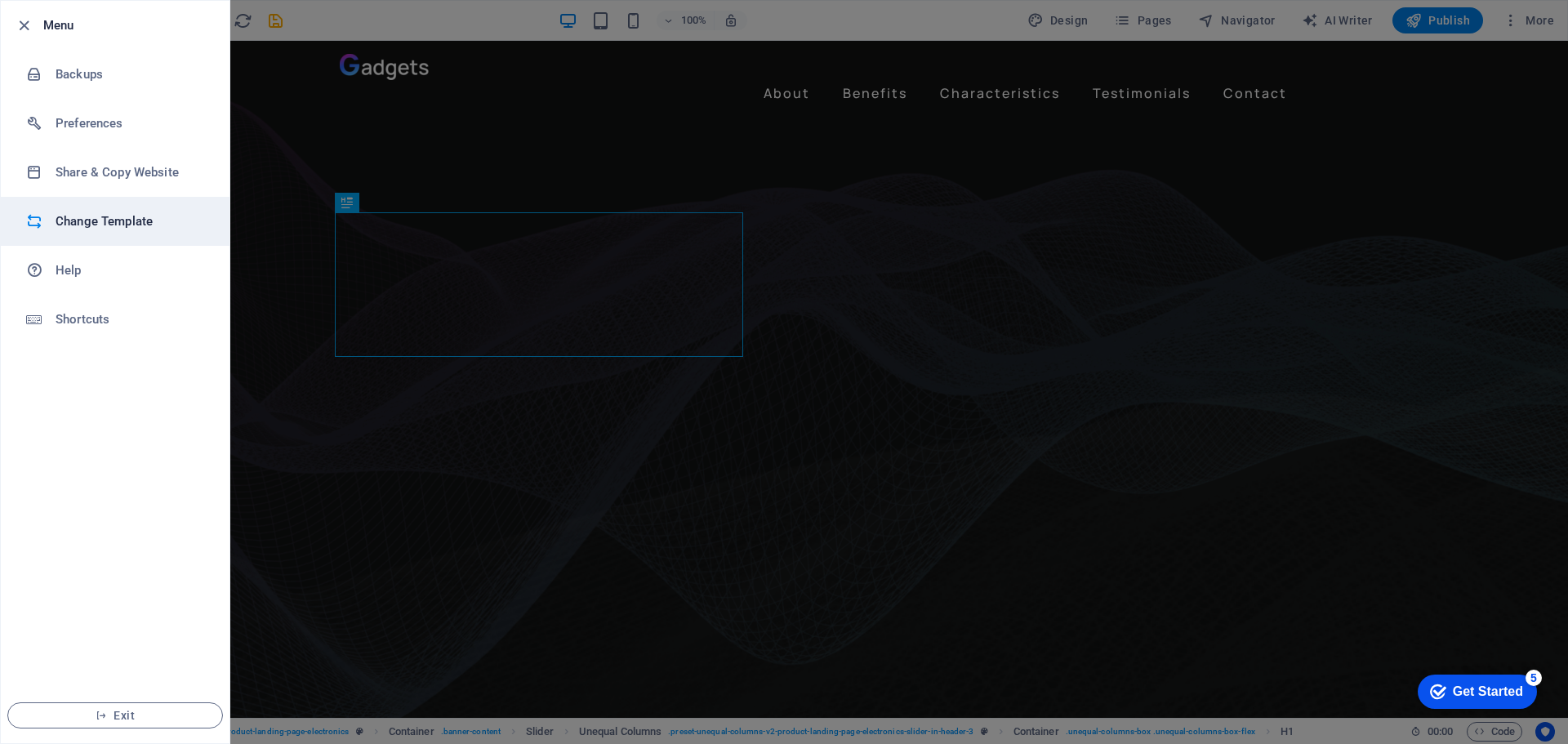
click at [89, 221] on h6 "Change Template" at bounding box center [130, 221] width 151 height 20
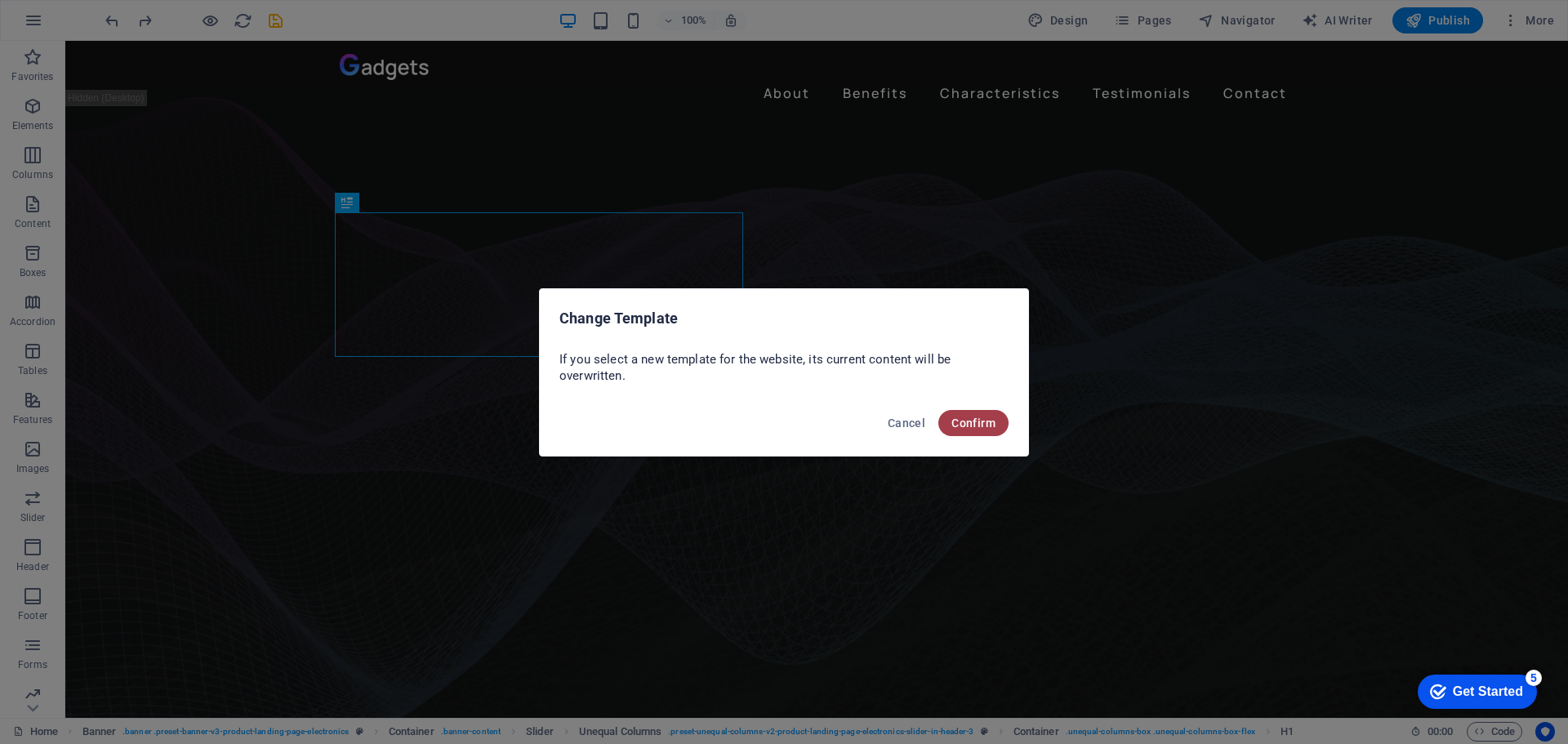
click at [979, 420] on span "Confirm" at bounding box center [973, 423] width 44 height 13
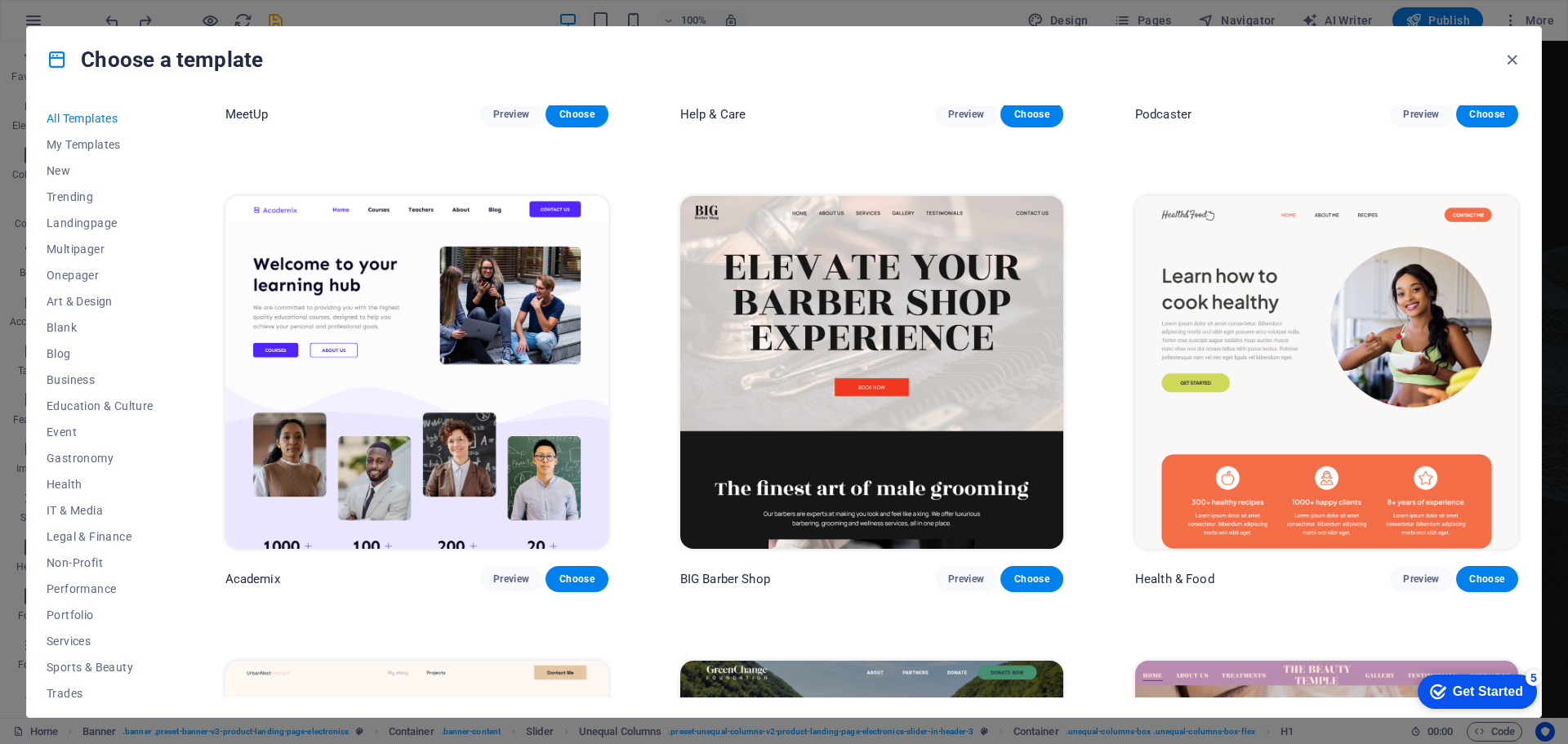
scroll to position [1797, 0]
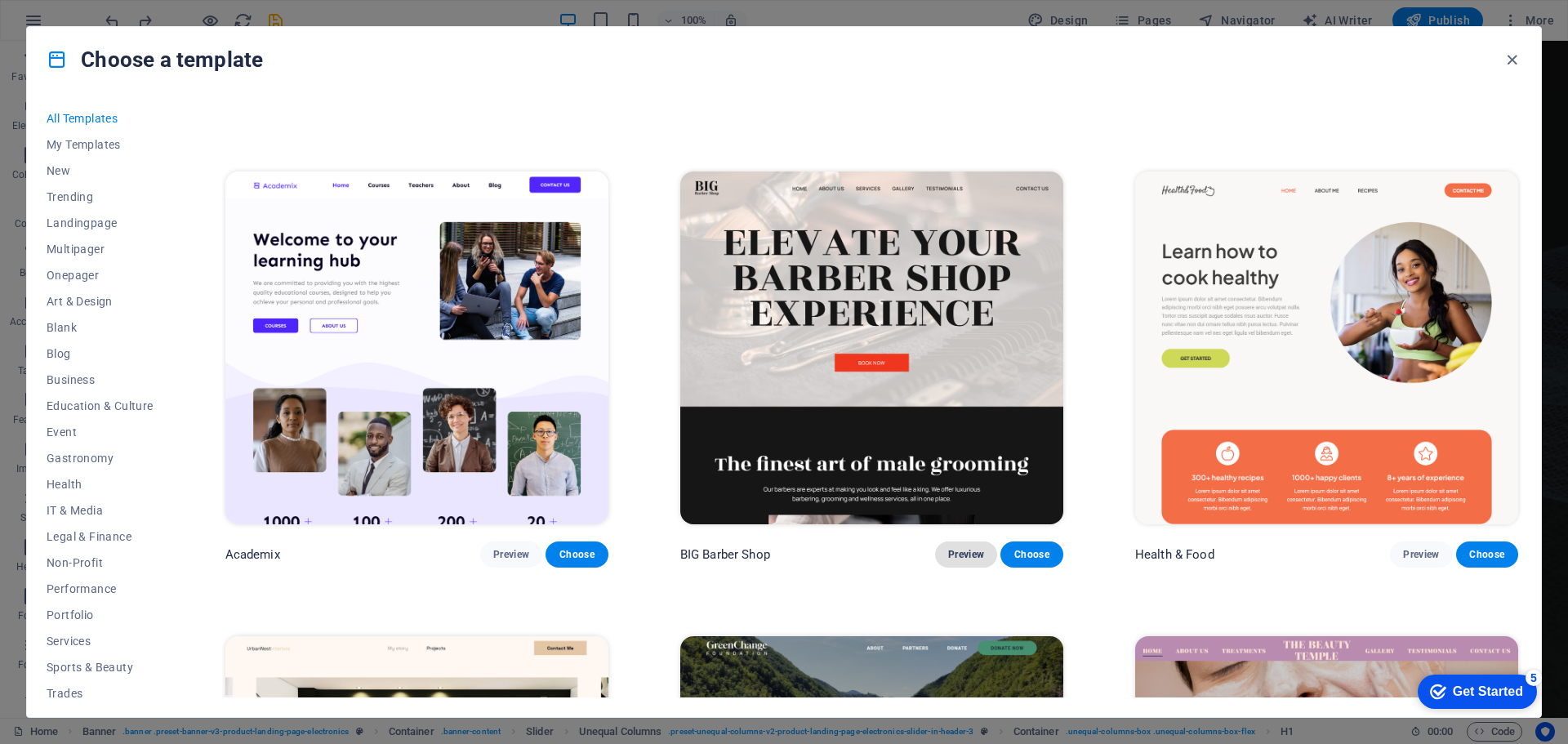
click at [959, 548] on span "Preview" at bounding box center [966, 554] width 36 height 13
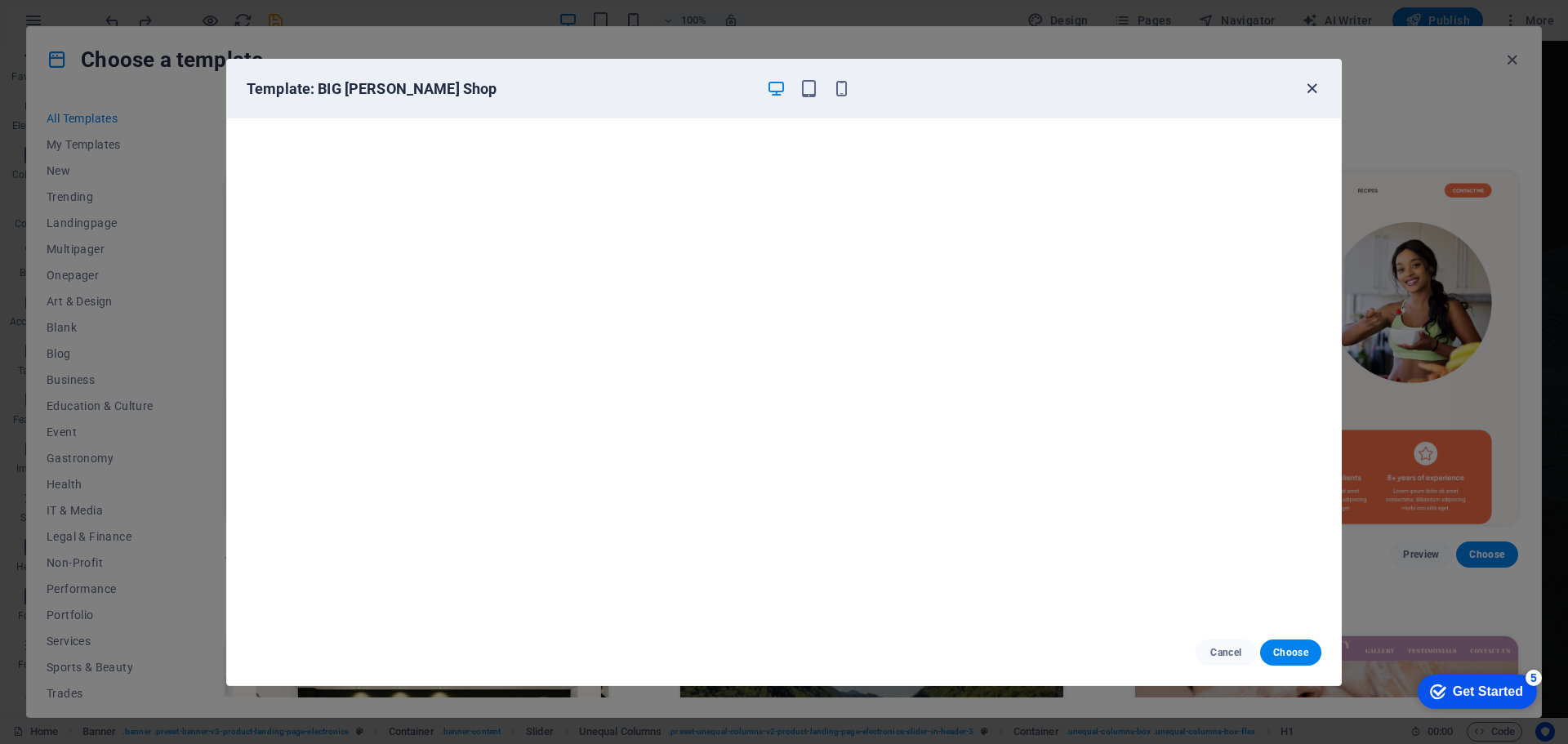
click at [1311, 86] on icon "button" at bounding box center [1312, 89] width 19 height 19
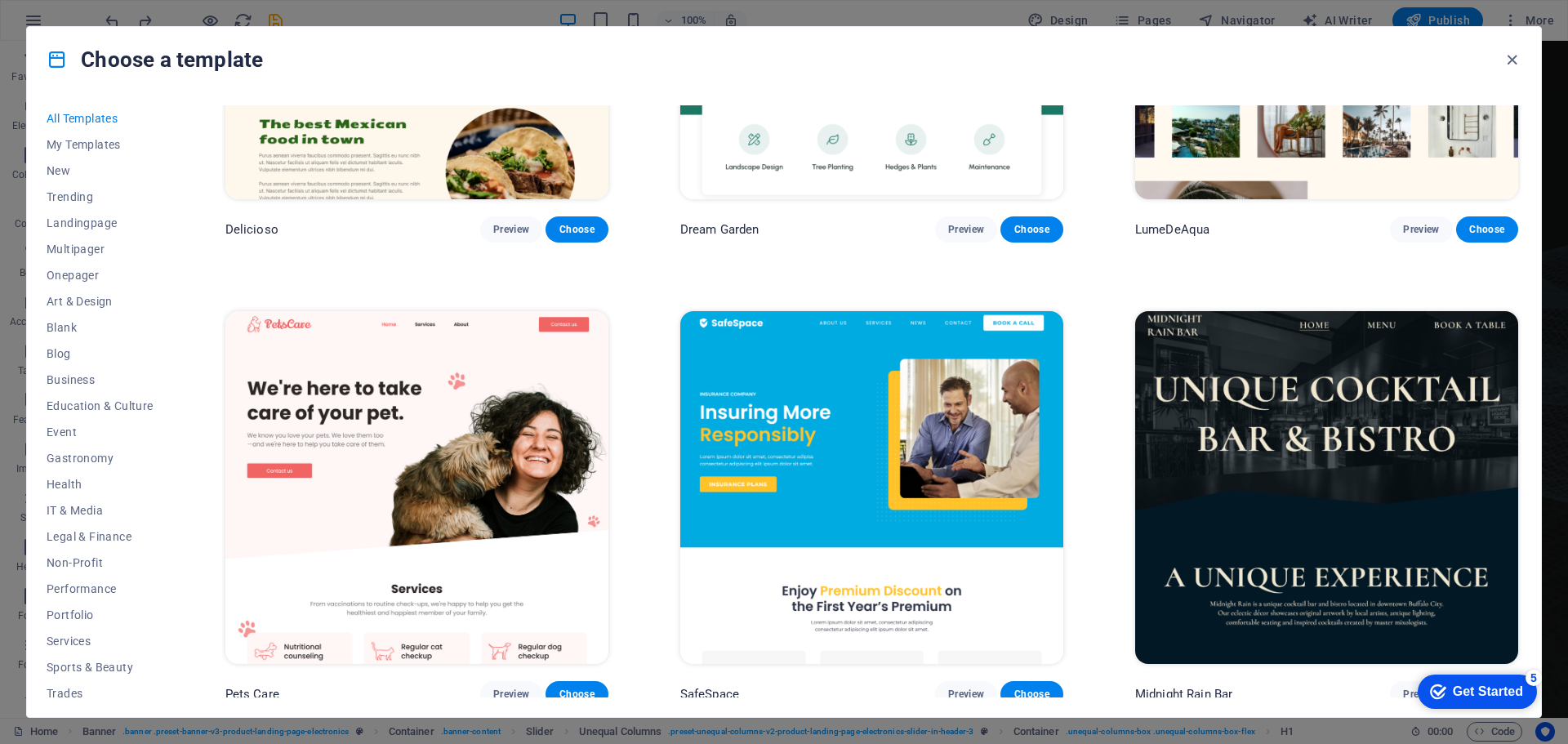
scroll to position [3595, 0]
